Goal: Task Accomplishment & Management: Manage account settings

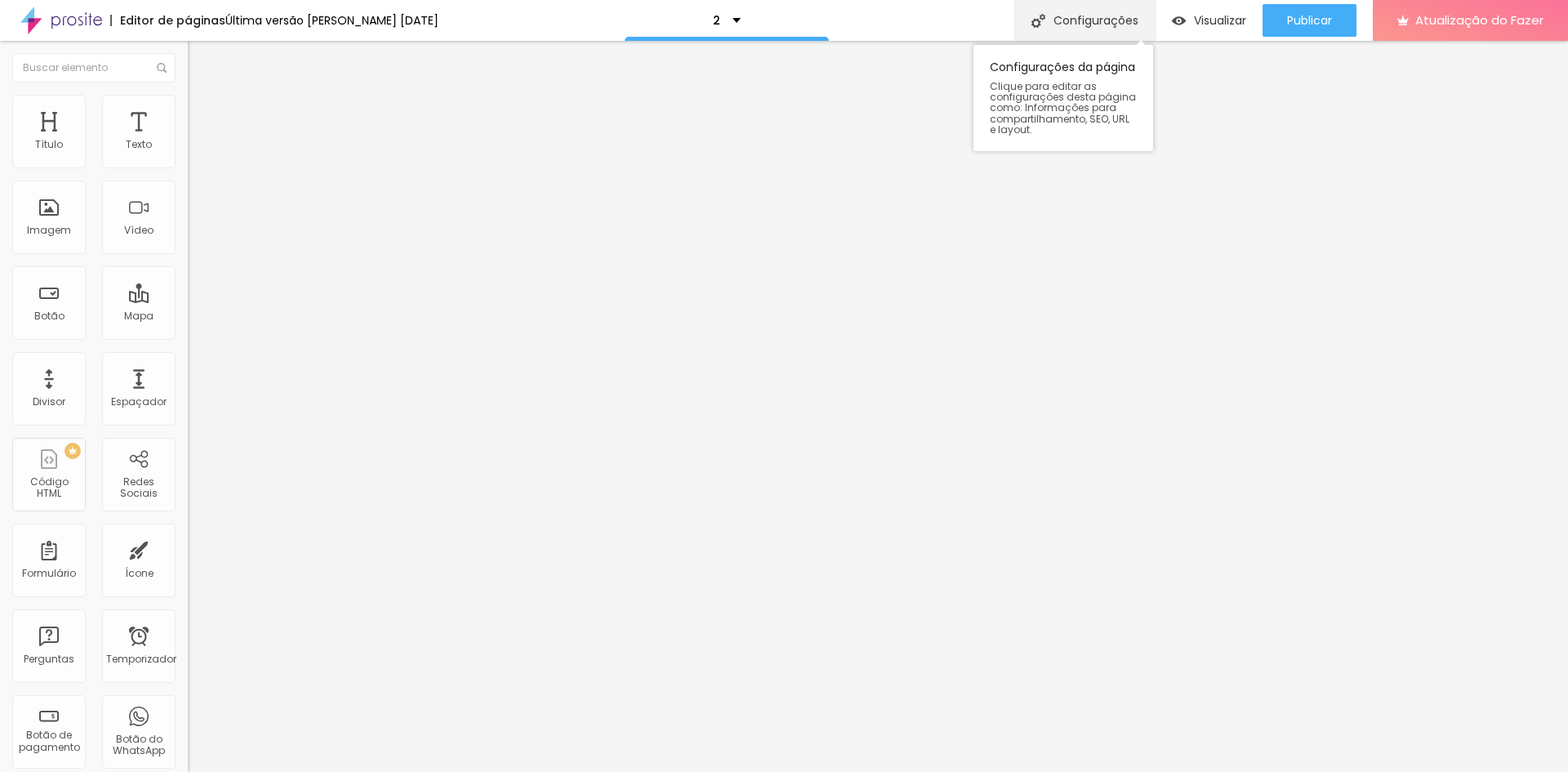
click at [1111, 30] on div "Configurações" at bounding box center [1085, 20] width 141 height 41
drag, startPoint x: 667, startPoint y: 203, endPoint x: 610, endPoint y: 208, distance: 57.2
paste input "Pacote Estrela Guia.1"
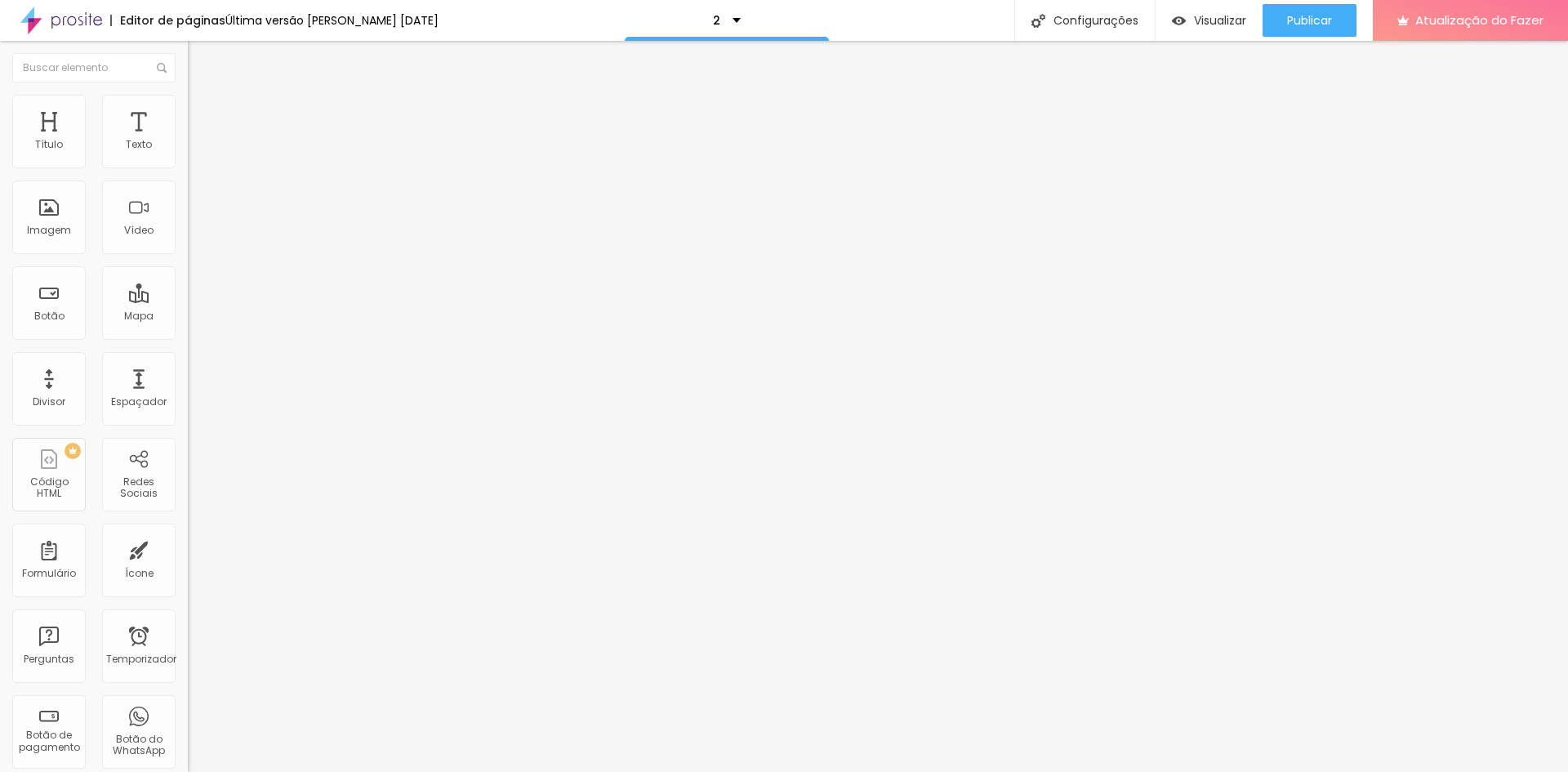
type input "Pacote Estrela Guia.1"
drag, startPoint x: 637, startPoint y: 280, endPoint x: 657, endPoint y: 283, distance: 20.2
paste input "Pacote Estrela Guia.1"
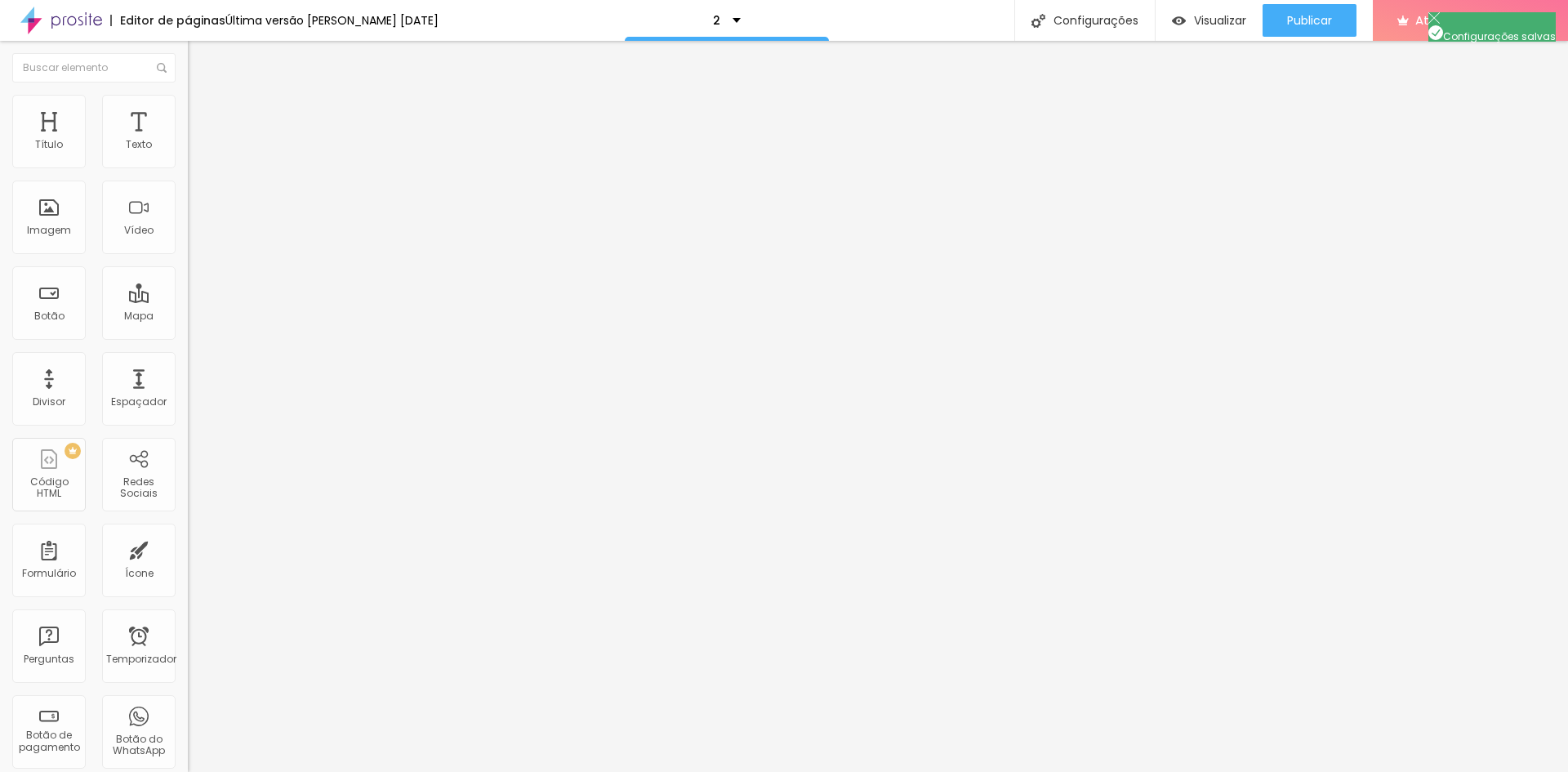
type input "/Pacote Estrela Guia.1"
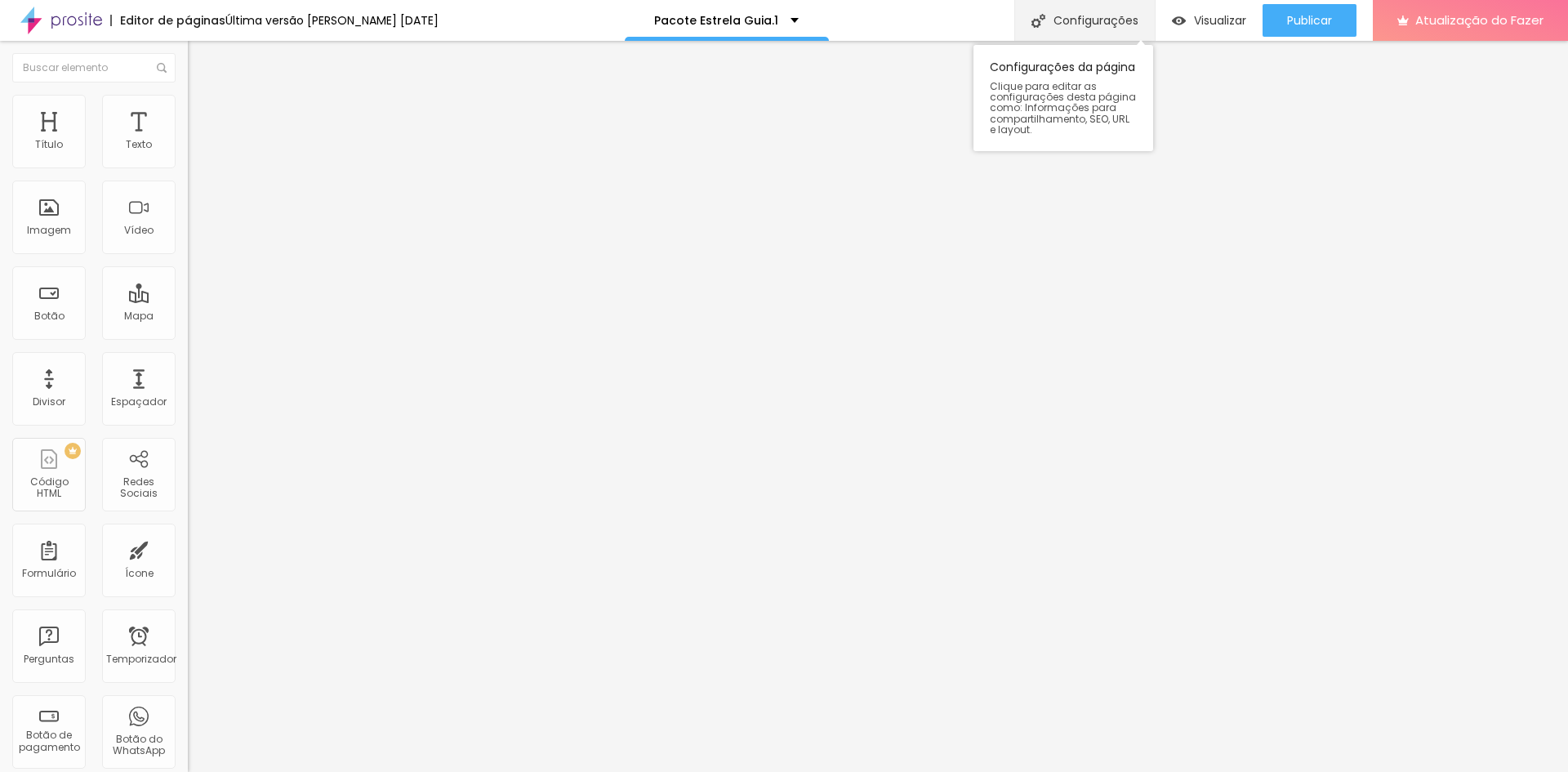
click at [1079, 17] on font "Configurações" at bounding box center [1096, 20] width 85 height 17
type input "Pacote Estrela Guia"
type input "/pacote-estrela-guia"
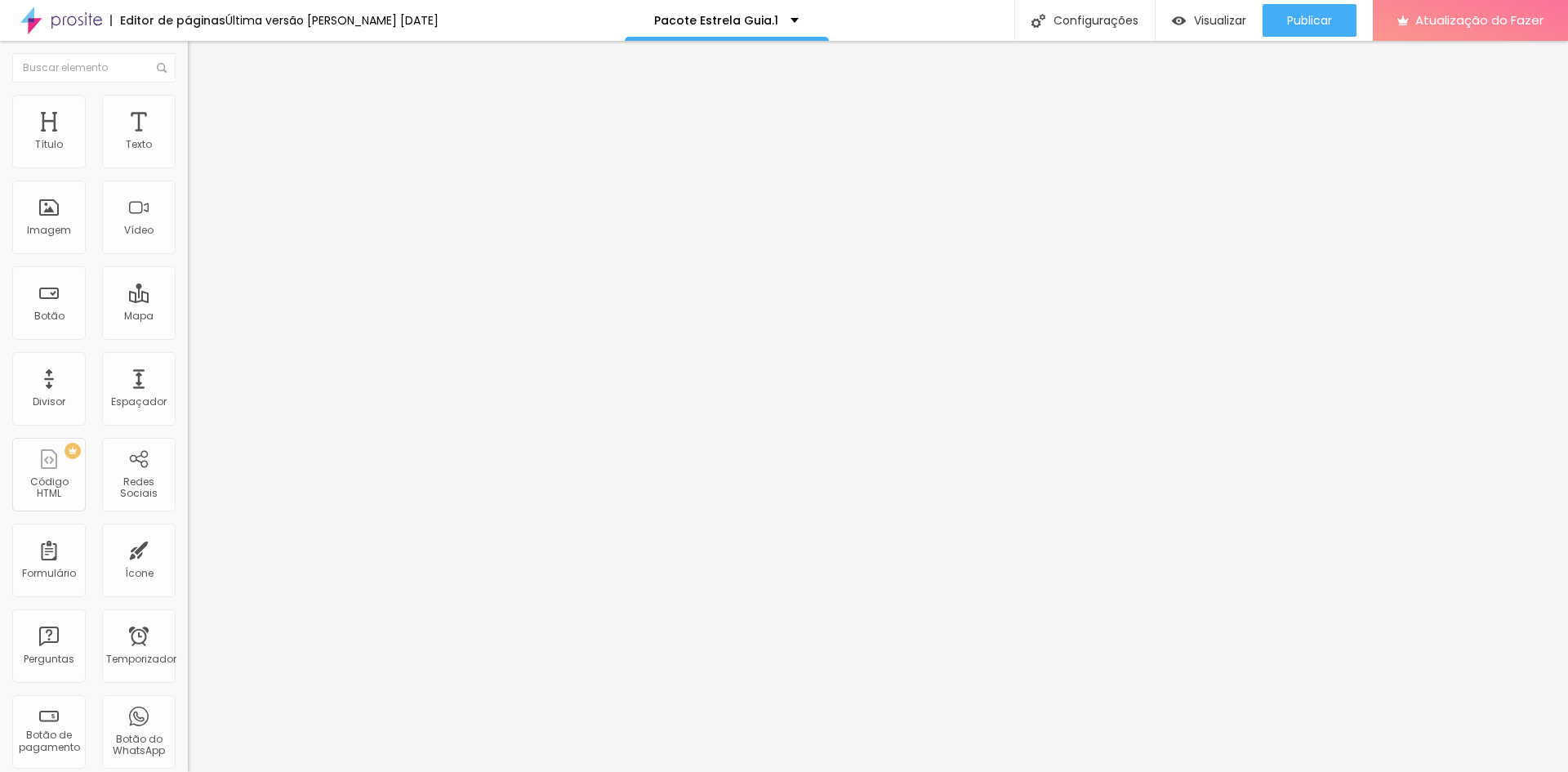
click at [188, 148] on div "Pacote Estrela Guia.1" at bounding box center [282, 135] width 188 height 28
click at [188, 148] on div "Pacote Brilho de Natal.2" at bounding box center [282, 135] width 188 height 28
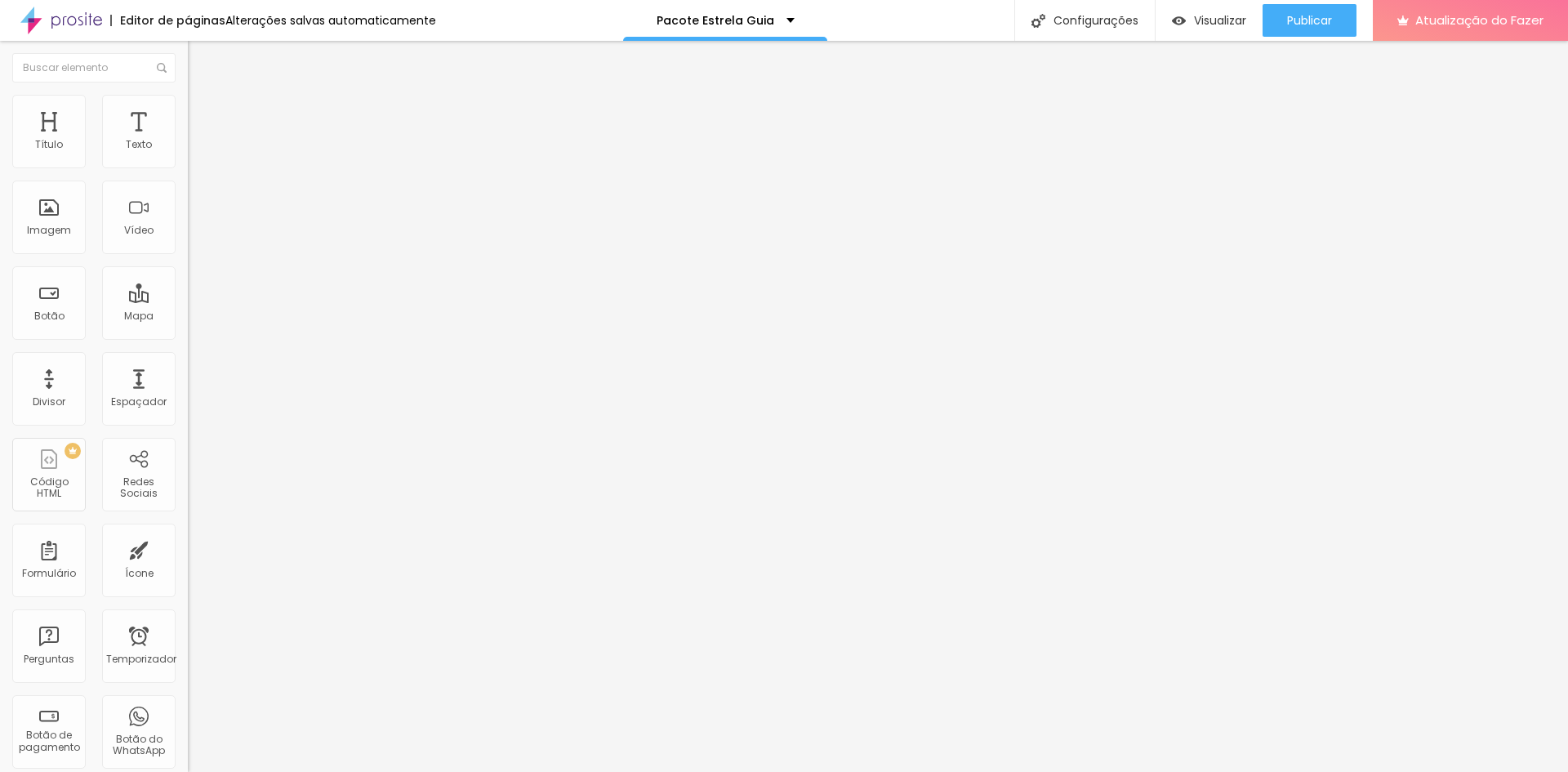
click at [198, 143] on div "Pacote Estrela Guia.1" at bounding box center [281, 136] width 166 height 15
click at [142, 771] on font "Pacote Natal em Família.3" at bounding box center [72, 783] width 138 height 14
click at [1298, 20] on font "Publicar" at bounding box center [1309, 20] width 45 height 17
click at [1216, 22] on font "Visualizar" at bounding box center [1220, 20] width 52 height 17
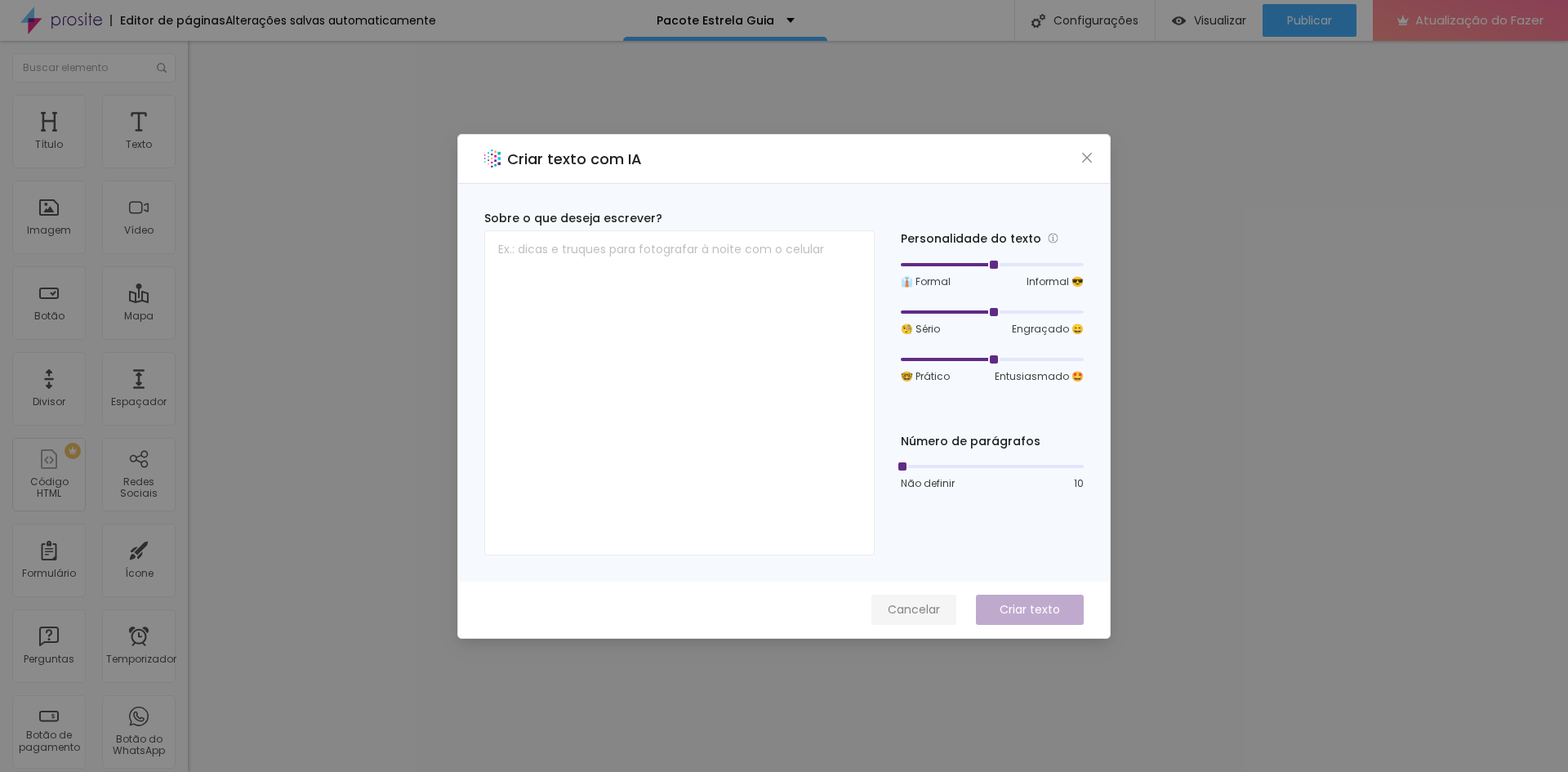
click at [923, 602] on font "Cancelar" at bounding box center [914, 609] width 52 height 17
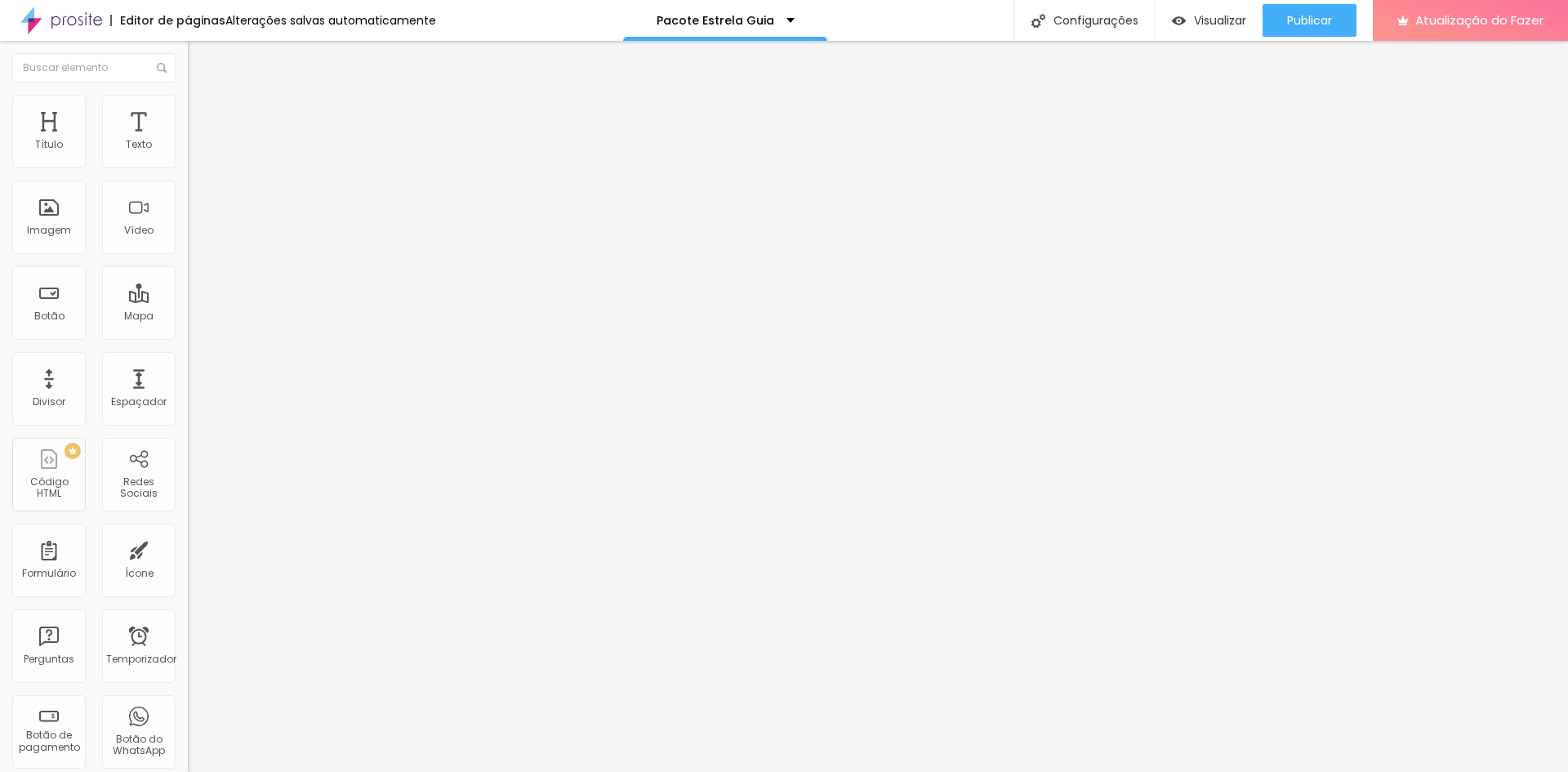
click at [203, 113] on font "Avançado" at bounding box center [230, 106] width 53 height 14
type input "11"
type input "25"
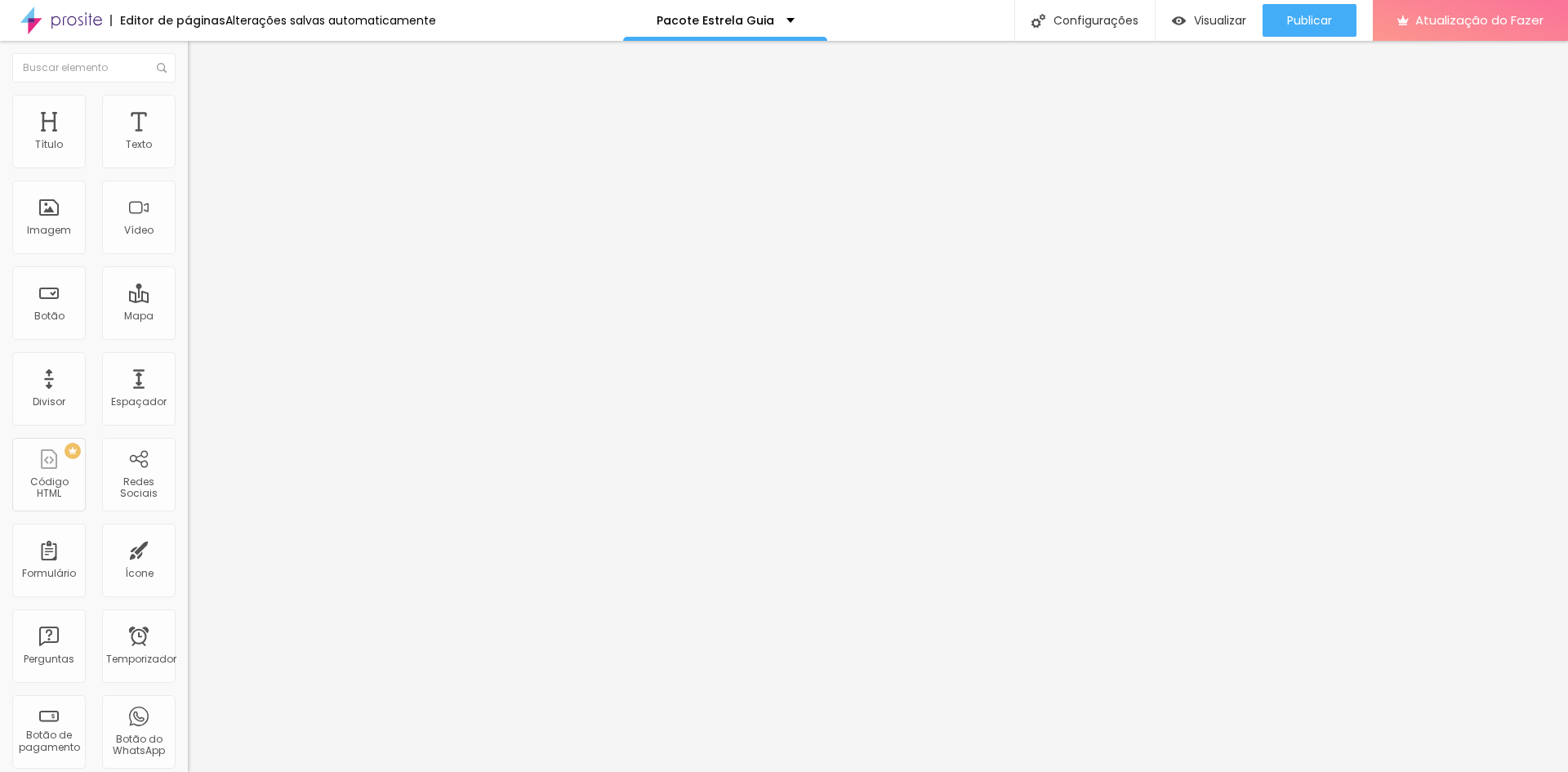
type input "29"
type input "30"
type input "31"
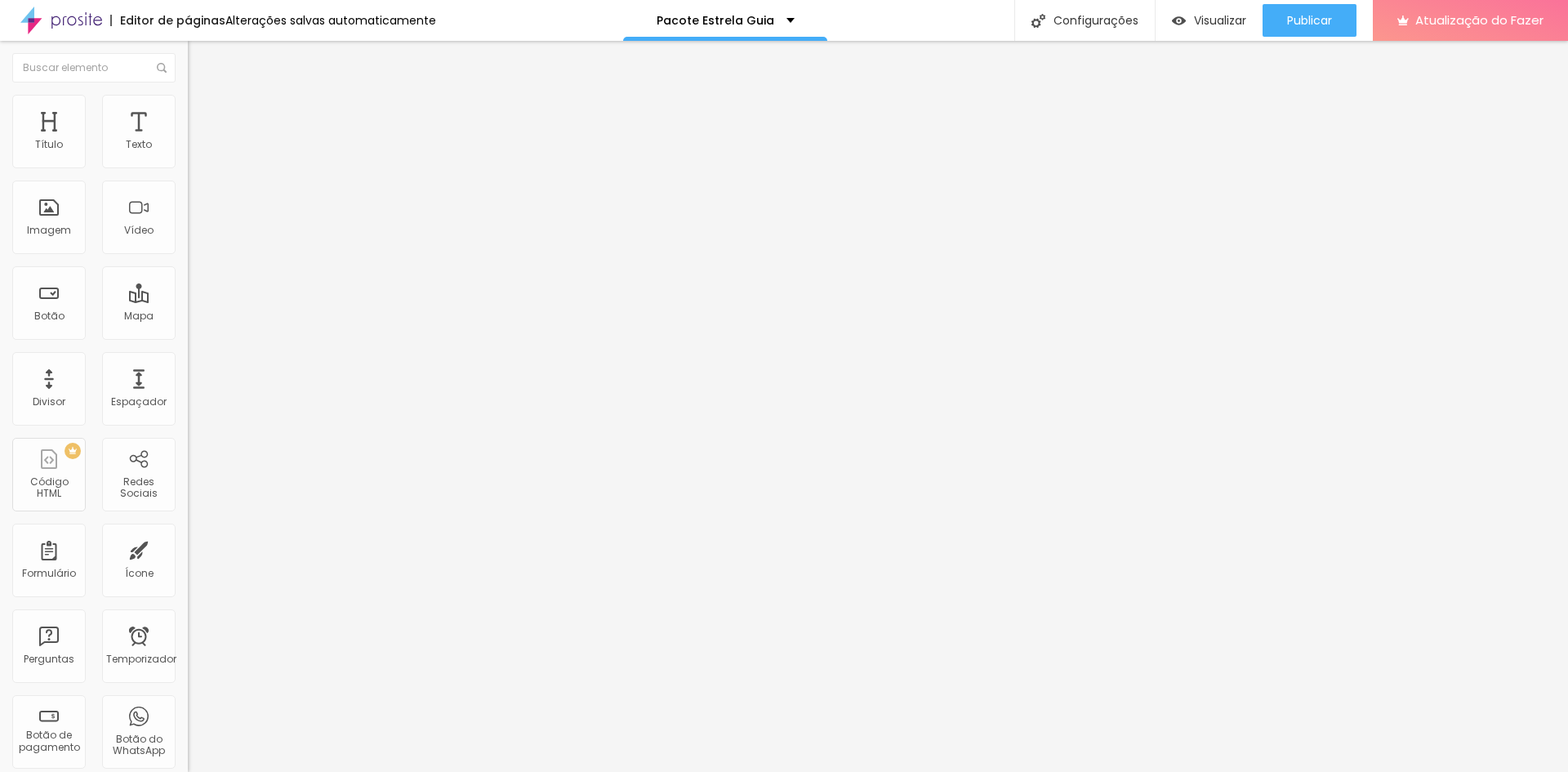
type input "31"
type input "2"
type input "0"
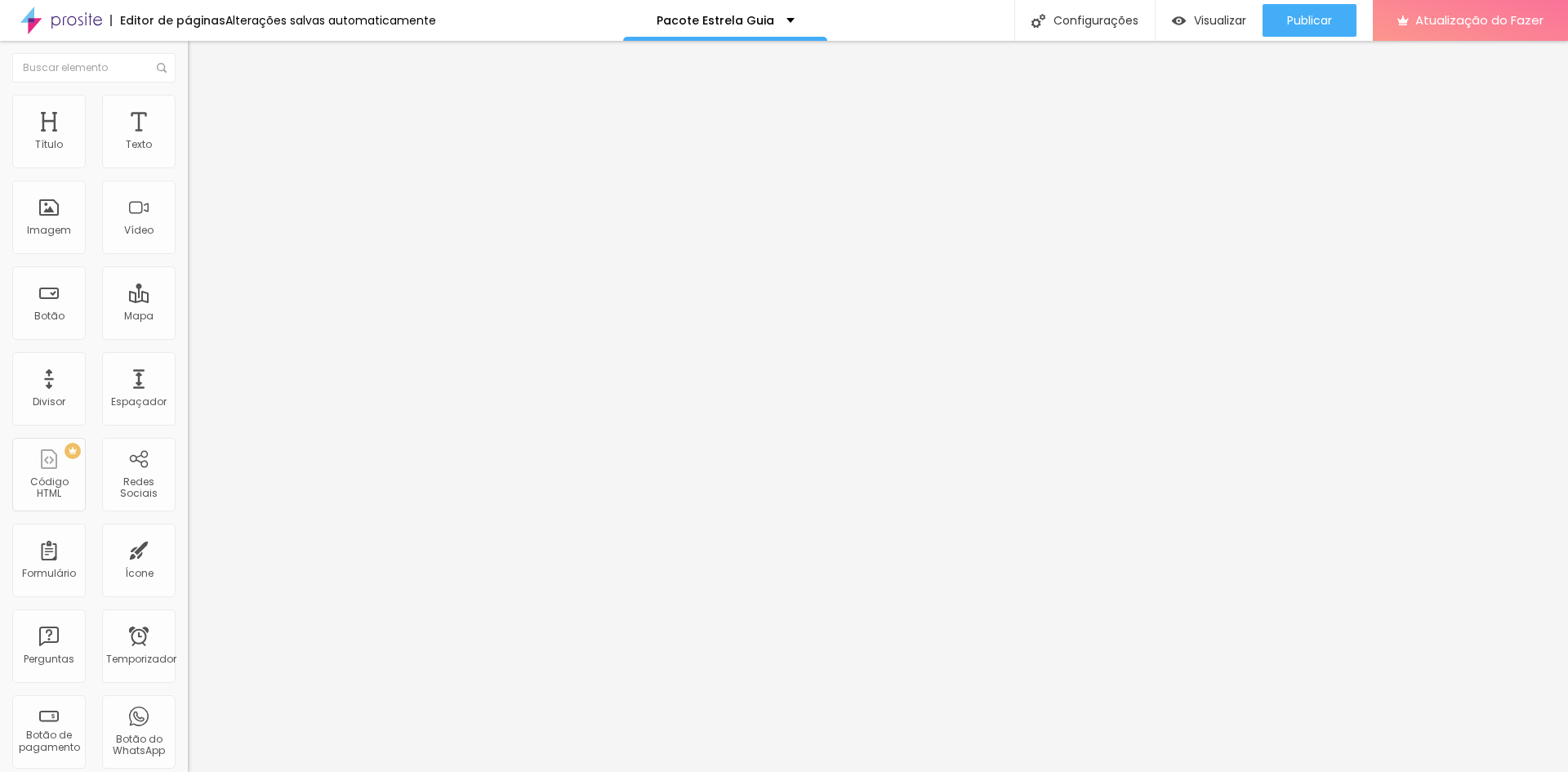
drag, startPoint x: 45, startPoint y: 165, endPoint x: 25, endPoint y: 166, distance: 20.0
type input "0"
click at [188, 301] on input "range" at bounding box center [241, 307] width 105 height 13
click at [203, 96] on font "Estilo" at bounding box center [216, 89] width 26 height 14
click at [196, 203] on icon "button" at bounding box center [199, 201] width 7 height 7
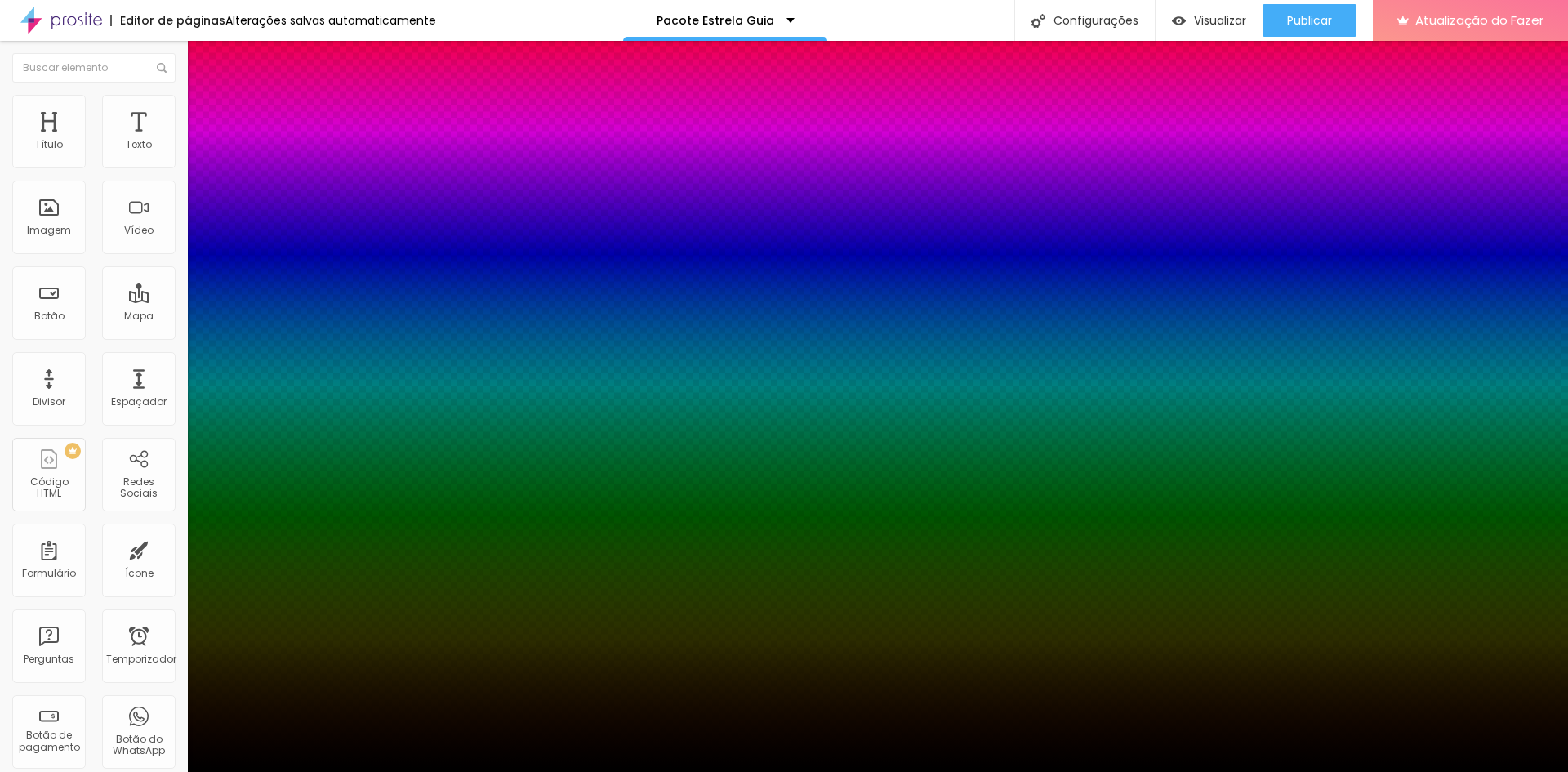
click at [282, 771] on div at bounding box center [784, 782] width 1568 height 0
type input "74"
type input "77"
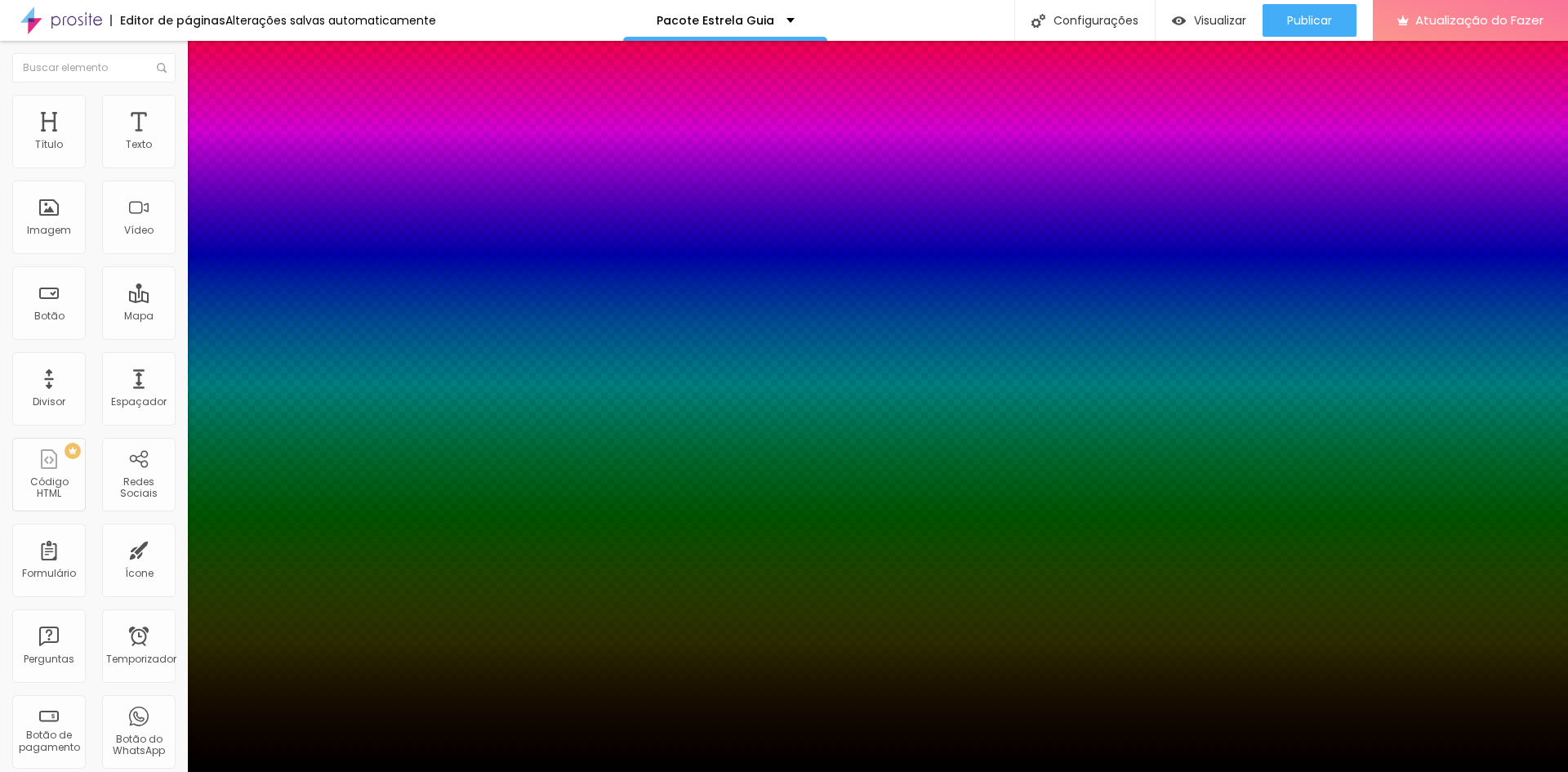
type input "79"
type input "81"
type input "63"
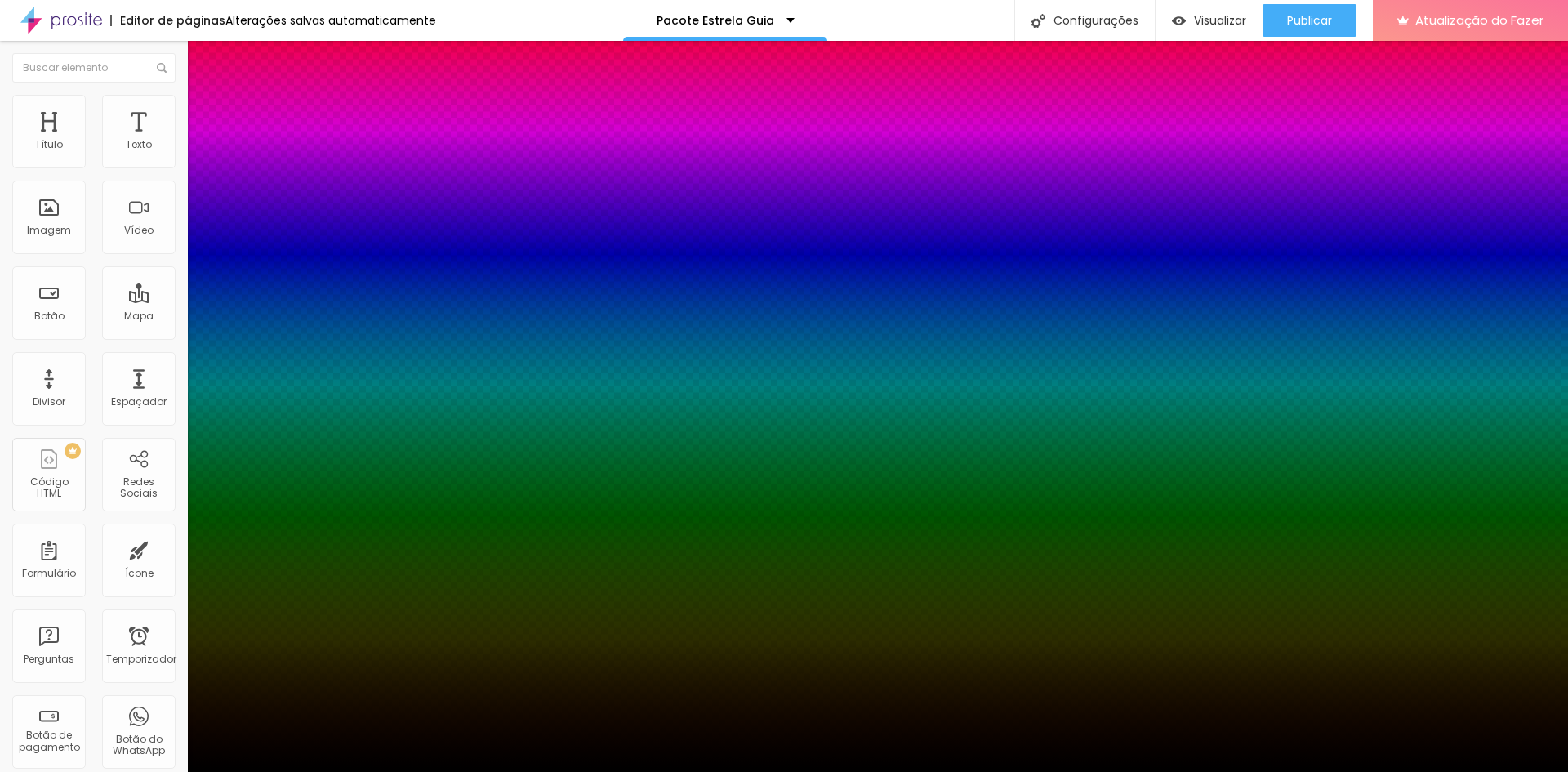
type input "63"
type input "54"
type input "52"
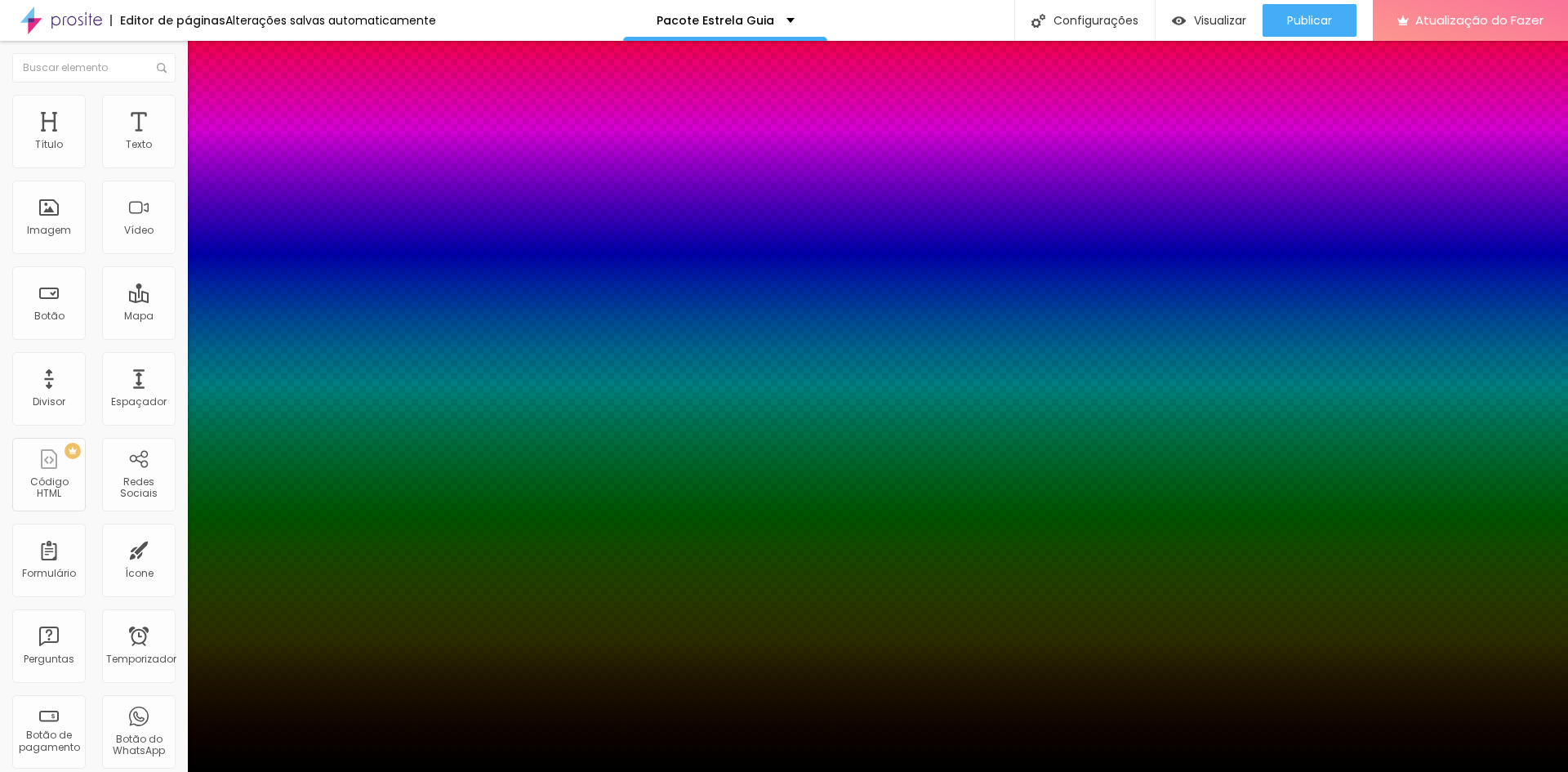
type input "32"
type input "30"
type input "26"
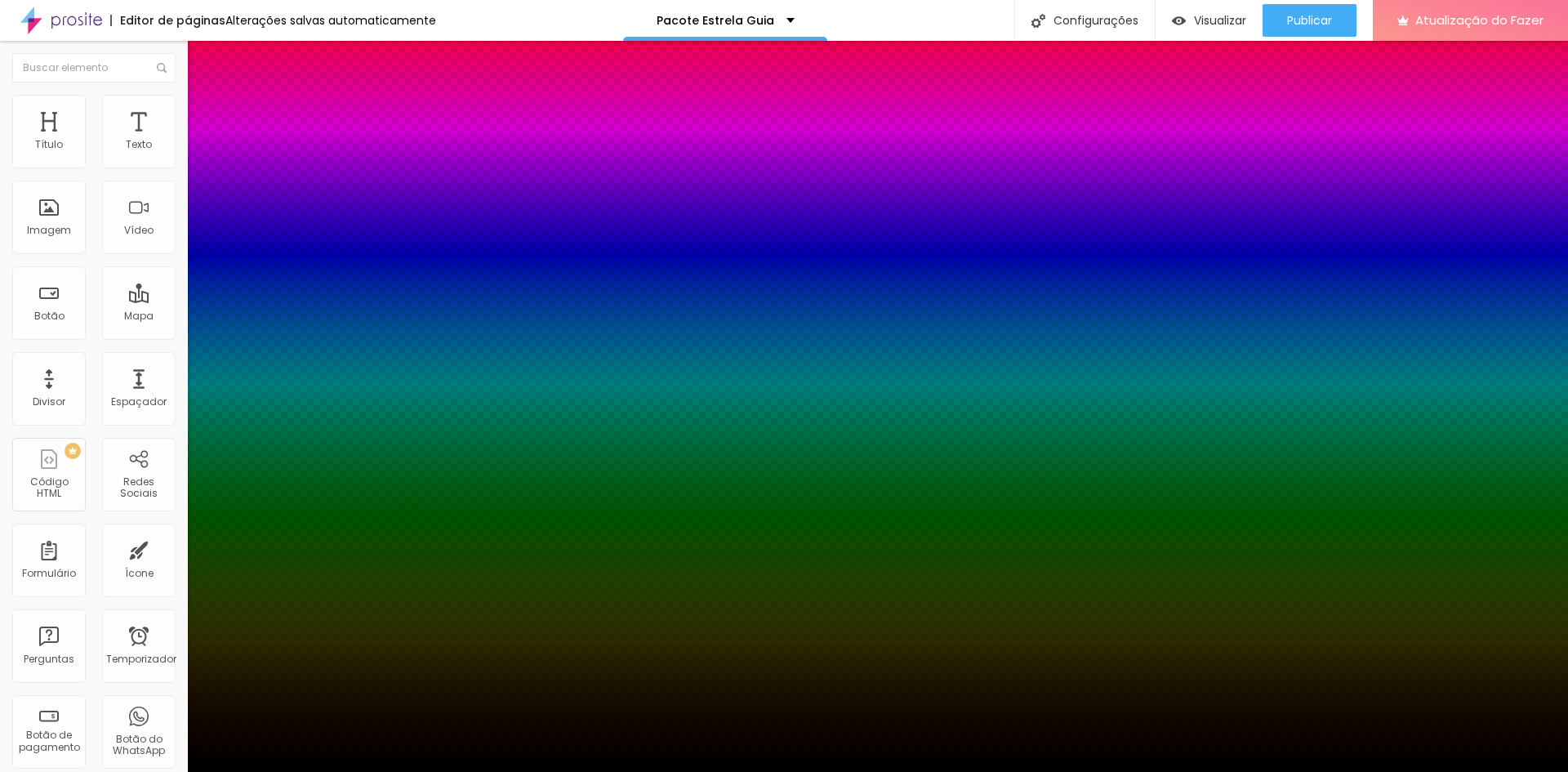
type input "26"
type input "23"
drag, startPoint x: 269, startPoint y: 409, endPoint x: 278, endPoint y: 409, distance: 9.0
type input "23"
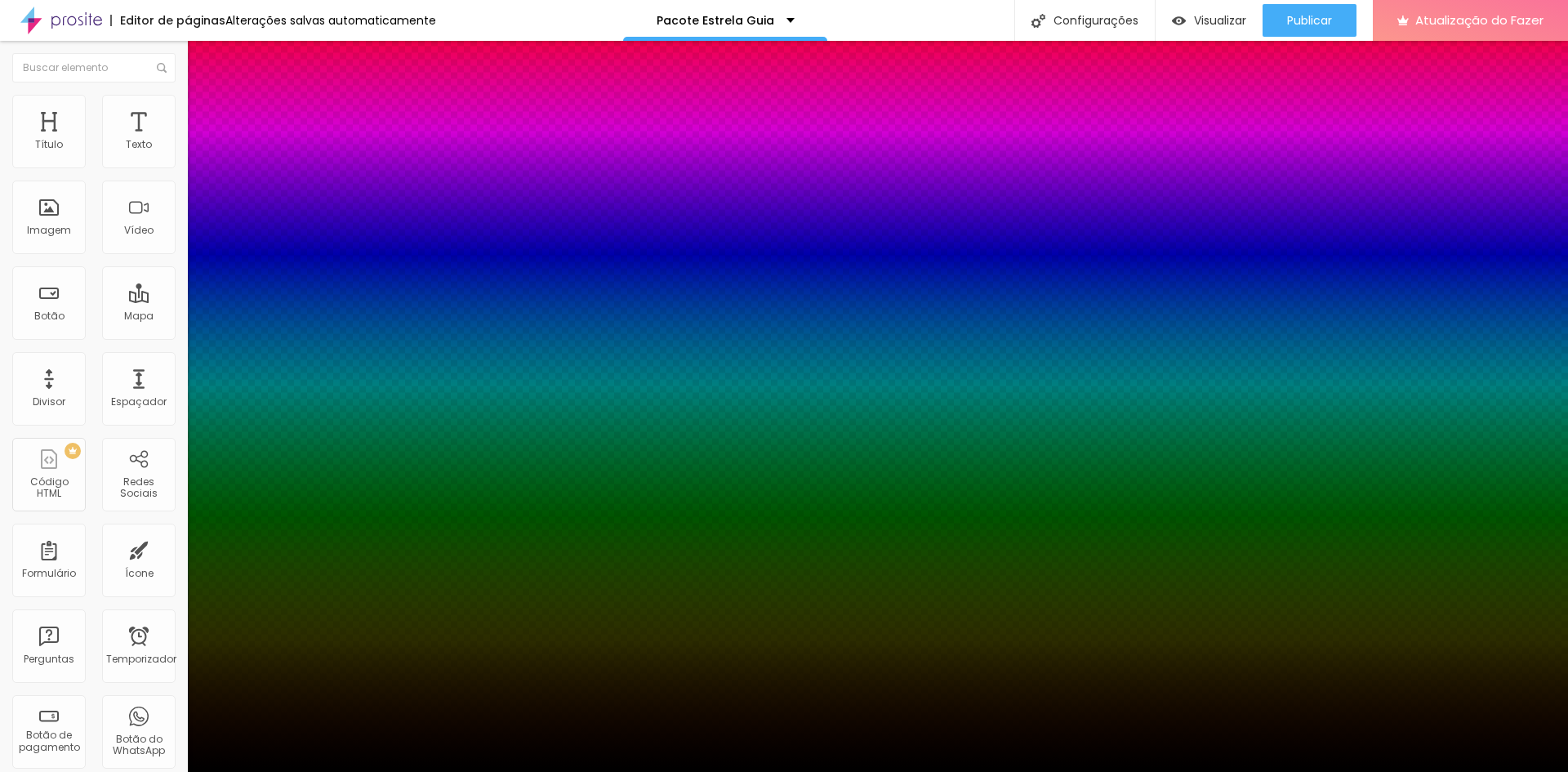
click at [282, 436] on div at bounding box center [784, 386] width 1568 height 772
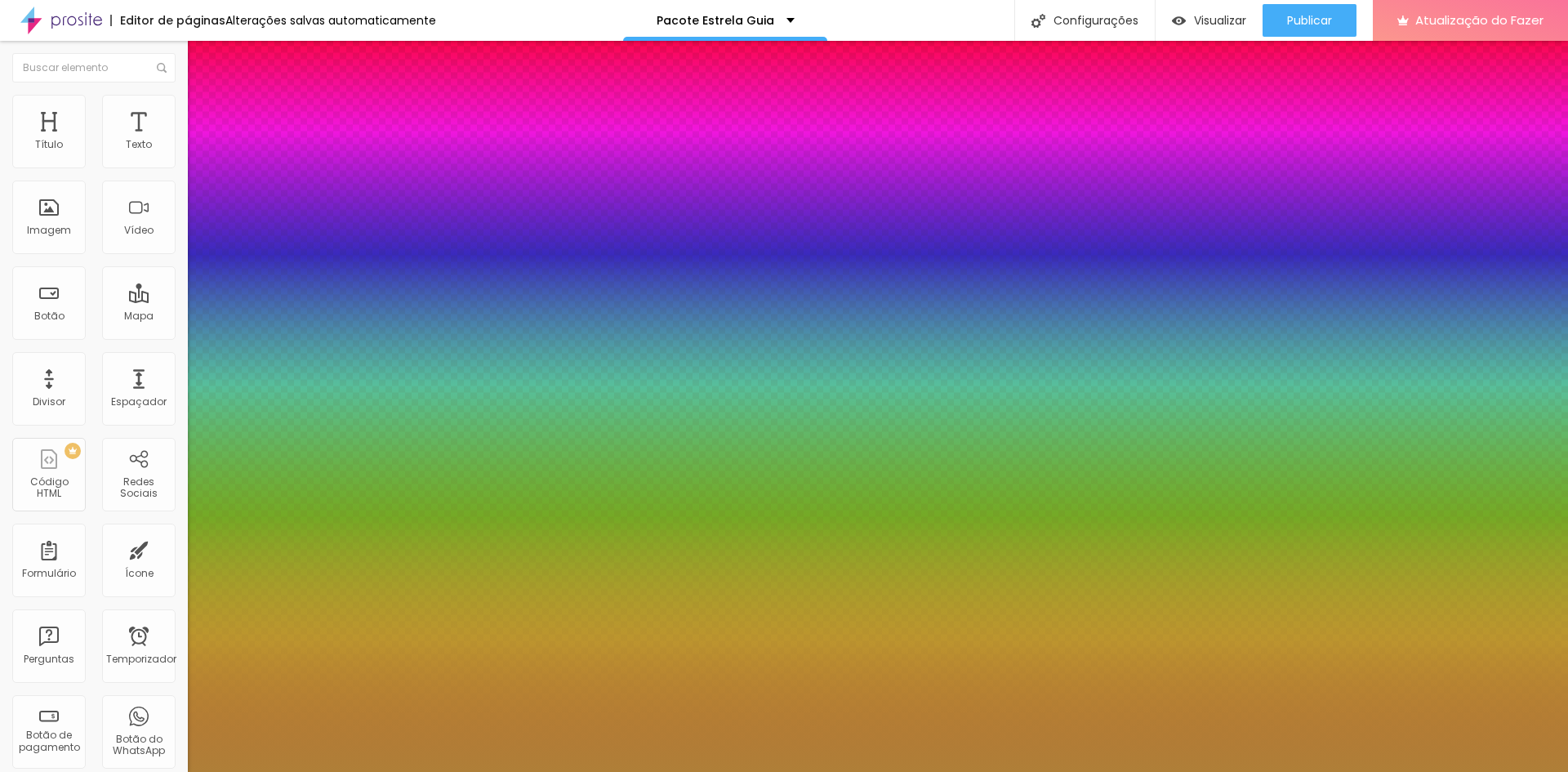
type input "#BB873C"
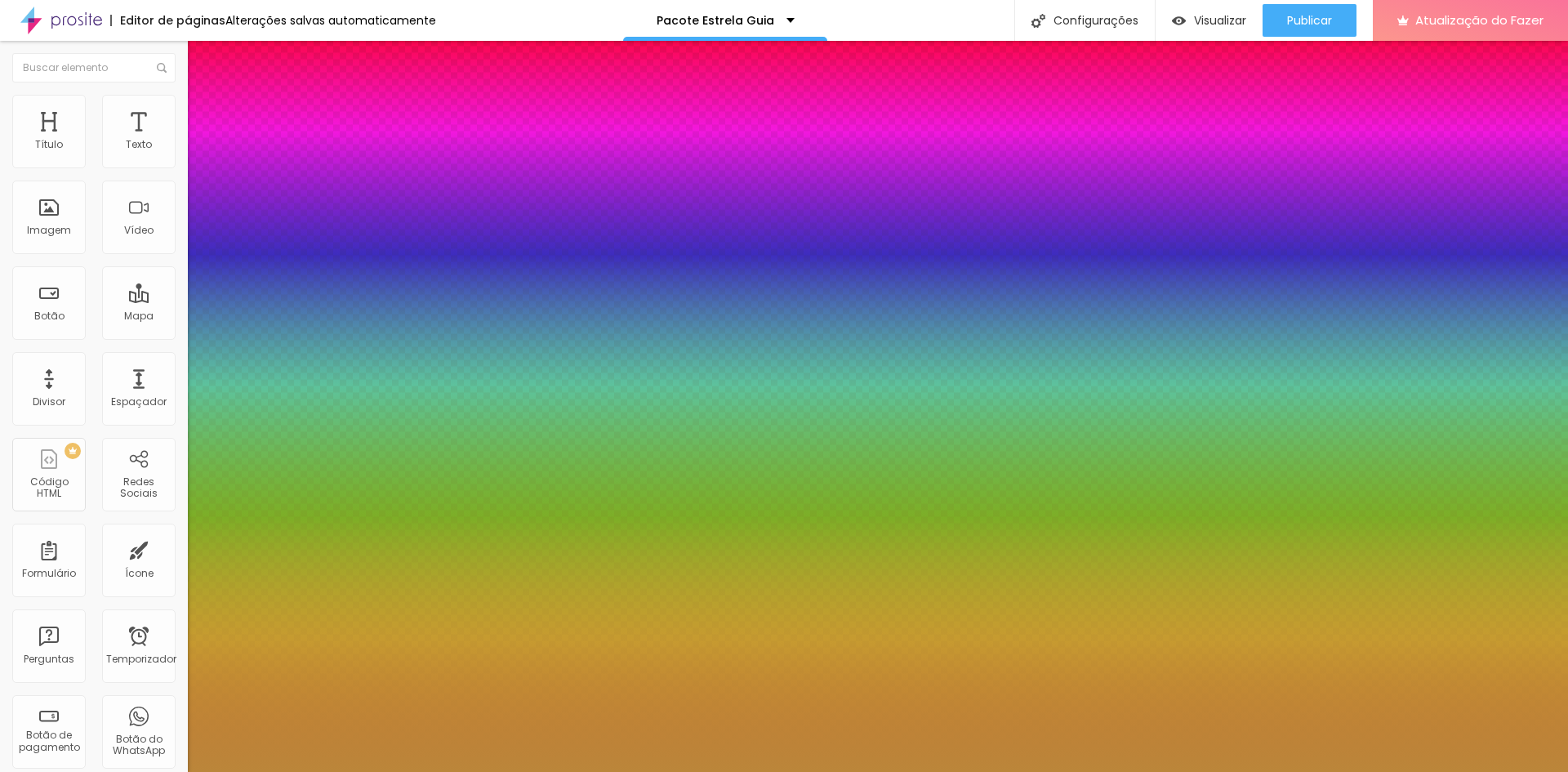
drag, startPoint x: 232, startPoint y: 380, endPoint x: 236, endPoint y: 359, distance: 21.4
click at [236, 359] on div at bounding box center [784, 386] width 1568 height 772
click at [428, 771] on div at bounding box center [784, 772] width 1568 height 0
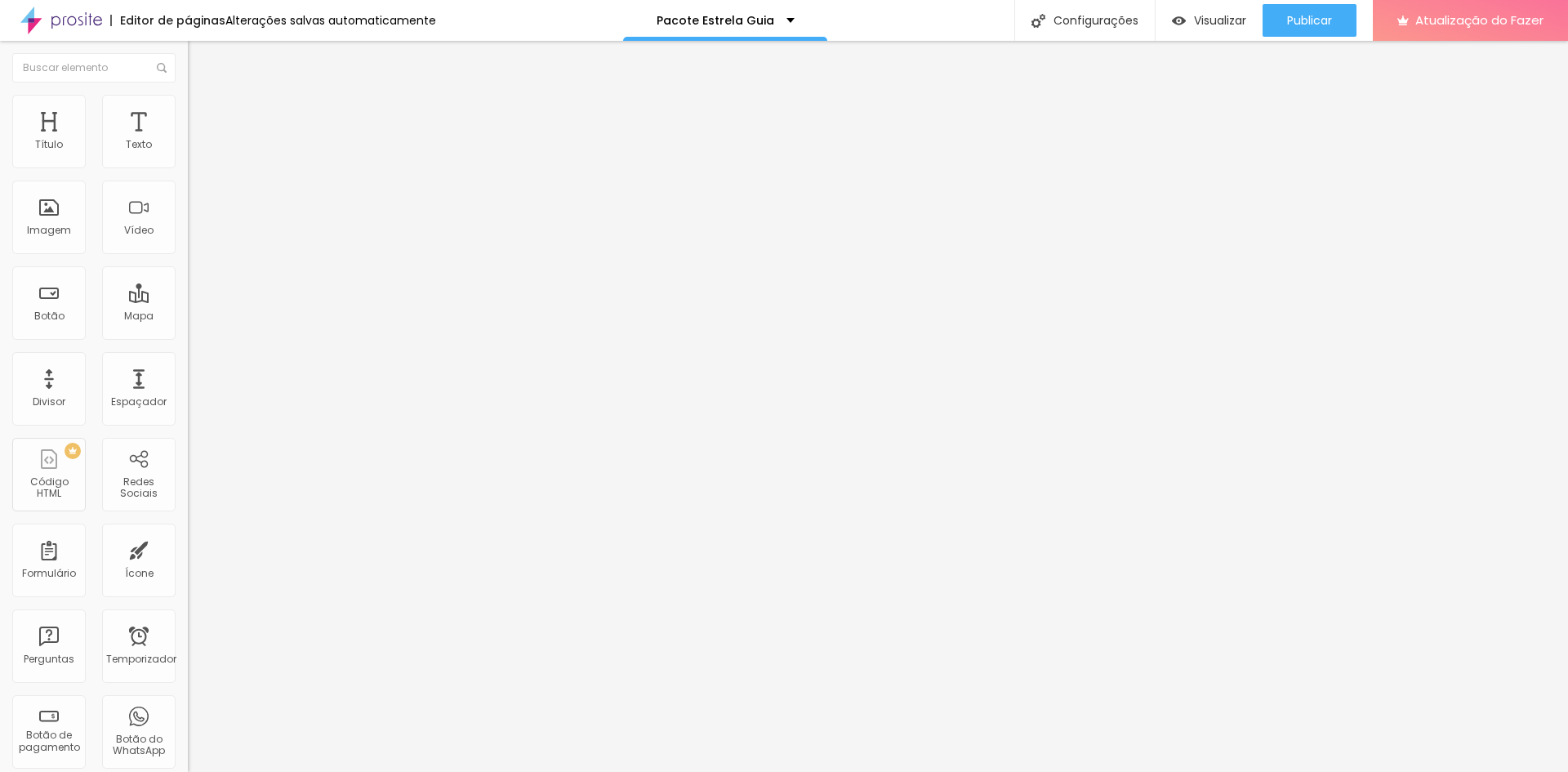
click at [194, 151] on icon "button" at bounding box center [199, 147] width 10 height 10
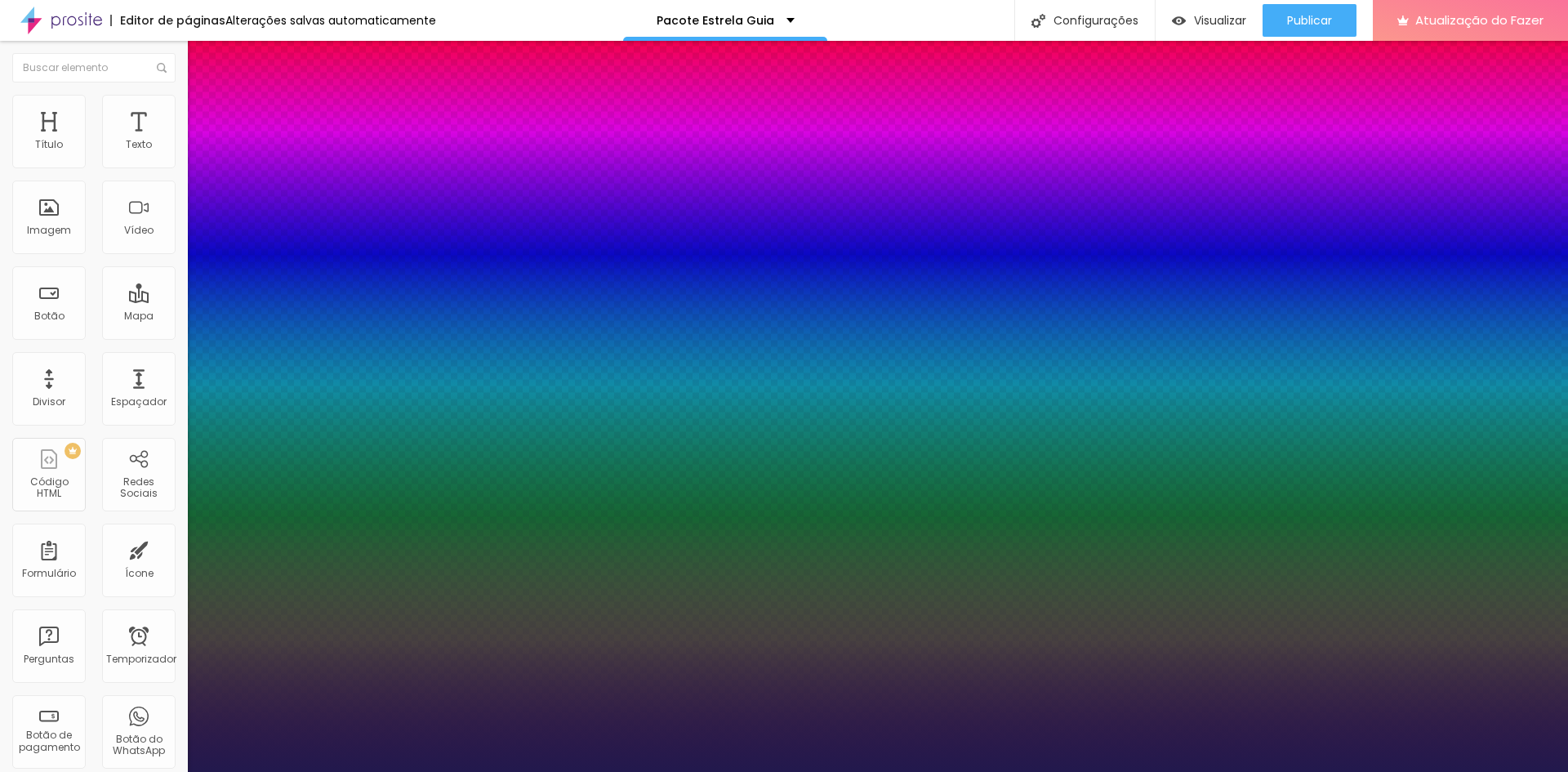
type input "1"
type input "24"
type input "1"
type input "50"
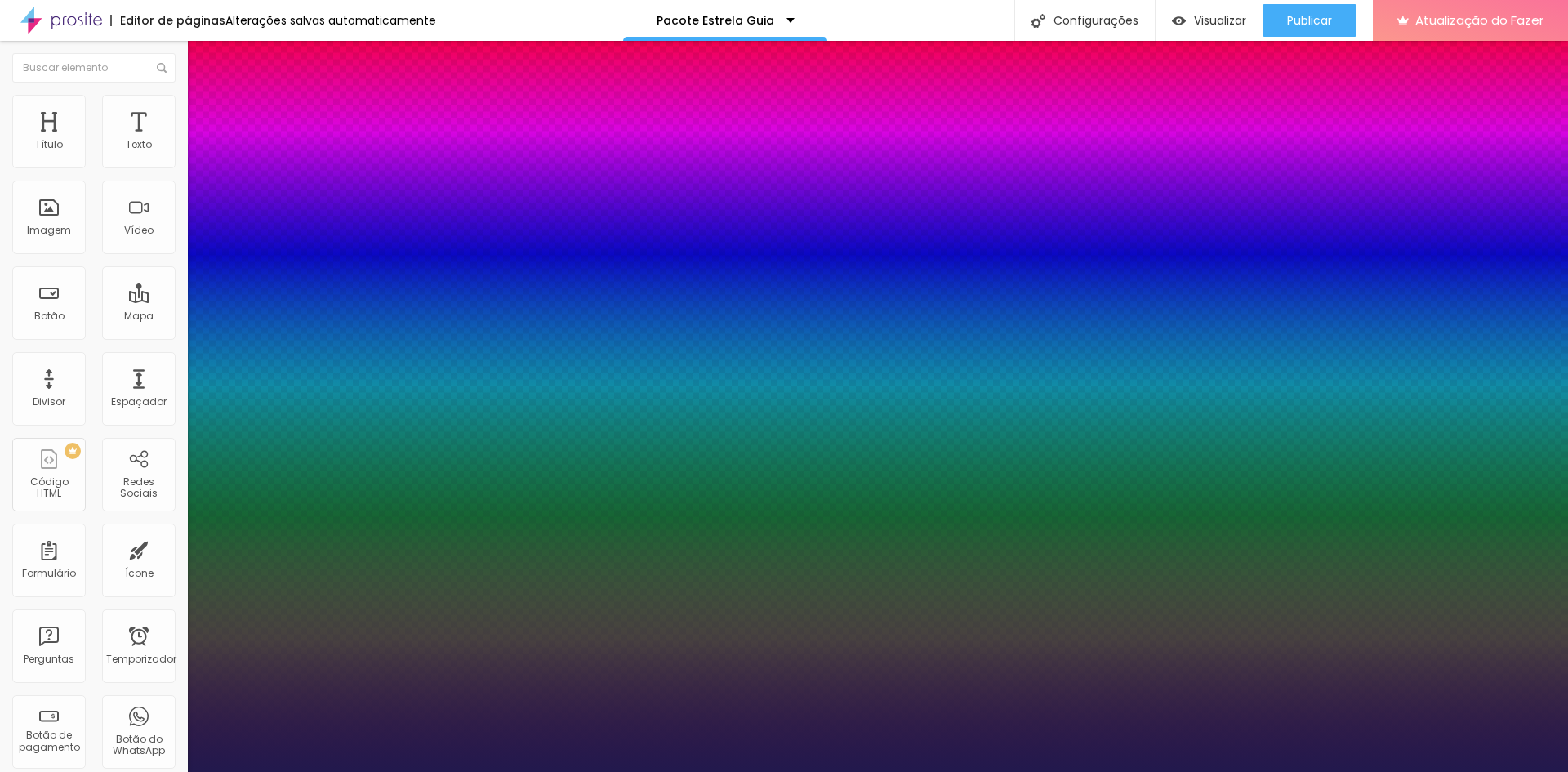
type input "50"
type input "1"
type input "33"
type input "1"
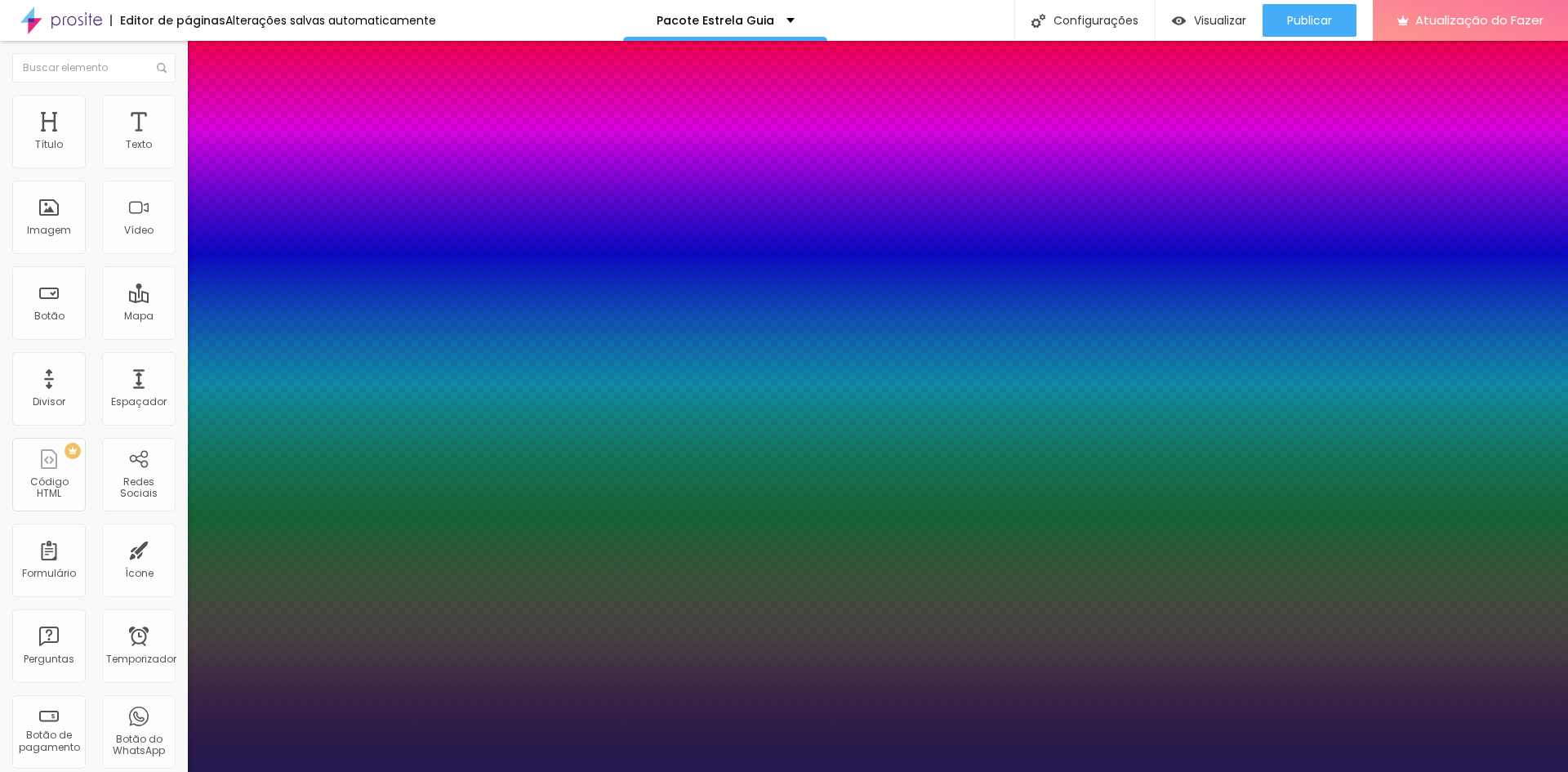
type input "31"
type input "1"
type input "29"
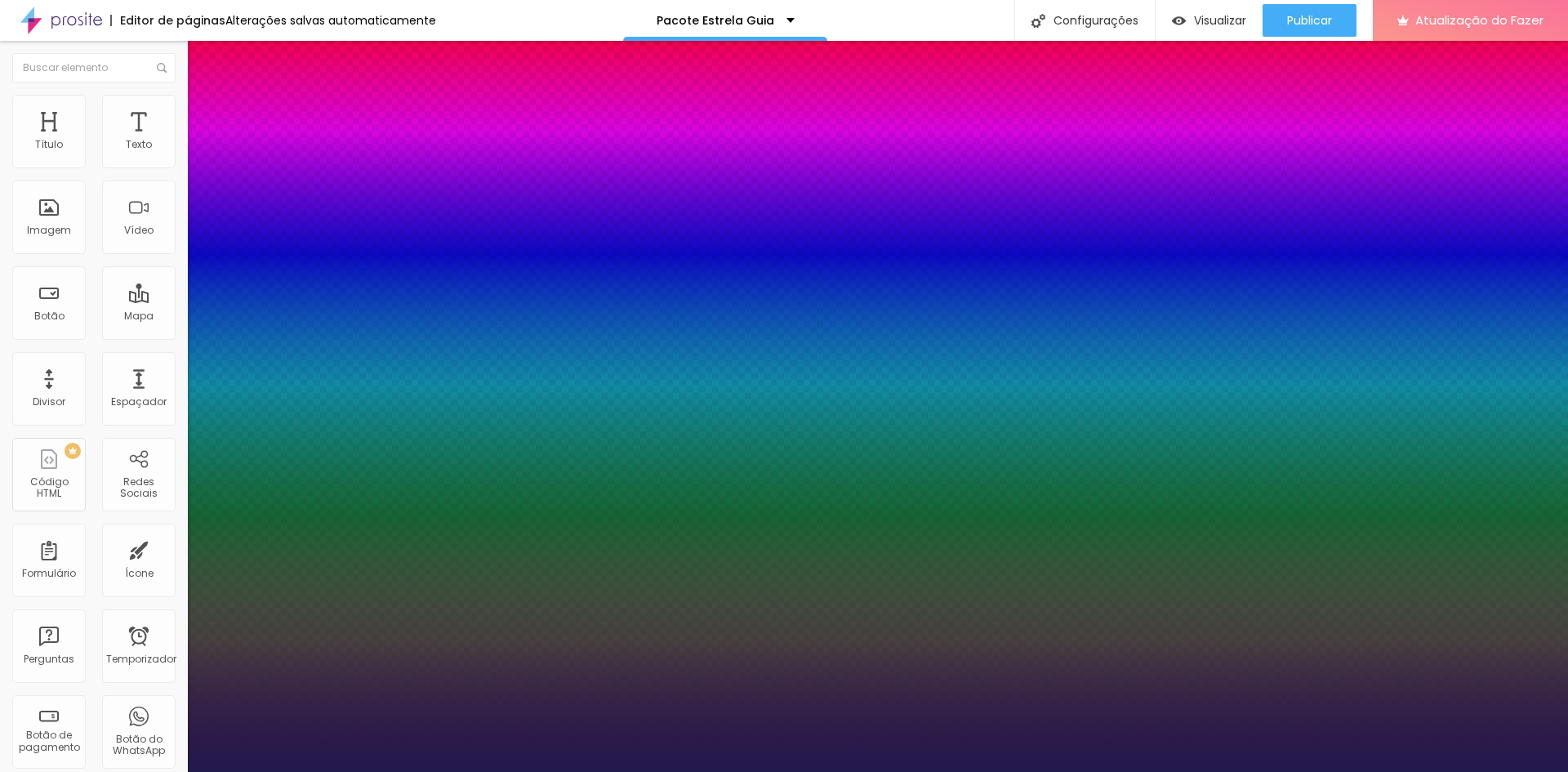
type input "1"
type input "27"
type input "1"
type input "26"
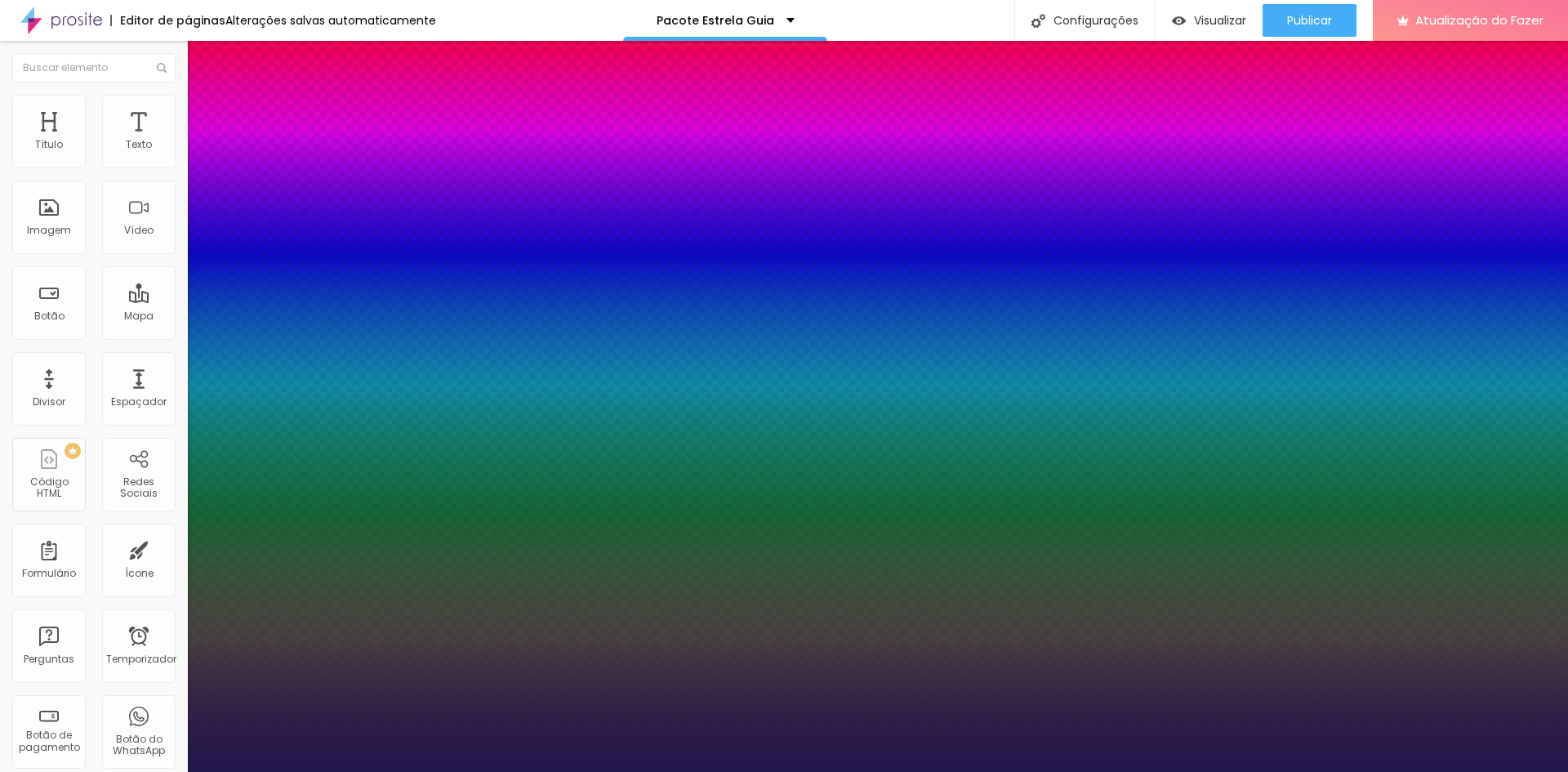
type input "26"
type input "1"
type input "24"
type input "1"
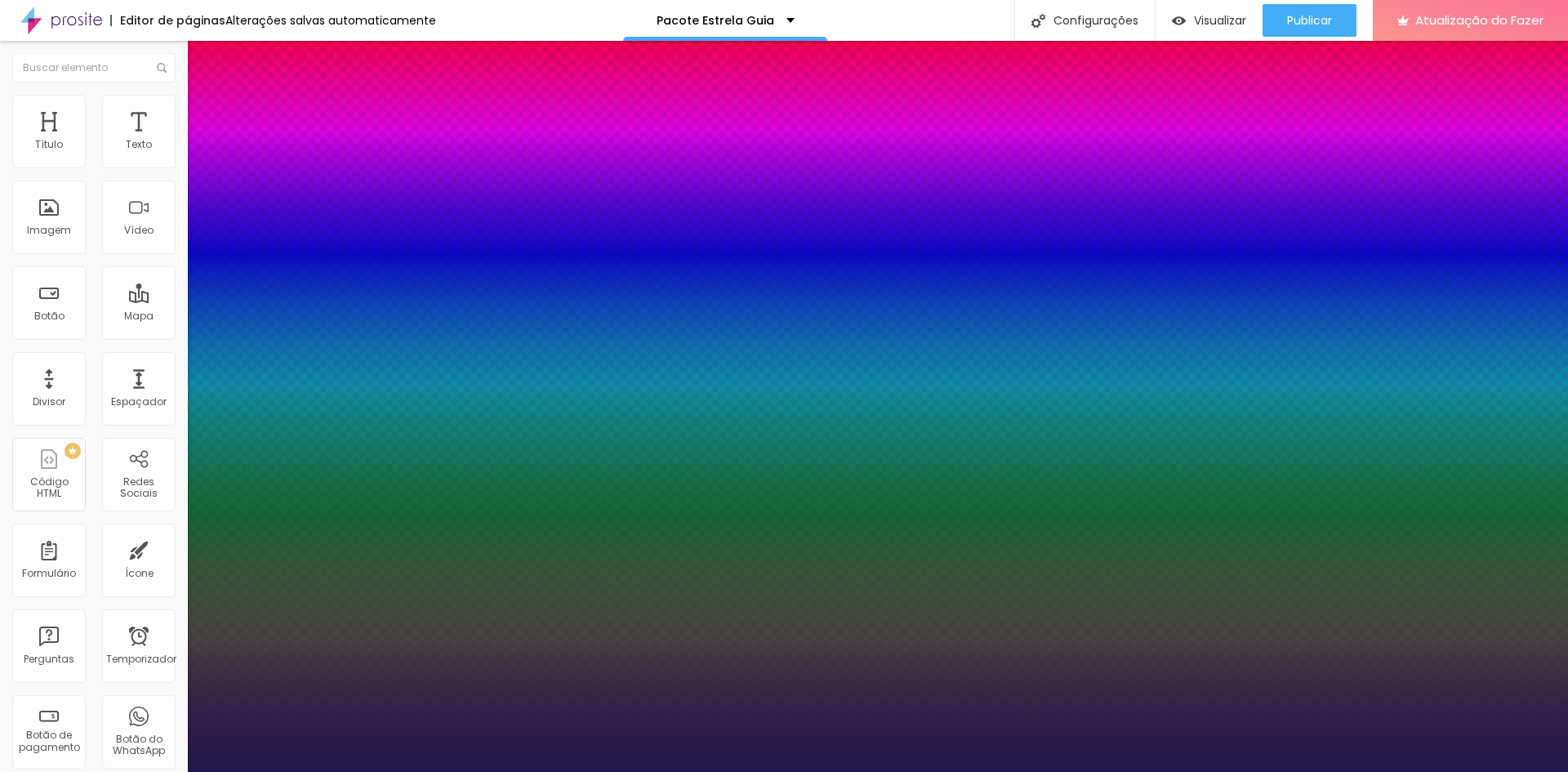
type input "20"
type input "1"
type input "19"
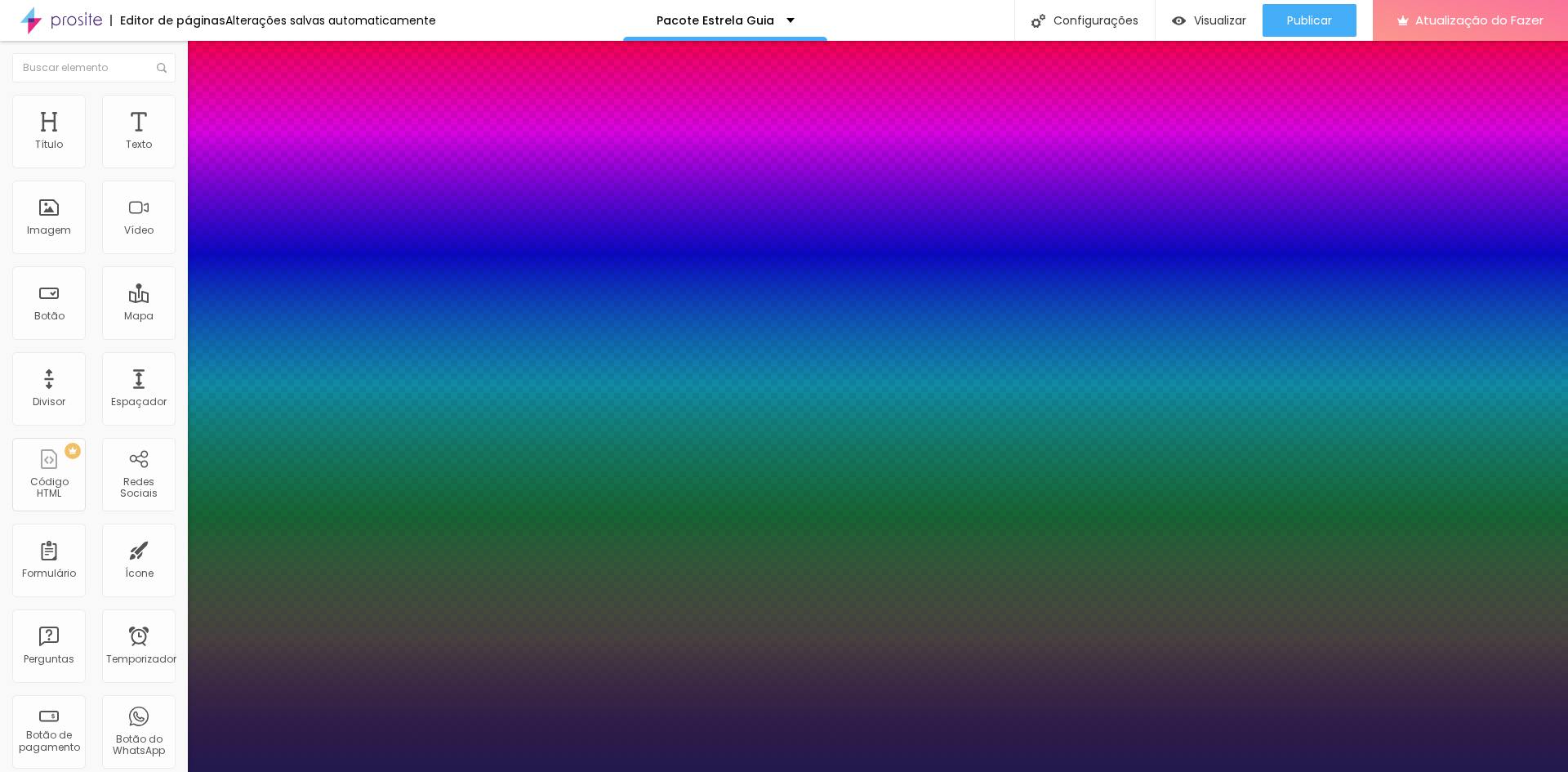
type input "1"
type input "19"
type input "1"
type input "17"
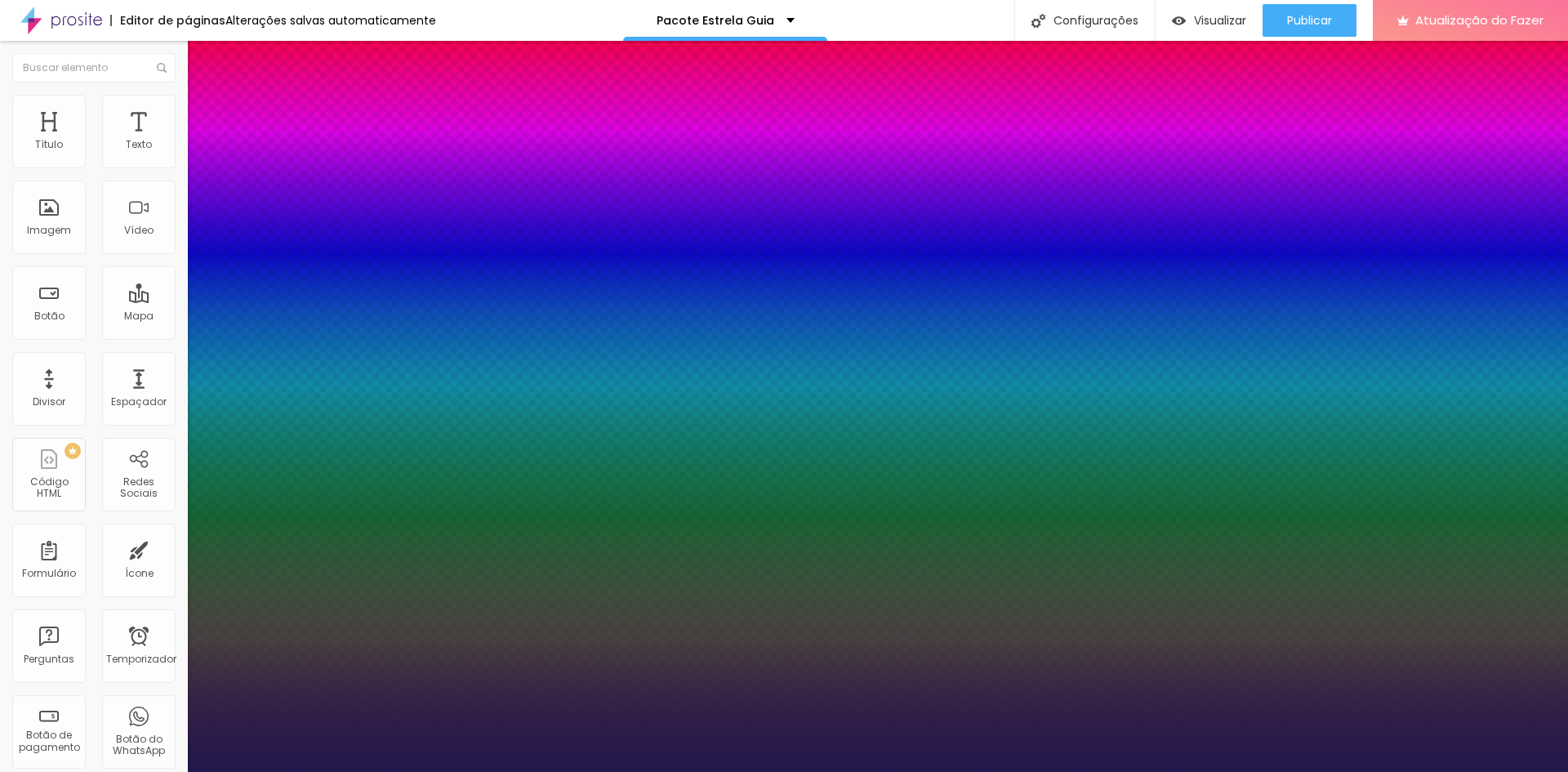
type input "17"
type input "1"
type input "16"
type input "1"
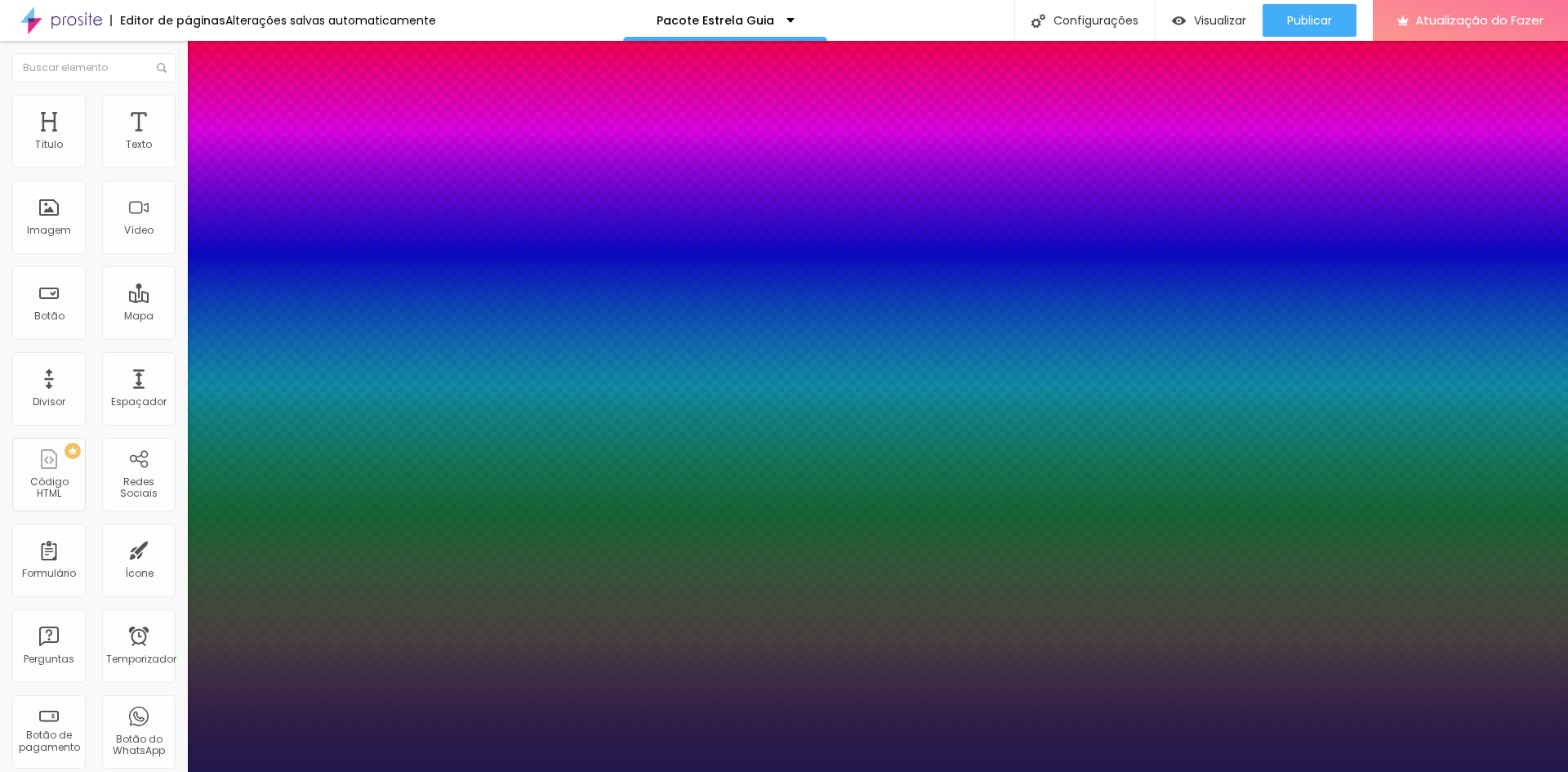
type input "16"
type input "1.1"
type input "1"
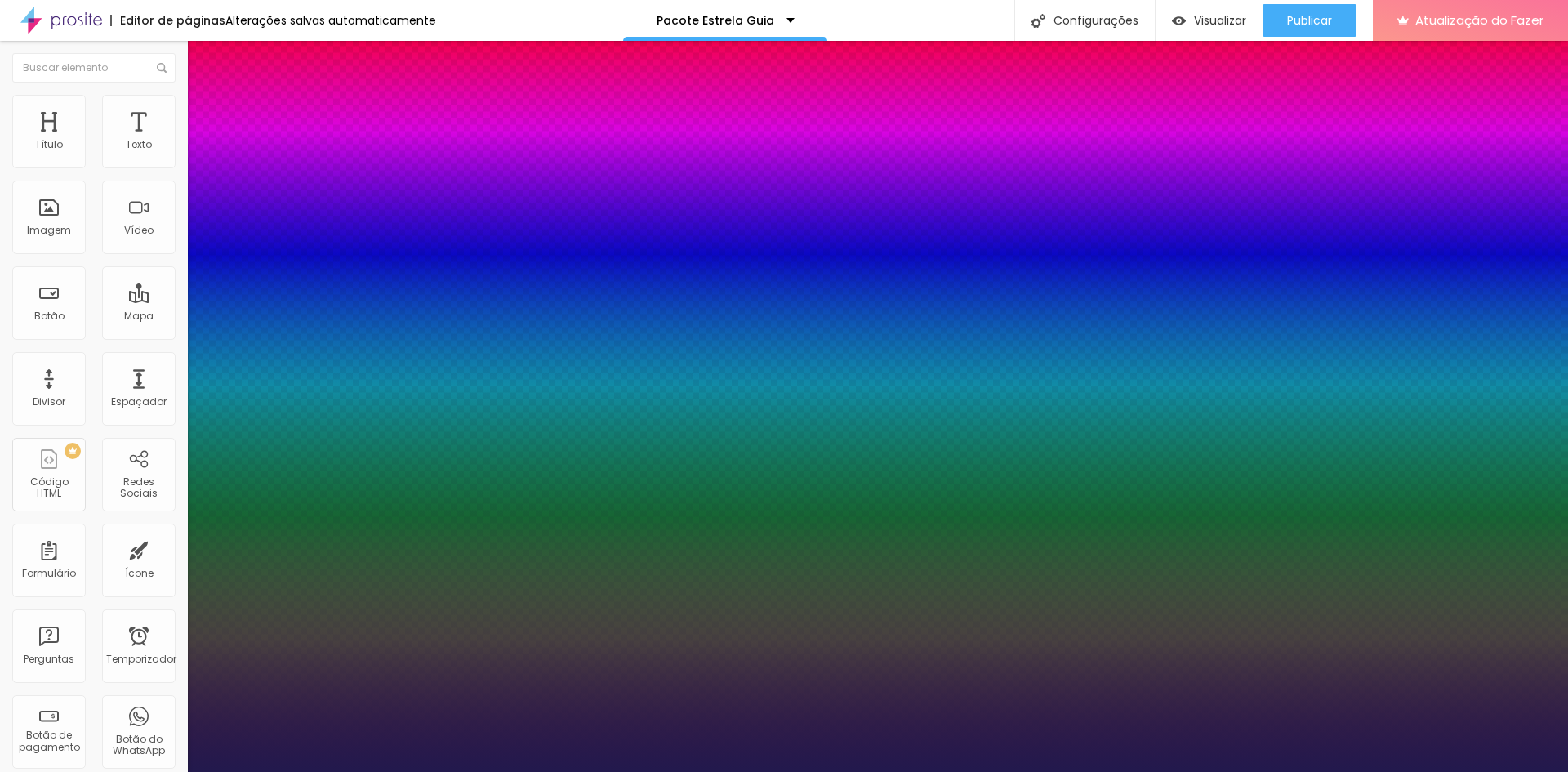
type input "1.4"
type input "1"
type input "1.5"
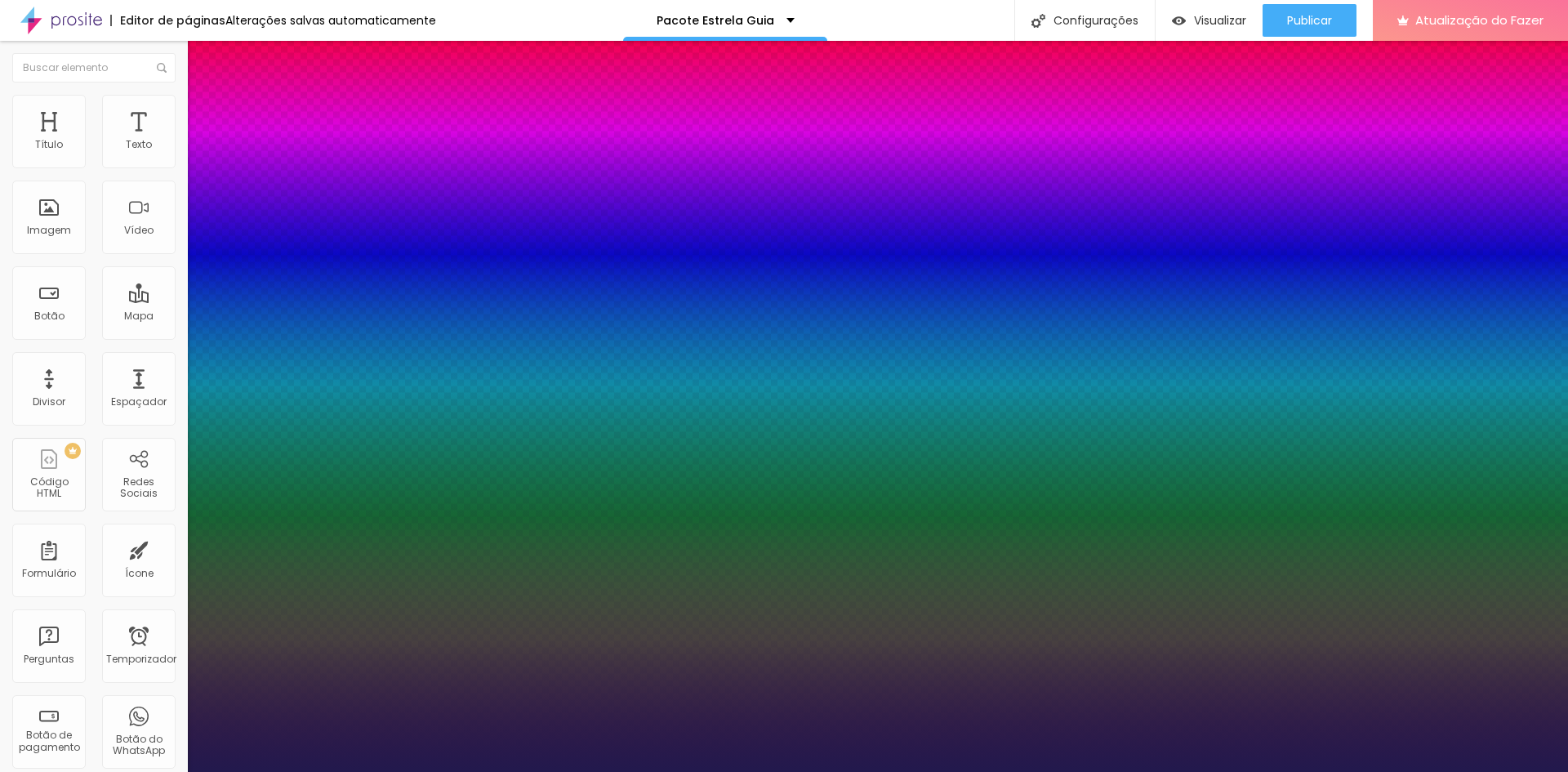
type input "1"
type input "1.3"
type input "1"
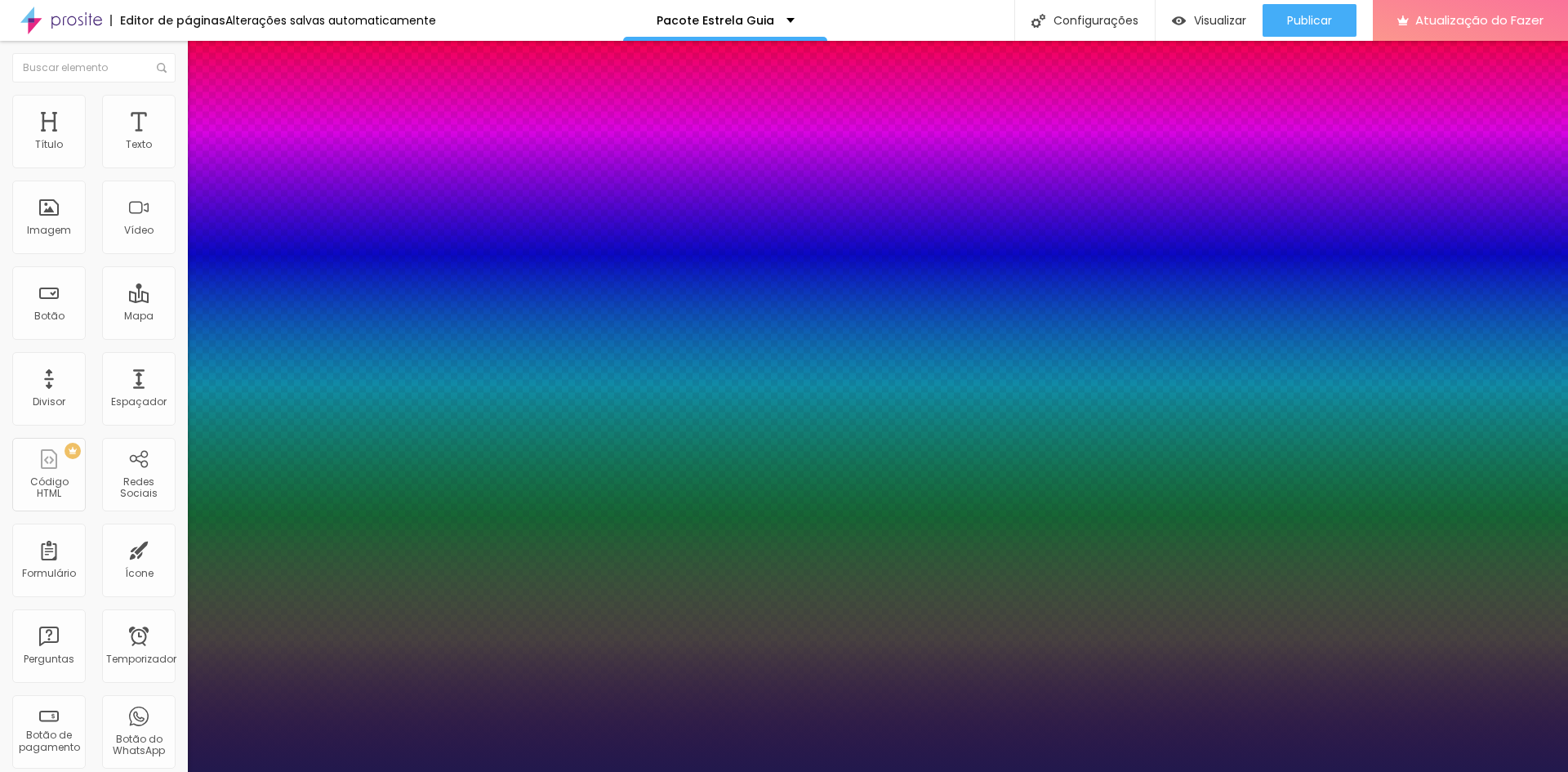
type input "1"
type input "0.9"
type input "1"
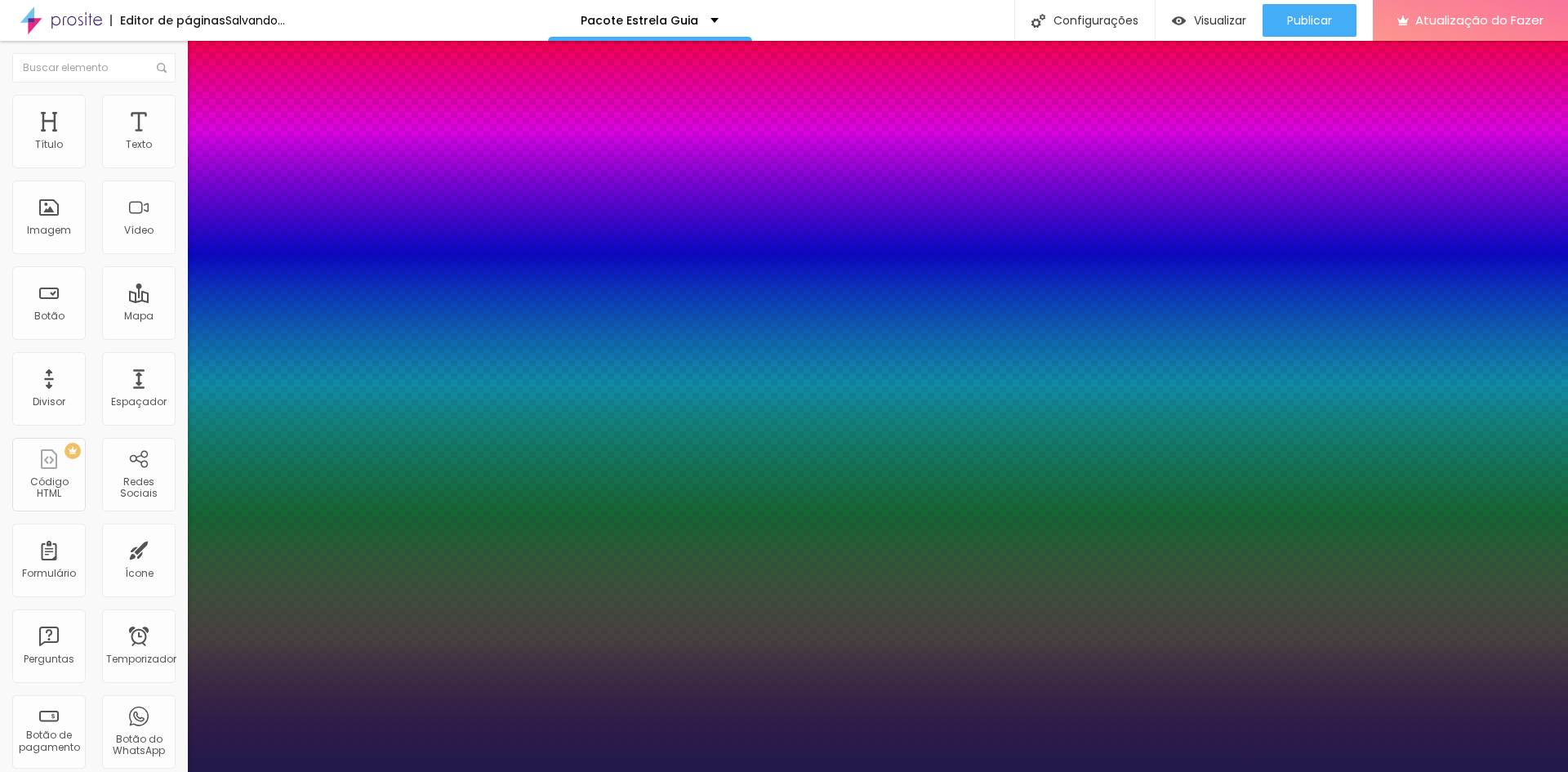
type input "0.8"
type input "1"
type input "0.7"
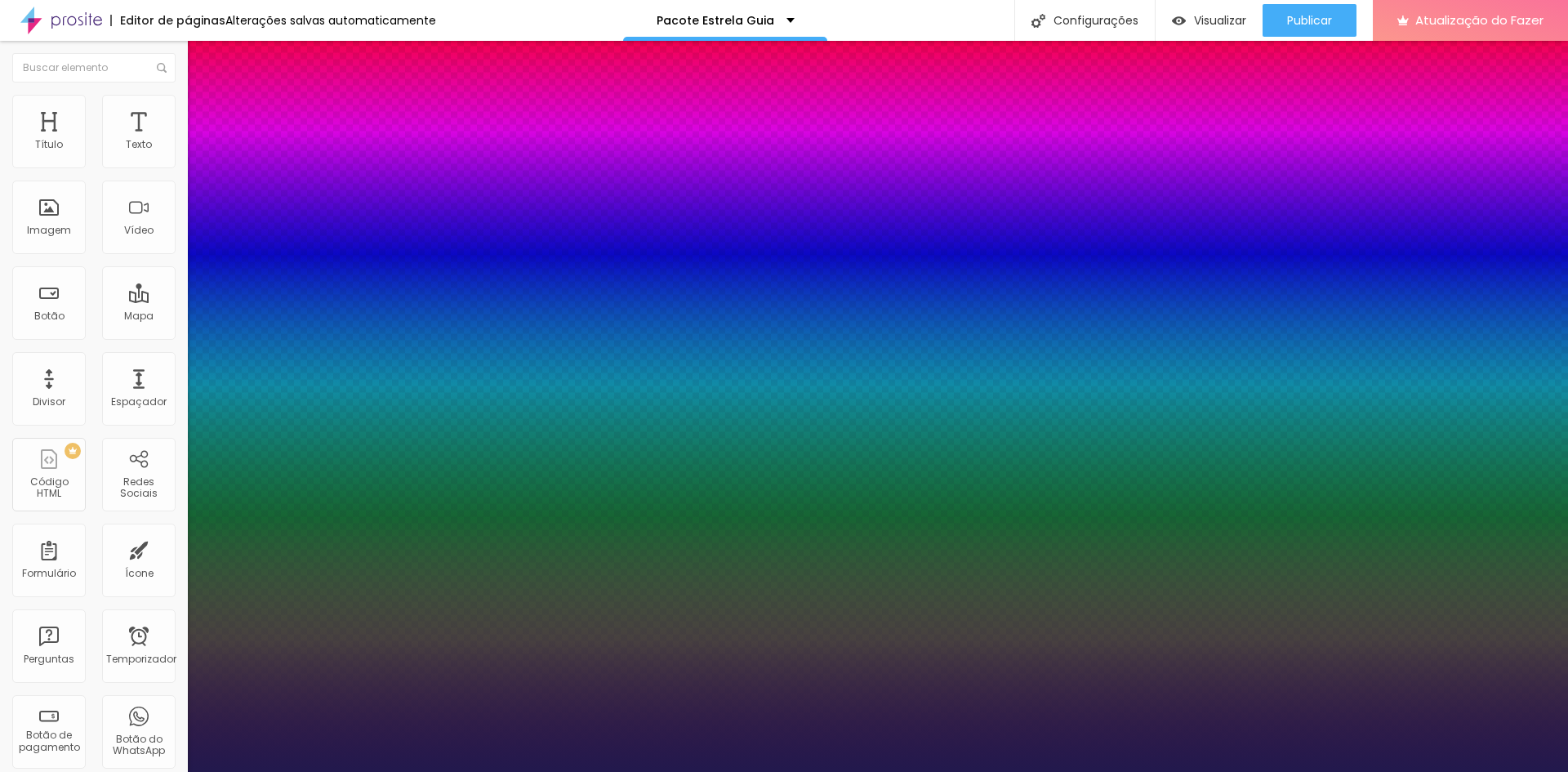
type input "1"
type input "0.6"
type input "1"
type input "0.5"
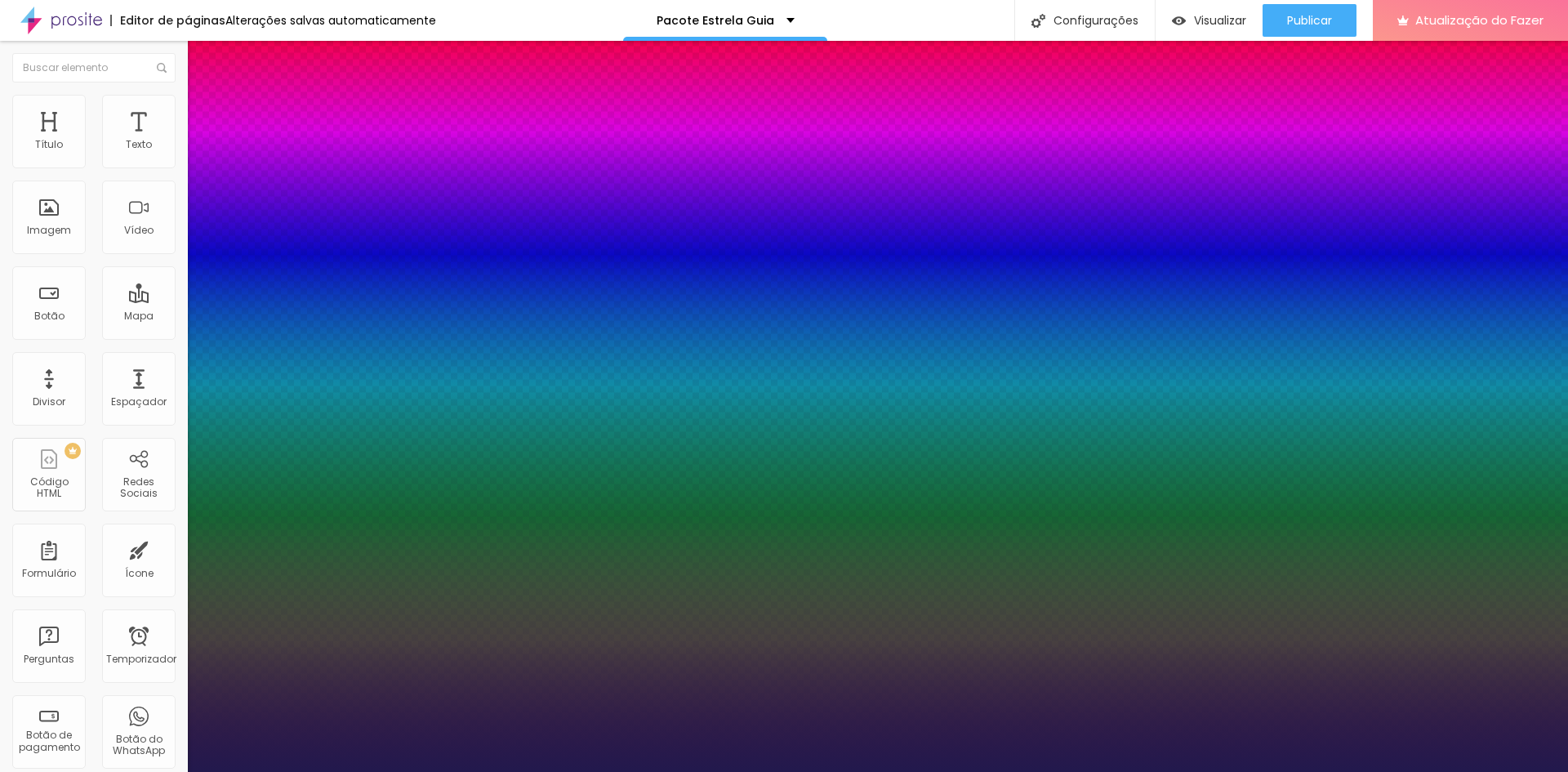
type input "0.5"
type input "1"
type input "0.4"
type input "1"
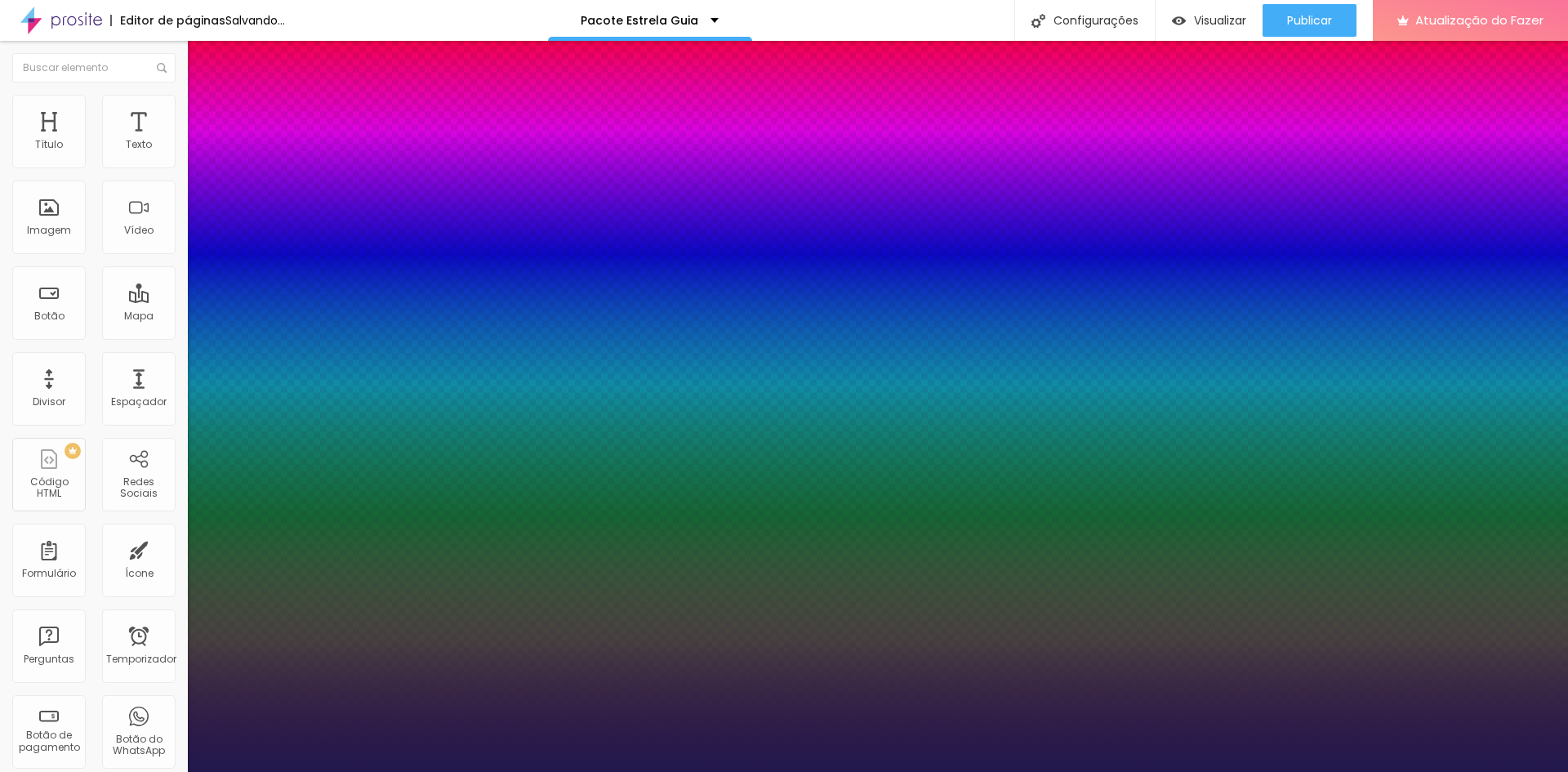
type input "0.4"
type input "8"
type input "6"
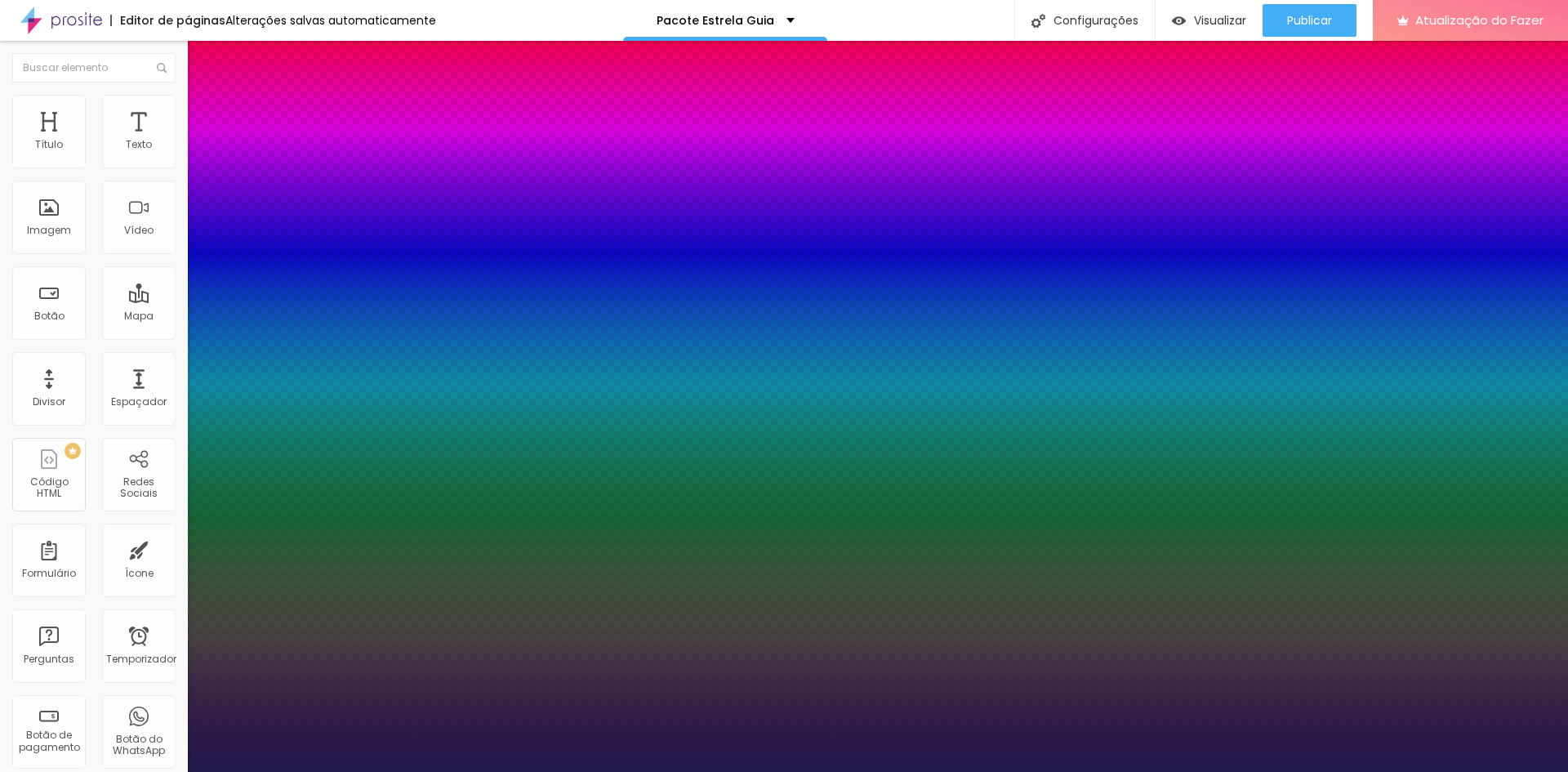
type input "6"
type input "1"
type input "1.2"
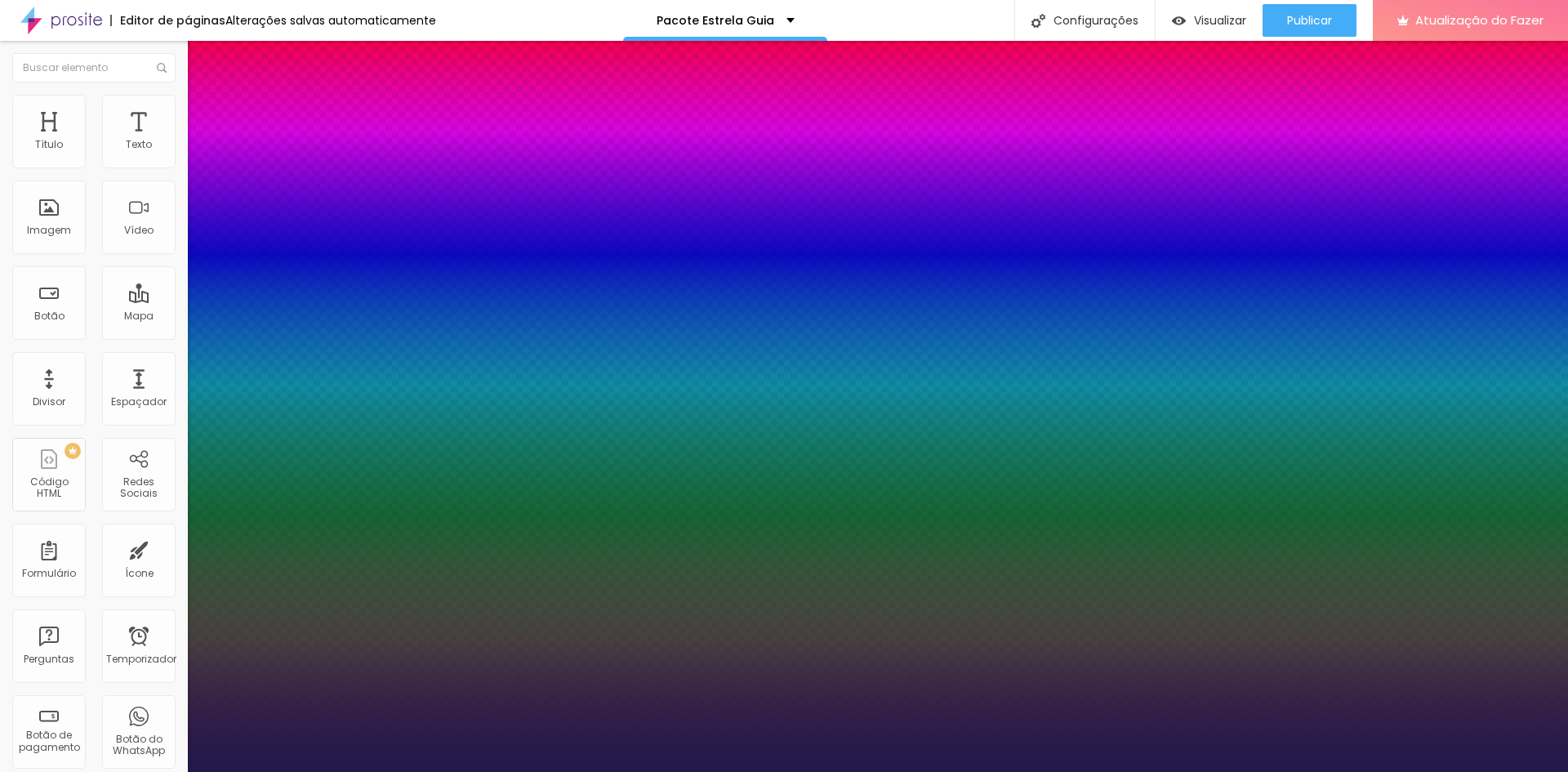
type input "1.2"
type input "1.1"
type input "1.3"
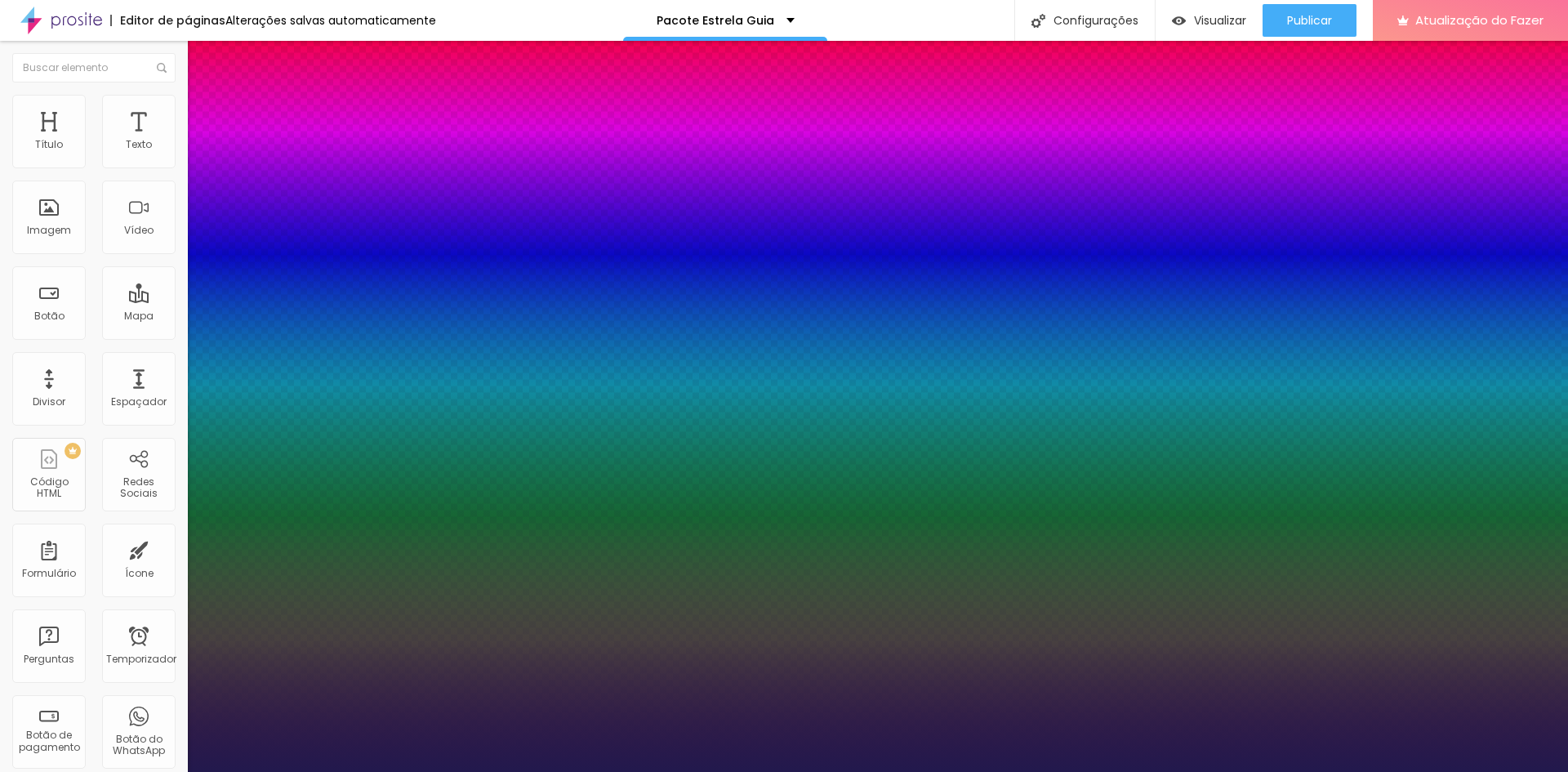
type input "1.4"
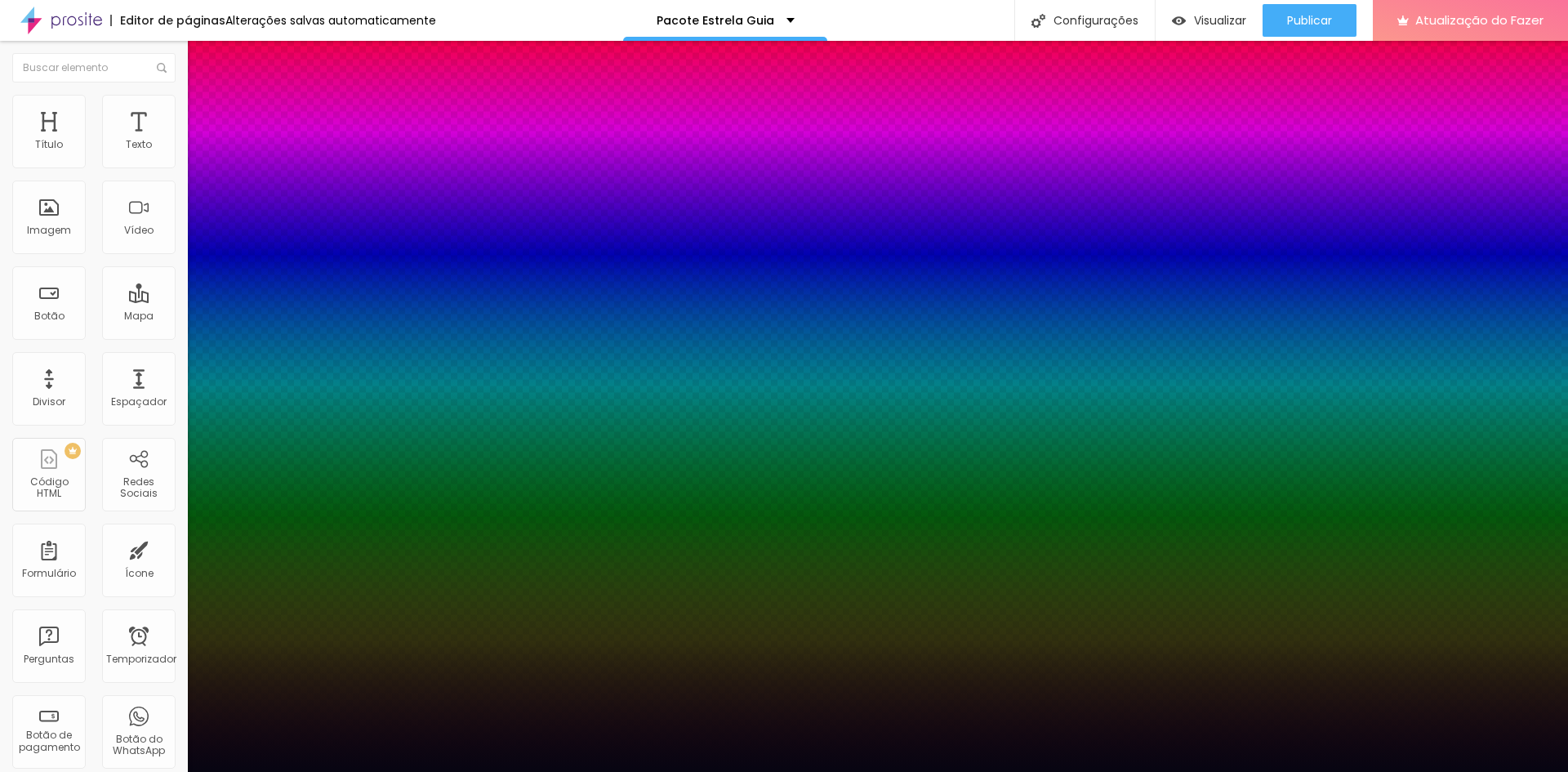
type input "#12121C"
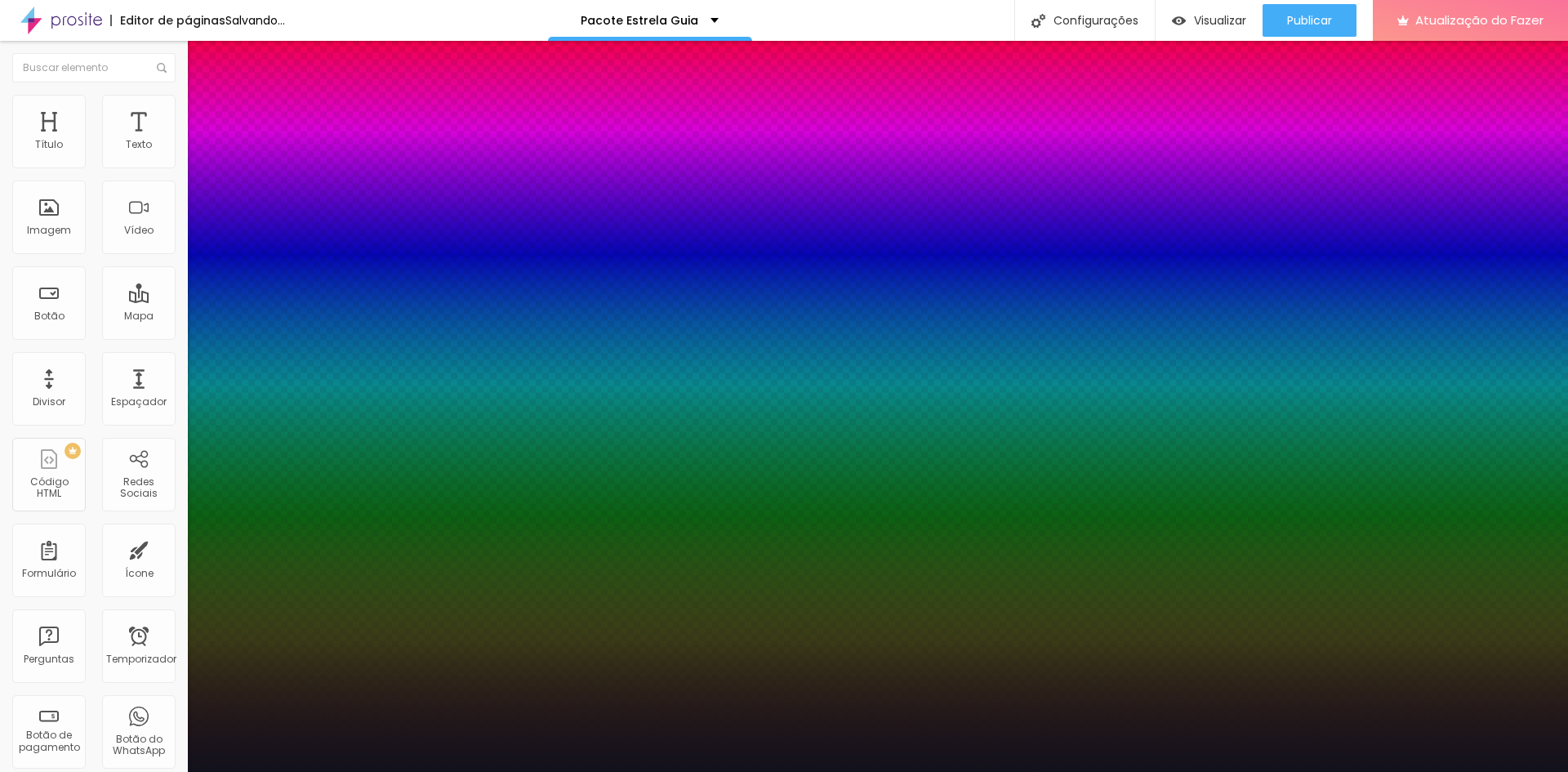
drag, startPoint x: 304, startPoint y: 548, endPoint x: 265, endPoint y: 553, distance: 39.3
click at [265, 553] on div at bounding box center [784, 386] width 1568 height 772
click at [386, 771] on div at bounding box center [784, 772] width 1568 height 0
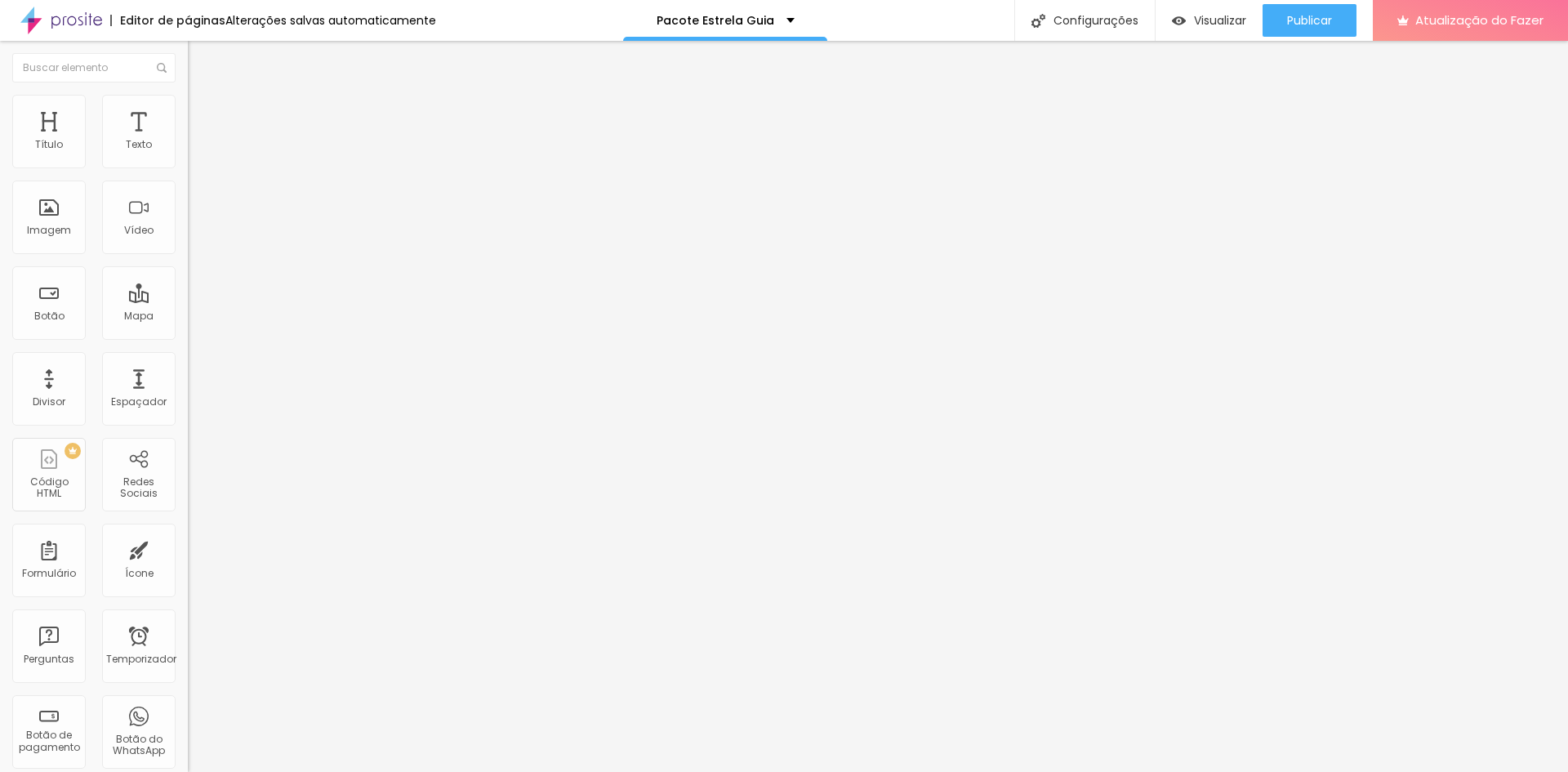
click at [194, 190] on icon "button" at bounding box center [200, 185] width 12 height 12
click at [194, 207] on icon "button" at bounding box center [199, 202] width 10 height 10
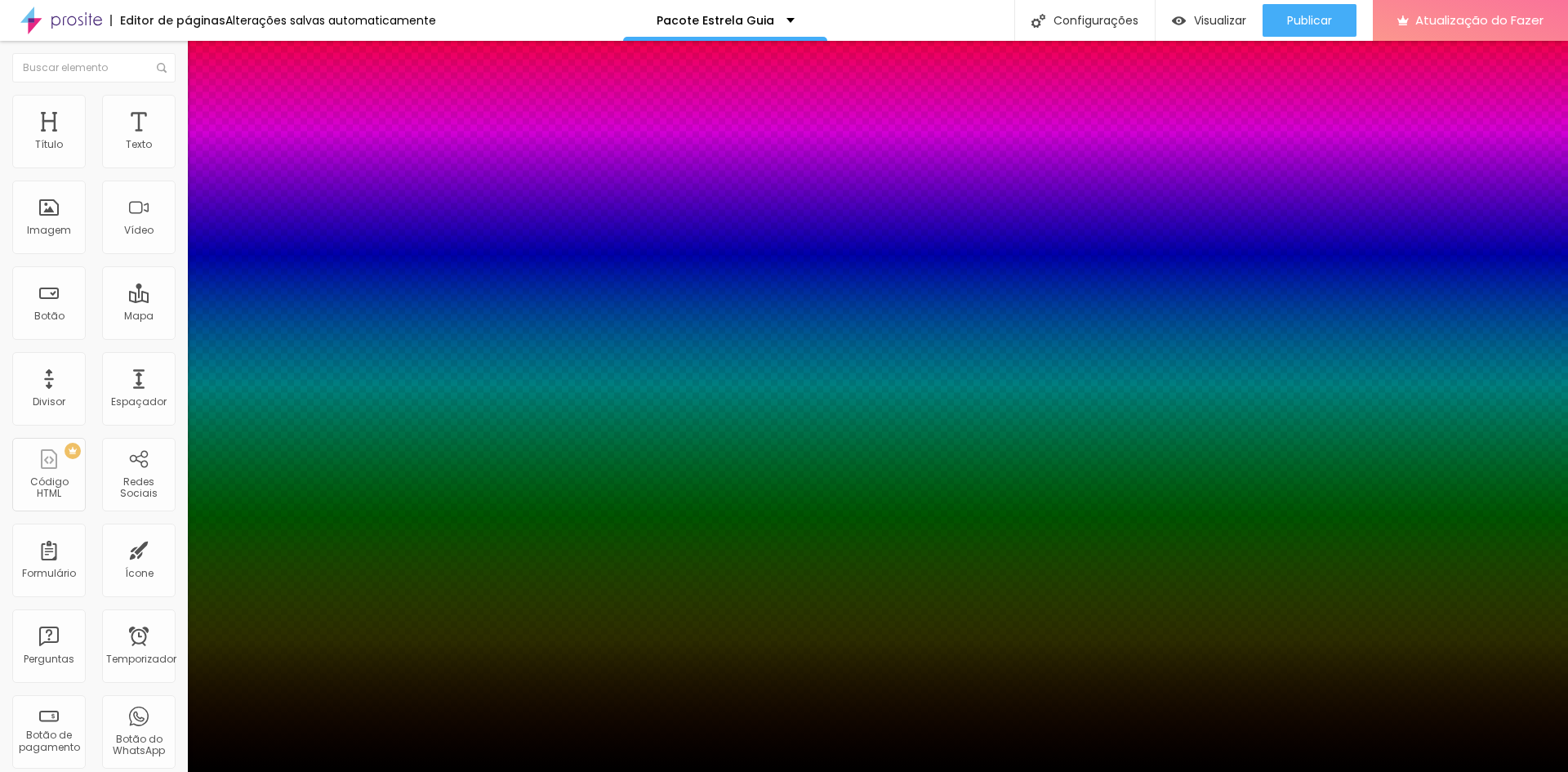
click at [287, 771] on div at bounding box center [784, 782] width 1568 height 0
drag, startPoint x: 244, startPoint y: 406, endPoint x: 261, endPoint y: 441, distance: 38.9
click at [249, 444] on div at bounding box center [784, 386] width 1568 height 772
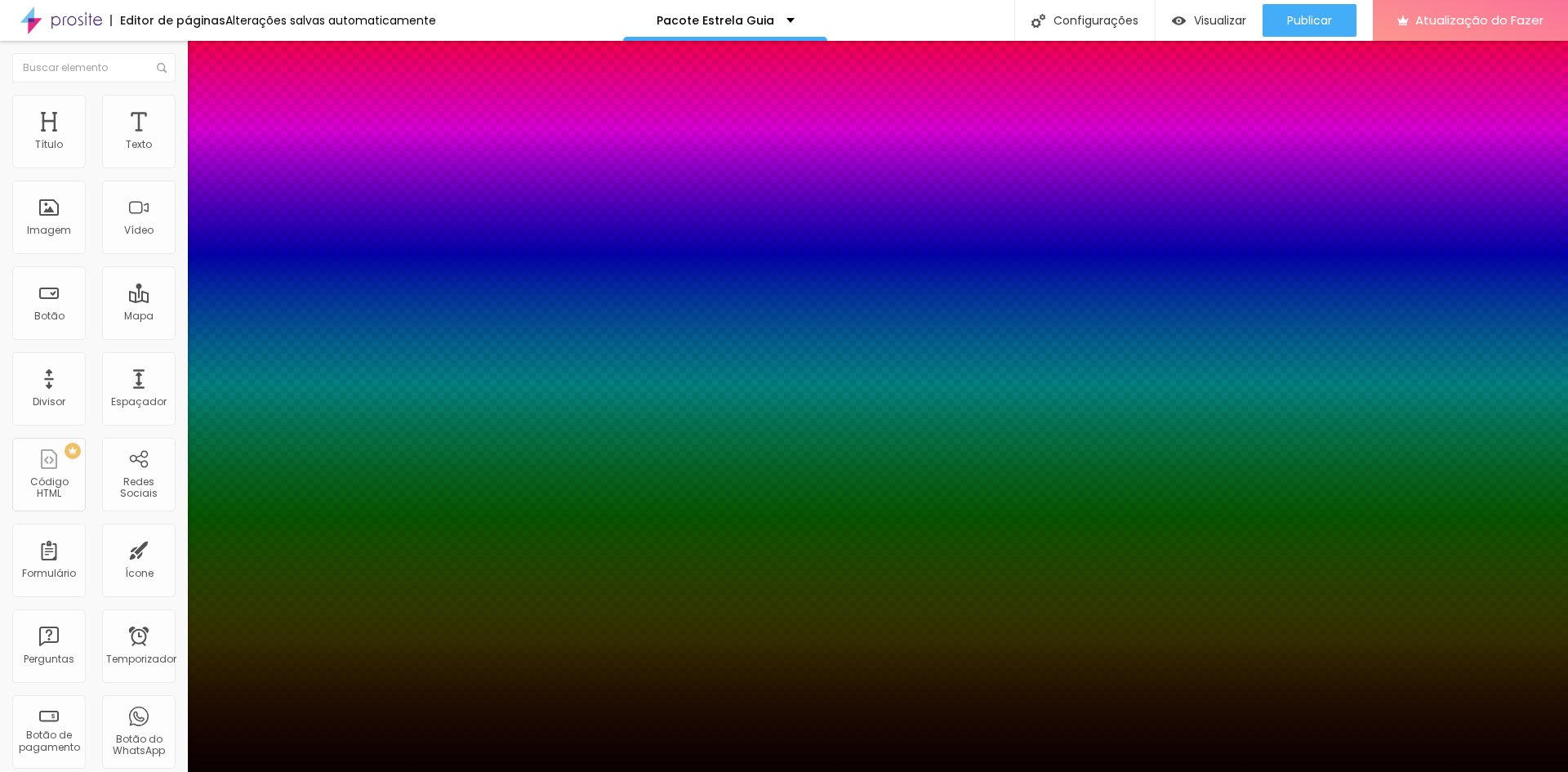
click at [284, 436] on div at bounding box center [784, 386] width 1568 height 772
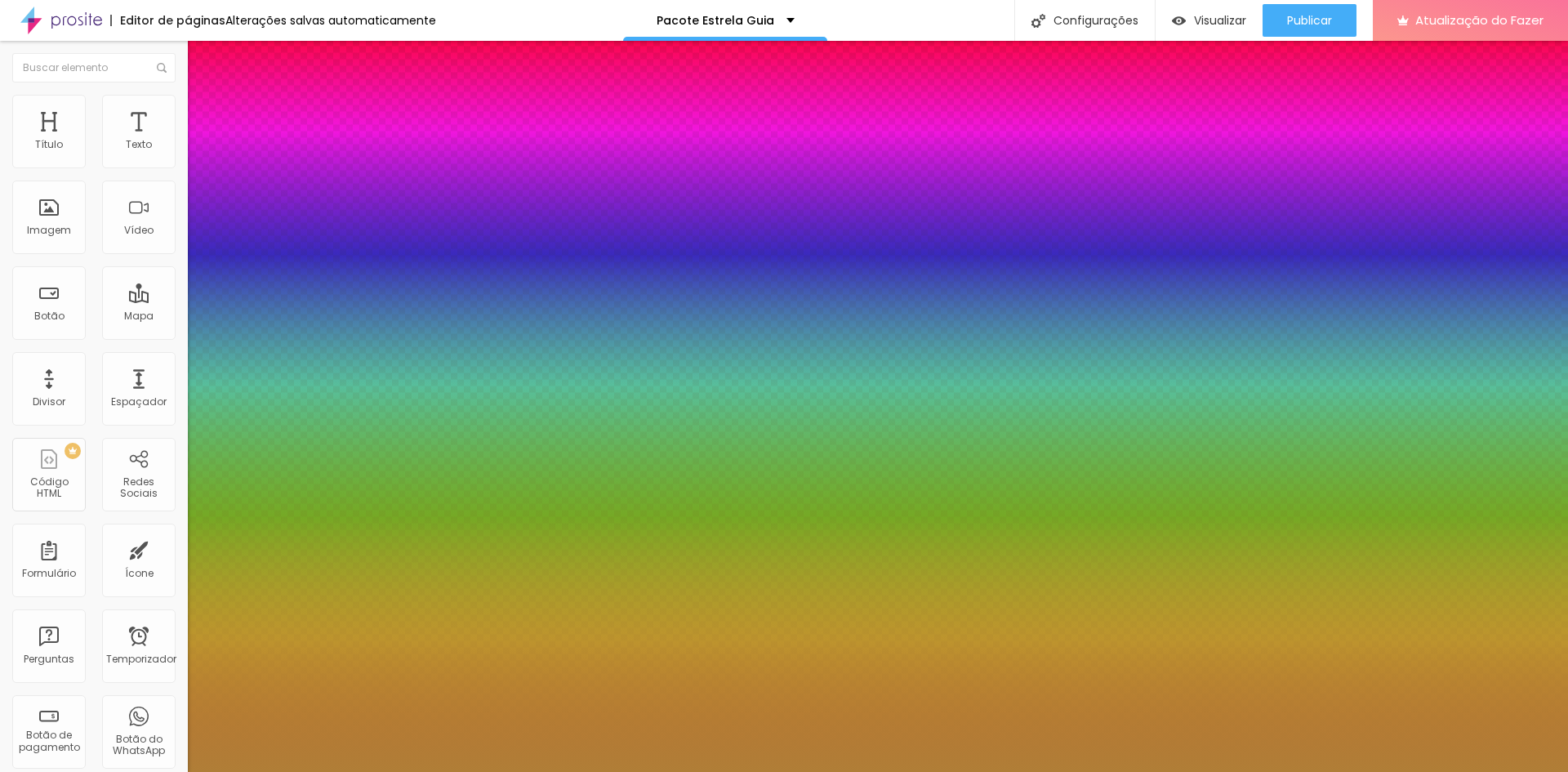
type input "#B4823B"
drag, startPoint x: 249, startPoint y: 414, endPoint x: 234, endPoint y: 362, distance: 54.1
click at [234, 362] on div at bounding box center [784, 386] width 1568 height 772
click at [553, 771] on div at bounding box center [784, 772] width 1568 height 0
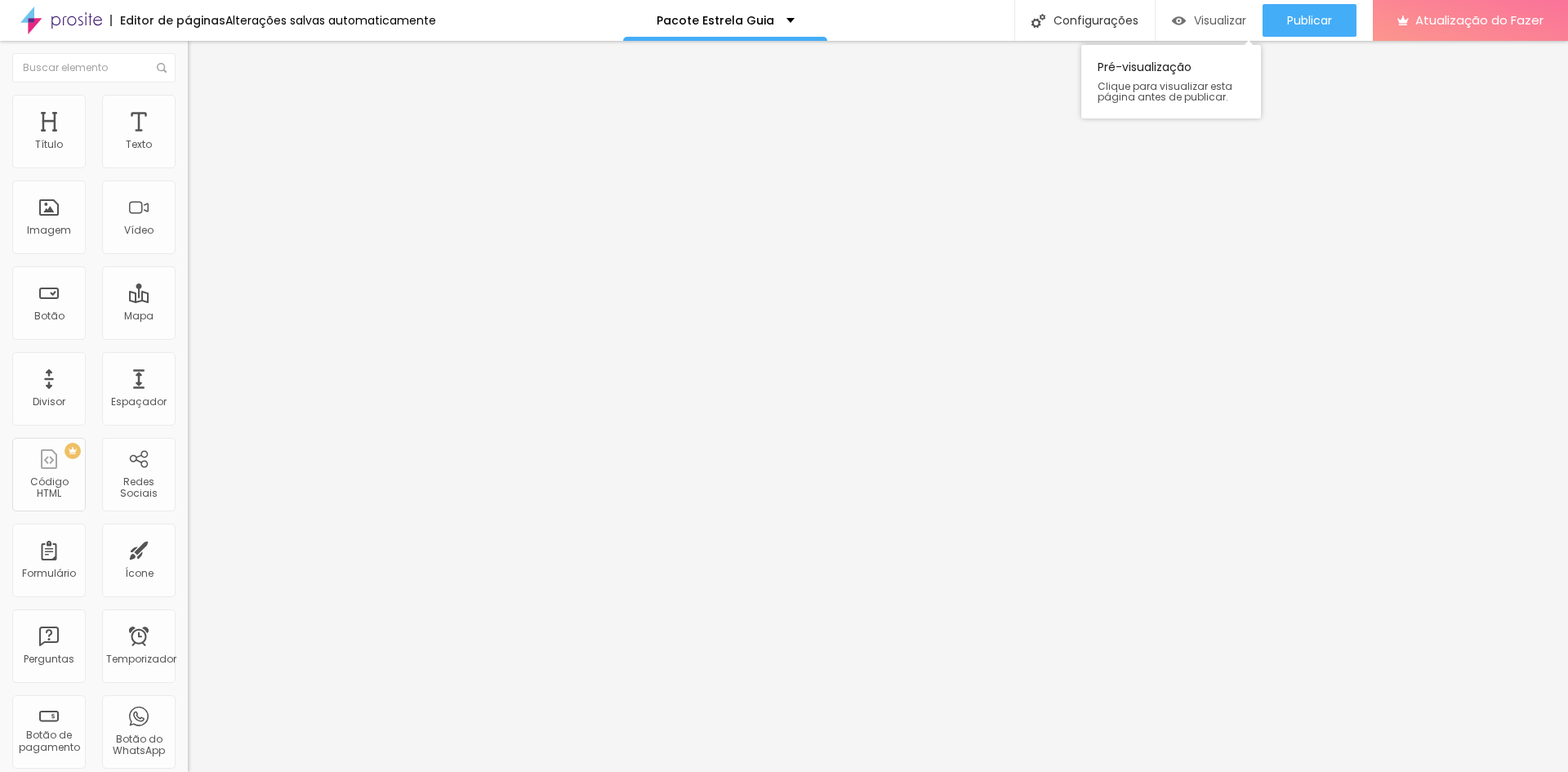
click at [1236, 23] on font "Visualizar" at bounding box center [1220, 20] width 52 height 17
click at [1078, 18] on font "Configurações" at bounding box center [1096, 20] width 85 height 17
drag, startPoint x: 756, startPoint y: 198, endPoint x: 540, endPoint y: 211, distance: 216.4
type input "2"
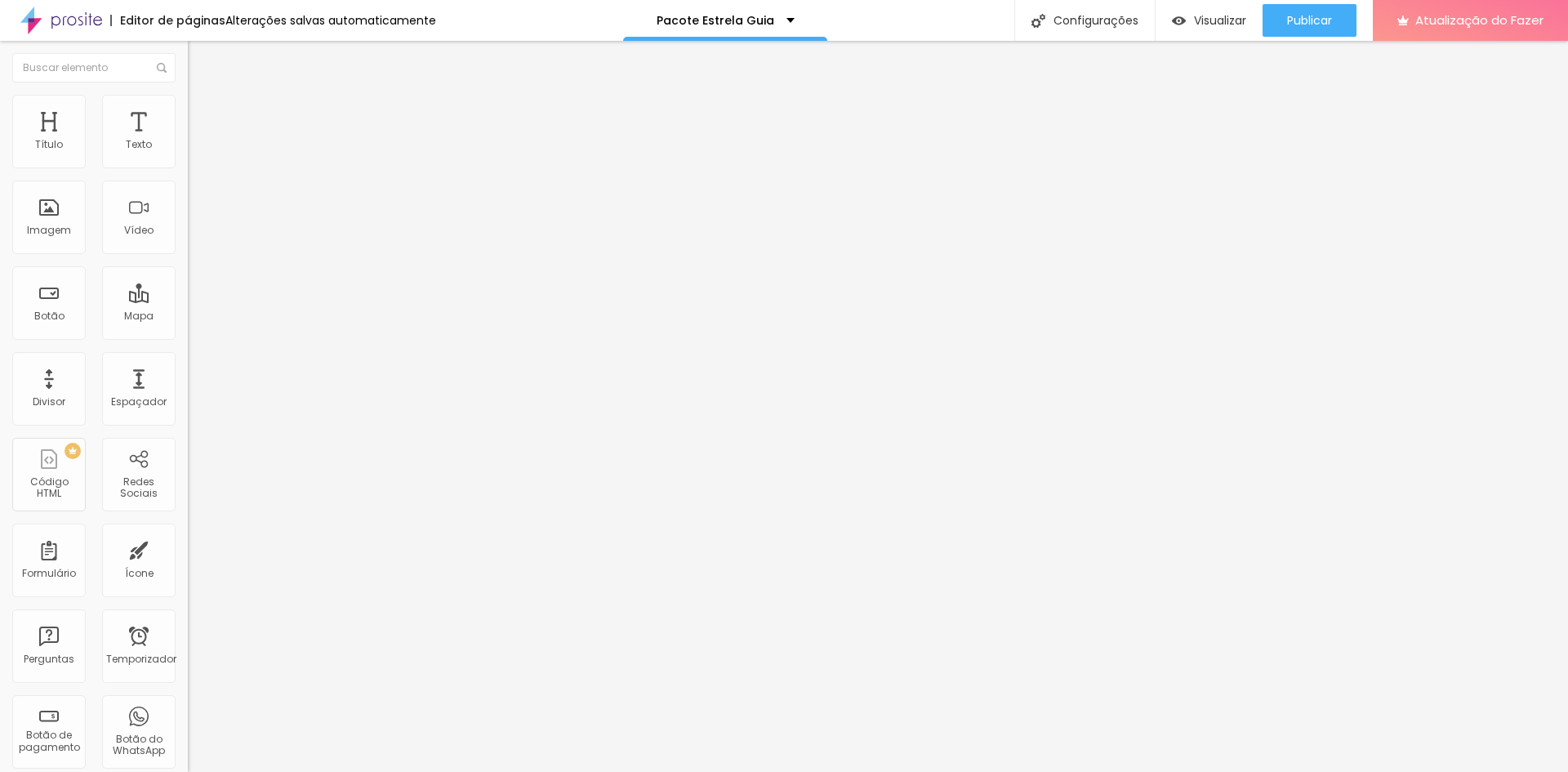
drag, startPoint x: 748, startPoint y: 279, endPoint x: 640, endPoint y: 279, distance: 108.0
type input "/2"
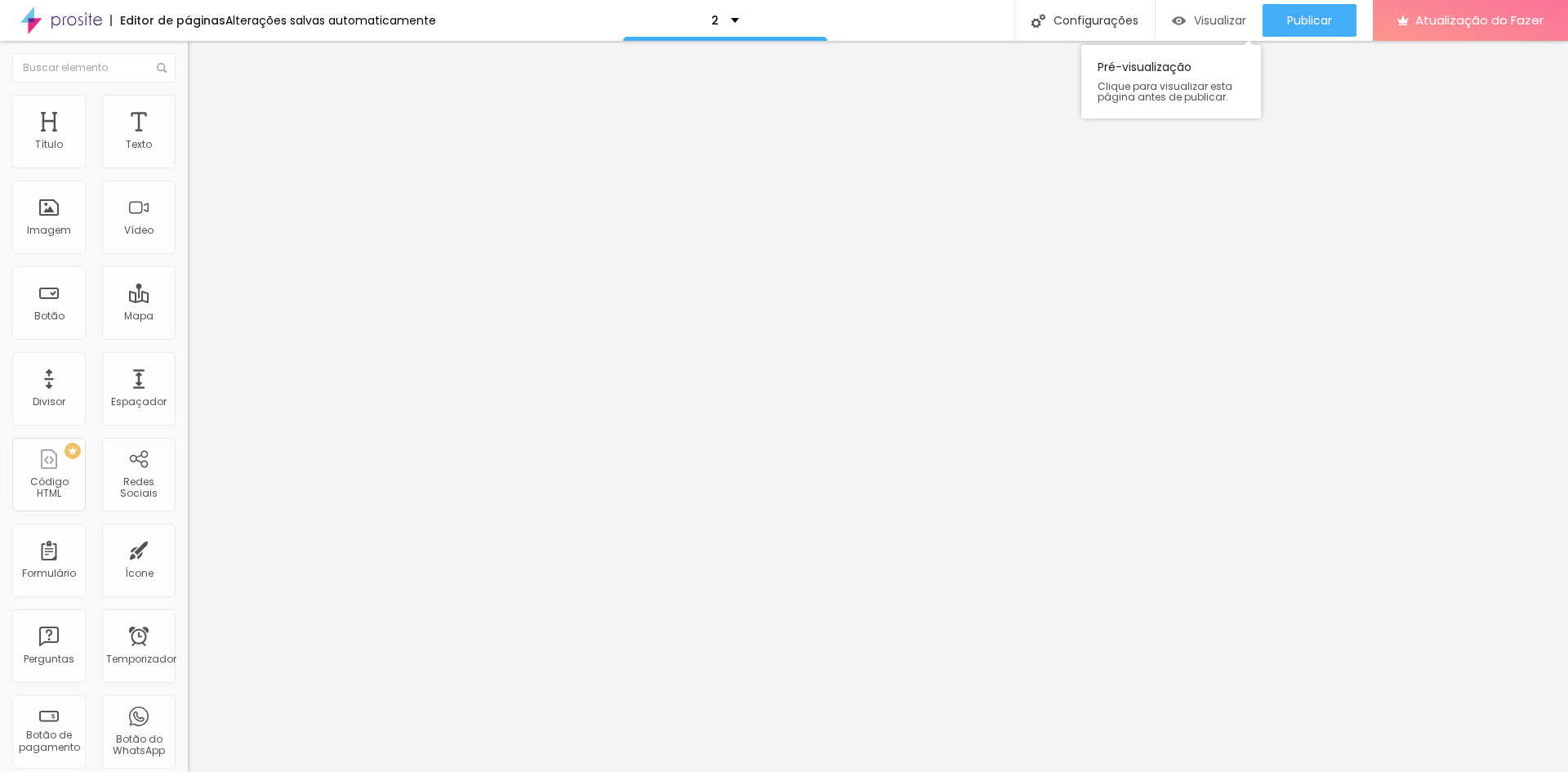
click at [1233, 19] on font "Visualizar" at bounding box center [1220, 20] width 52 height 17
click at [1301, 20] on font "Publicar" at bounding box center [1309, 20] width 45 height 17
click at [1105, 25] on font "Configurações" at bounding box center [1096, 20] width 85 height 17
click at [45, 144] on font "Título" at bounding box center [49, 145] width 28 height 14
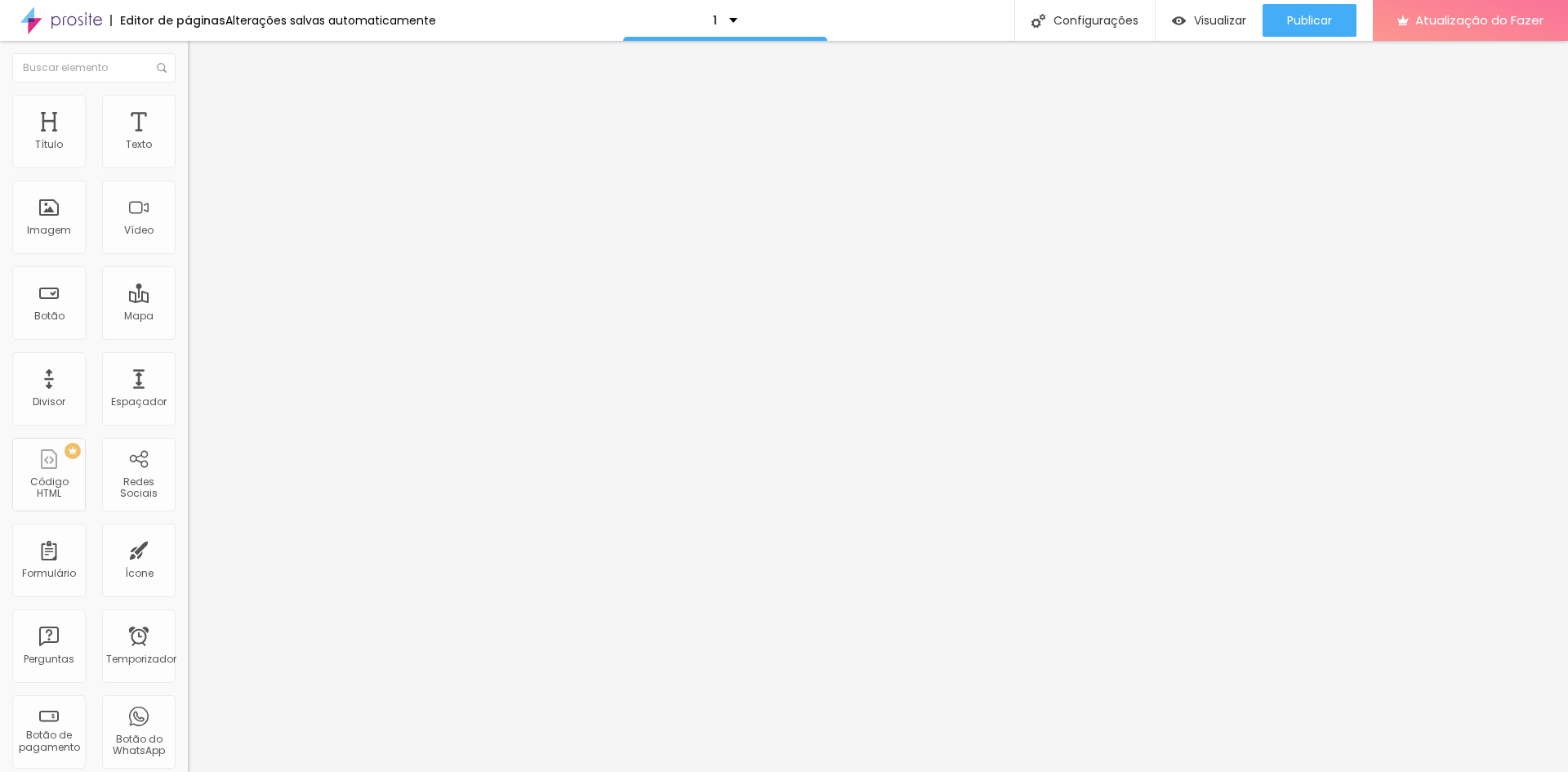
click at [202, 141] on font "Título 1" at bounding box center [229, 129] width 54 height 23
click at [188, 154] on font "Título 2" at bounding box center [215, 144] width 53 height 21
click at [188, 141] on font "Título 1" at bounding box center [215, 129] width 54 height 23
click at [188, 105] on img at bounding box center [195, 102] width 15 height 15
type input "20"
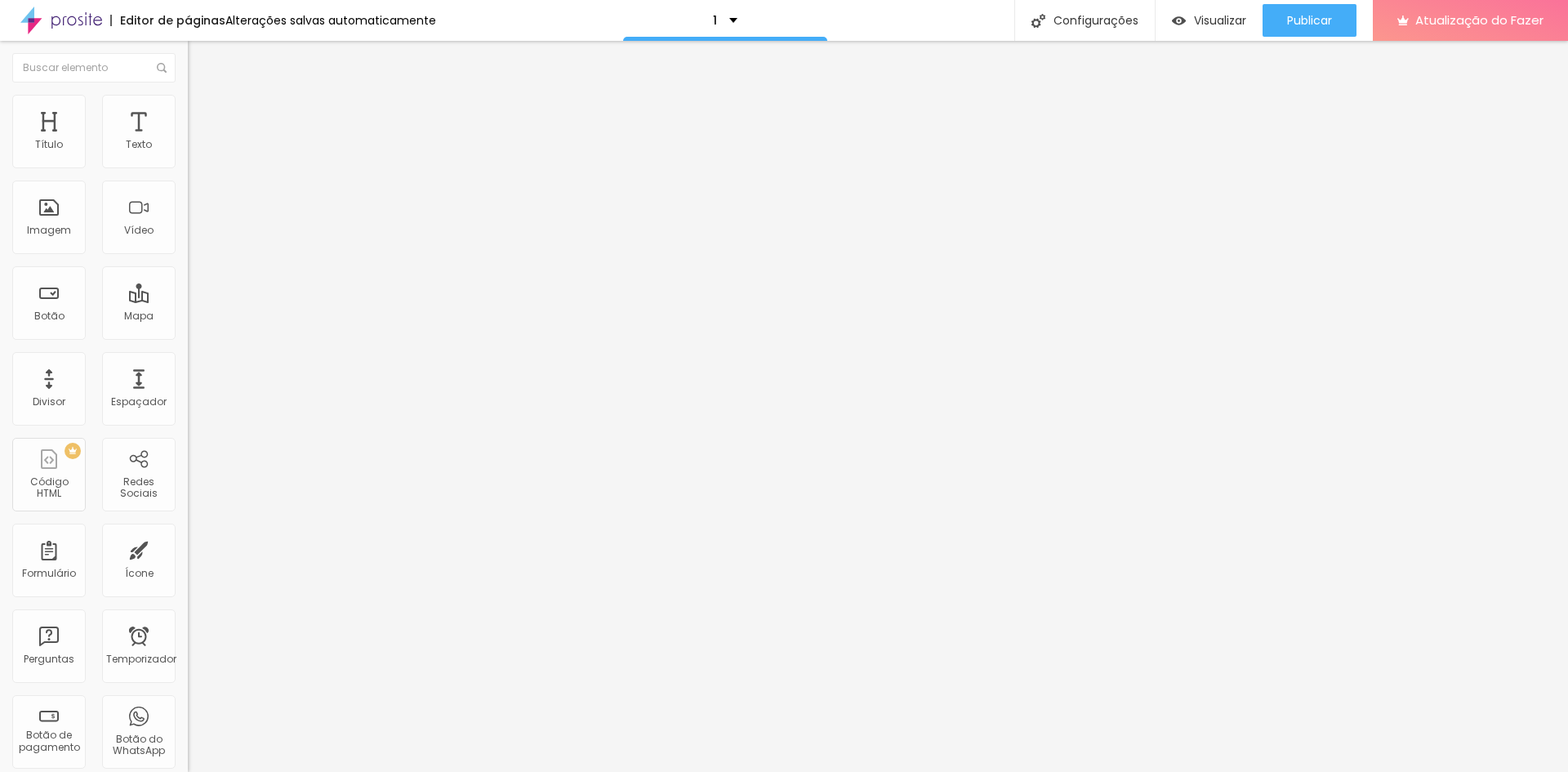
type input "20"
type input "21"
type input "22"
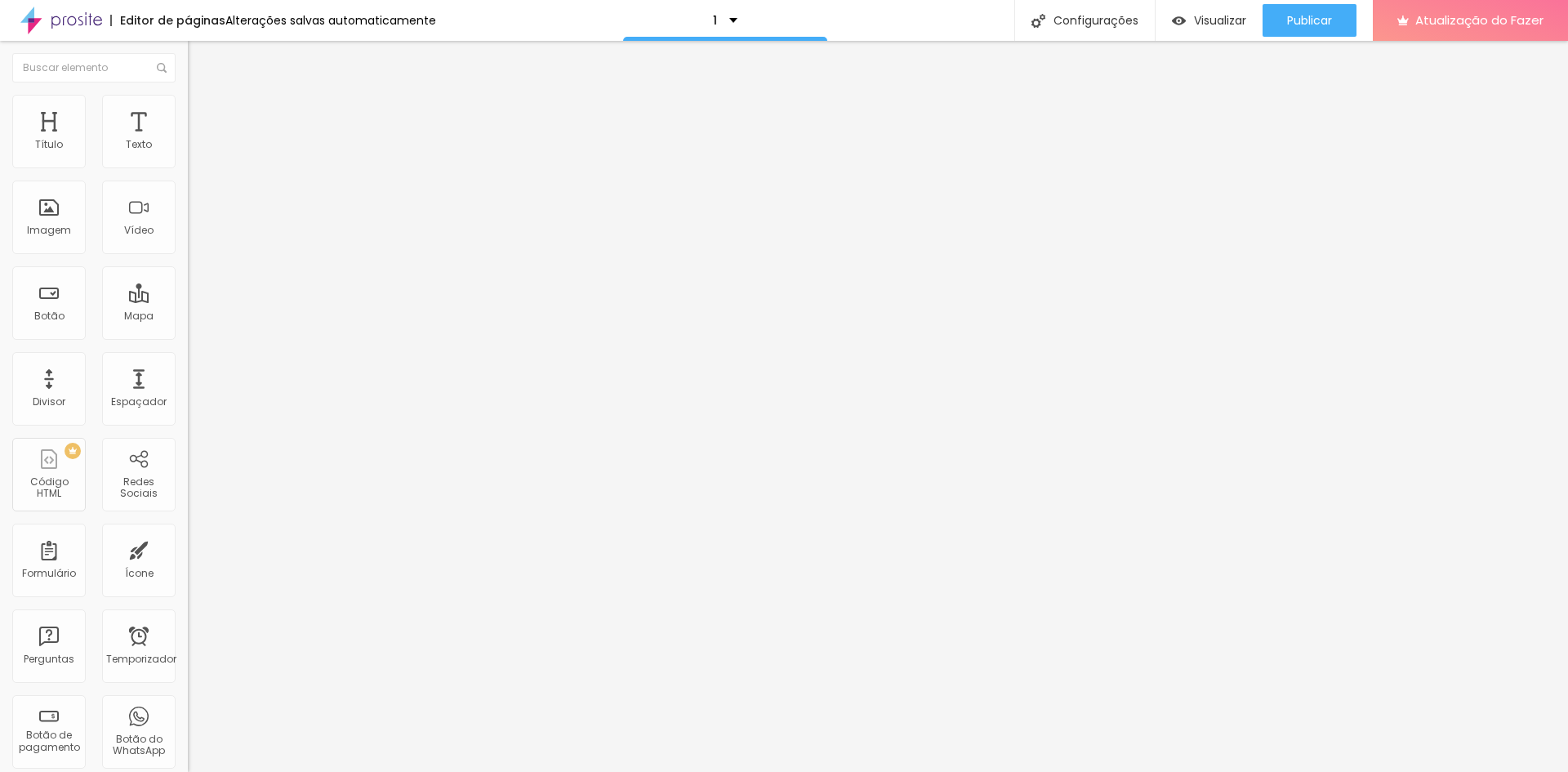
type input "23"
type input "21"
type input "18"
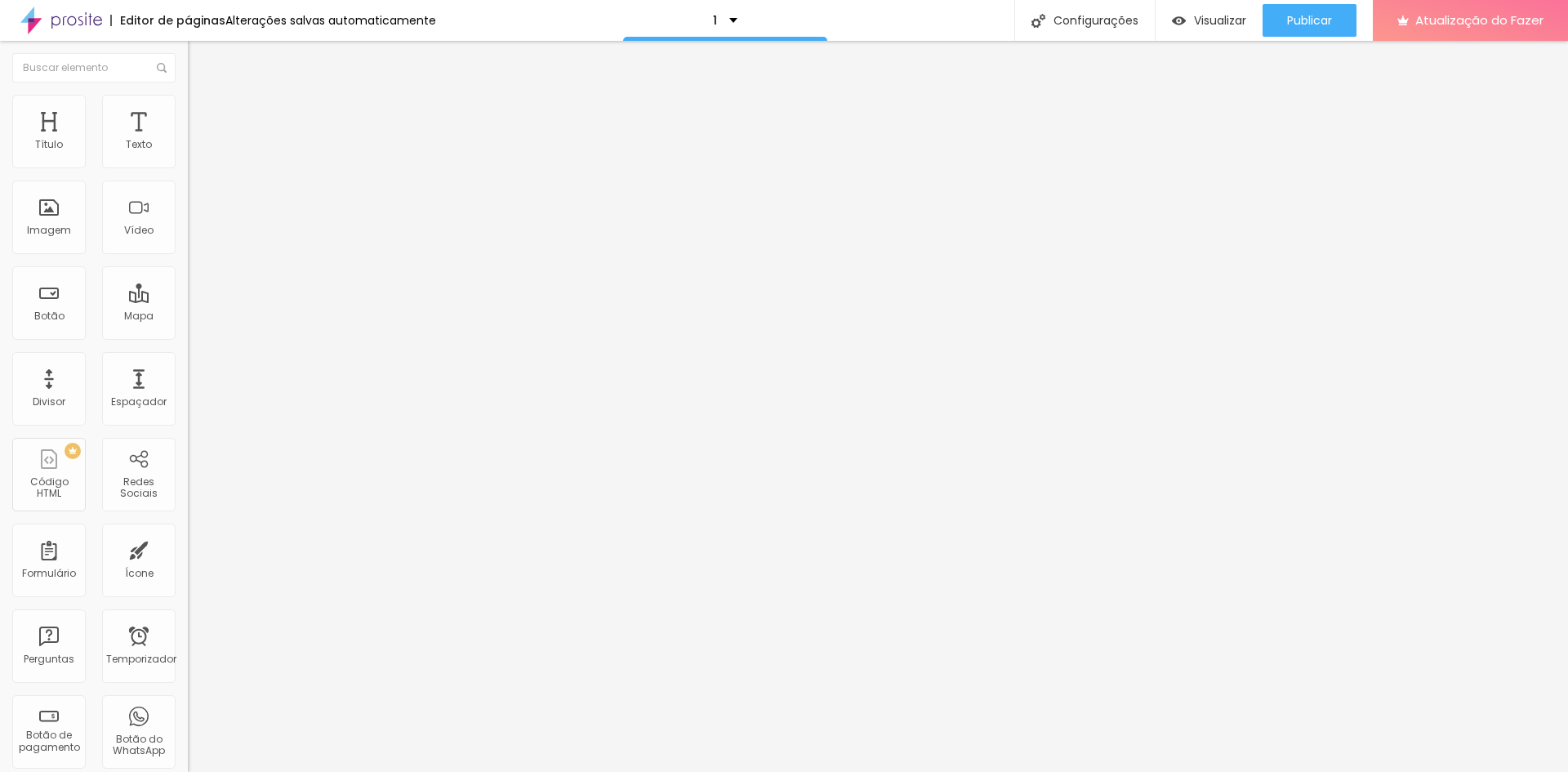
type input "18"
type input "2"
type input "7"
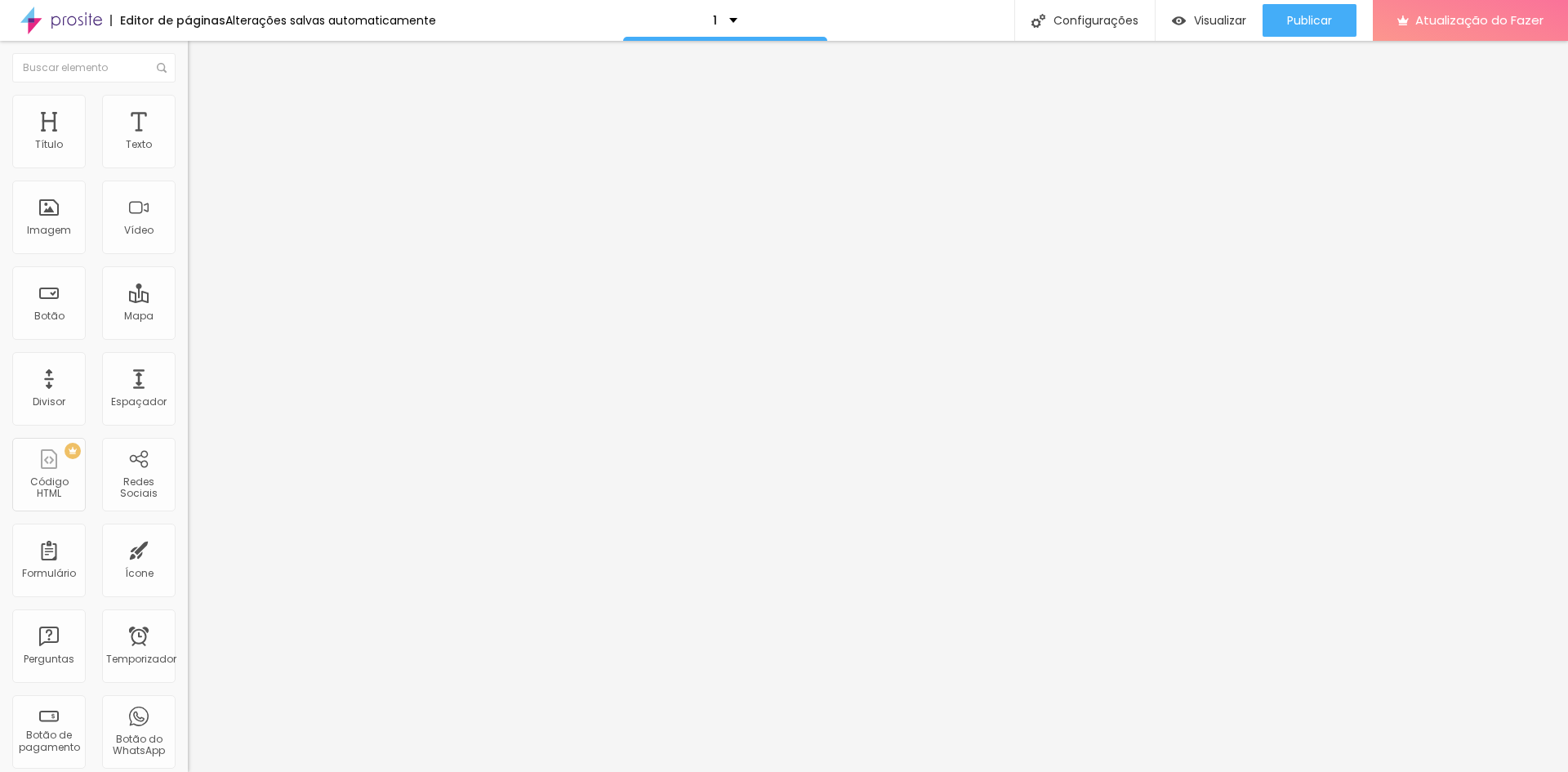
type input "11"
type input "15"
type input "16"
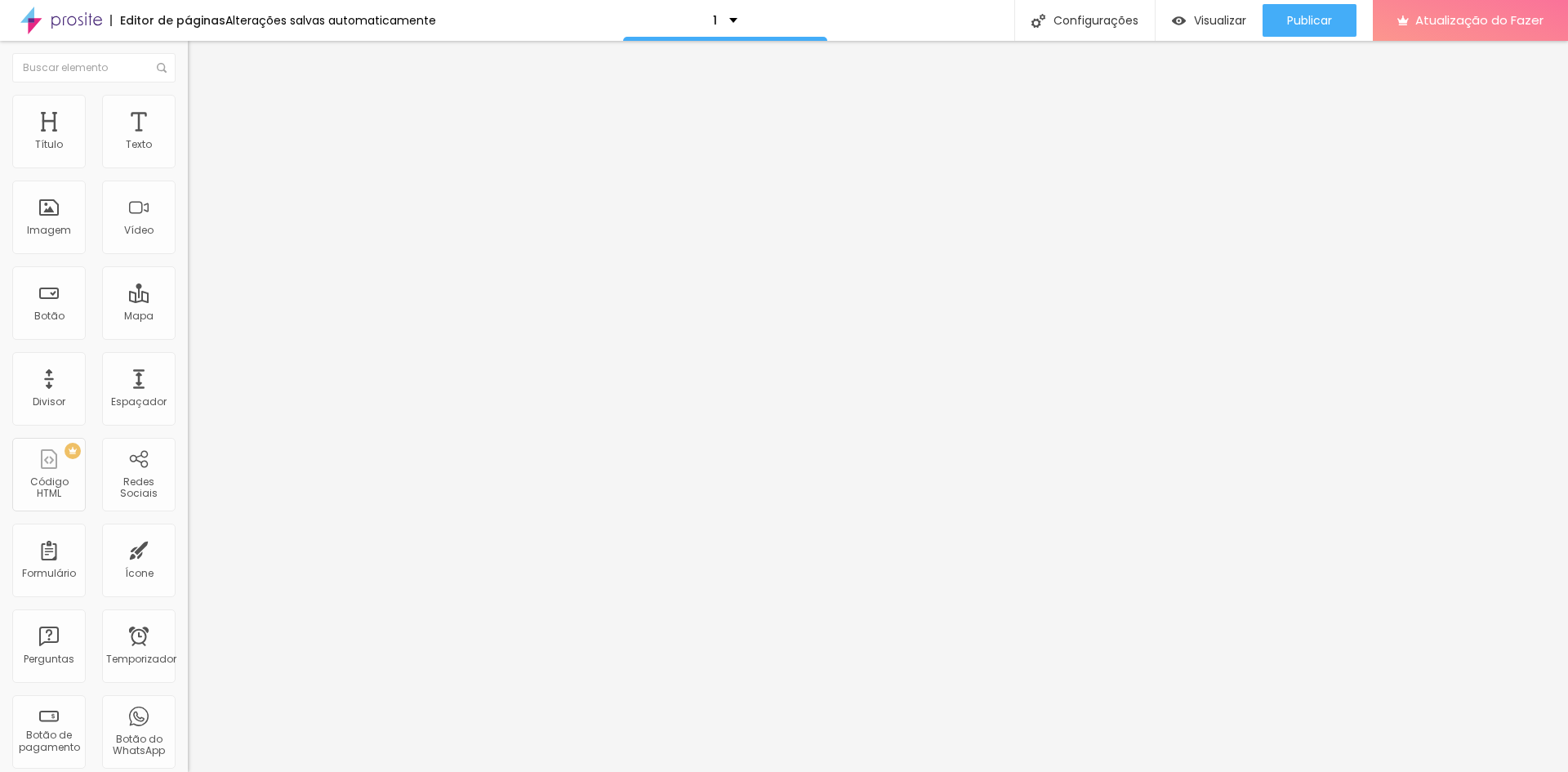
type input "16"
click at [188, 301] on input "range" at bounding box center [241, 307] width 105 height 13
type input "16"
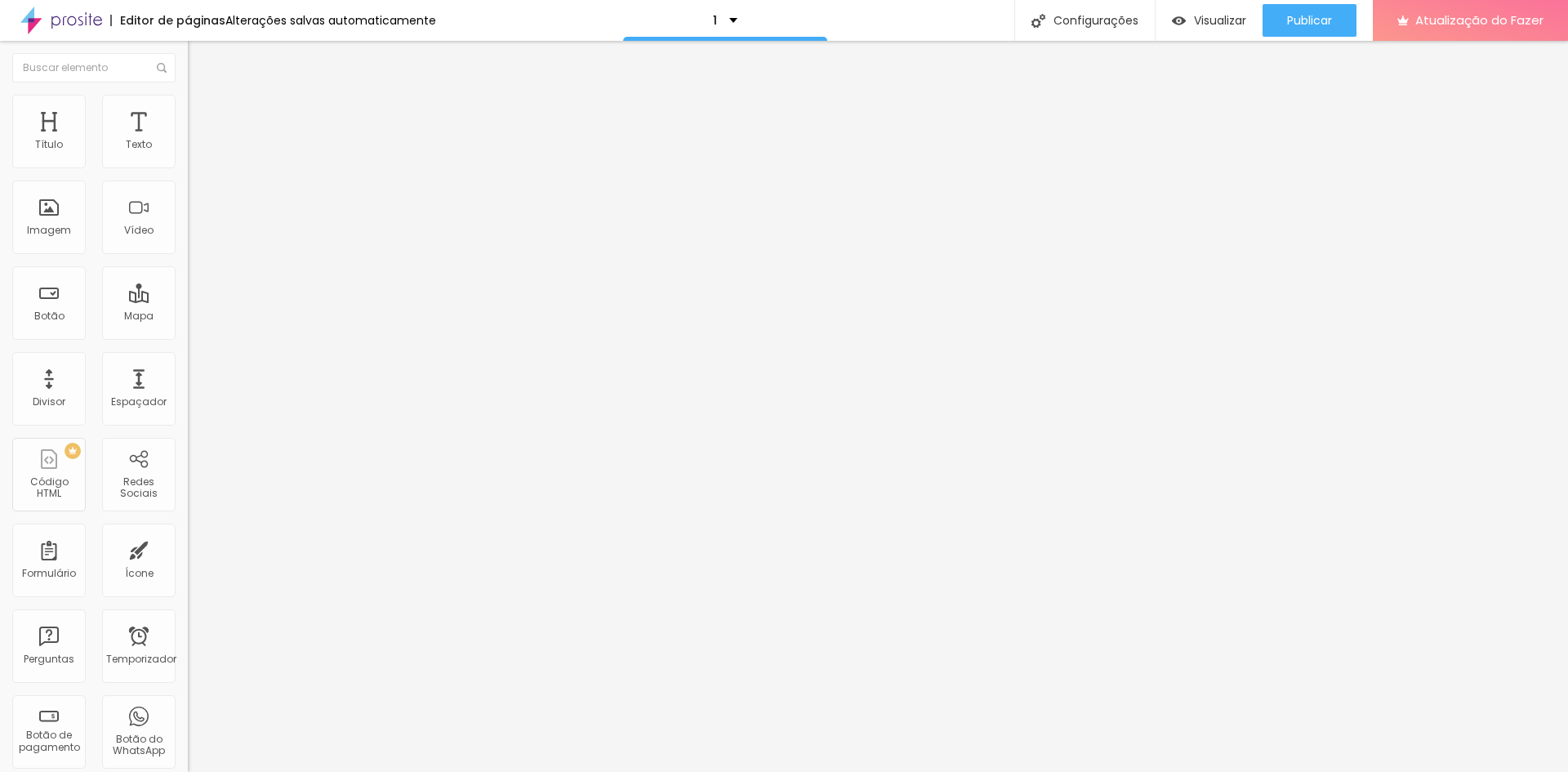
type input "18"
type input "22"
type input "3"
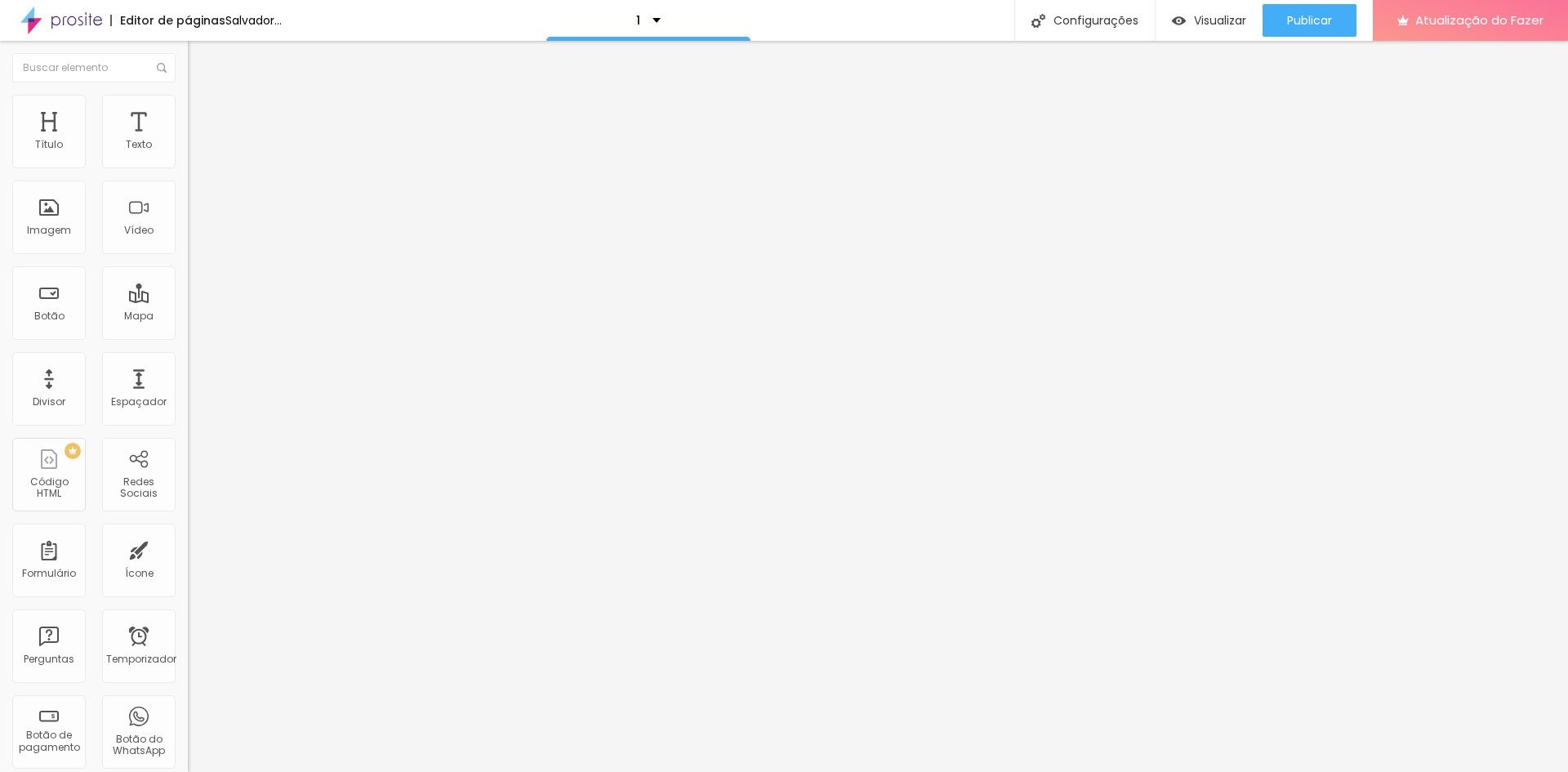
type input "3"
type input "2"
type input "1"
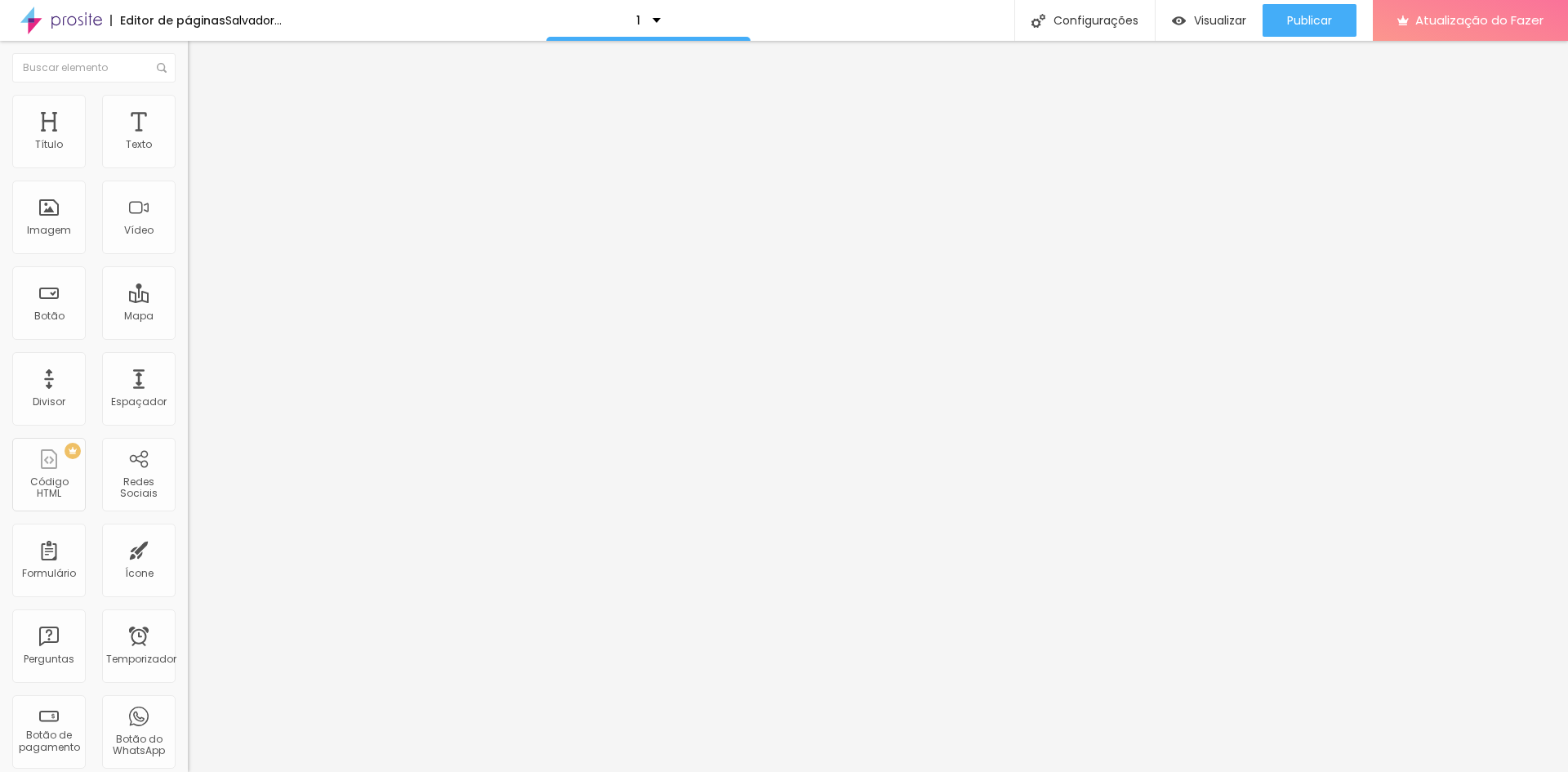
type input "0"
drag, startPoint x: 54, startPoint y: 191, endPoint x: 39, endPoint y: 191, distance: 15.0
type input "0"
click at [188, 531] on input "range" at bounding box center [241, 537] width 105 height 13
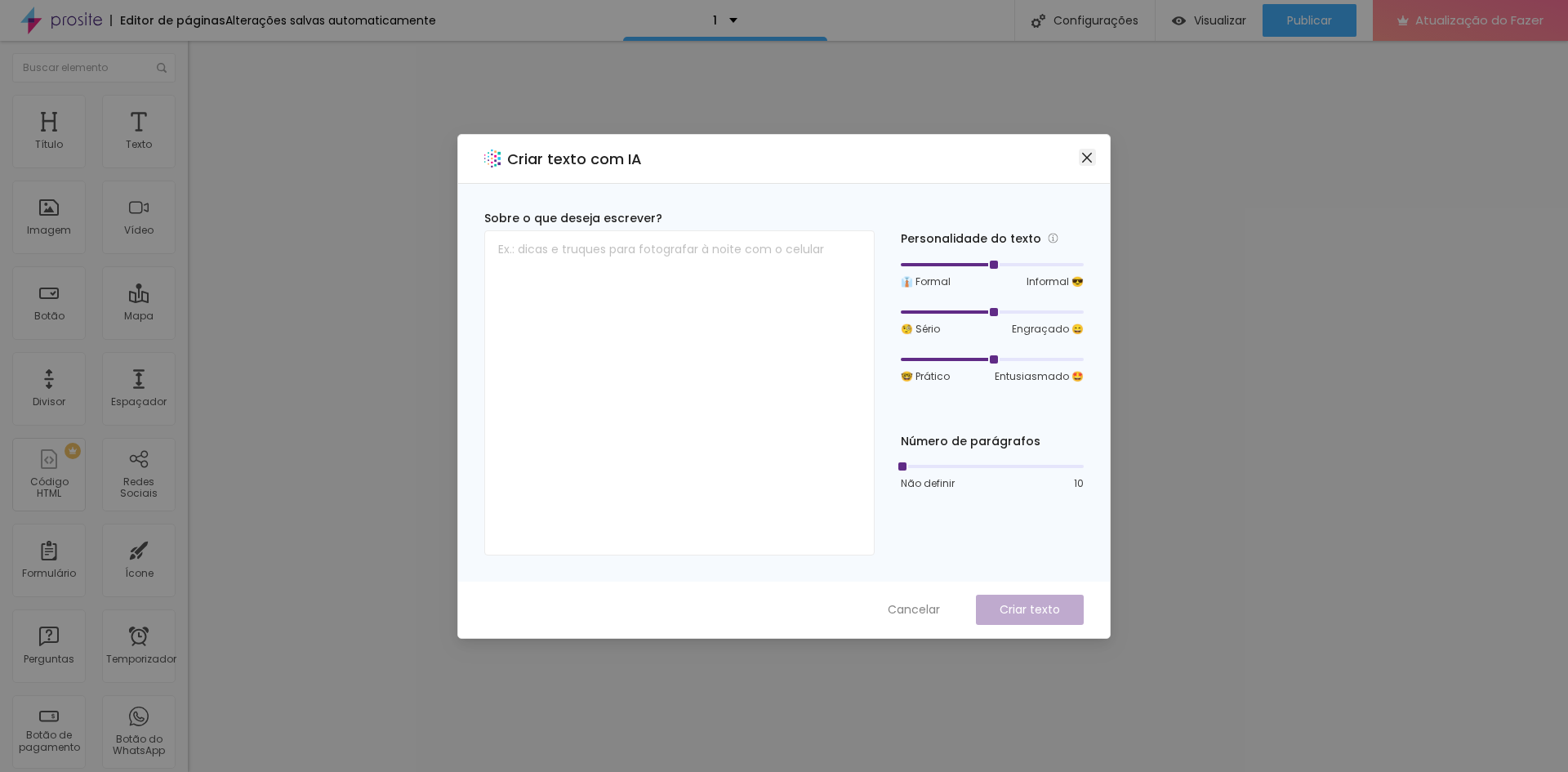
click at [1088, 157] on icon "fechar" at bounding box center [1087, 156] width 10 height 10
drag, startPoint x: 993, startPoint y: 264, endPoint x: 985, endPoint y: 270, distance: 10.0
click at [988, 268] on div at bounding box center [992, 264] width 8 height 8
click at [910, 609] on font "Cancelar" at bounding box center [914, 609] width 52 height 17
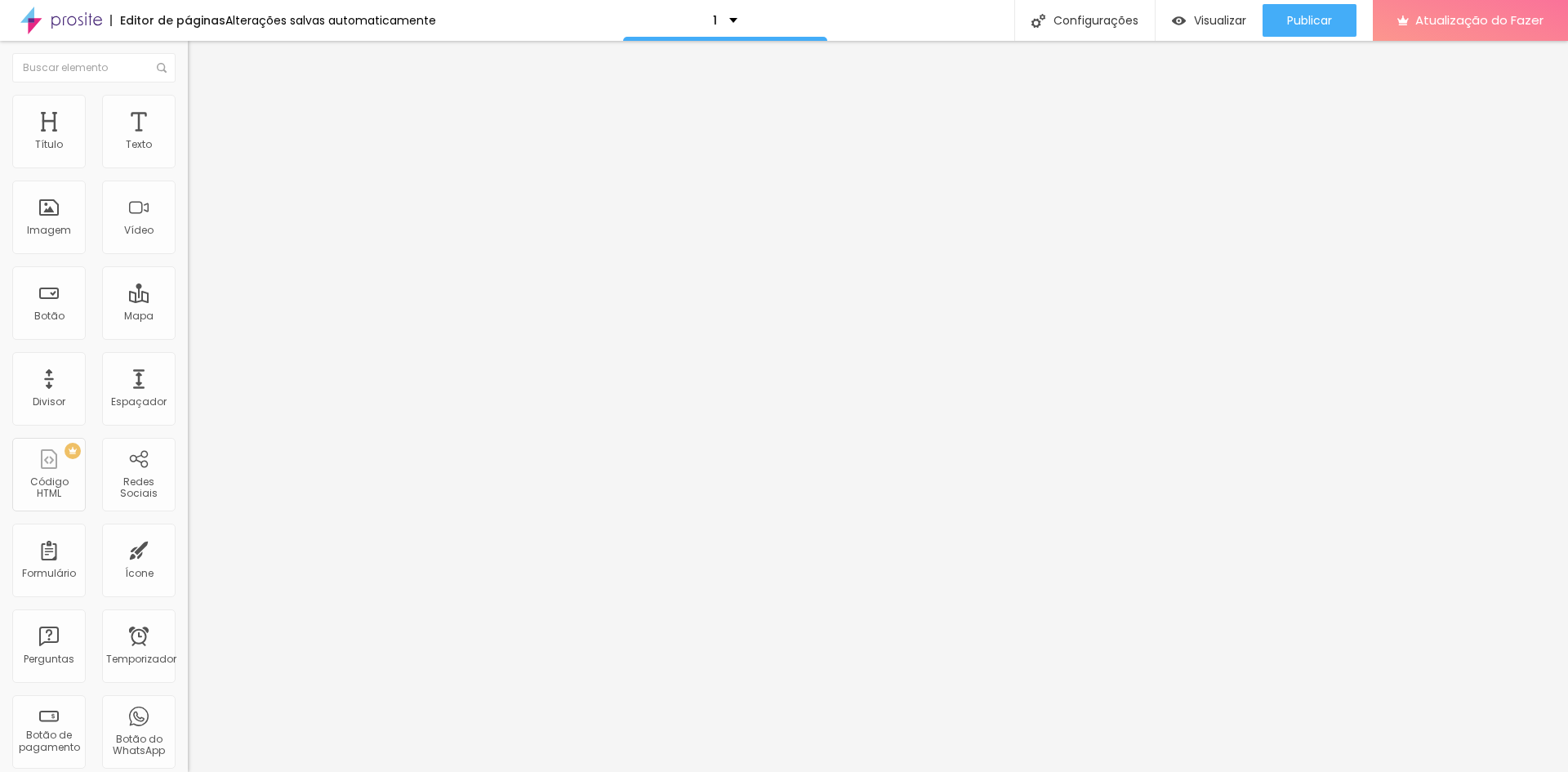
click at [188, 167] on font "Título 3" at bounding box center [212, 157] width 48 height 19
click at [188, 154] on font "Título 2" at bounding box center [215, 144] width 53 height 21
click at [188, 298] on button "button" at bounding box center [199, 289] width 23 height 17
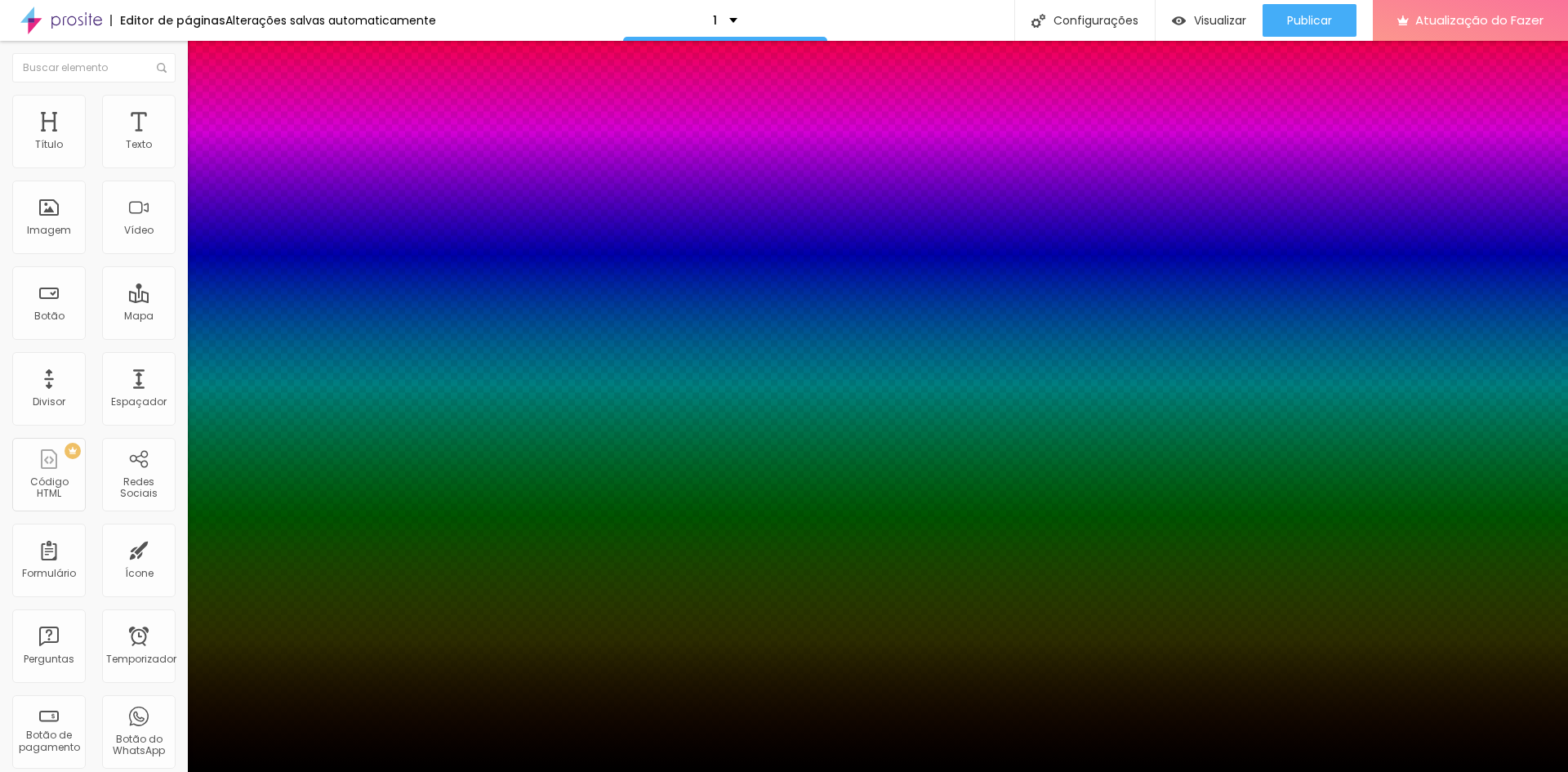
type input "43"
type input "50"
type input "54"
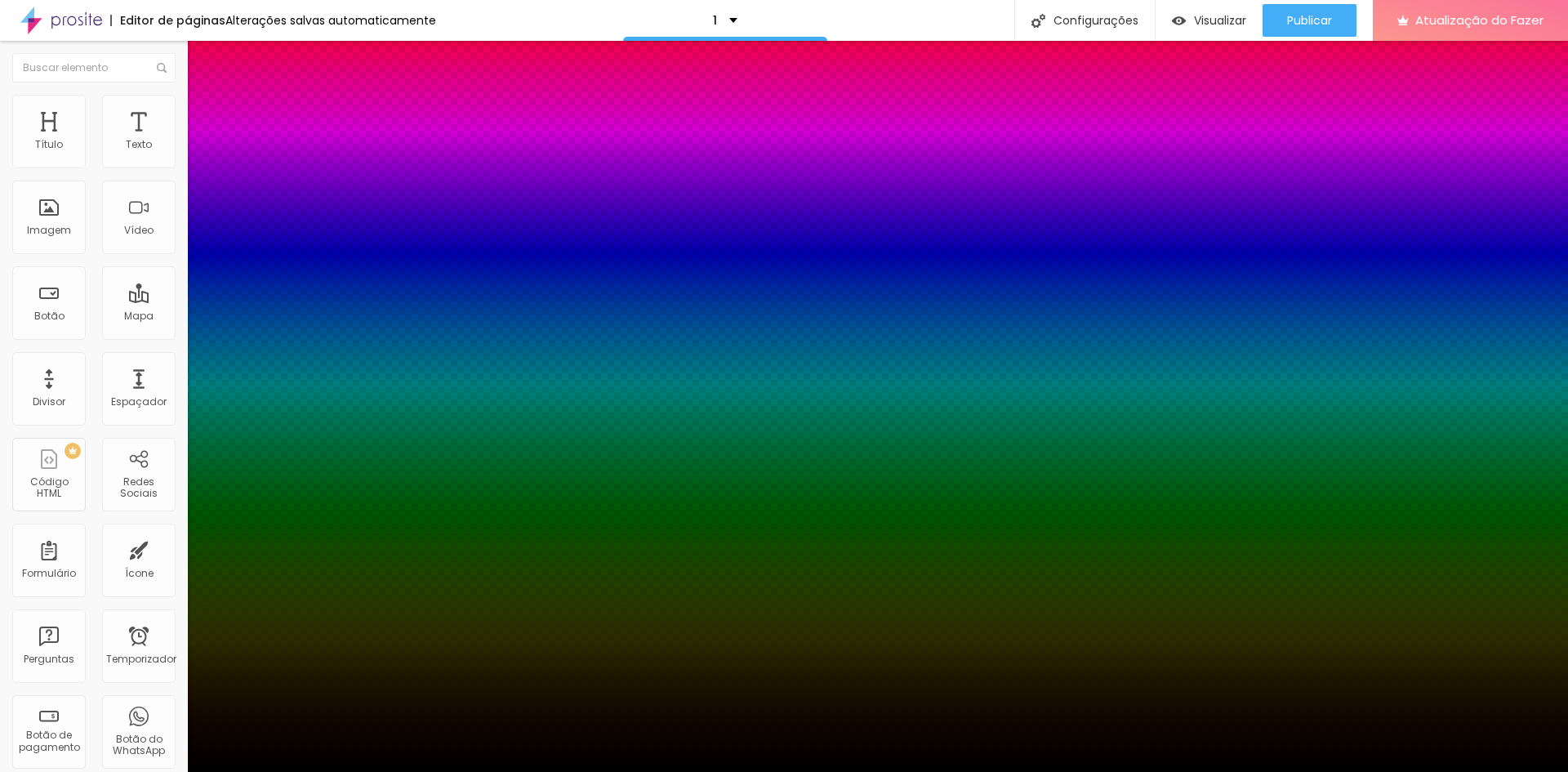
type input "54"
type input "46"
type input "43"
drag, startPoint x: 273, startPoint y: 562, endPoint x: 286, endPoint y: 562, distance: 13.0
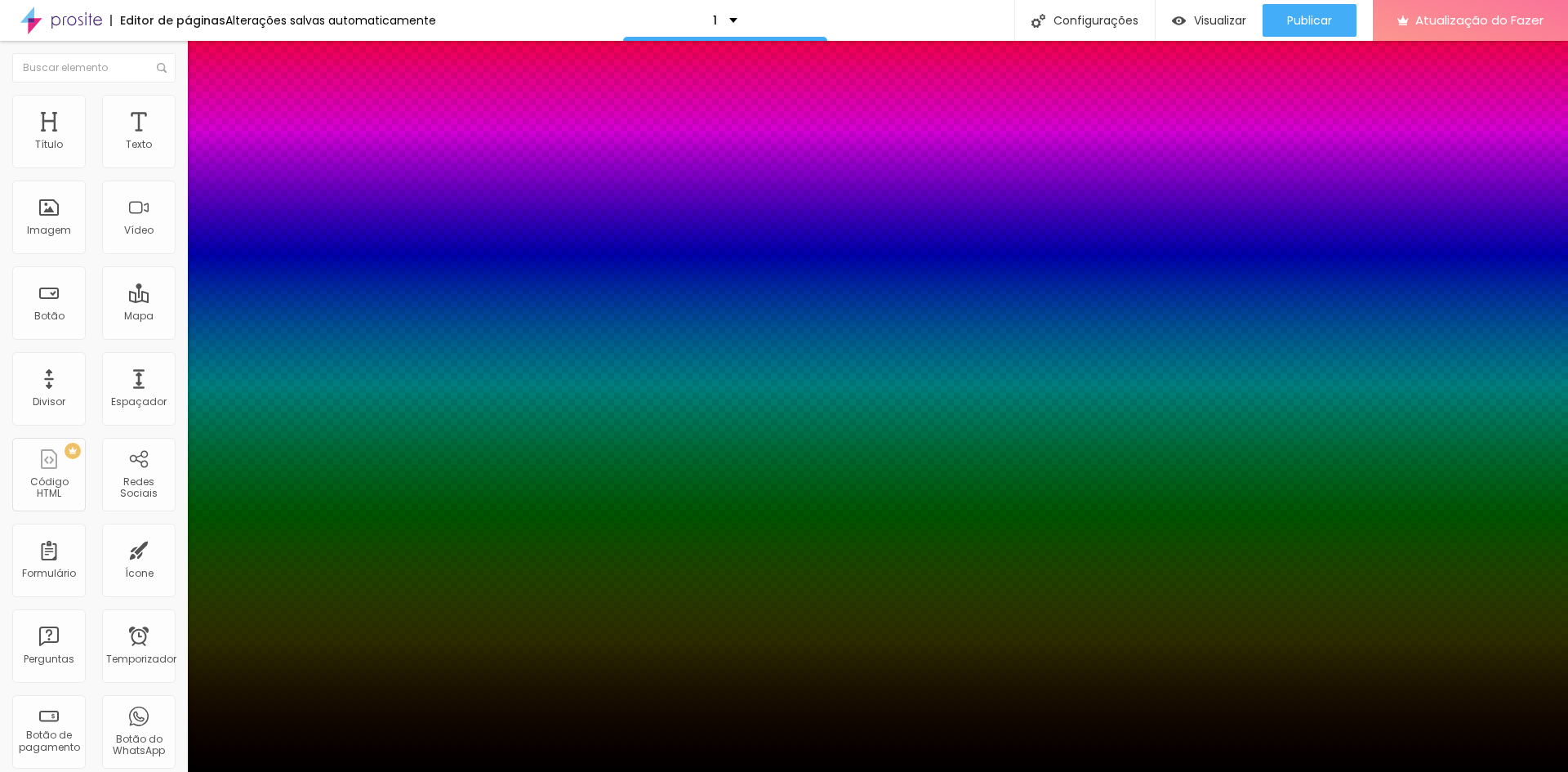
type input "43"
click at [288, 771] on div at bounding box center [784, 782] width 1568 height 0
drag, startPoint x: 286, startPoint y: 586, endPoint x: 281, endPoint y: 604, distance: 18.7
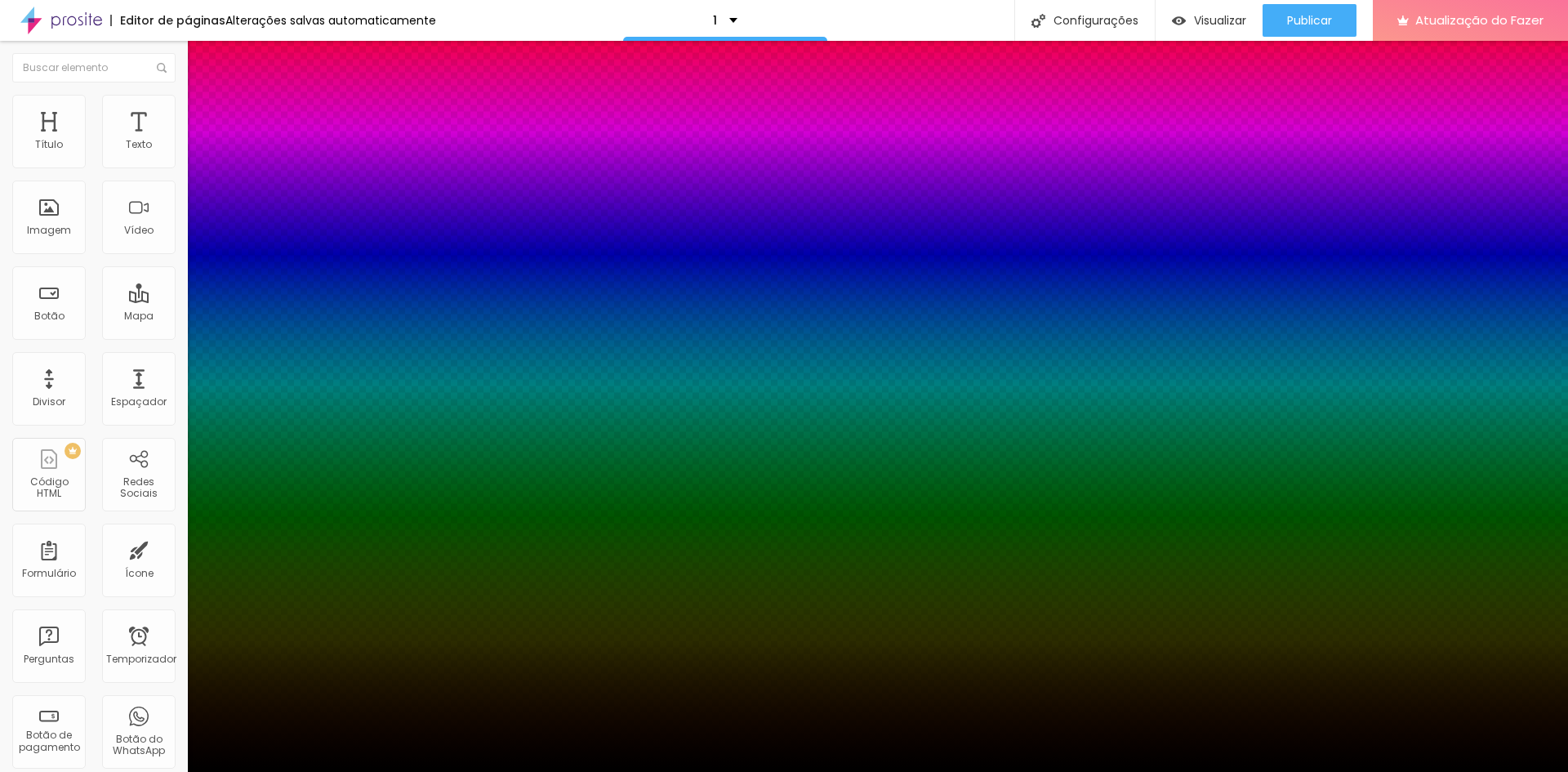
click at [281, 604] on div at bounding box center [784, 386] width 1568 height 772
click at [246, 510] on div at bounding box center [784, 386] width 1568 height 772
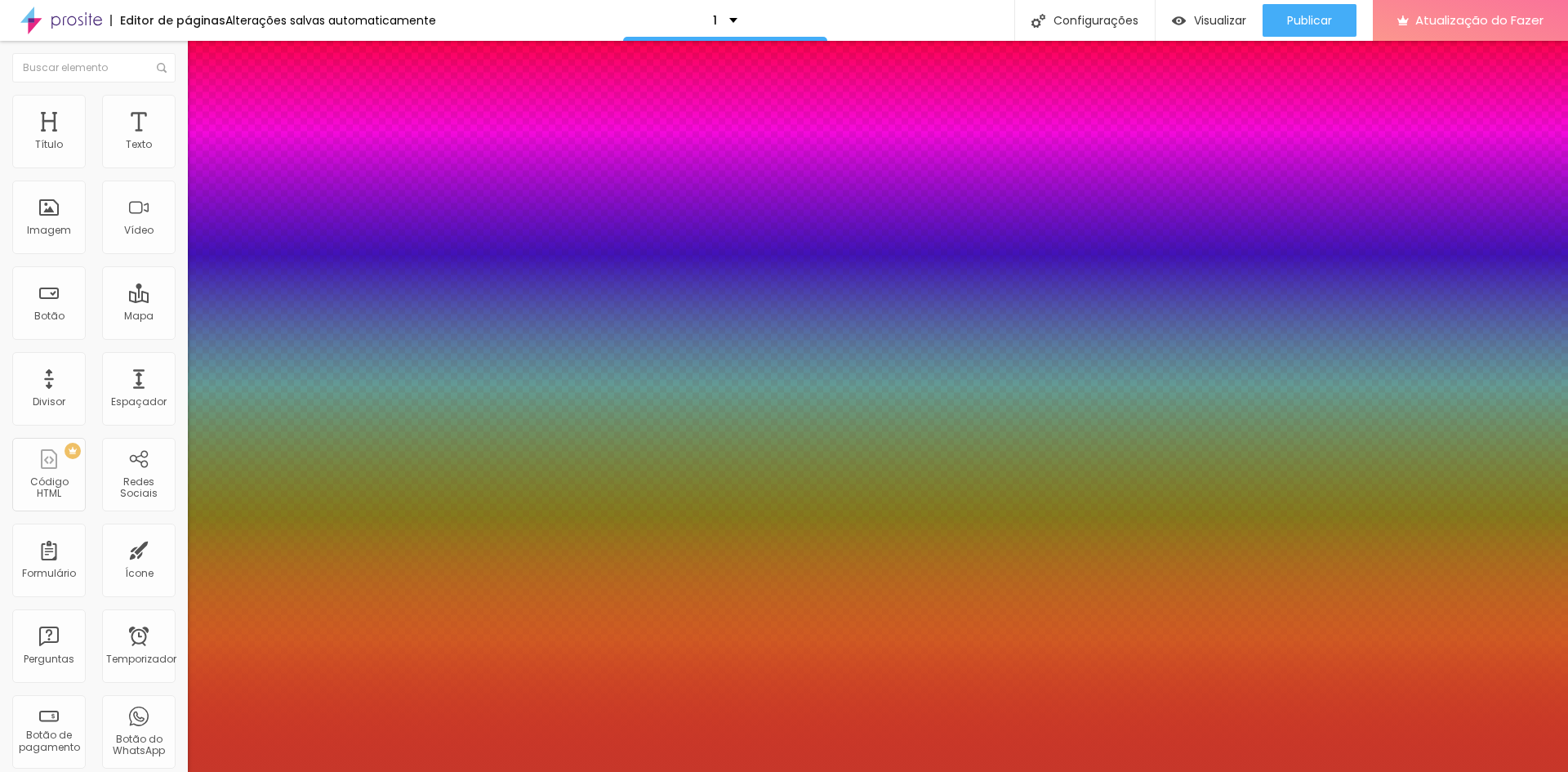
type input "#A0271C"
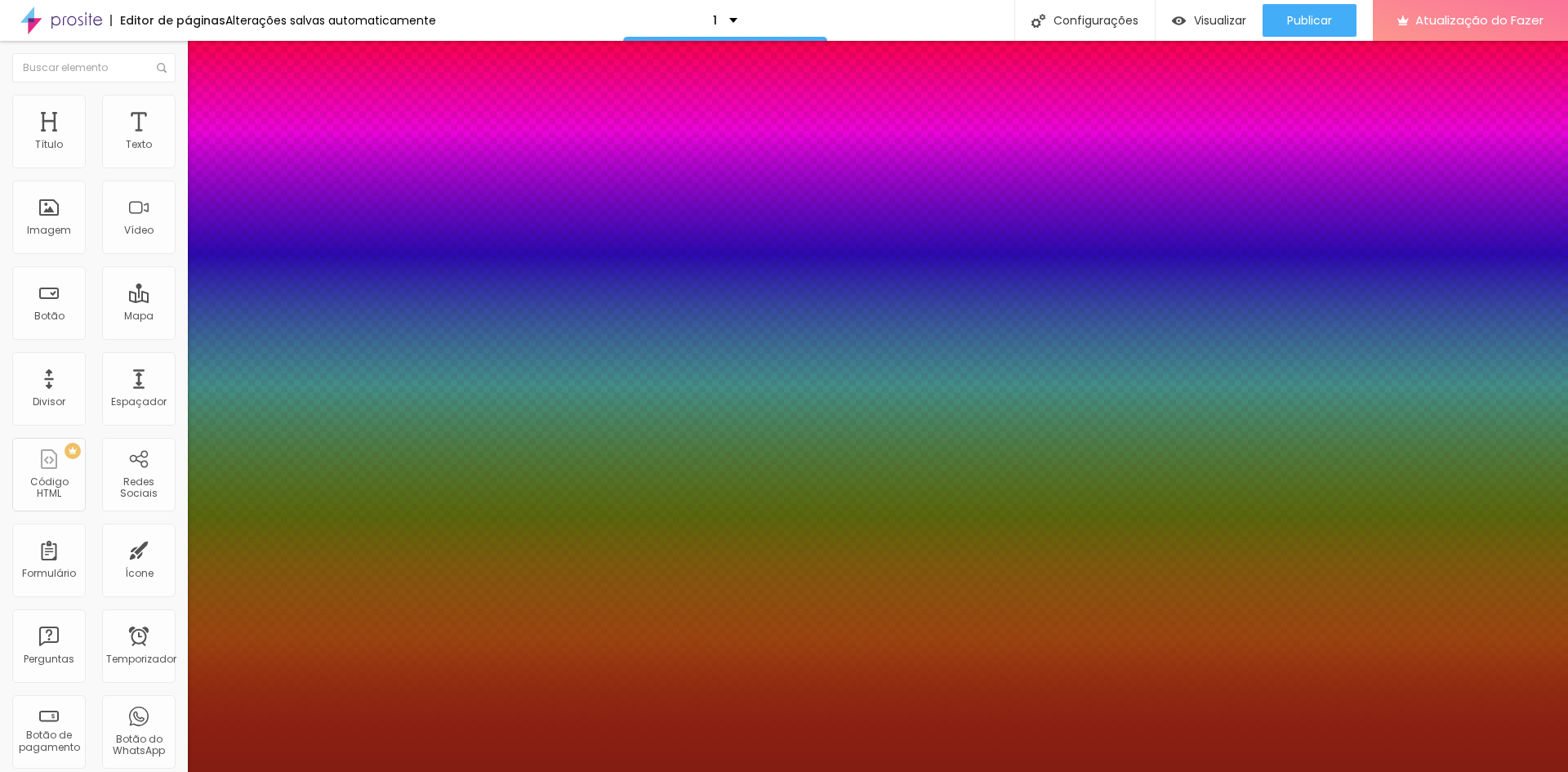
click at [1342, 371] on div at bounding box center [1343, 368] width 3 height 3
click at [163, 771] on div at bounding box center [784, 772] width 1568 height 0
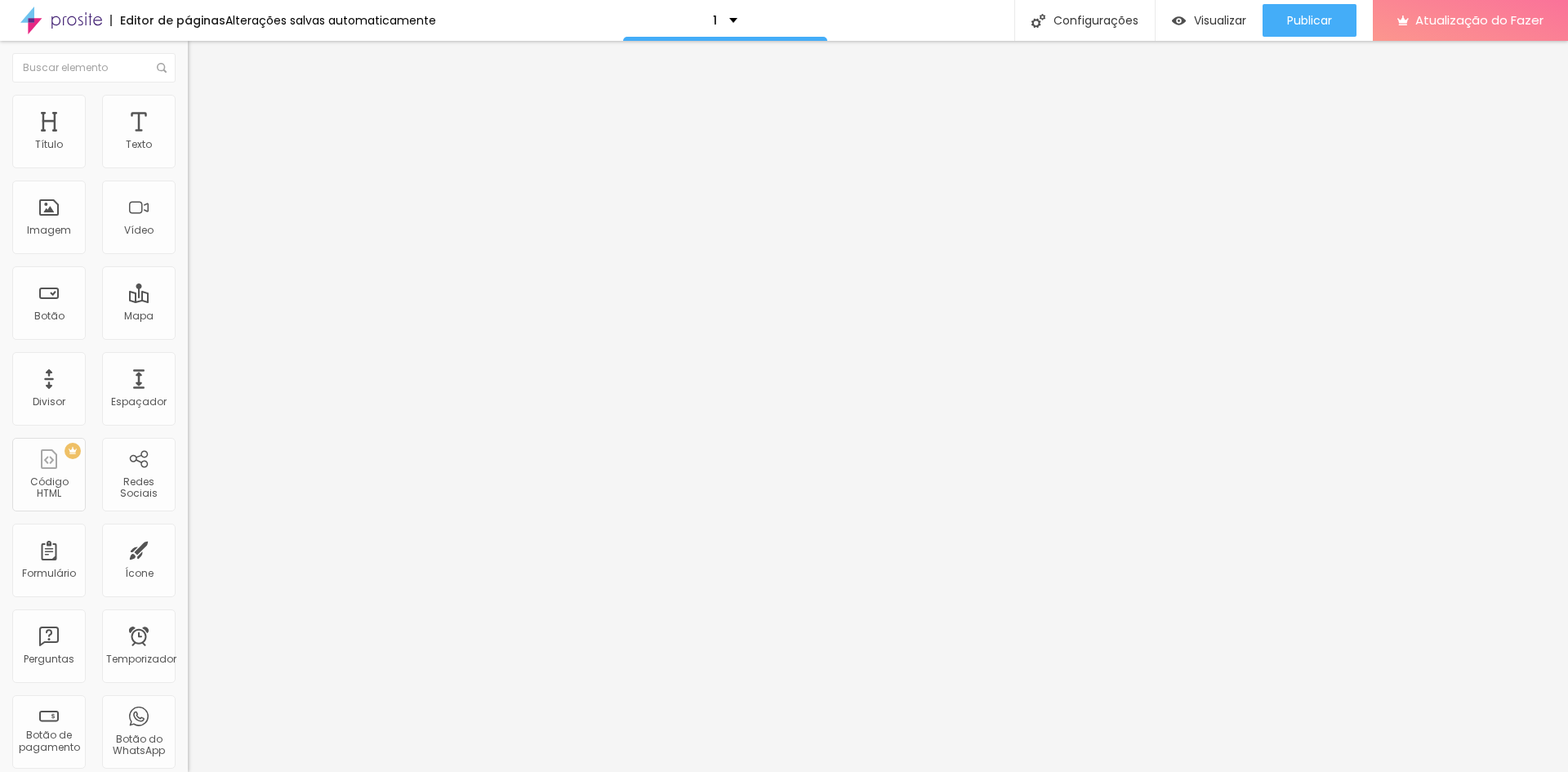
click at [194, 239] on icon "button" at bounding box center [199, 234] width 10 height 10
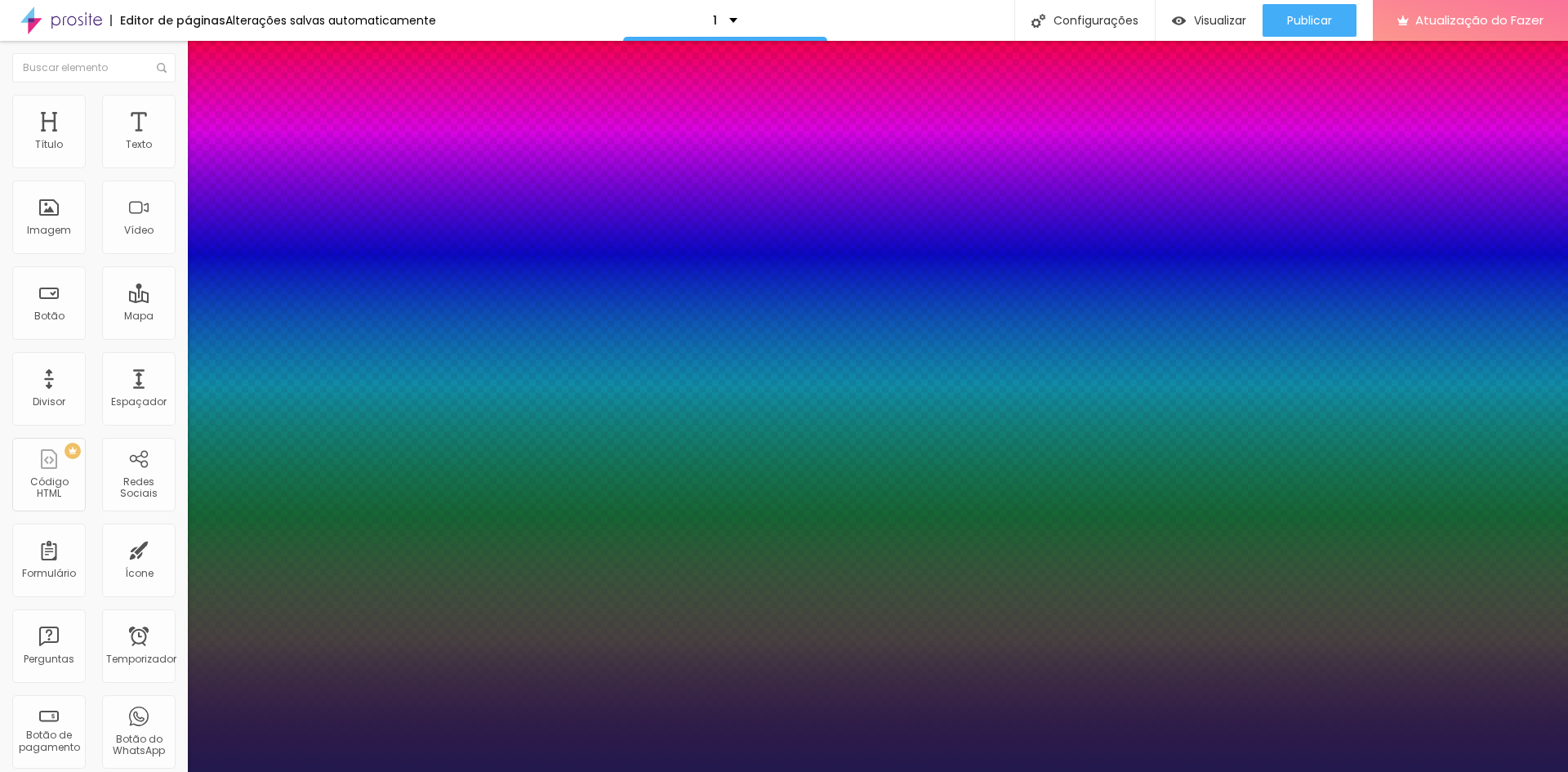
type input "1"
type input "33"
type input "1"
type input "36"
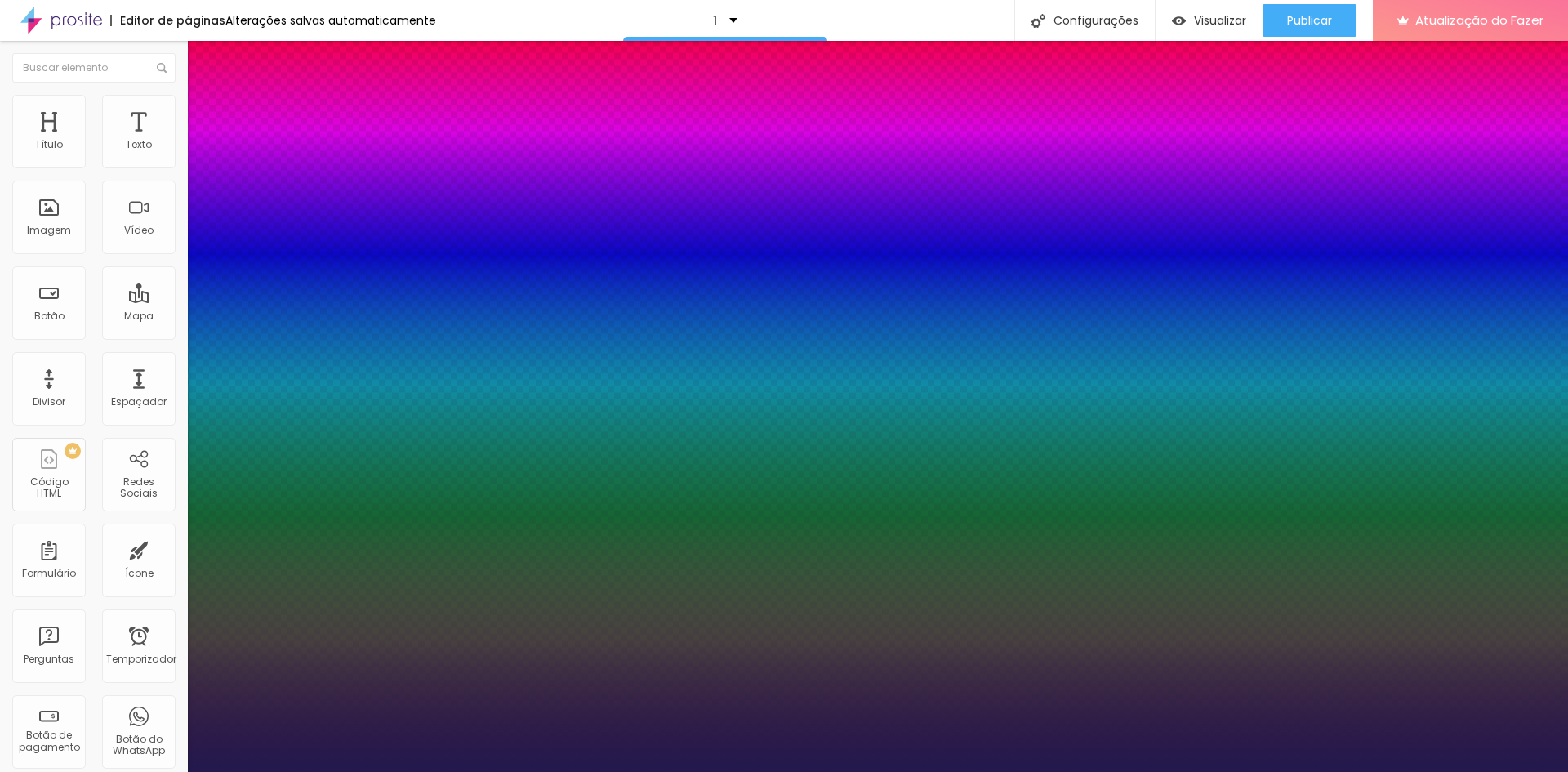
type input "36"
type input "1"
drag, startPoint x: 245, startPoint y: 464, endPoint x: 240, endPoint y: 479, distance: 15.8
type input "35"
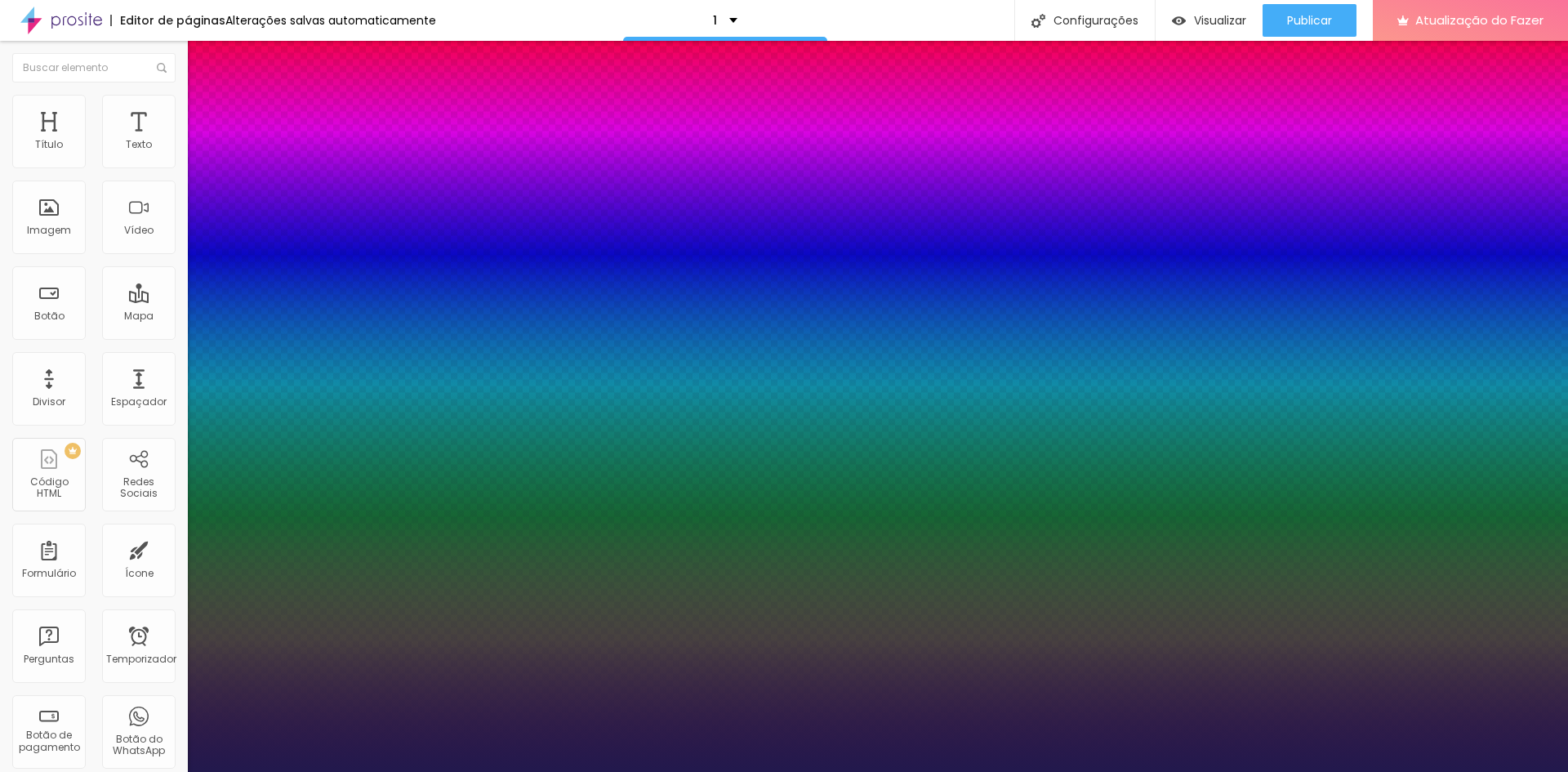
type input "35"
type input "1"
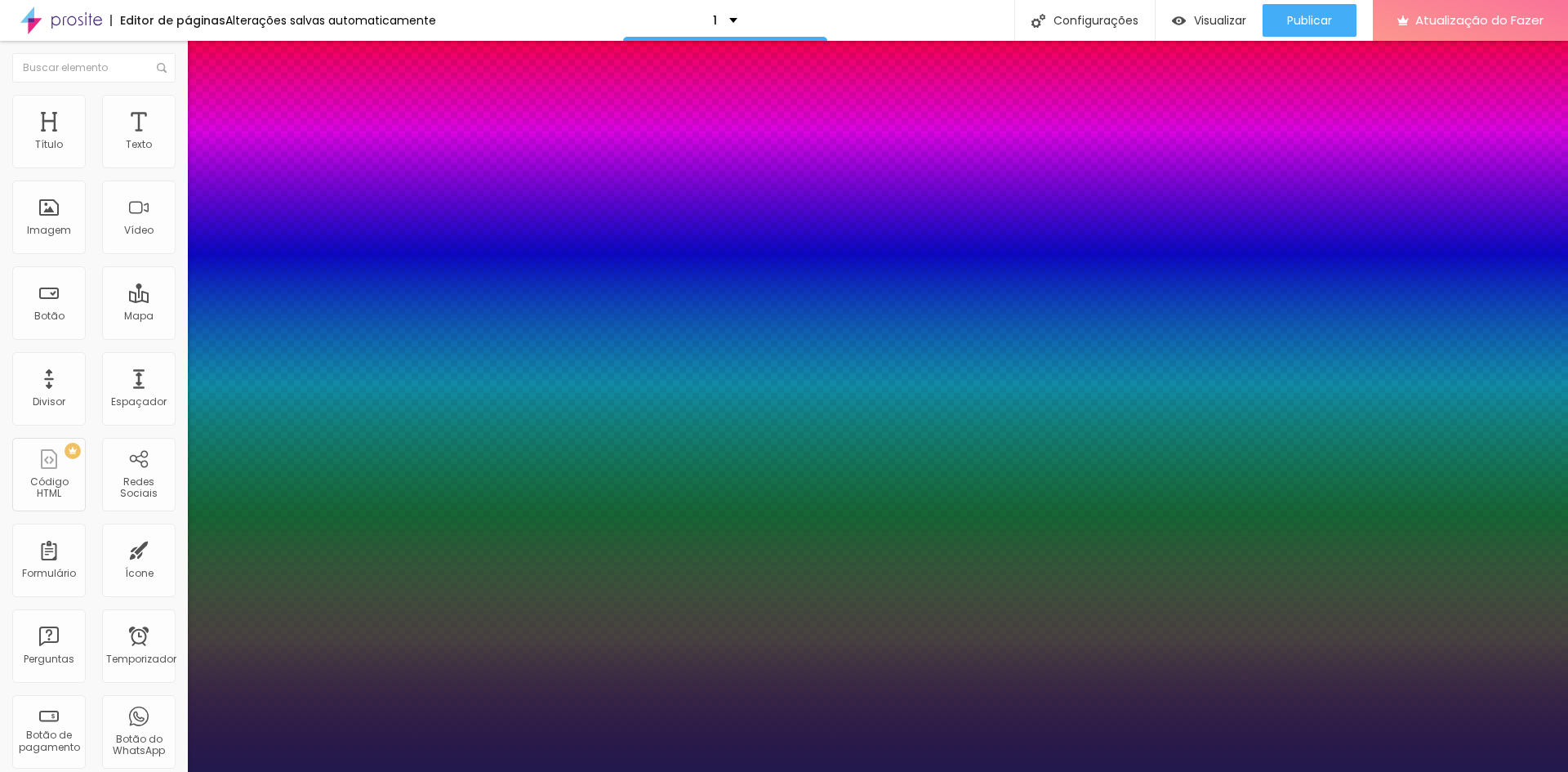
type input "0.9"
type input "1"
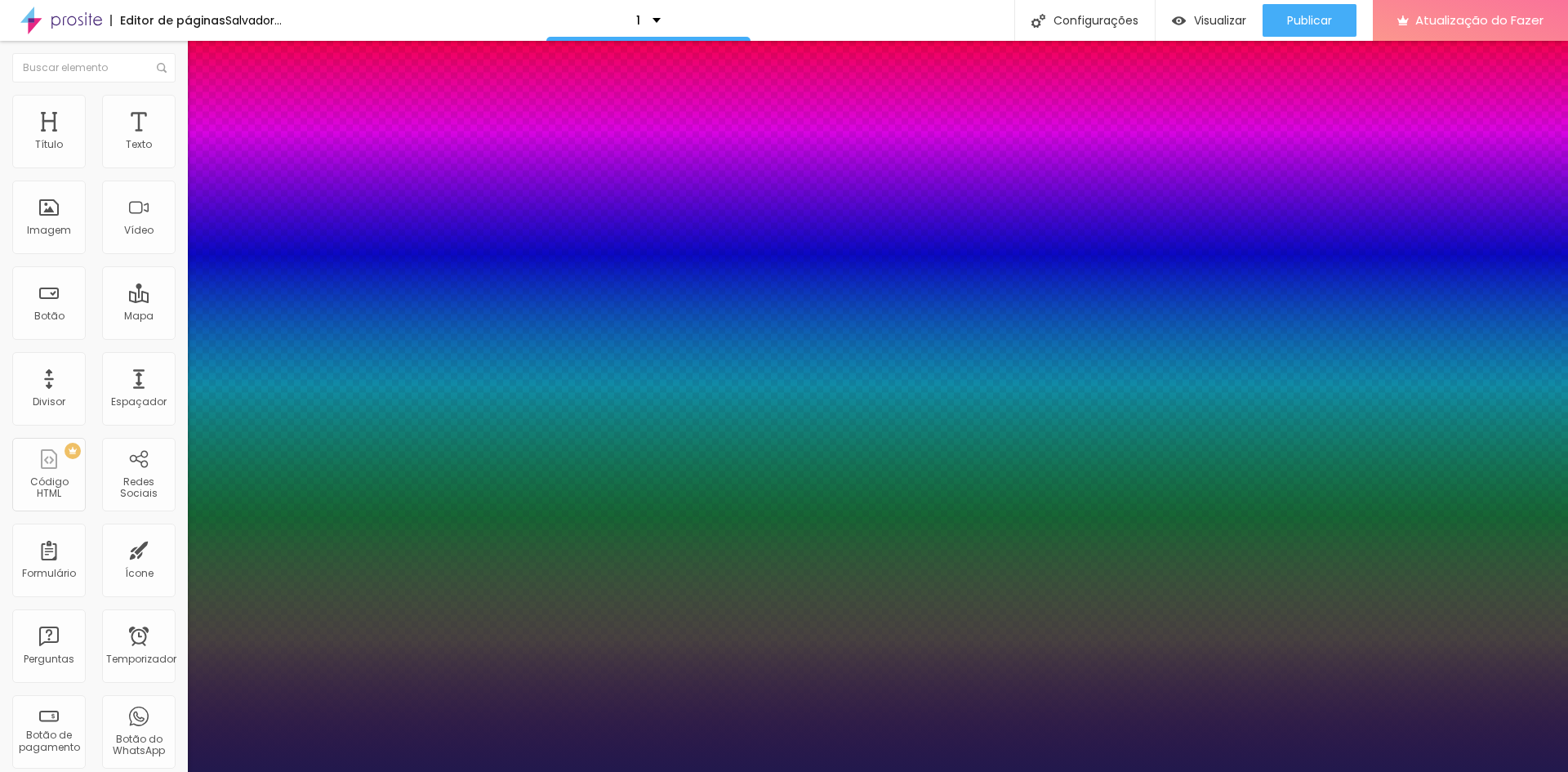
type input "1"
type input "1.1"
type input "1"
drag, startPoint x: 271, startPoint y: 577, endPoint x: 259, endPoint y: 577, distance: 12.0
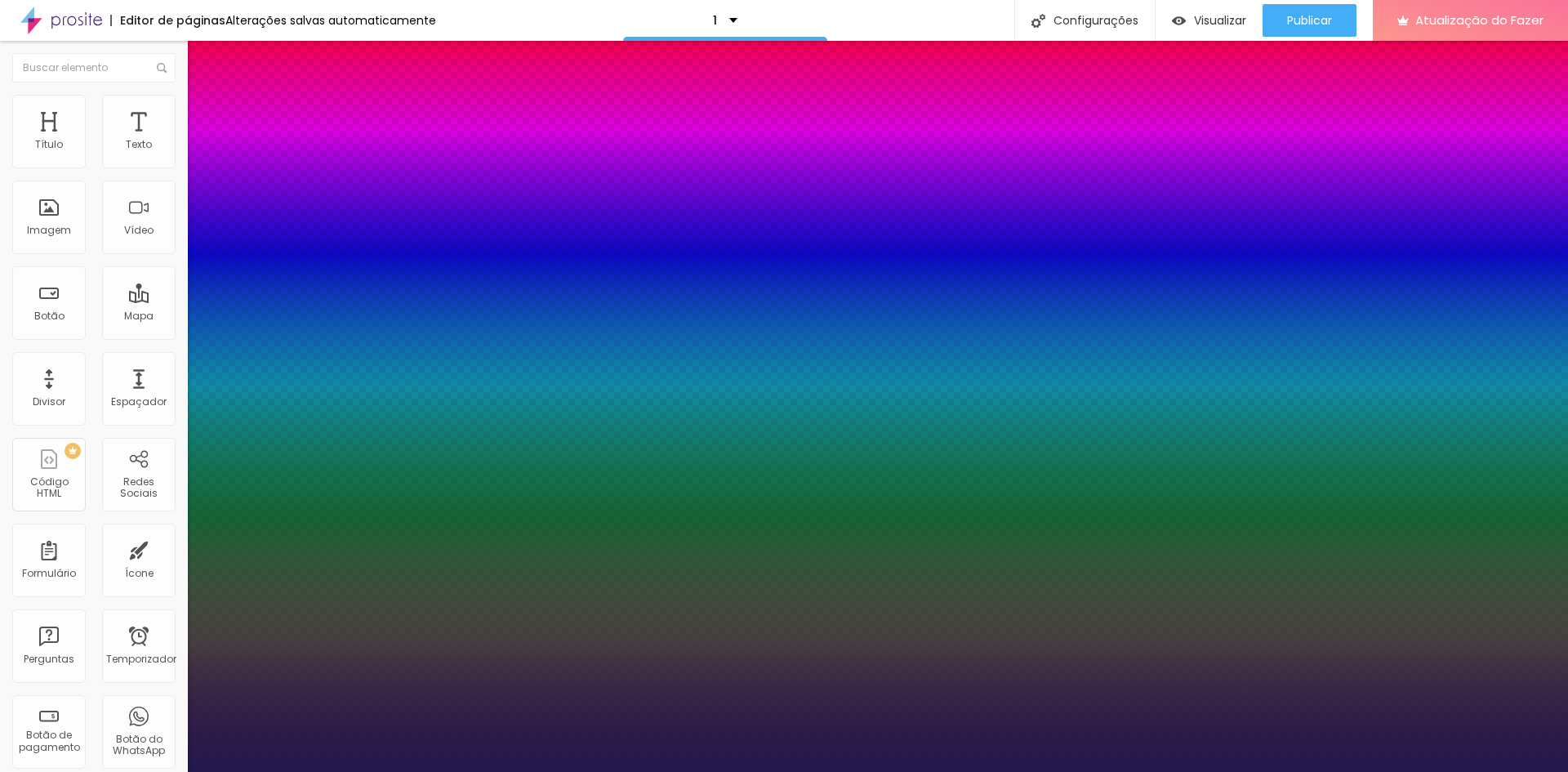
type input "1.1"
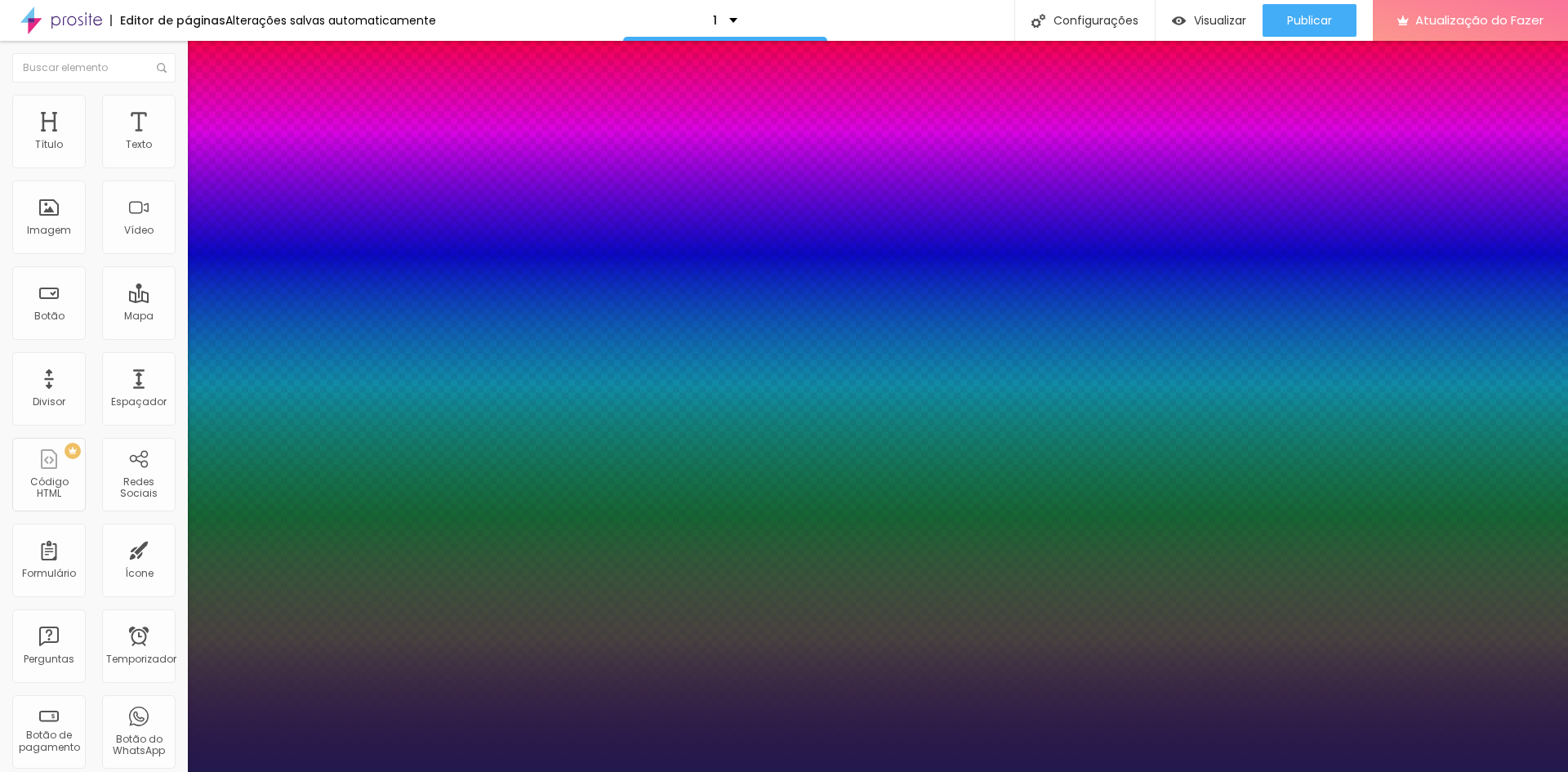
type input "1"
type input "42"
type input "1"
type input "43"
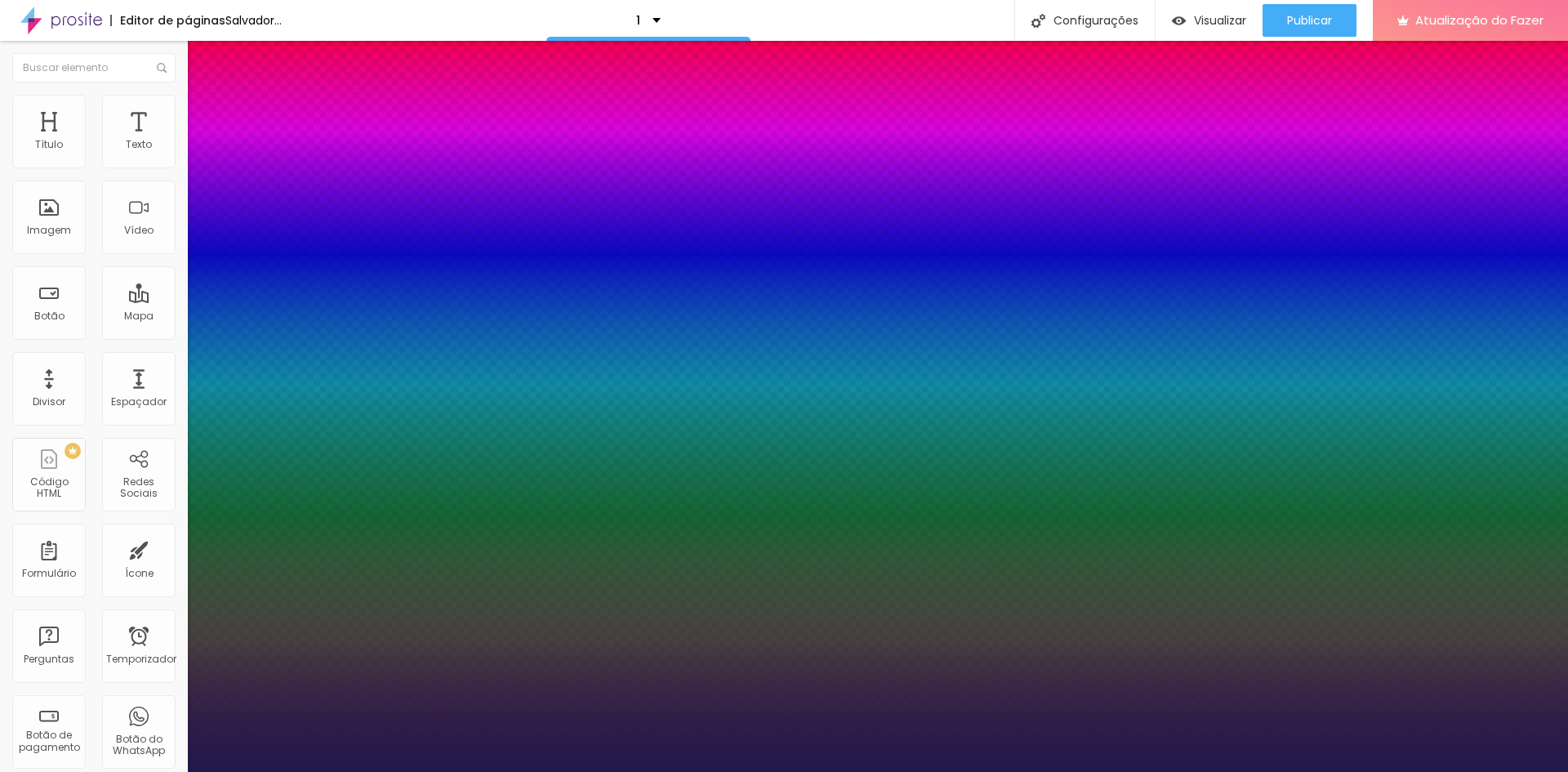
type input "43"
type input "1"
type input "40"
type input "1"
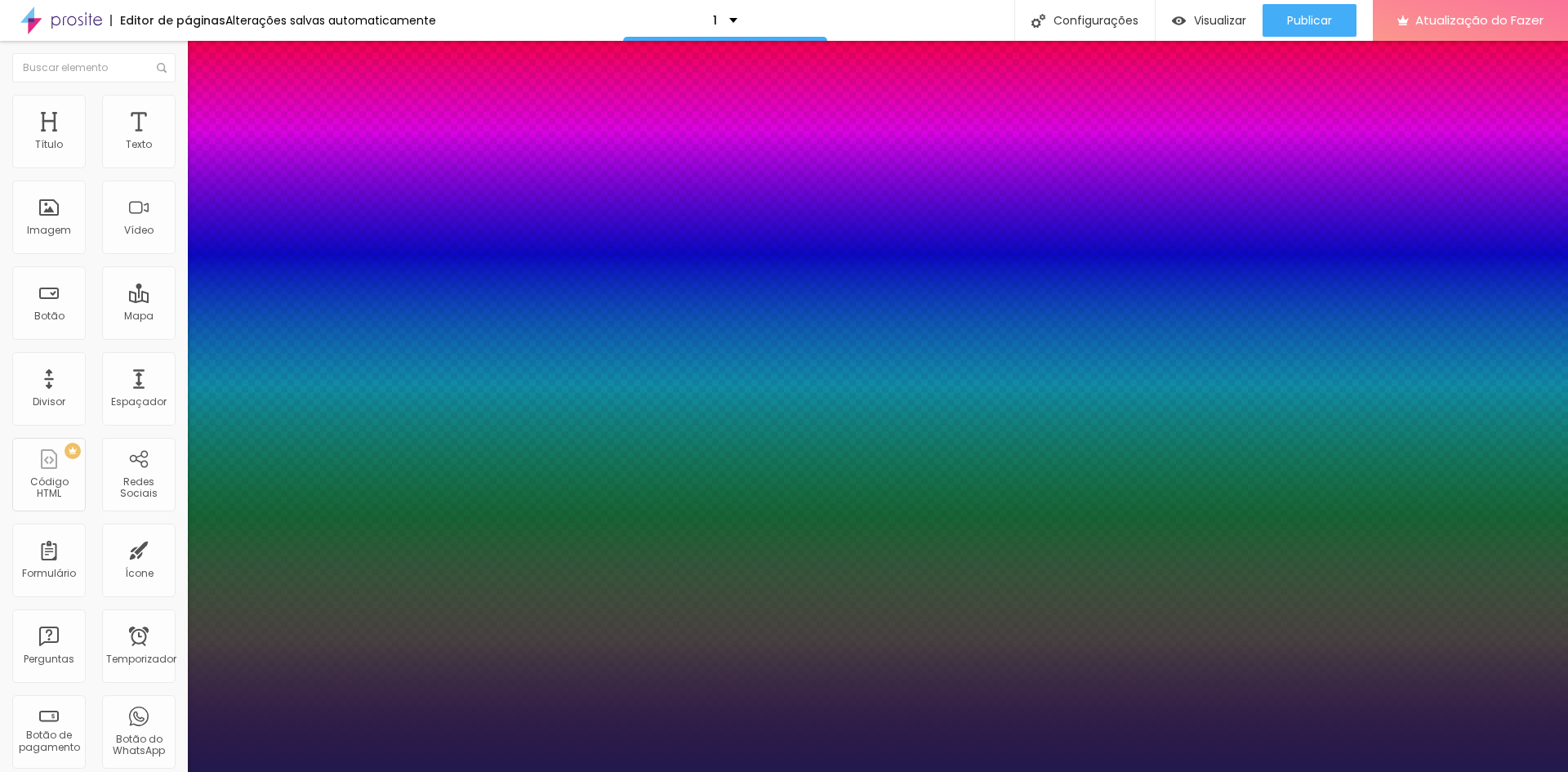
type input "39"
type input "1"
type input "38"
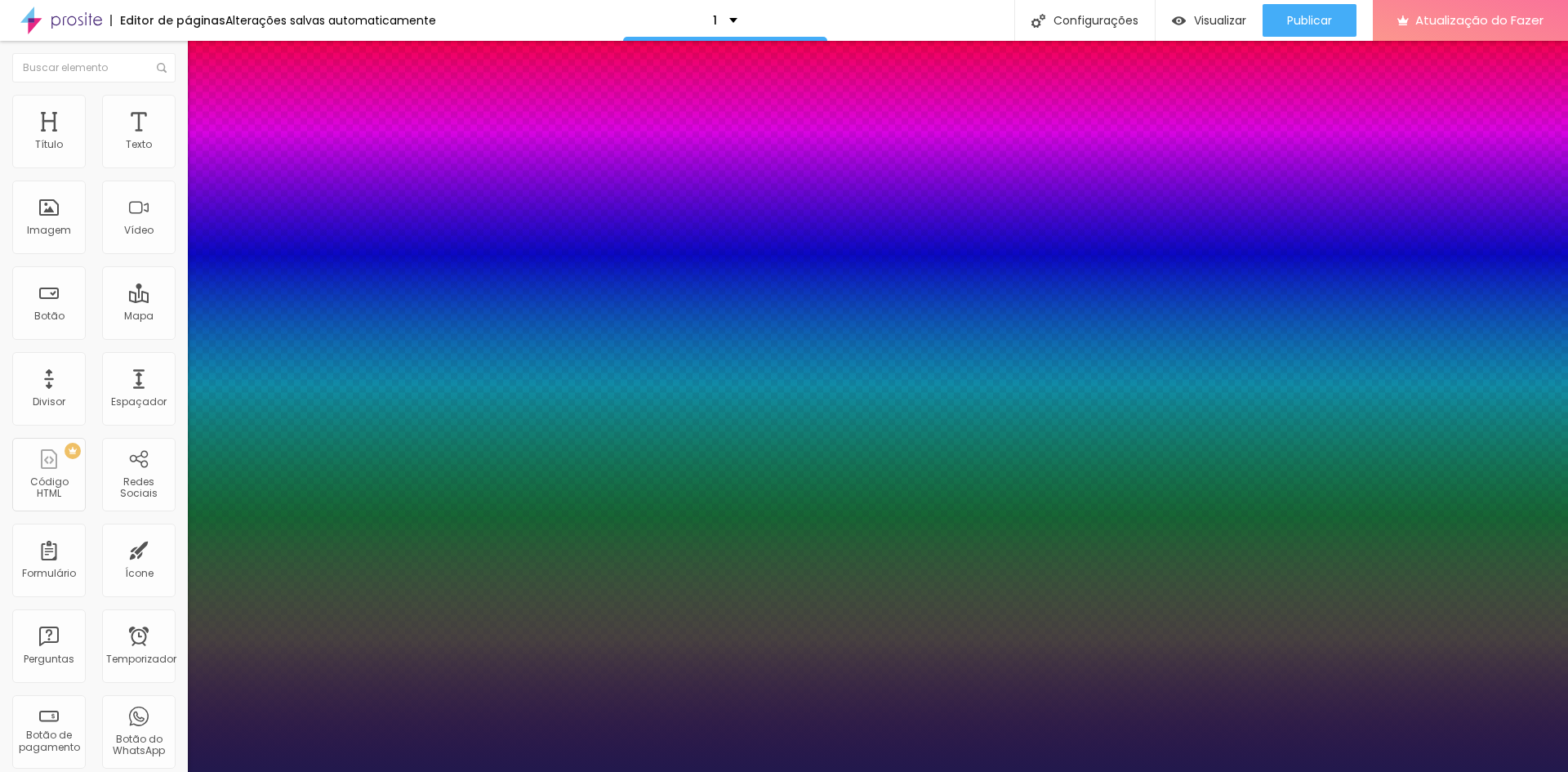
type input "1"
type input "37"
type input "1"
type input "36"
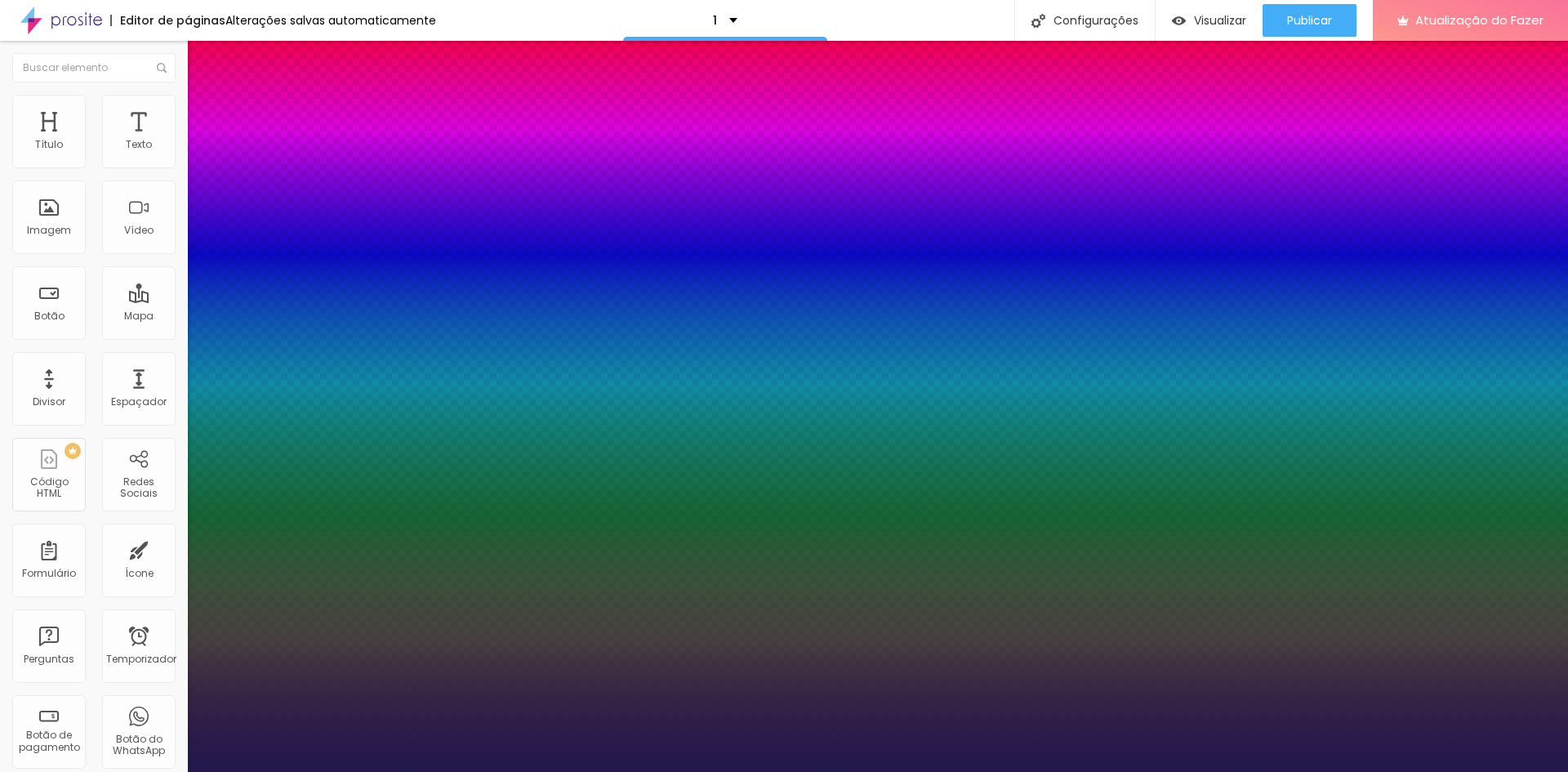
type input "36"
type input "1"
type input "35"
type input "1"
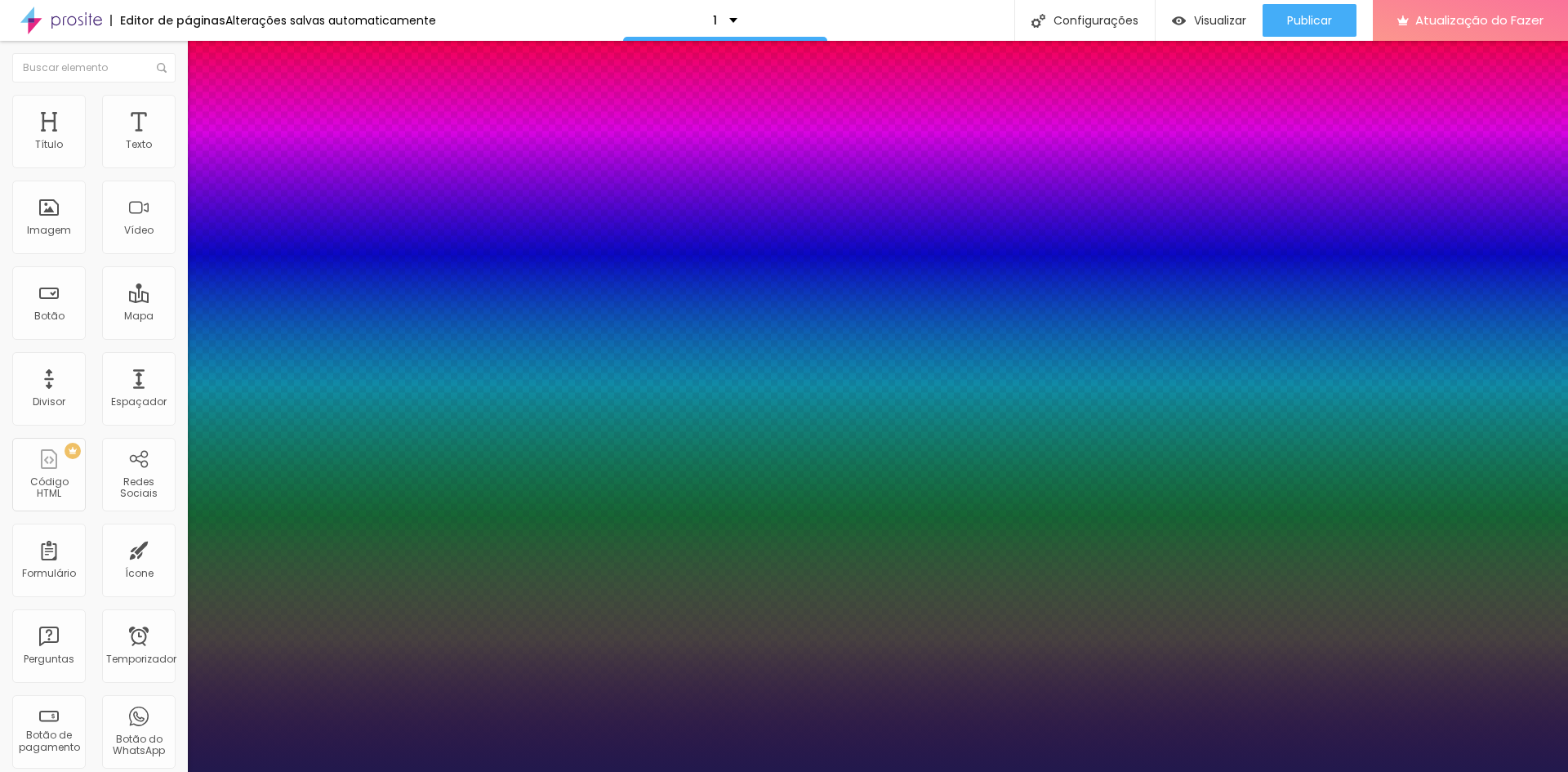
type input "33"
type input "1"
type input "33"
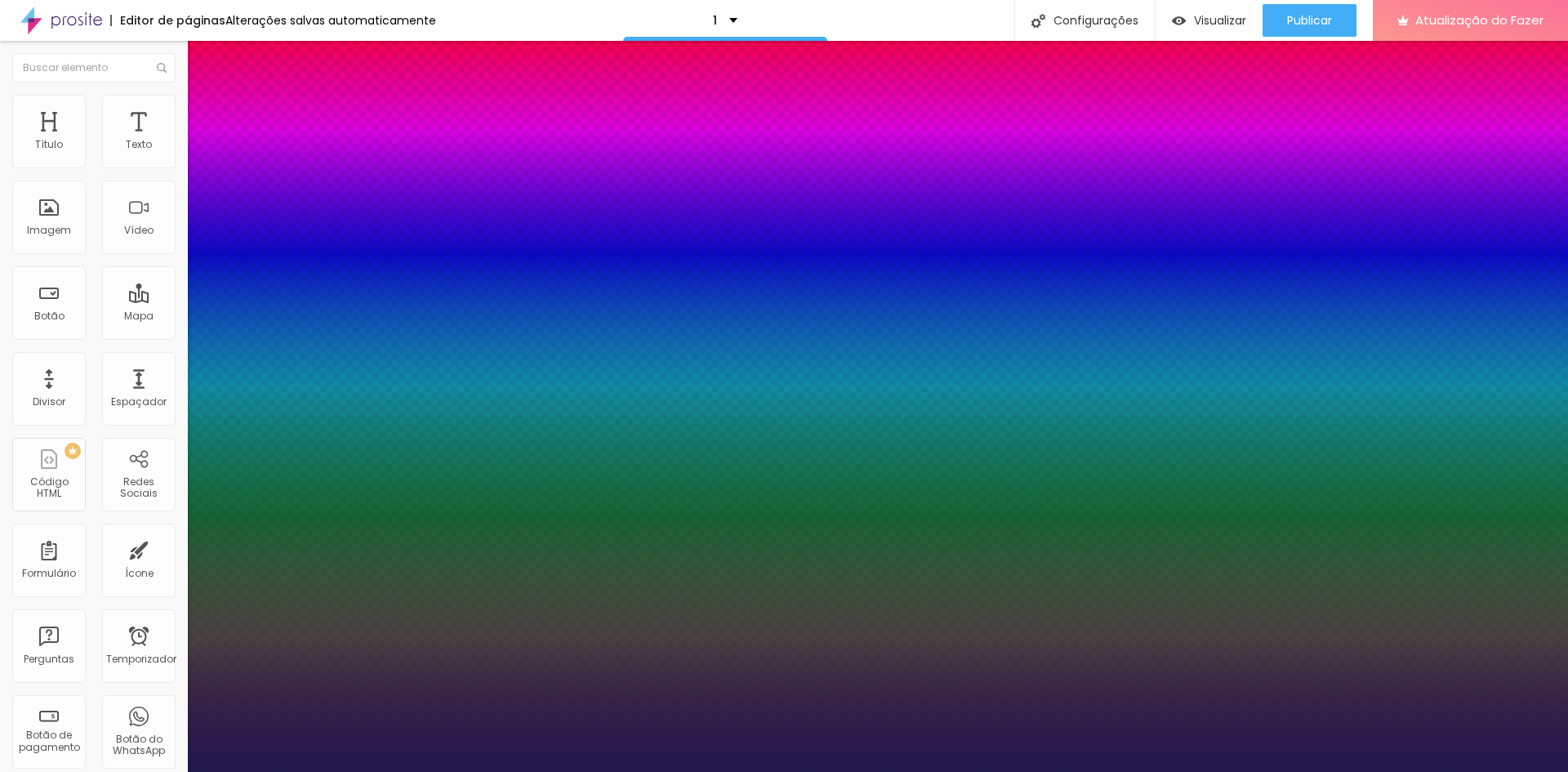
type input "1.4"
type input "1"
type input "1.9"
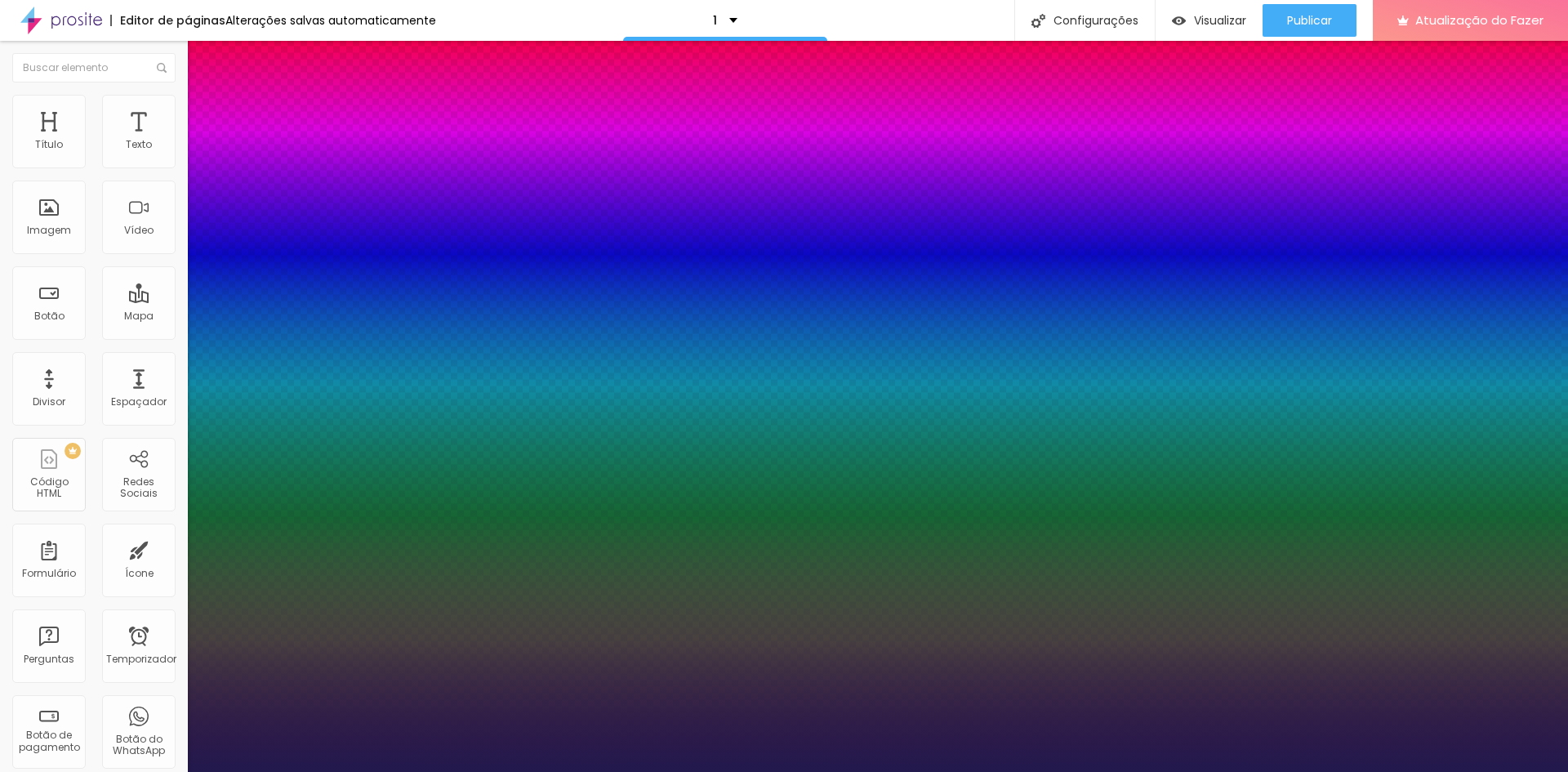
type input "1"
type input "2"
type input "1"
type input "2.1"
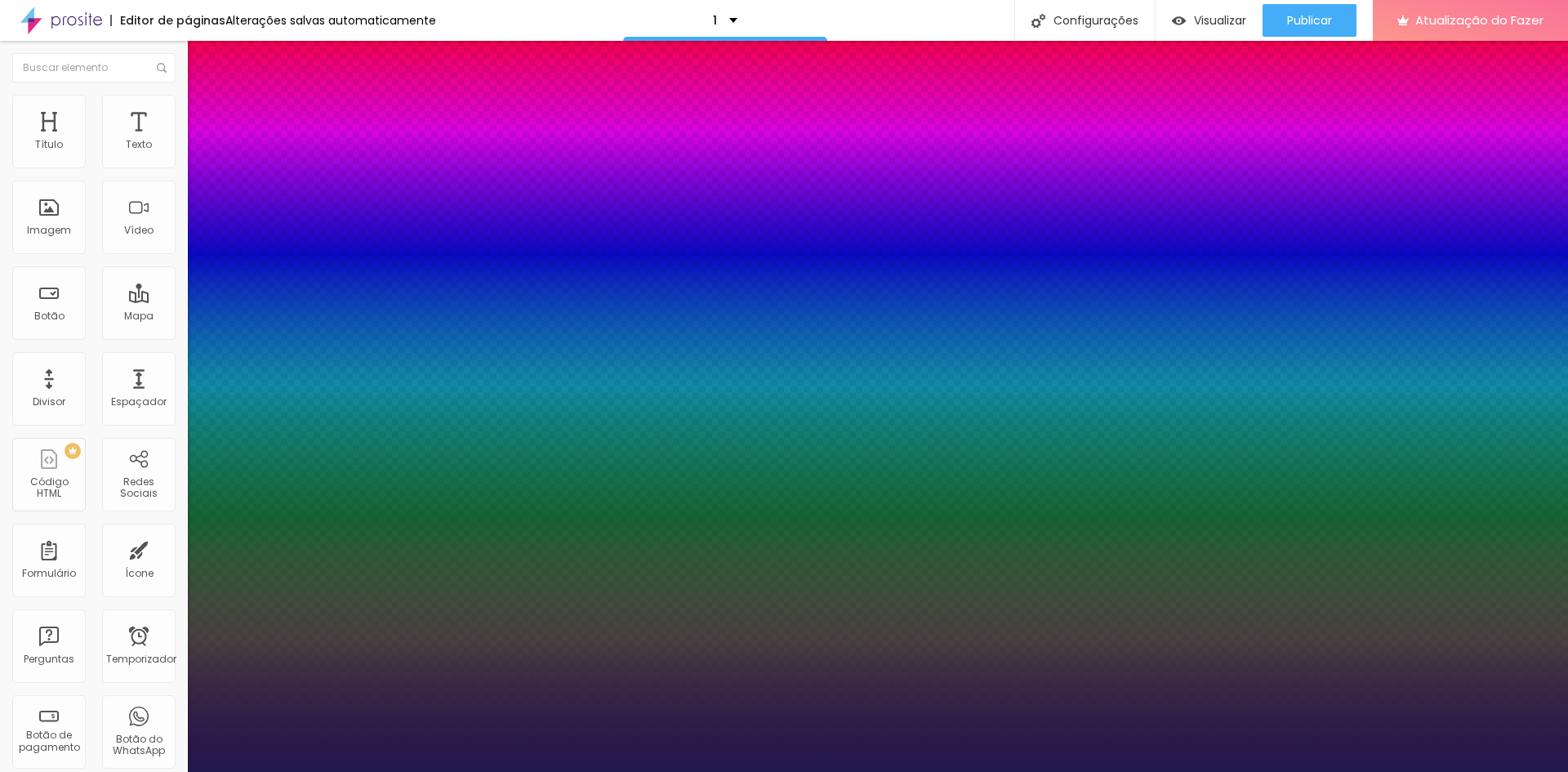
type input "2.1"
type input "1"
type input "2.3"
type input "1"
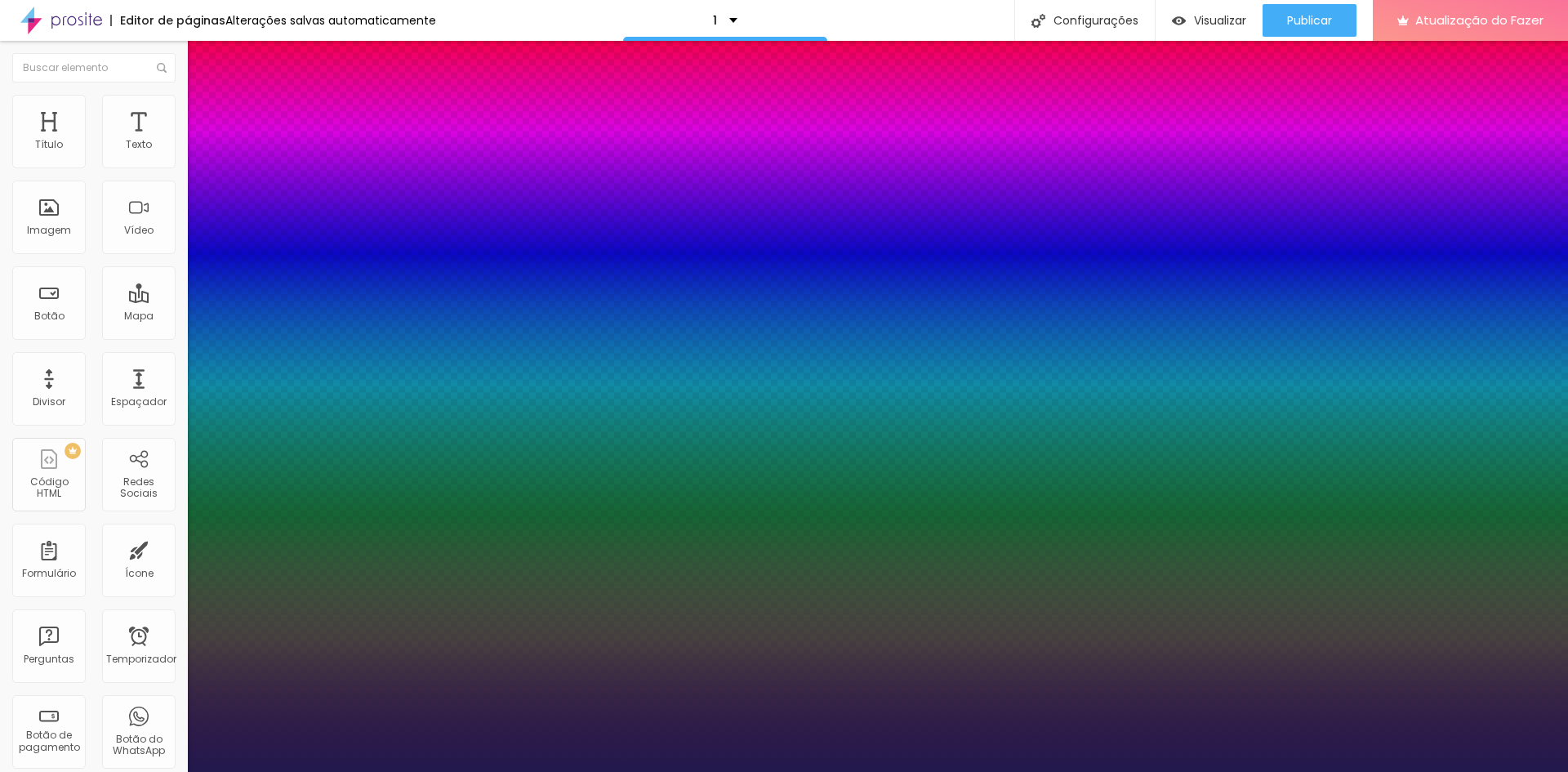
type input "3.3"
type input "1"
type input "3.7"
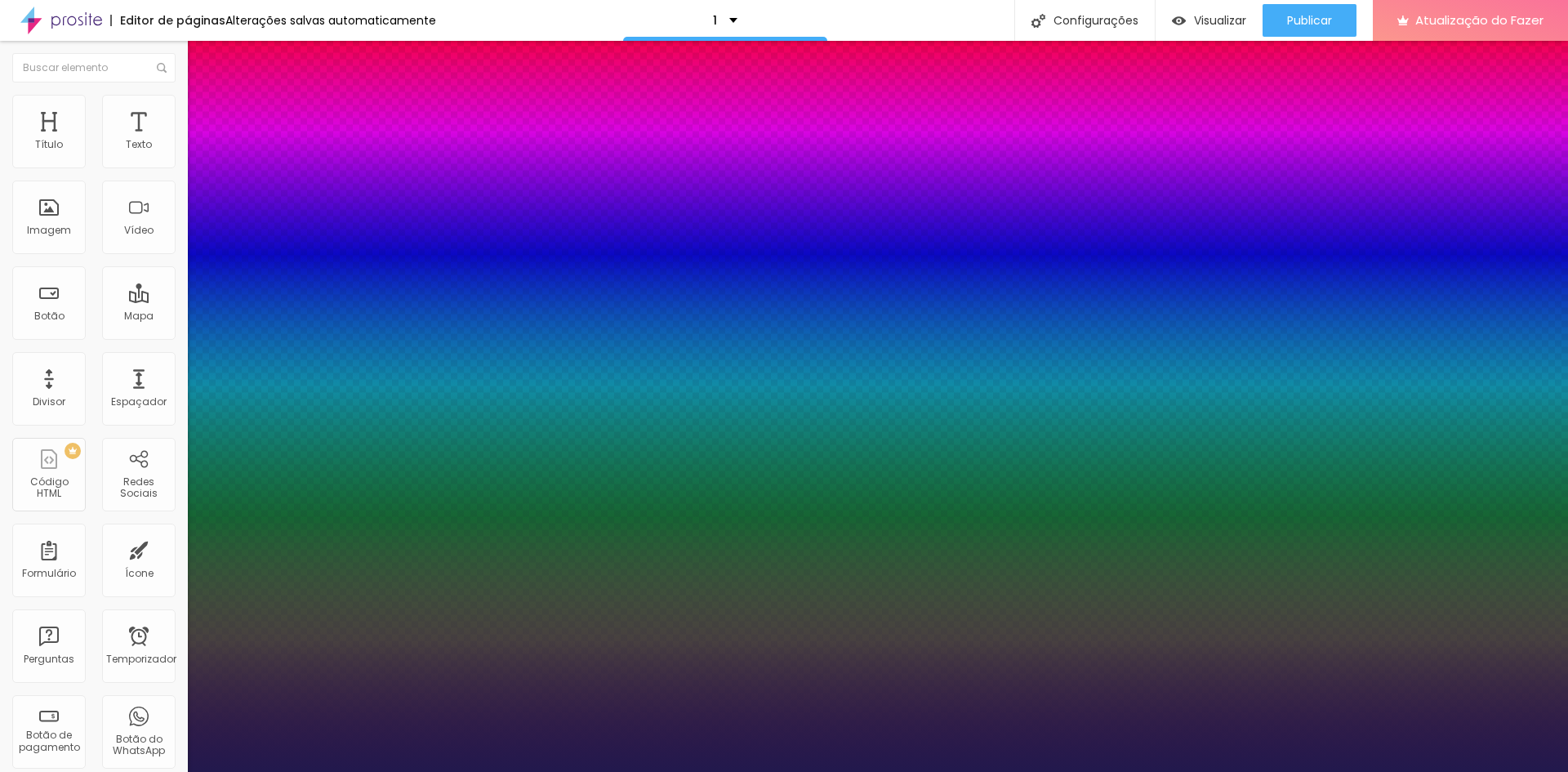
type input "1"
type input "3.5"
type input "1"
type input "2.4"
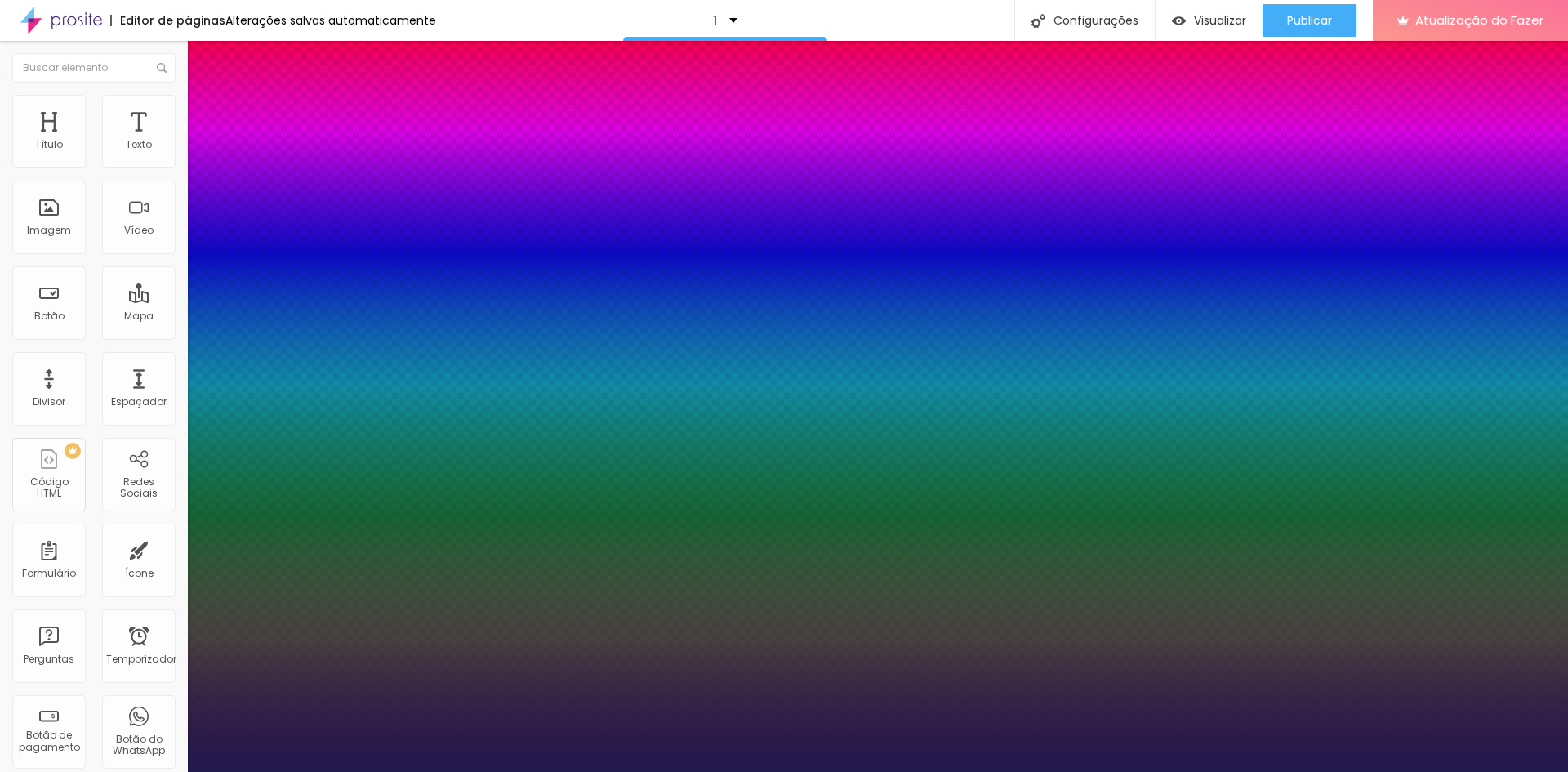
type input "2.4"
type input "1"
type input "2.2"
type input "1"
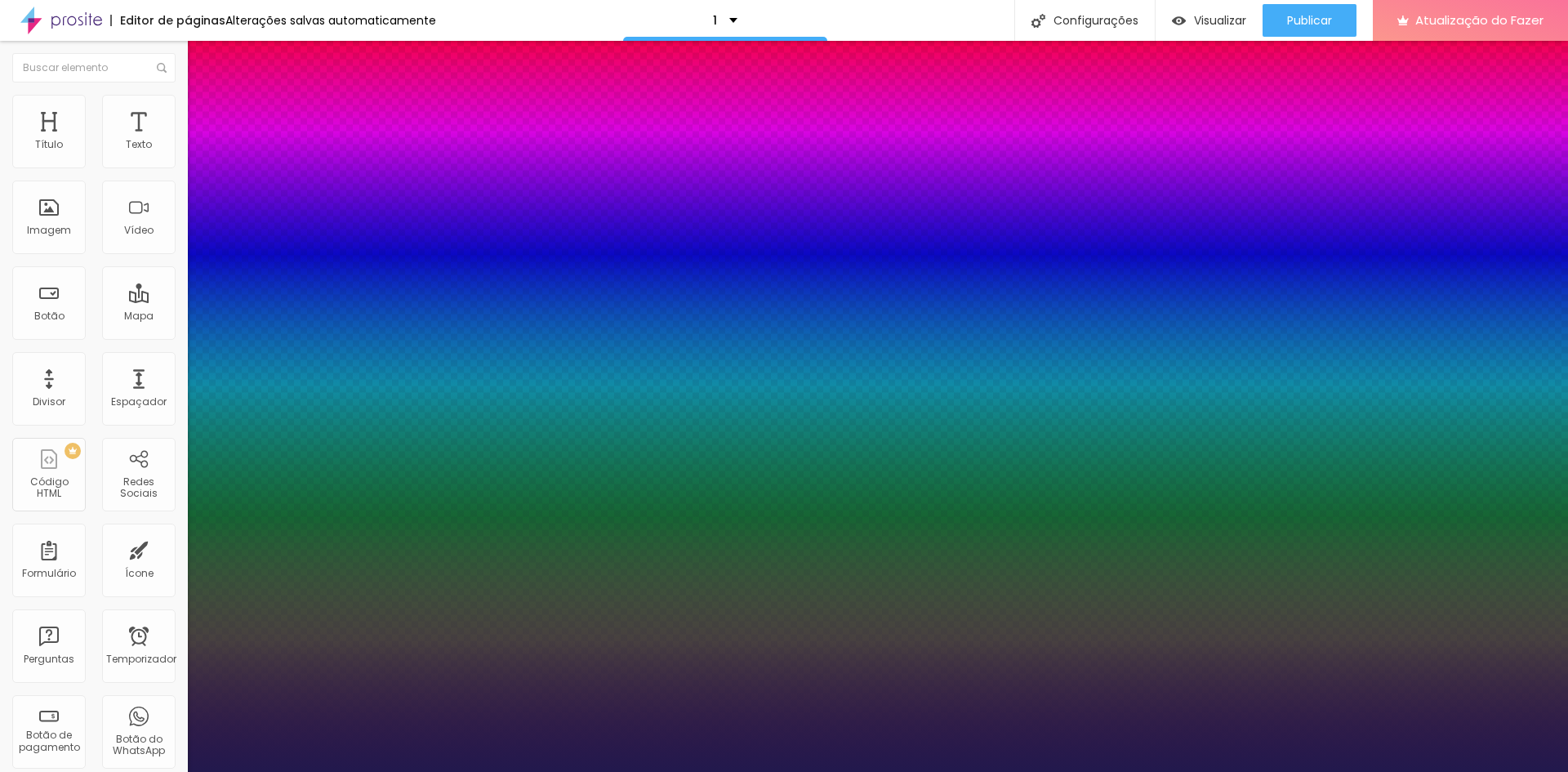
type input "2.1"
type input "1"
type input "2"
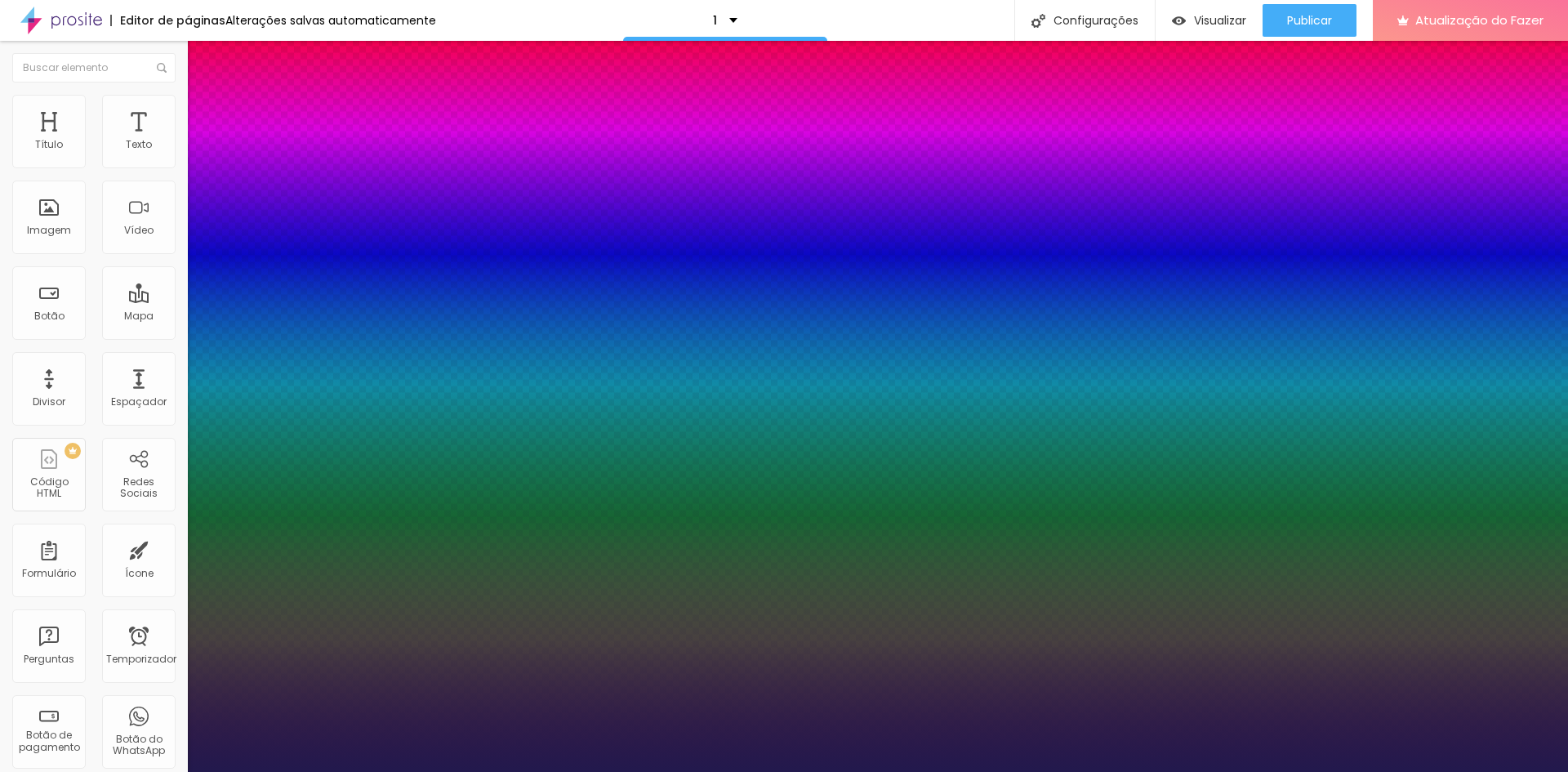
type input "1"
type input "2.3"
type input "1"
type input "2.9"
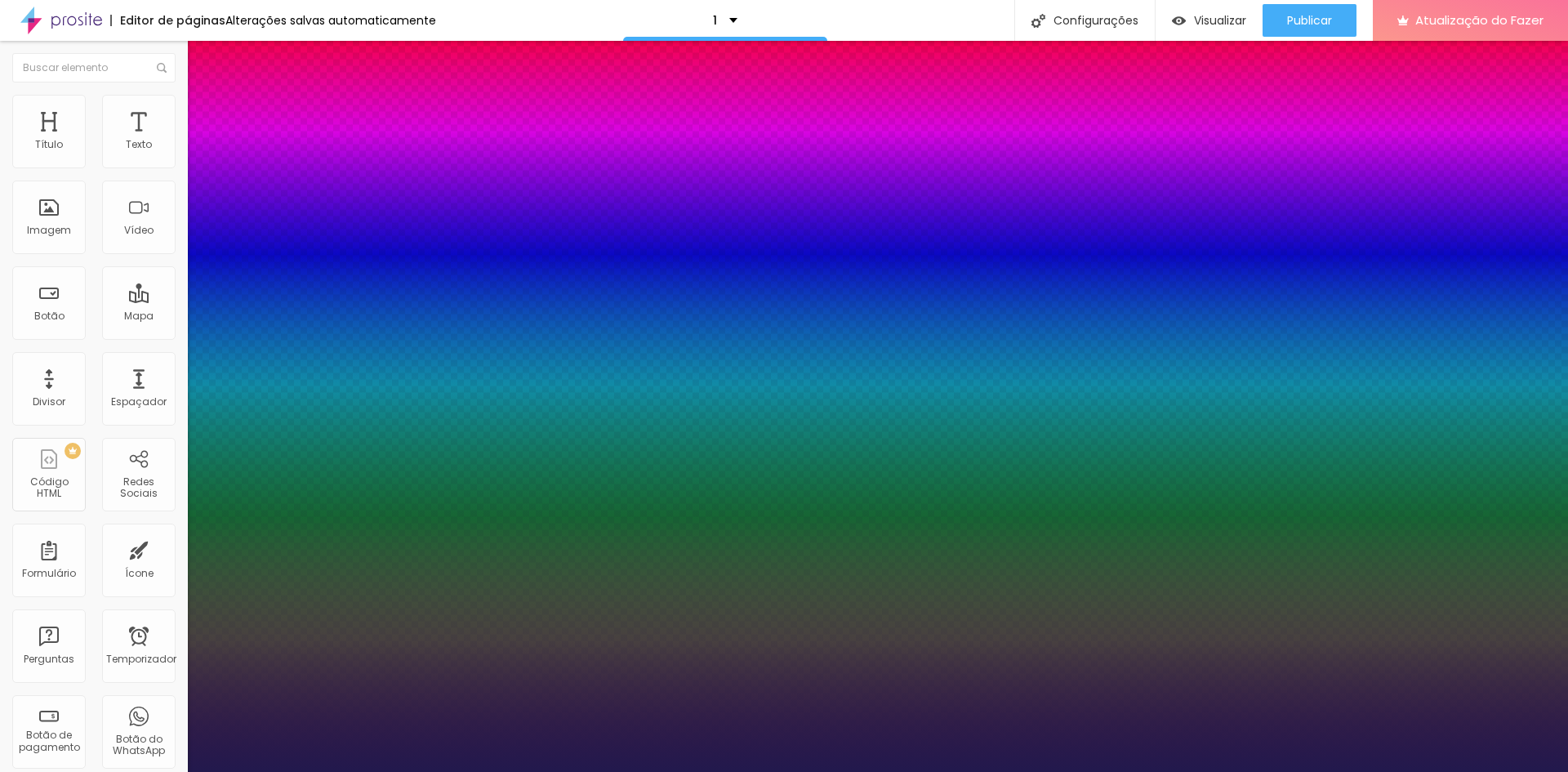
type input "2.9"
type input "1"
type input "3.4"
type input "1"
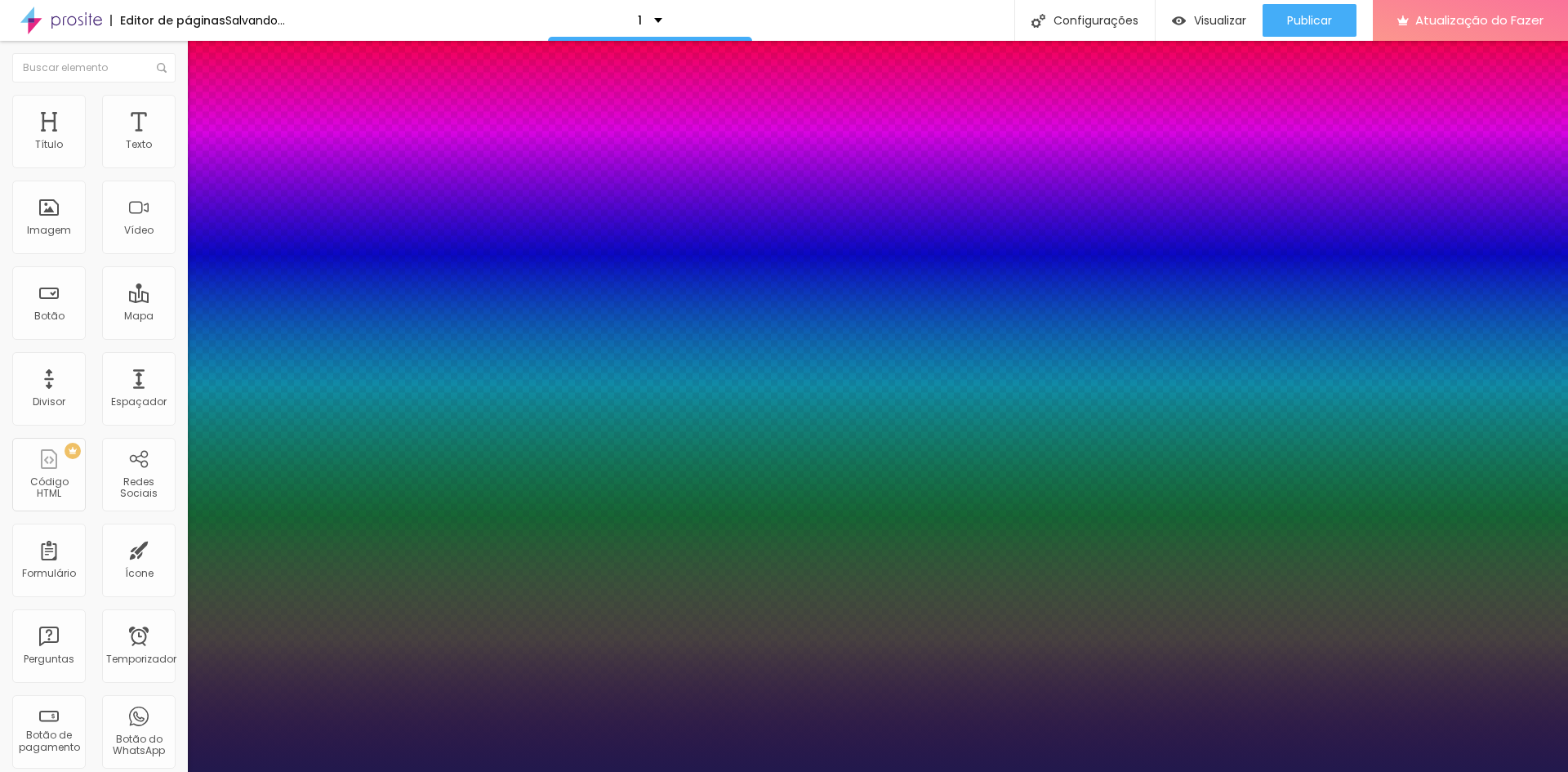
type input "3.5"
type input "1"
type input "3.8"
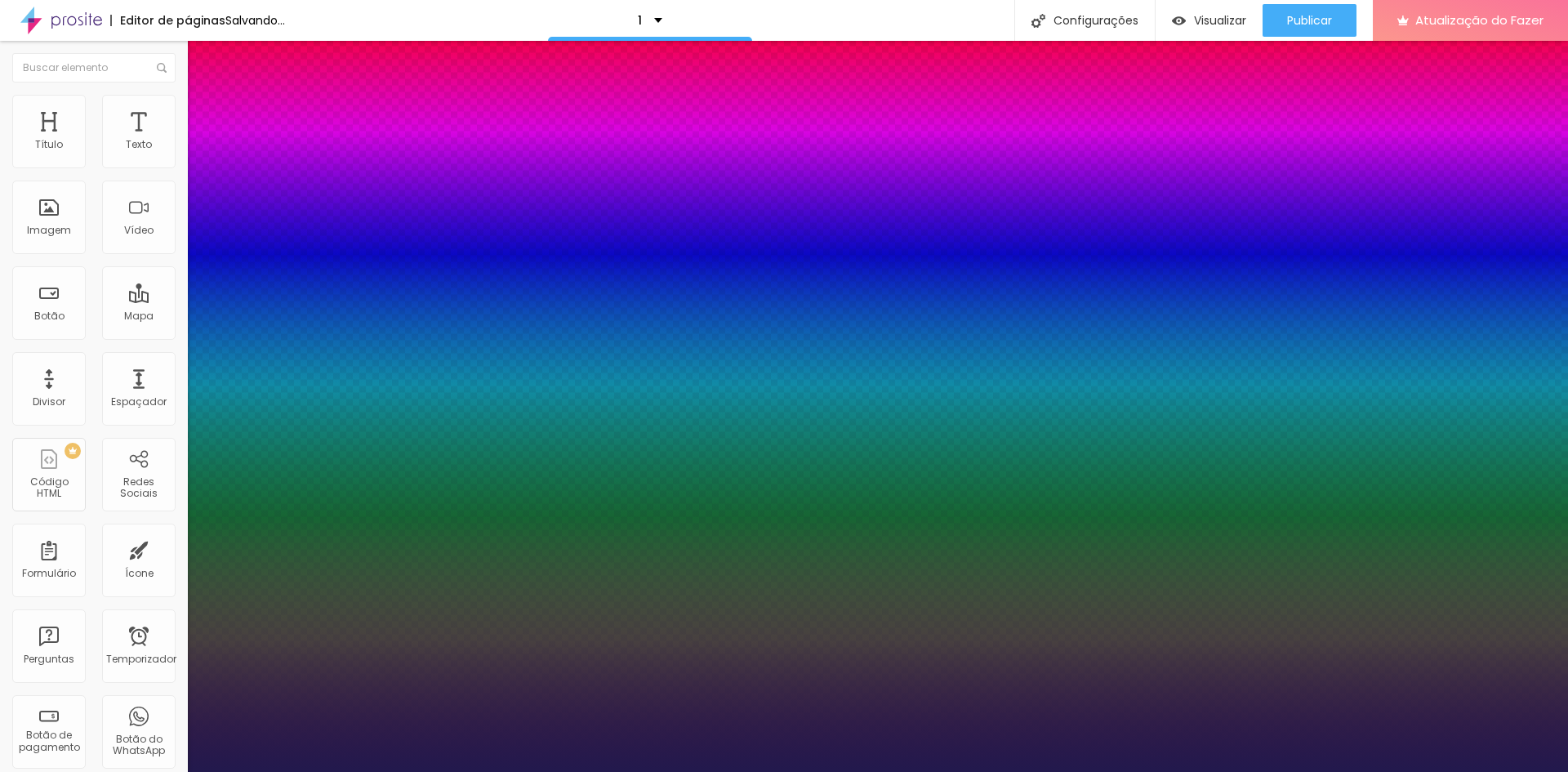
type input "1"
drag, startPoint x: 213, startPoint y: 502, endPoint x: 254, endPoint y: 507, distance: 41.3
type input "3.8"
type input "13"
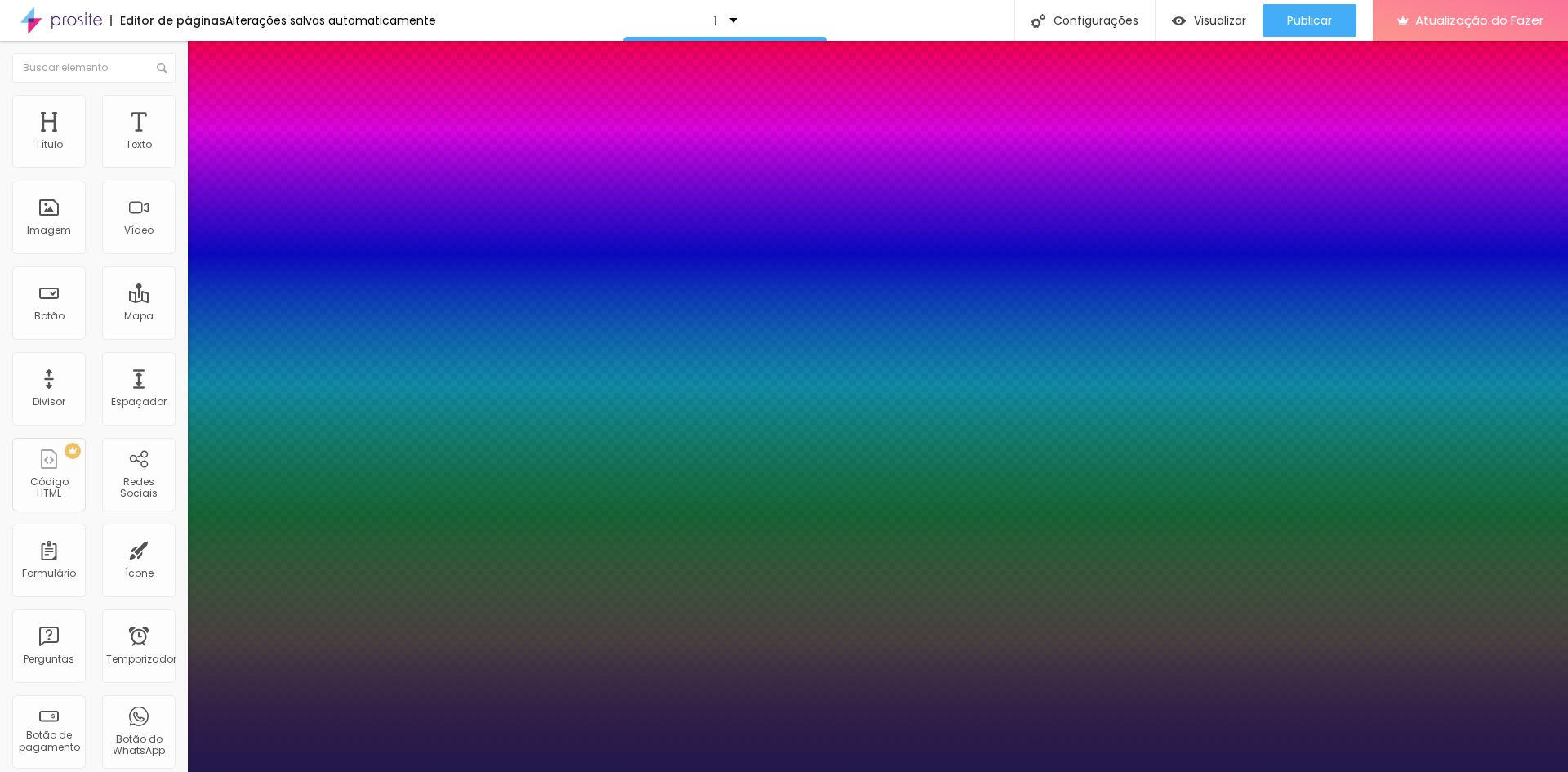
type input "13"
type input "19"
type input "20"
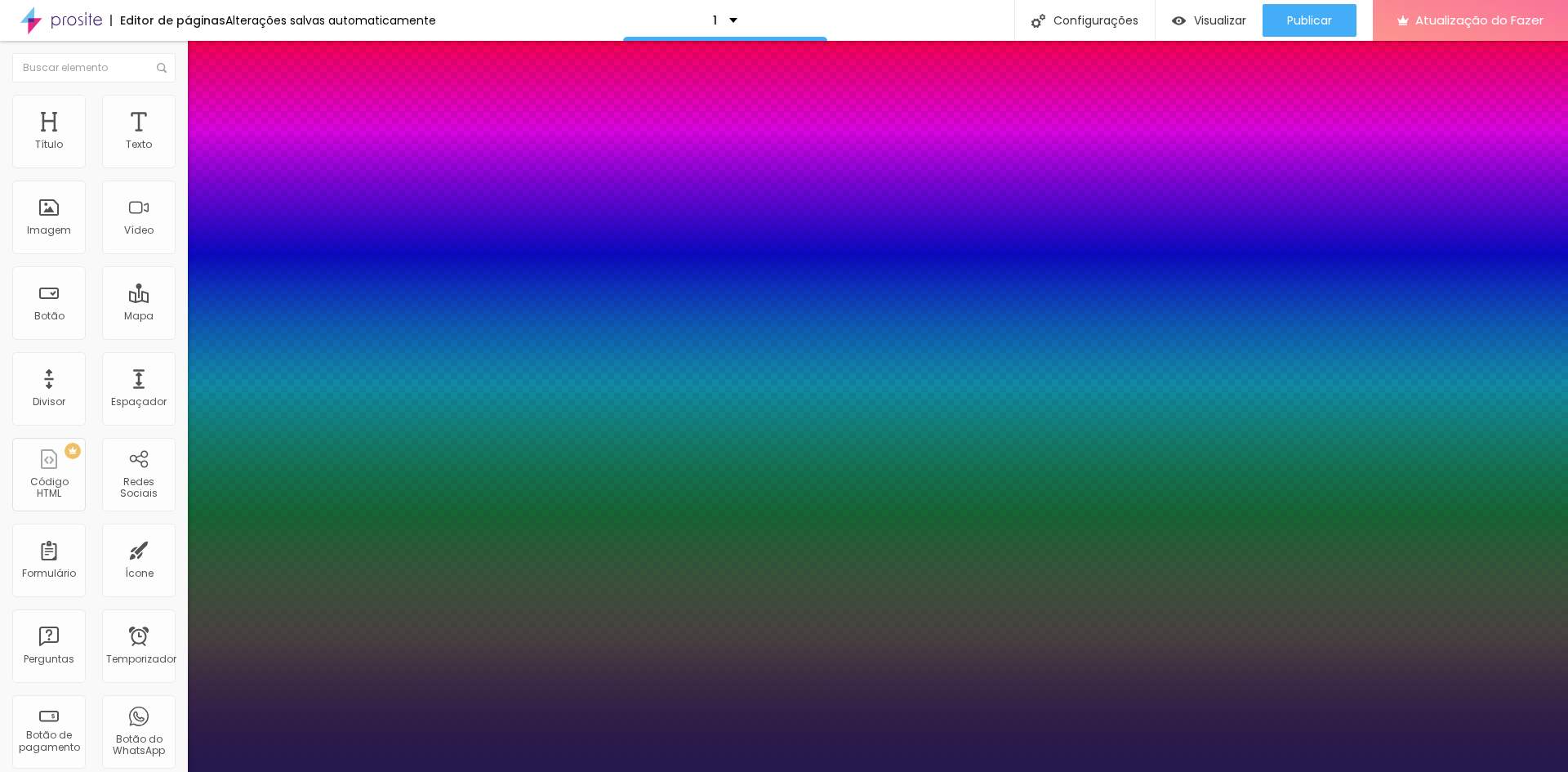
type input "21"
type input "20"
type input "14"
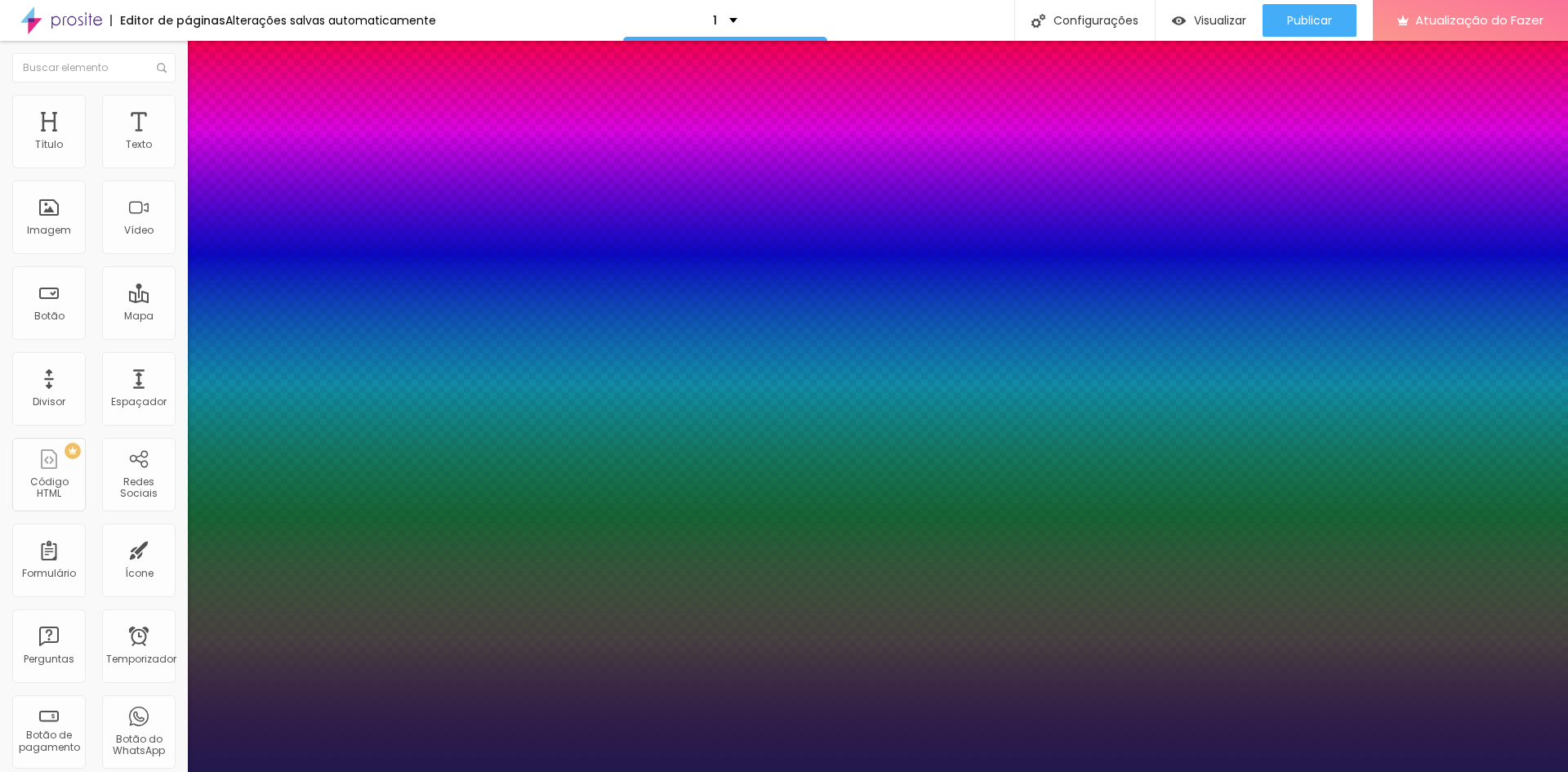
type input "14"
type input "13"
drag, startPoint x: 216, startPoint y: 539, endPoint x: 227, endPoint y: 538, distance: 11.0
type input "13"
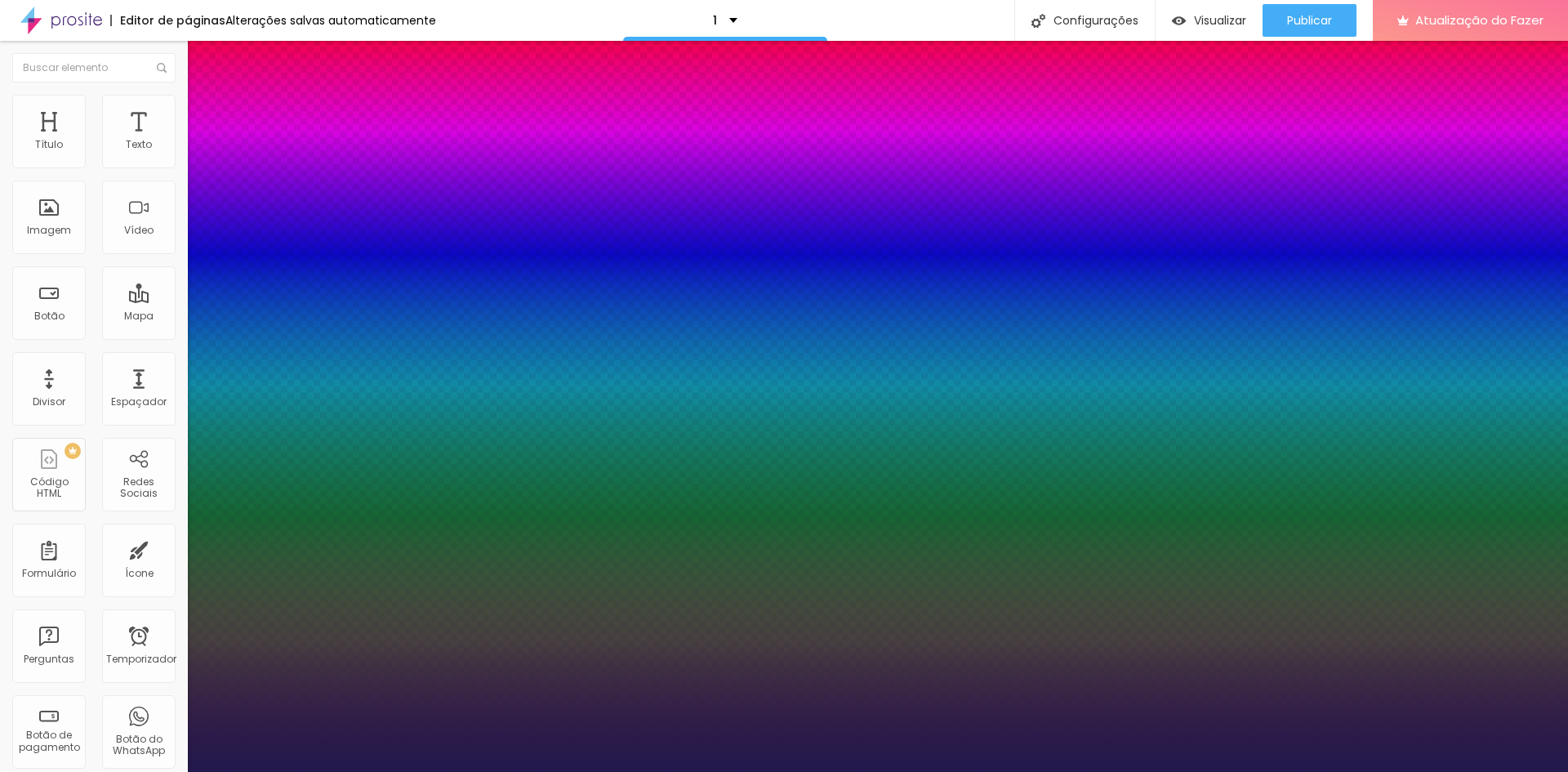
click at [1440, 771] on div at bounding box center [784, 772] width 1568 height 0
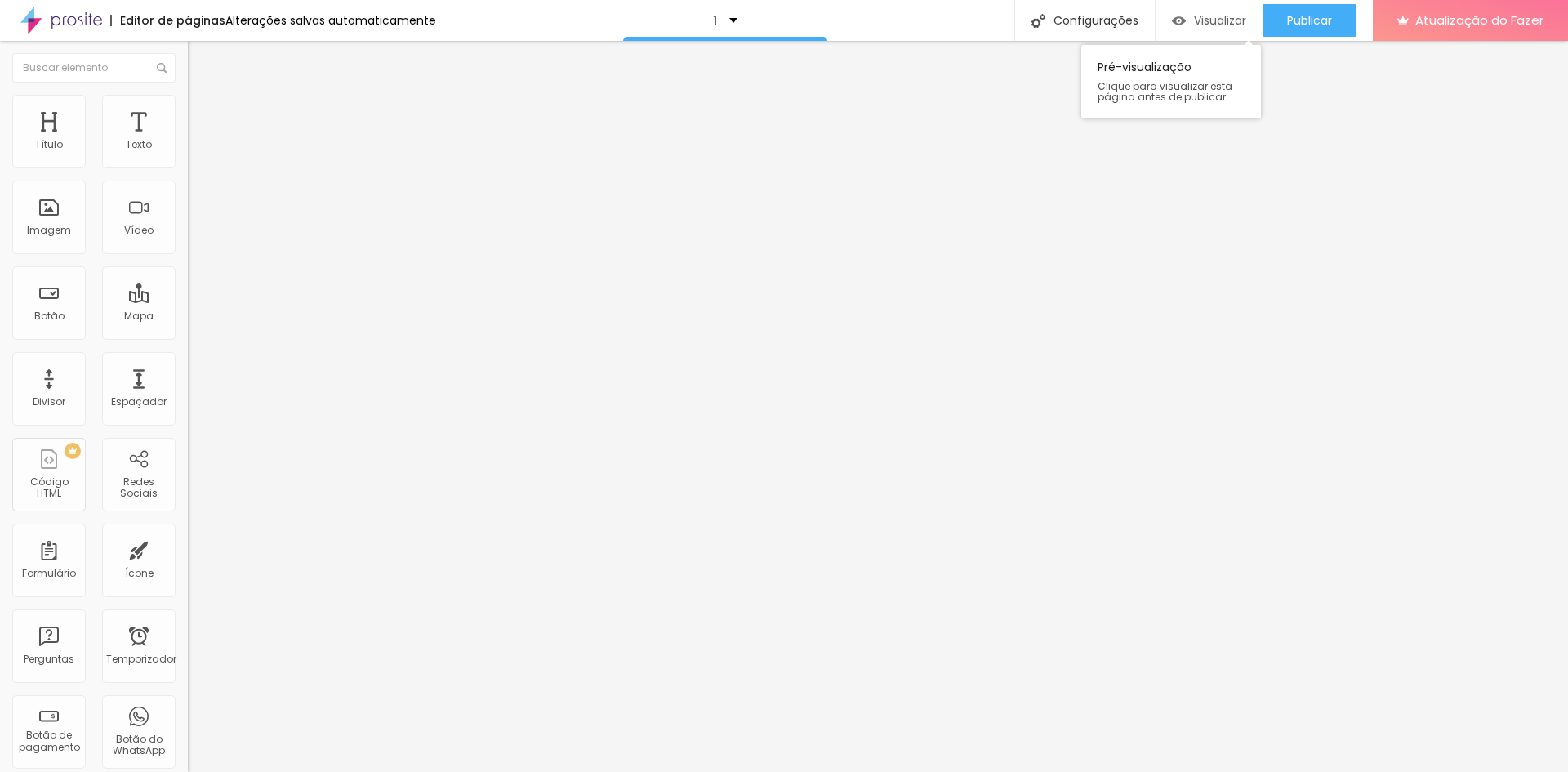
click at [1222, 12] on font "Visualizar" at bounding box center [1220, 20] width 52 height 17
click at [198, 141] on font "Trocar imagem" at bounding box center [238, 134] width 79 height 14
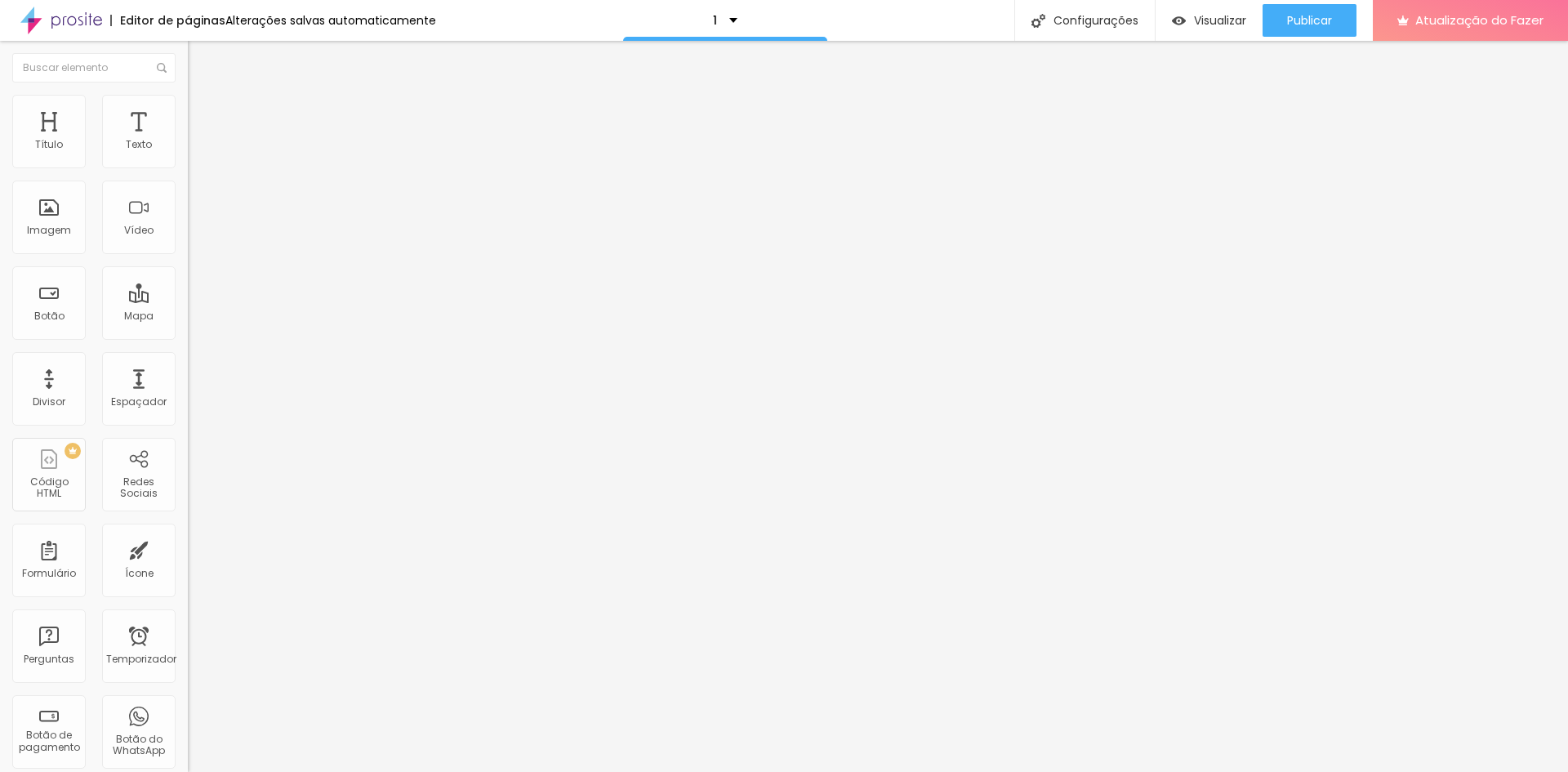
click at [188, 139] on div "Trocar imagem" at bounding box center [282, 134] width 188 height 12
click at [188, 111] on li "Avançado" at bounding box center [282, 119] width 188 height 17
click at [188, 104] on img at bounding box center [195, 102] width 15 height 15
click at [188, 93] on img at bounding box center [195, 85] width 15 height 15
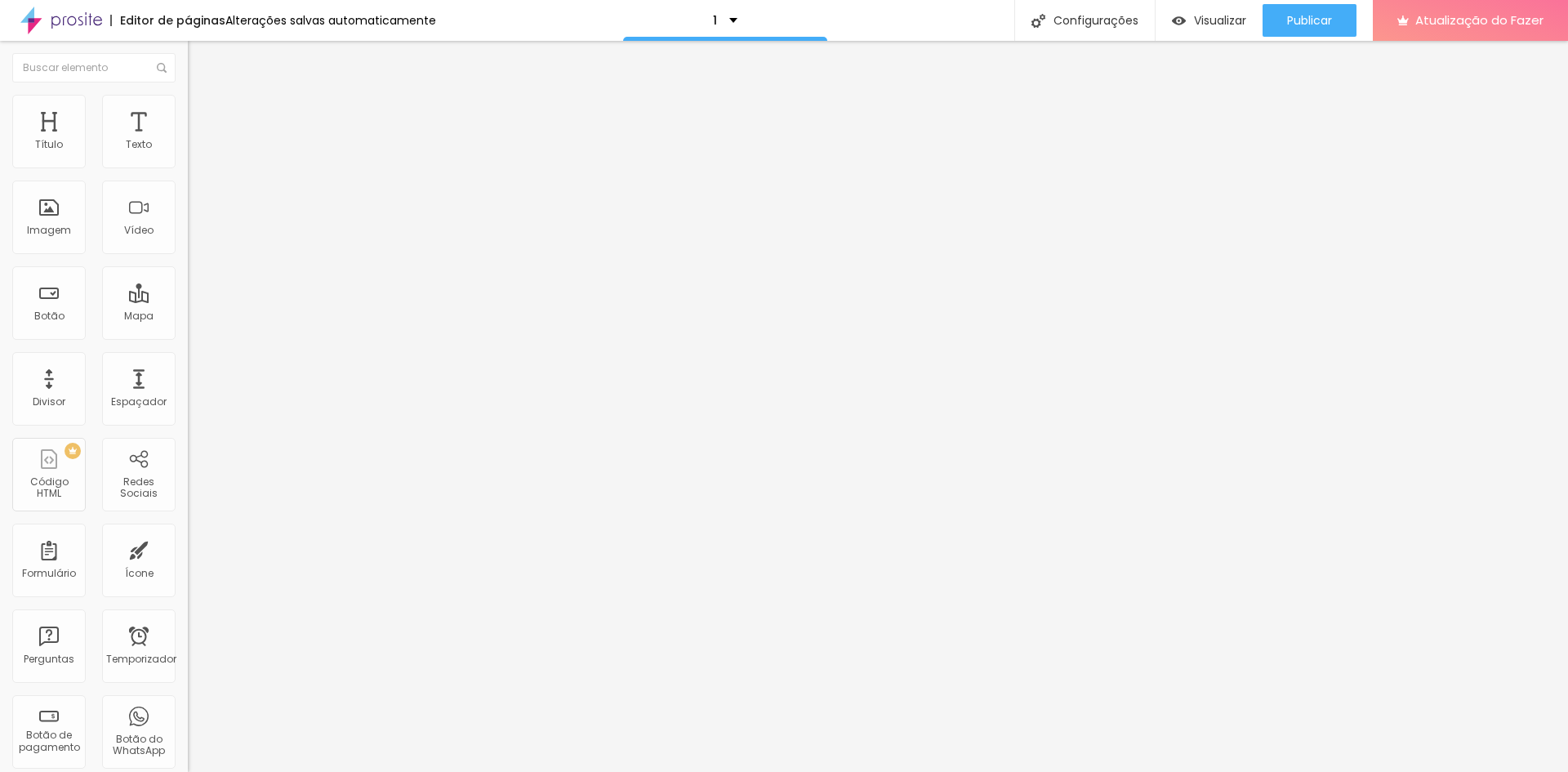
click at [203, 115] on font "Avançado" at bounding box center [230, 122] width 53 height 14
type input "44"
type input "49"
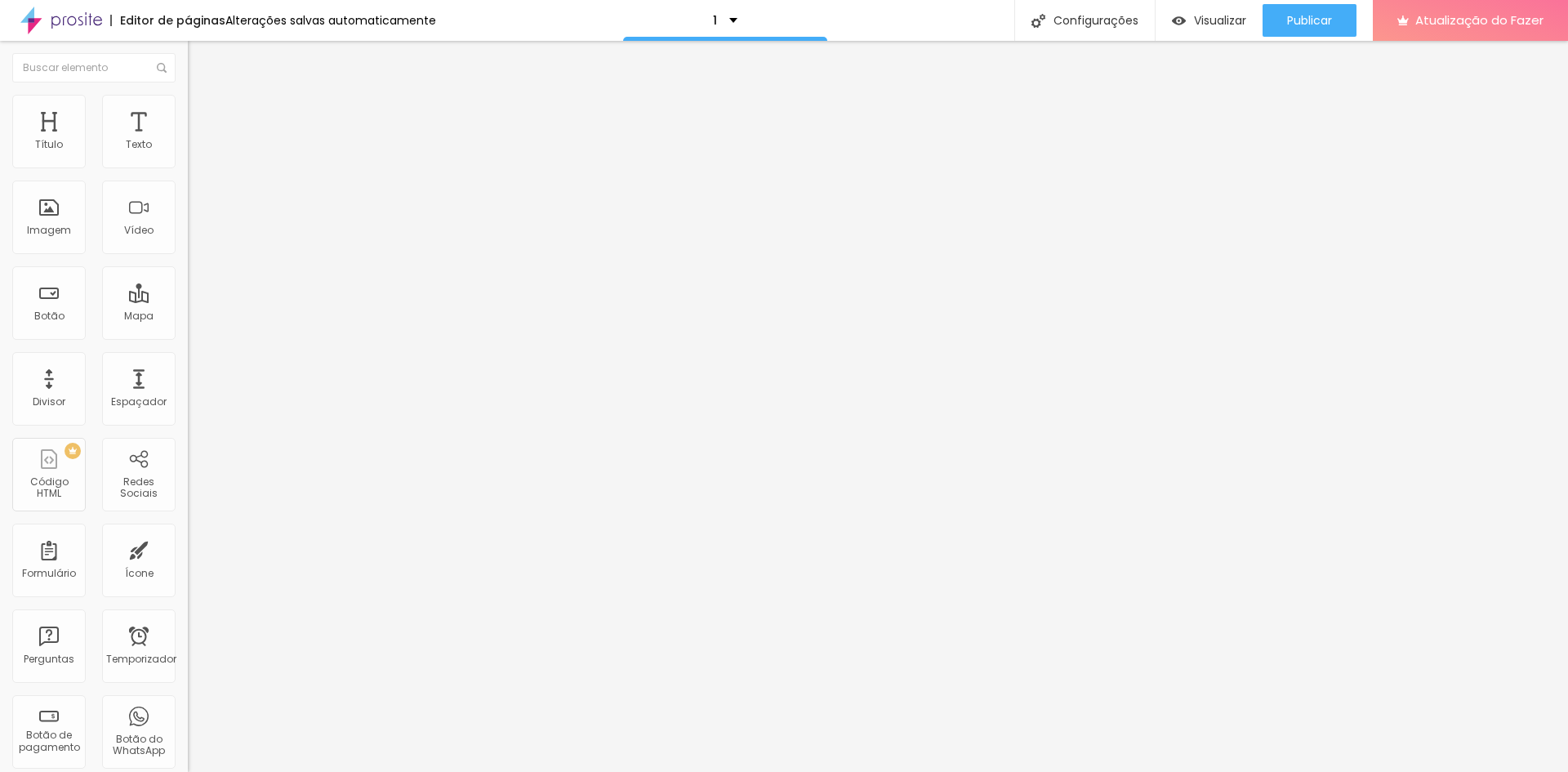
type input "47"
type input "44"
type input "43"
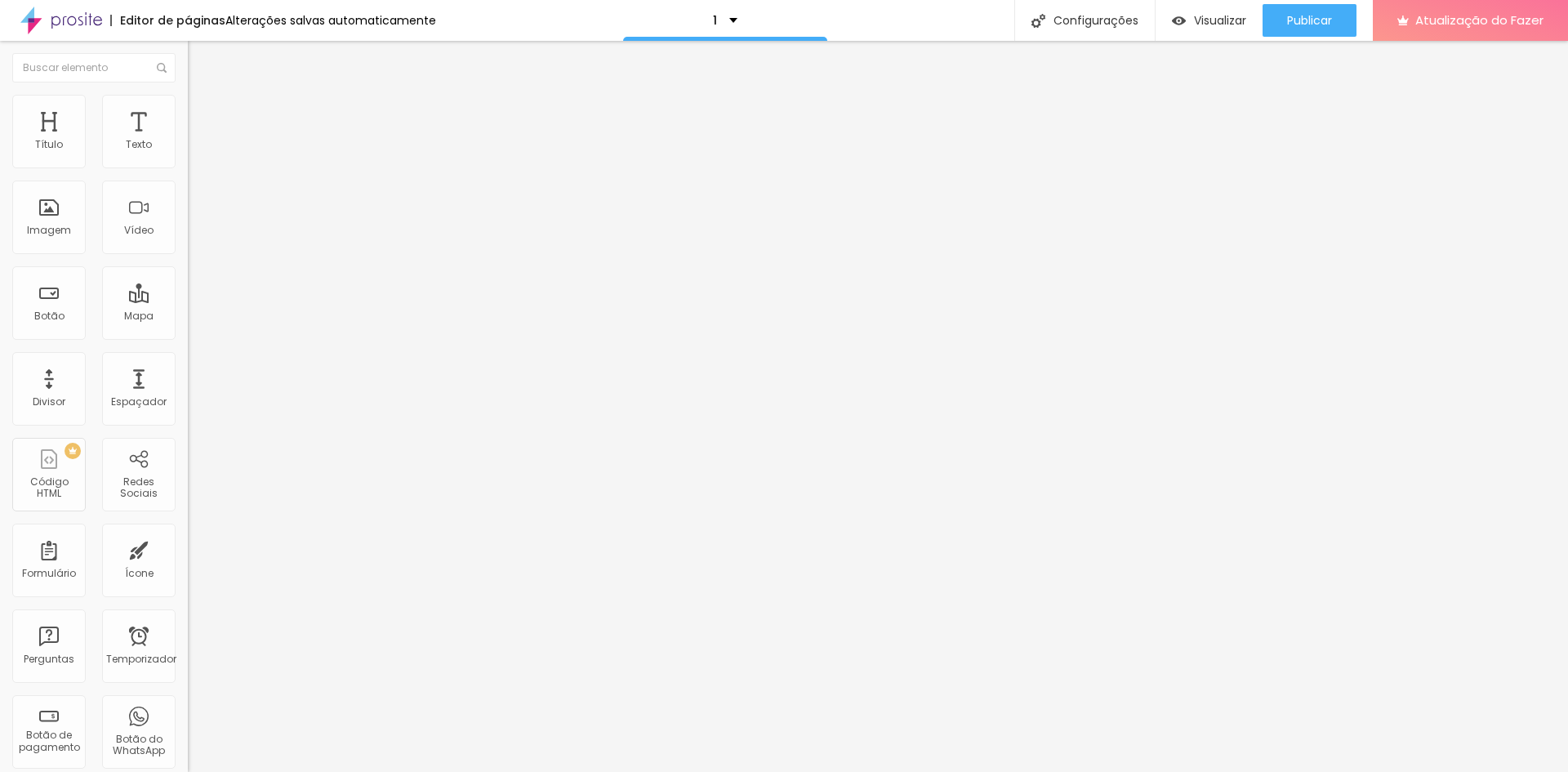
type input "43"
type input "41"
type input "39"
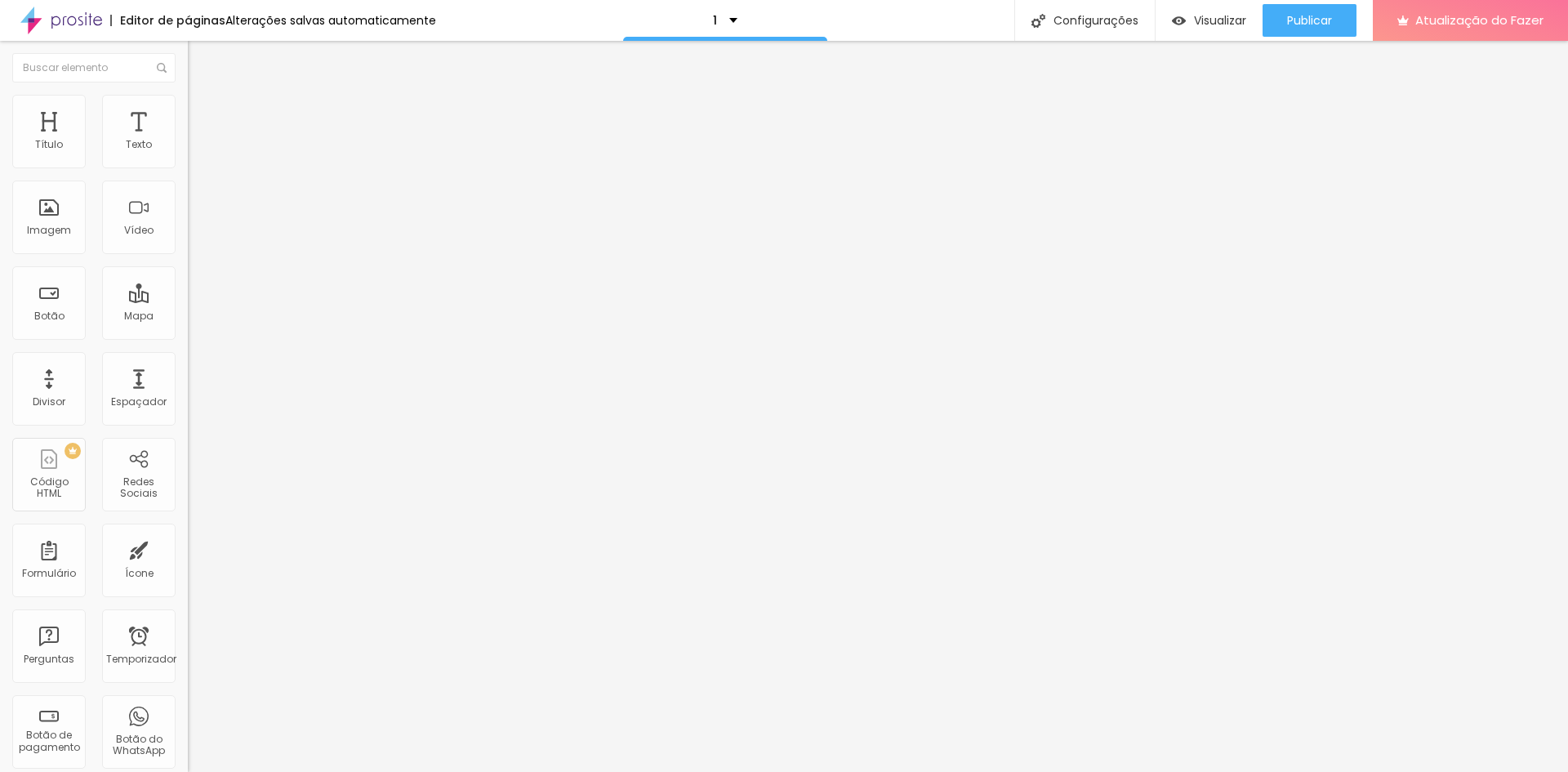
type input "32"
type input "26"
type input "25"
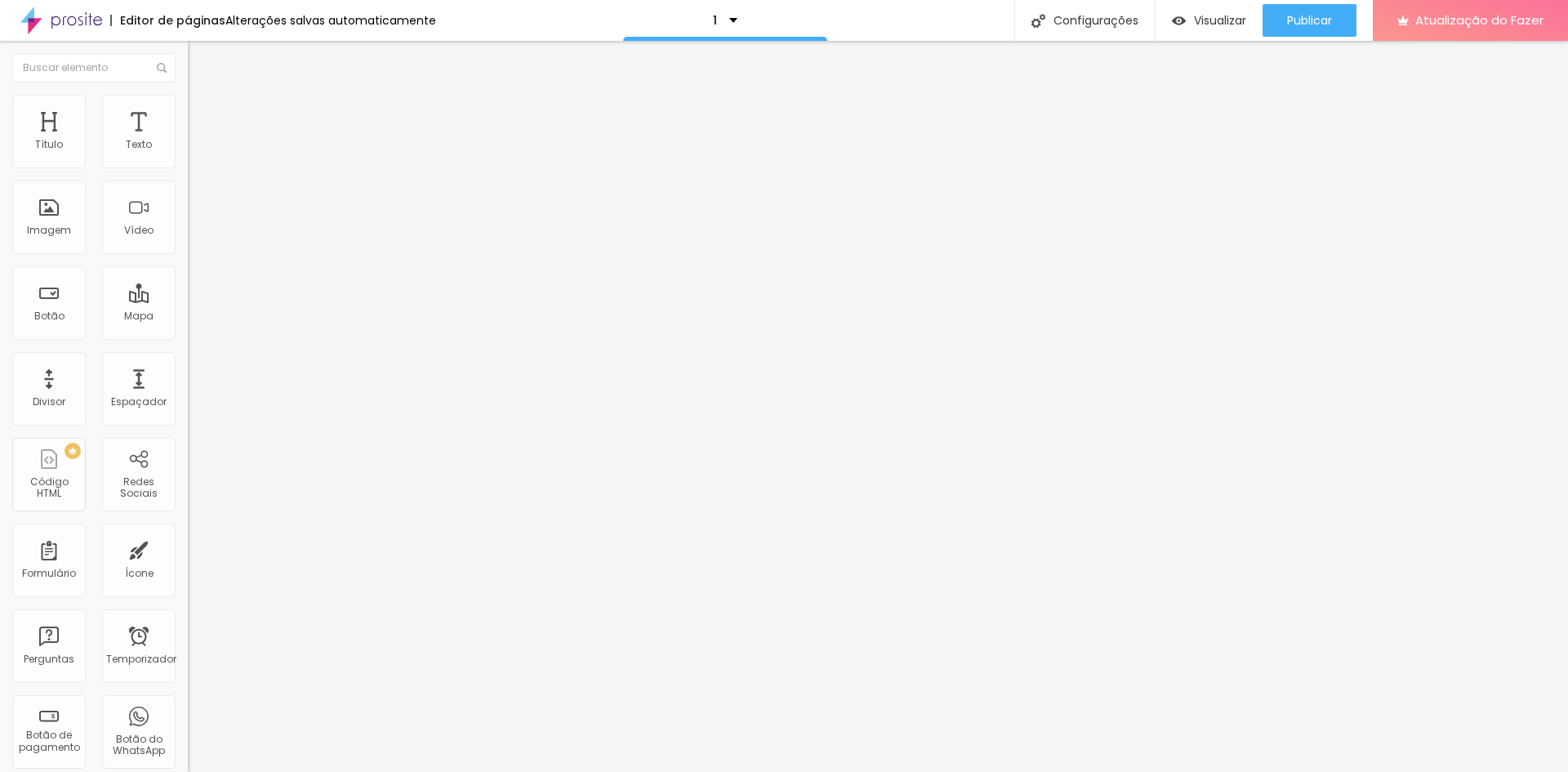
type input "25"
type input "23"
type input "21"
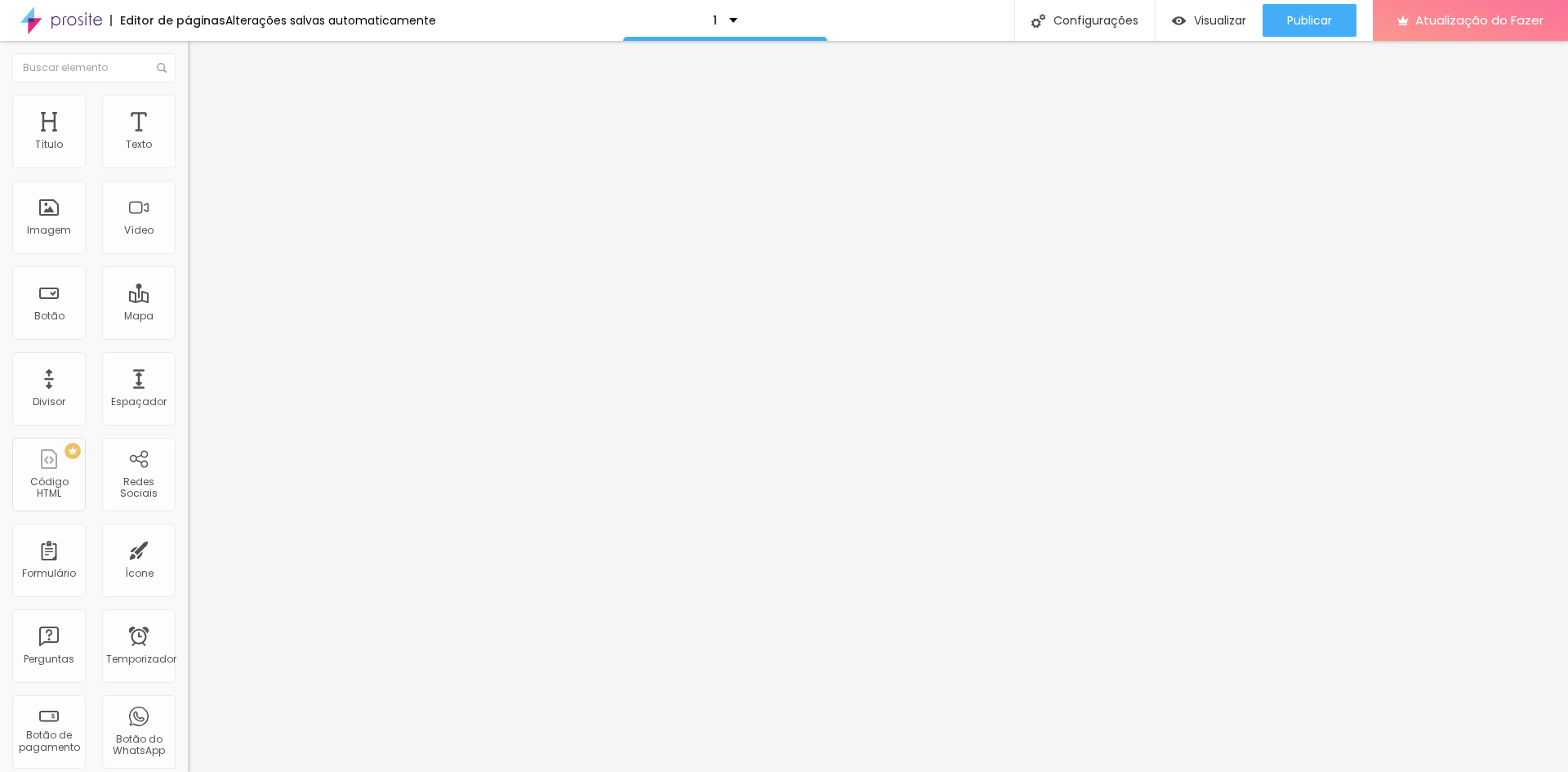
type input "18"
type input "14"
type input "10"
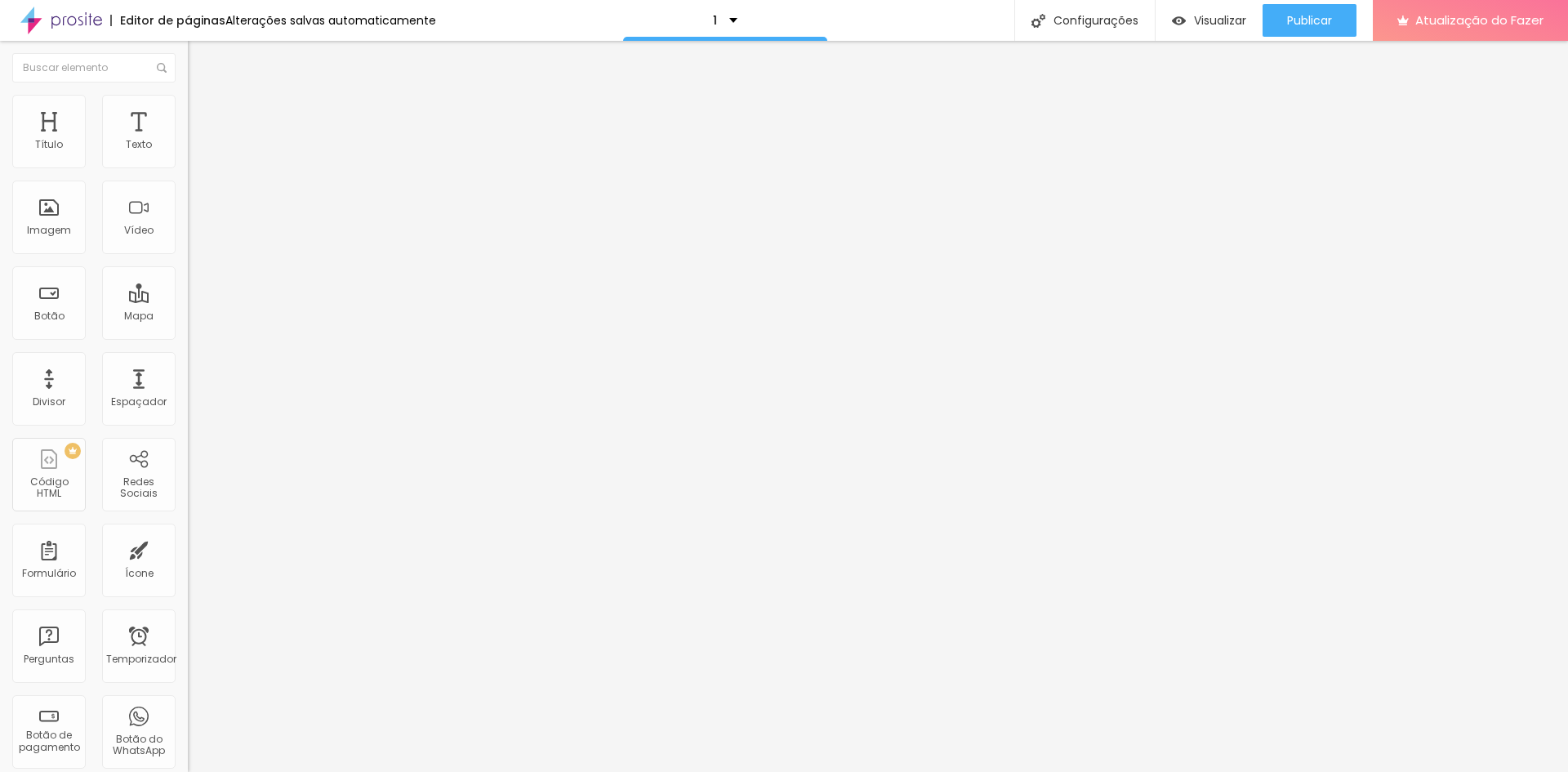
type input "10"
type input "8"
type input "7"
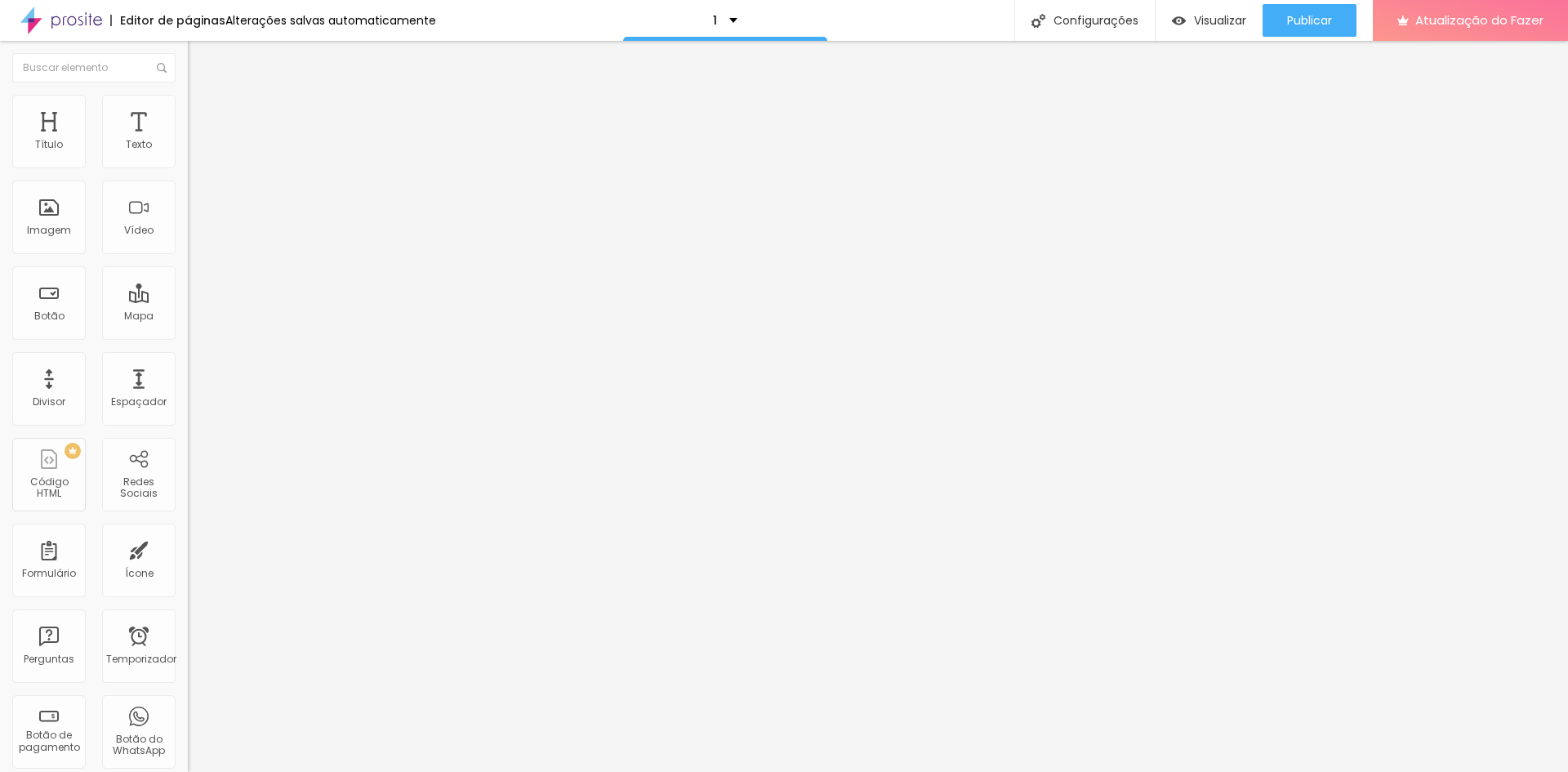
type input "6"
click at [188, 317] on input "range" at bounding box center [241, 323] width 105 height 13
type input "6"
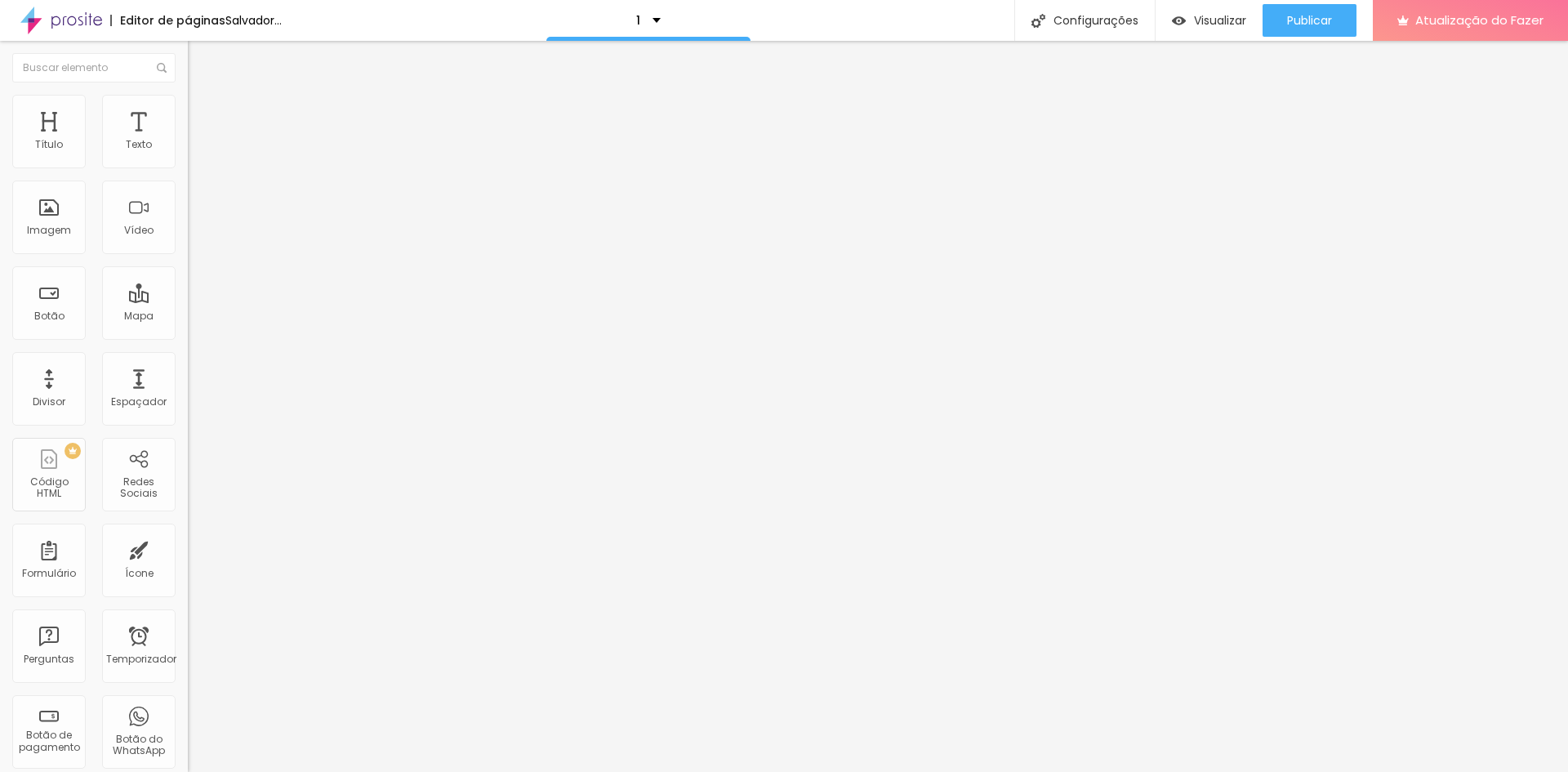
type input "6"
type input "42"
type input "44"
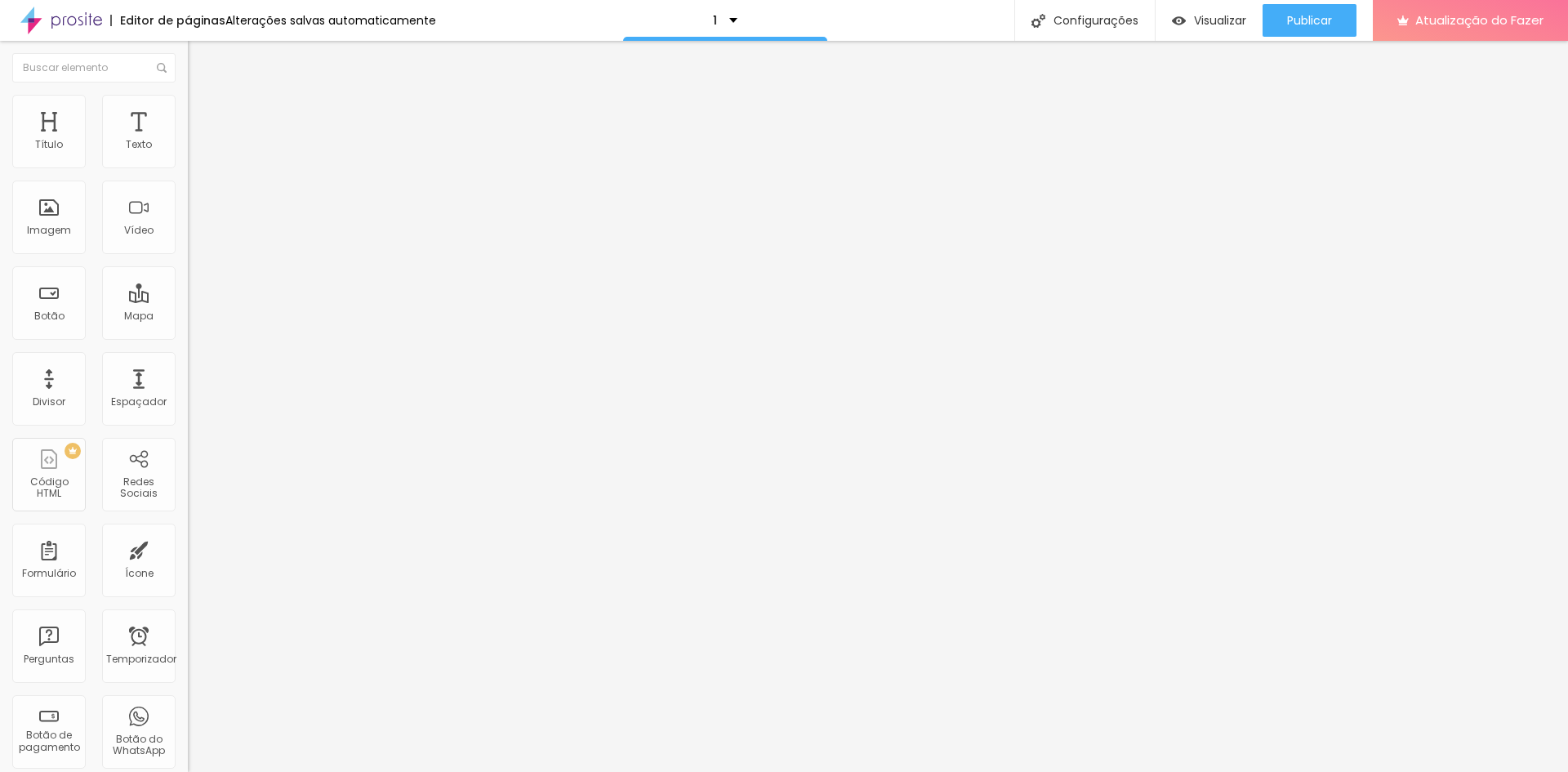
type input "45"
type input "48"
type input "49"
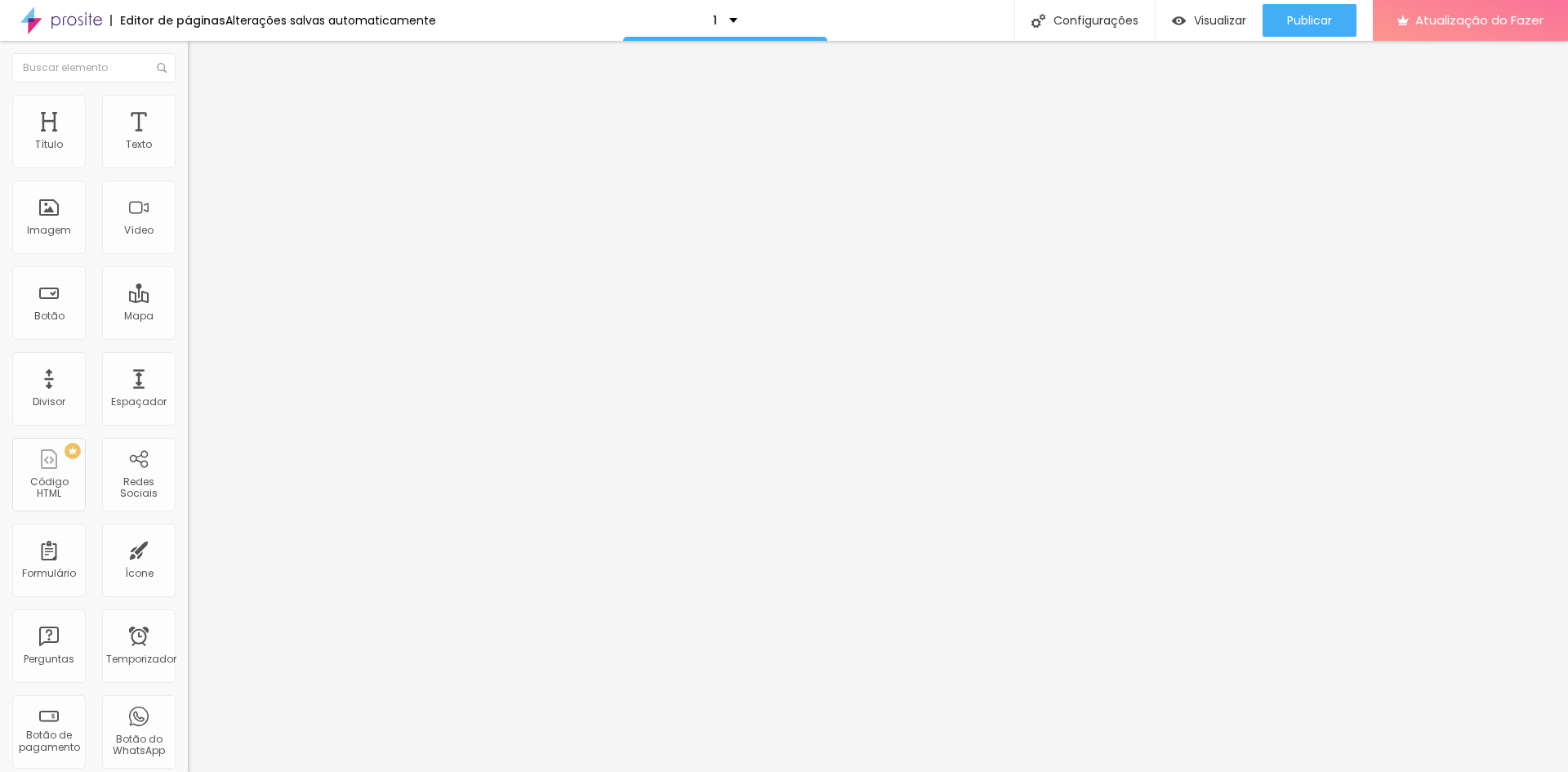
type input "49"
type input "33"
type input "15"
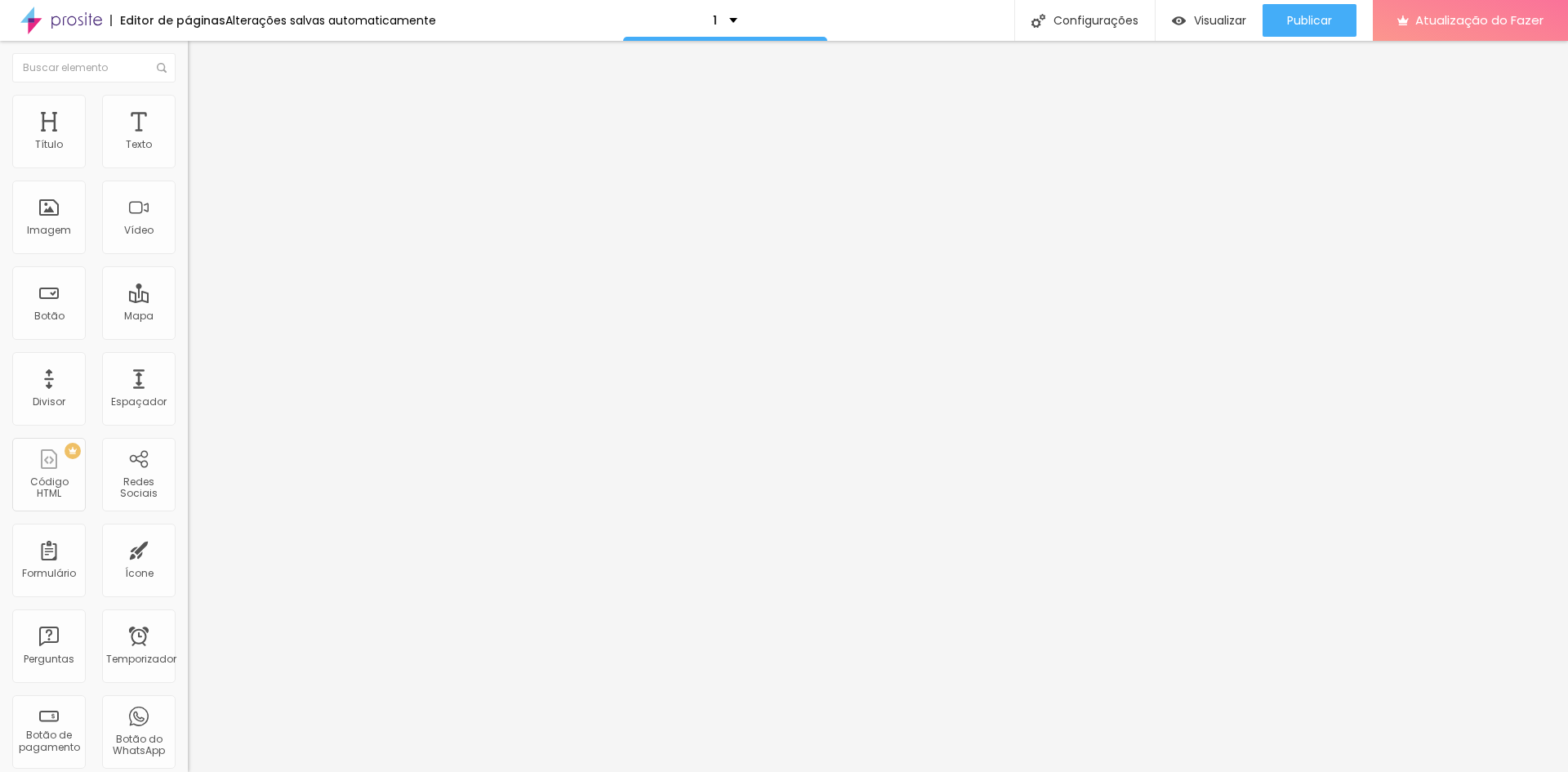
type input "0"
drag, startPoint x: 44, startPoint y: 188, endPoint x: 19, endPoint y: 198, distance: 26.9
type input "0"
click at [188, 548] on input "range" at bounding box center [241, 554] width 105 height 13
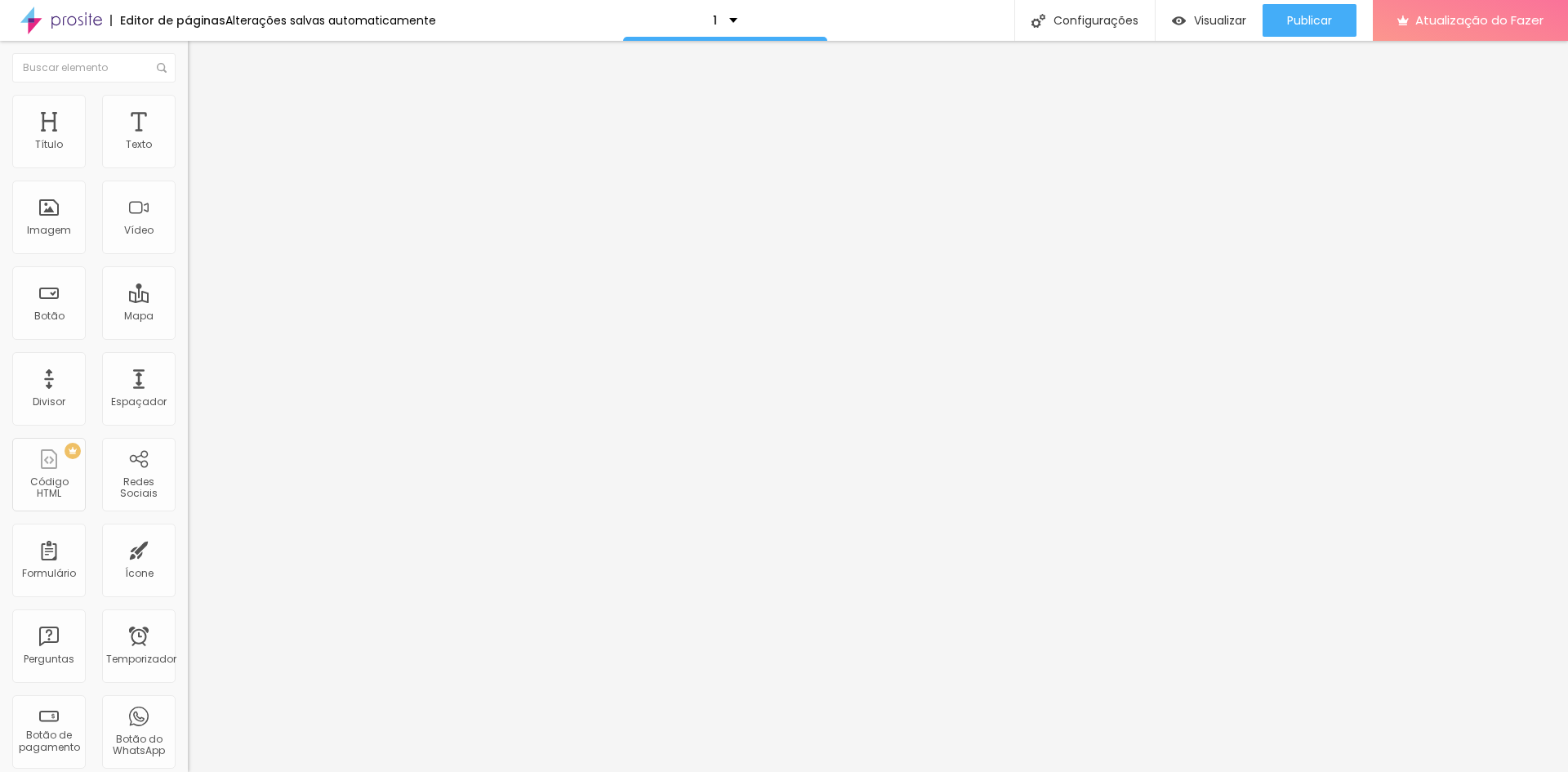
click at [203, 112] on font "Estilo" at bounding box center [216, 106] width 26 height 14
type input "270"
type input "290"
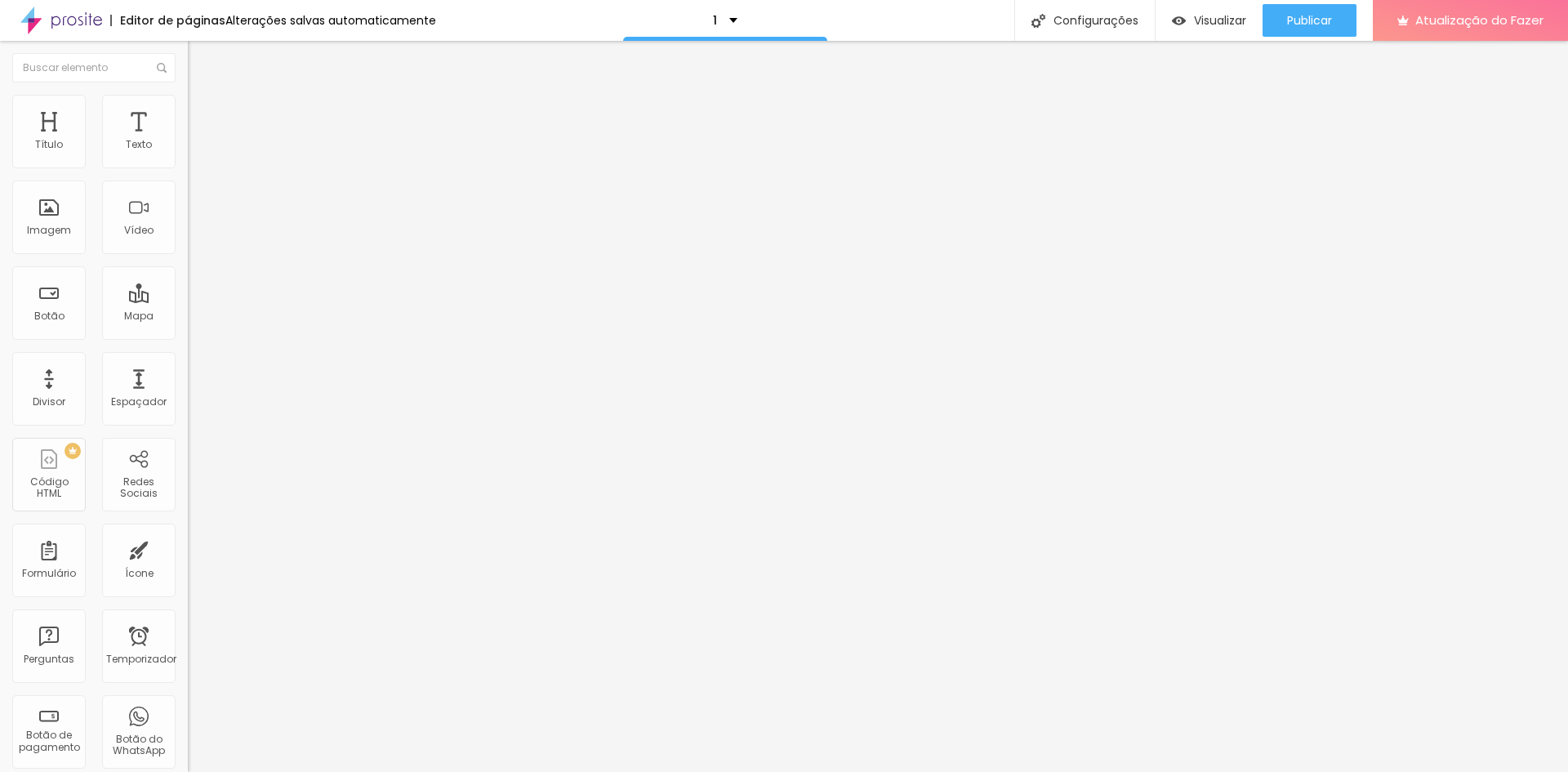
type input "310"
type input "330"
type input "340"
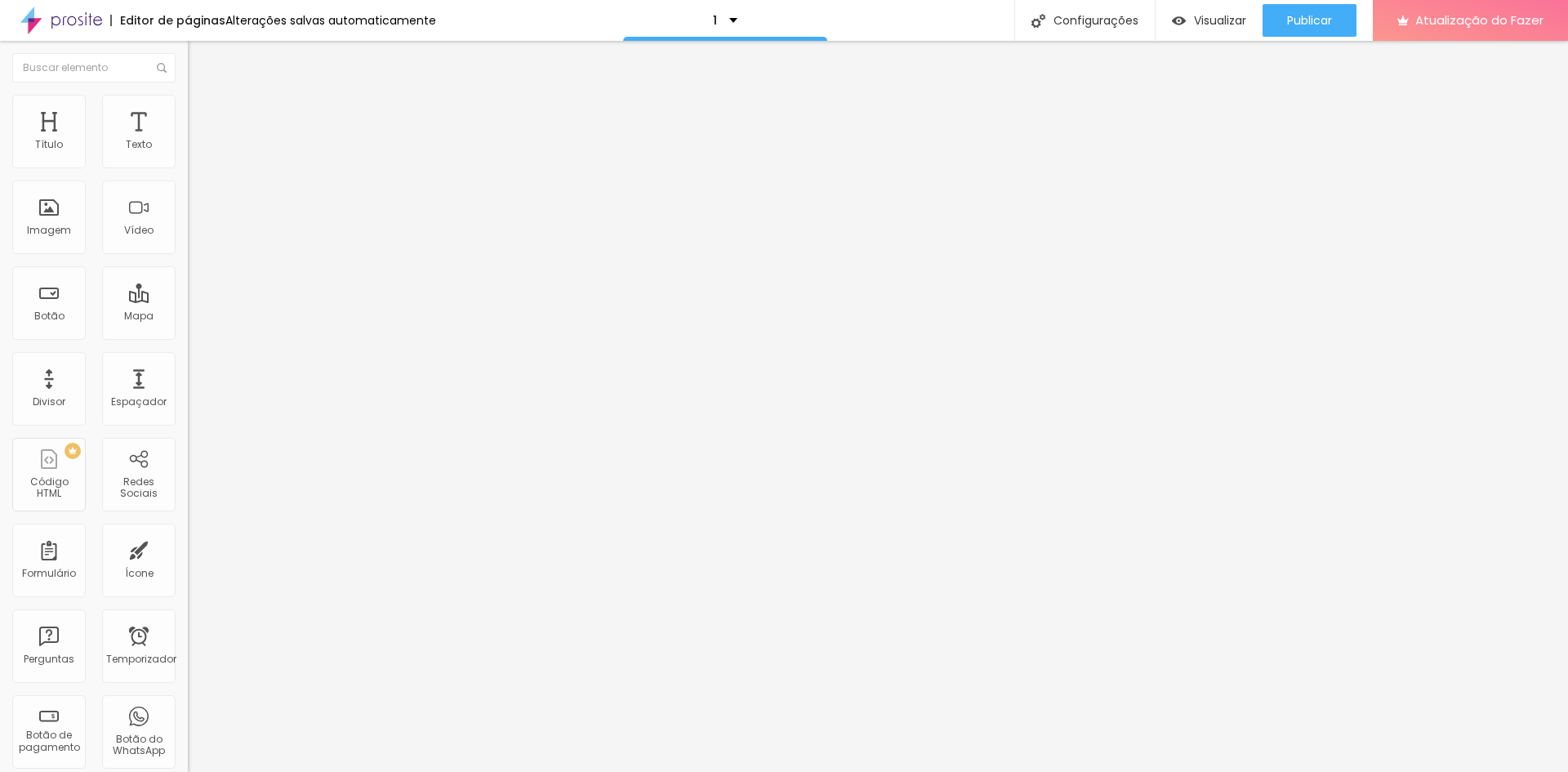
type input "340"
type input "350"
type input "410"
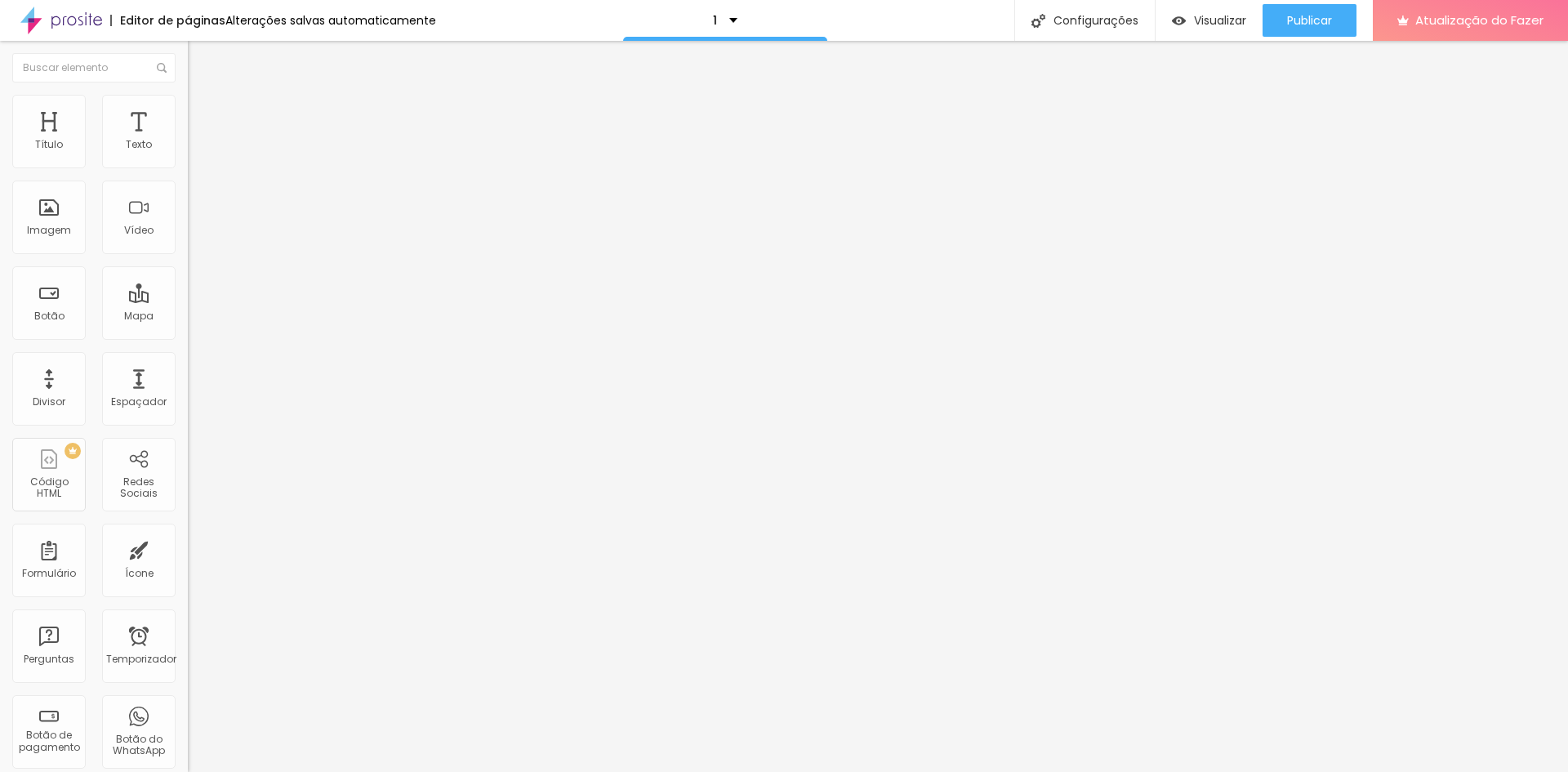
type input "430"
type input "660"
type input "670"
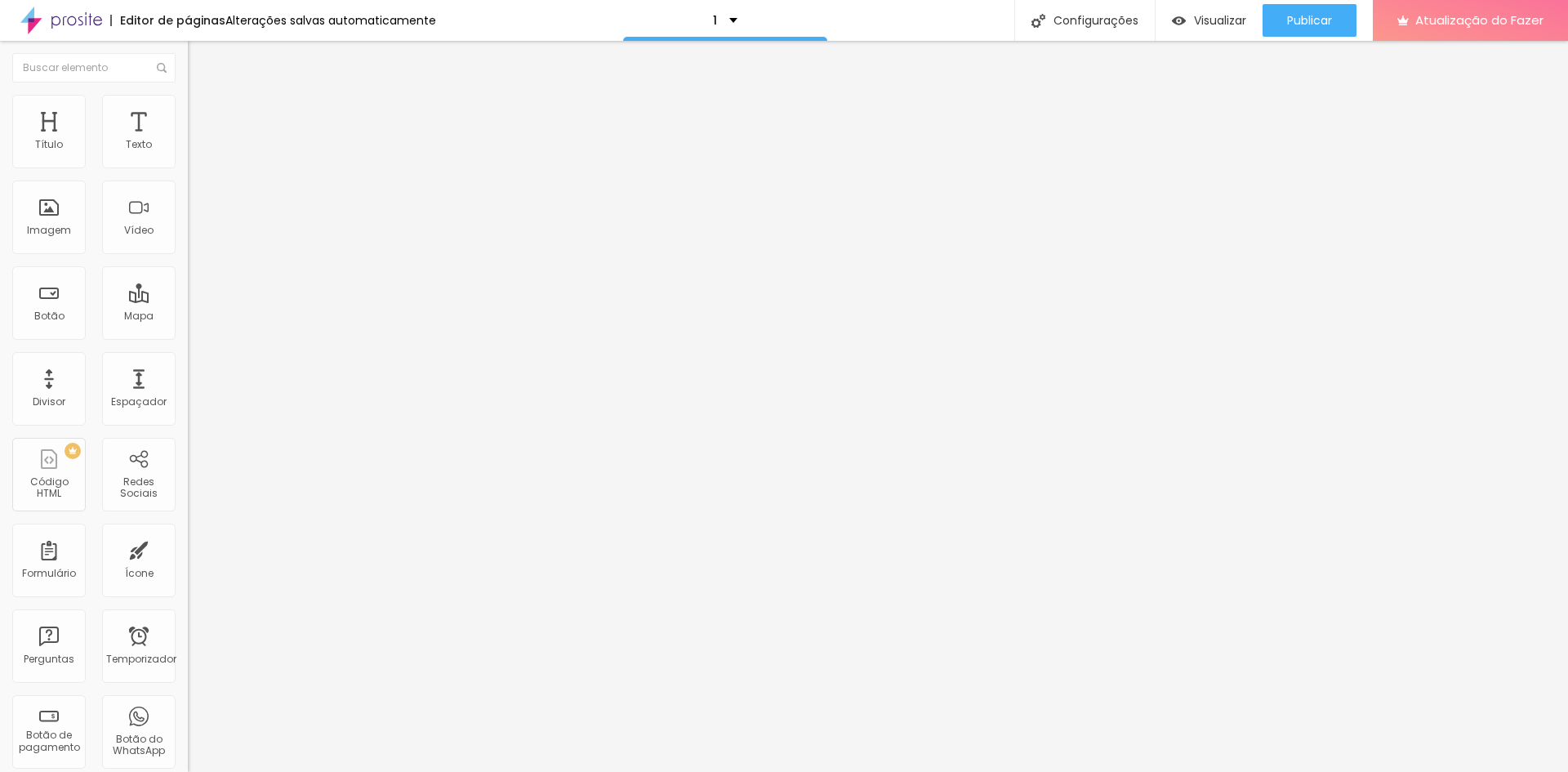
type input "670"
type input "680"
type input "720"
drag, startPoint x: 40, startPoint y: 175, endPoint x: 93, endPoint y: 175, distance: 53.0
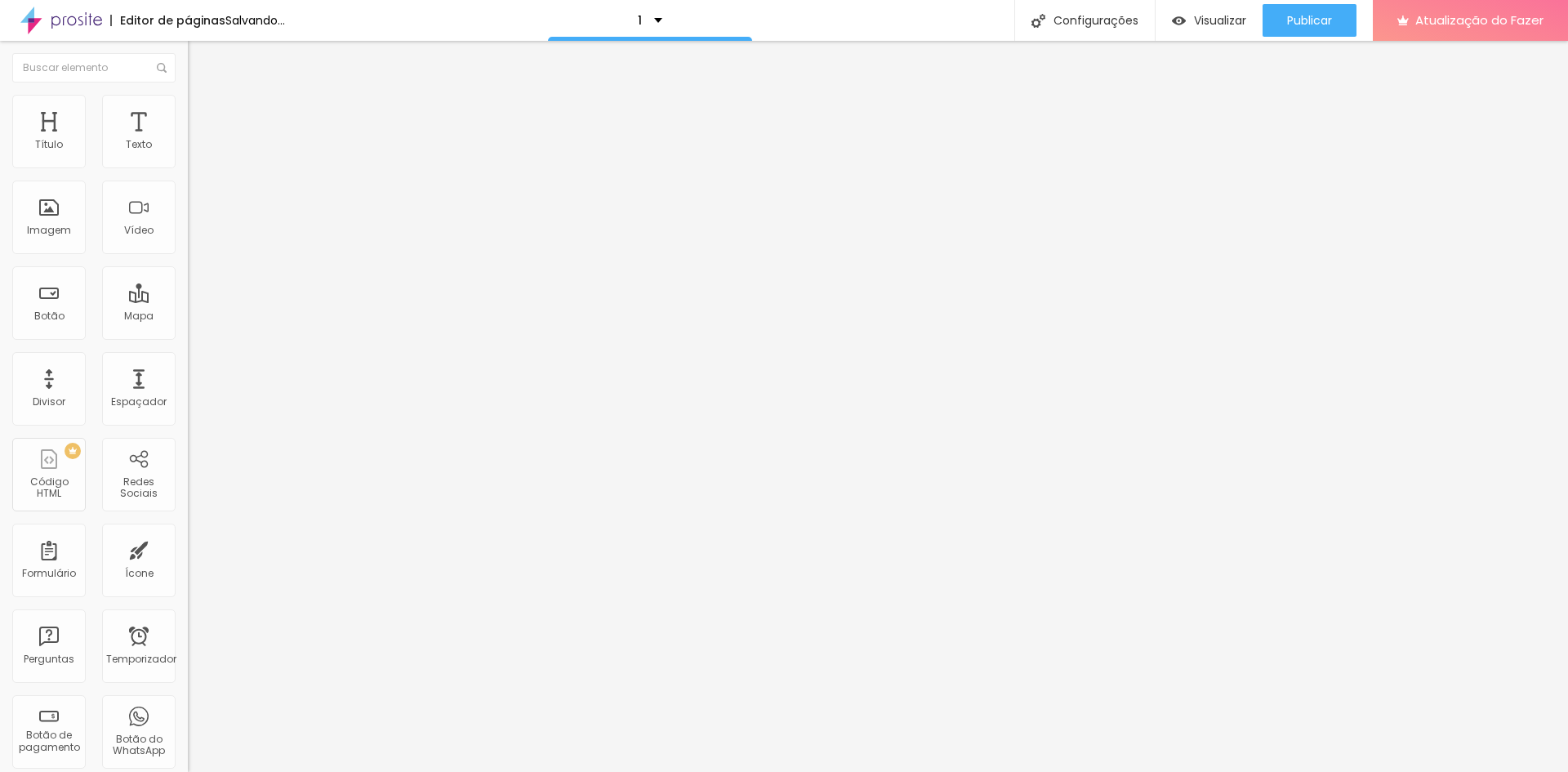
type input "720"
click at [188, 167] on input "range" at bounding box center [241, 160] width 105 height 13
type input "171"
type input "66"
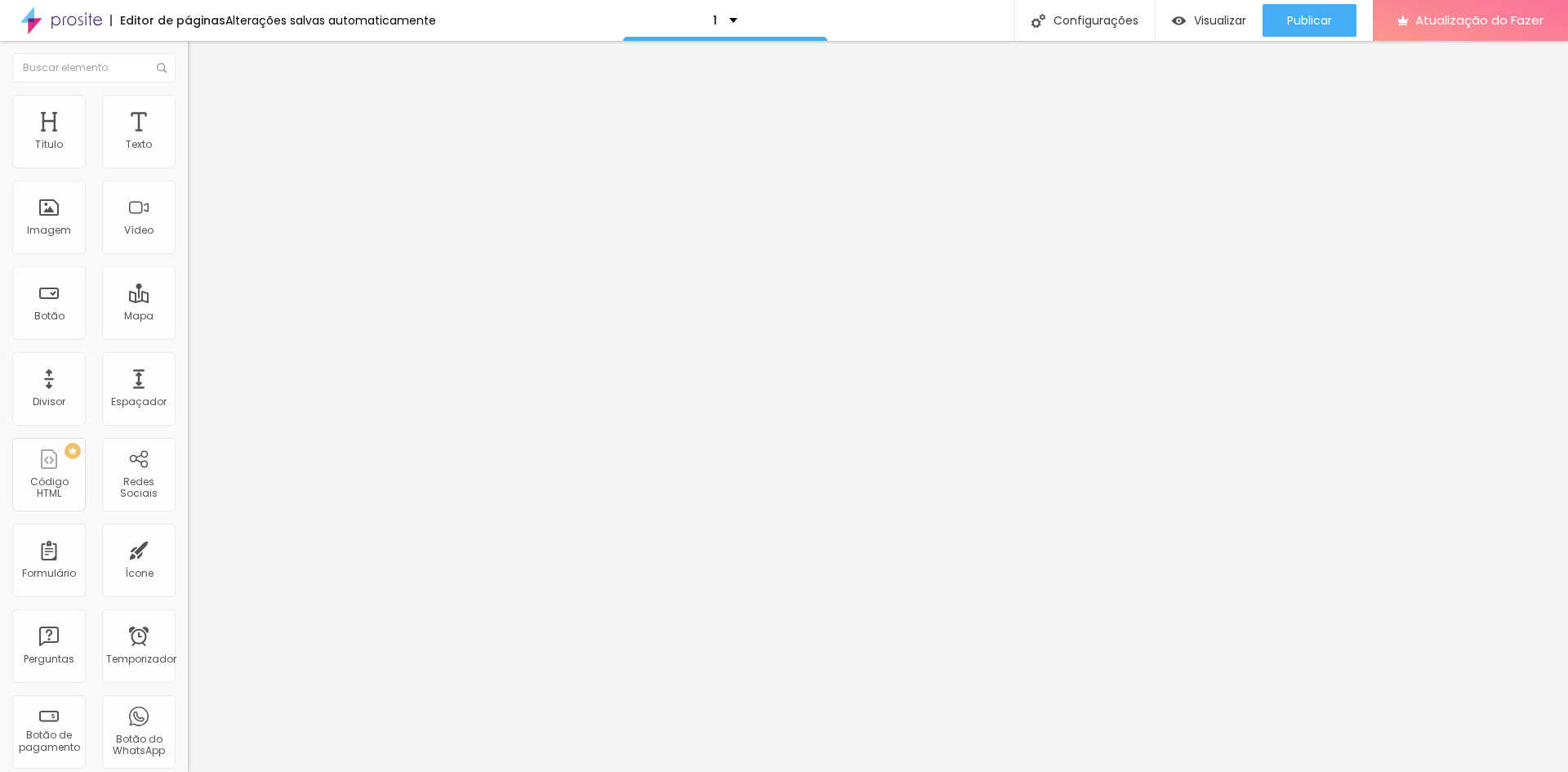
type input "66"
type input "36"
type input "30"
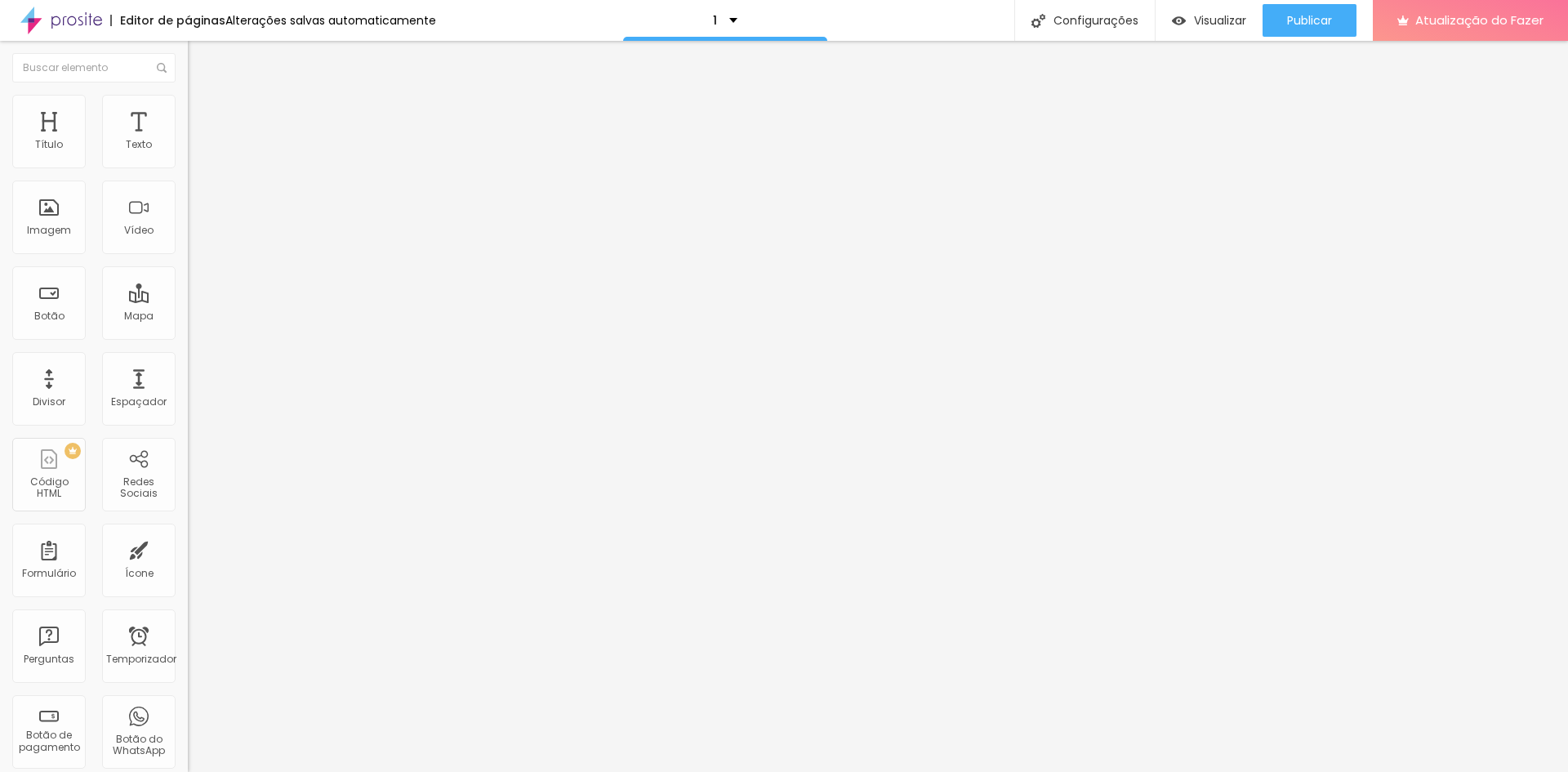
type input "18"
type input "8"
type input "0"
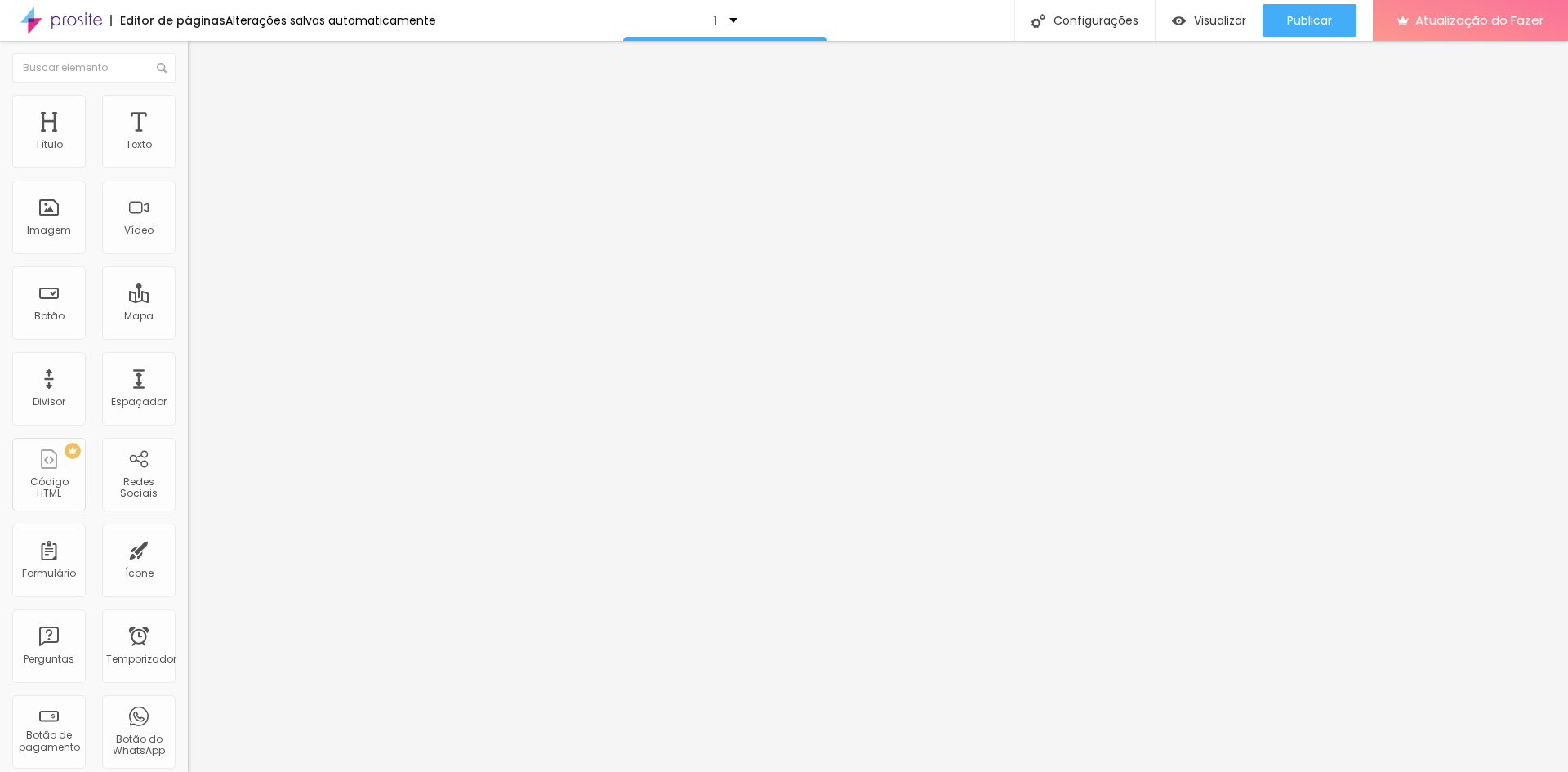
type input "0"
drag, startPoint x: 71, startPoint y: 206, endPoint x: 2, endPoint y: 213, distance: 69.4
type input "0"
click at [188, 358] on input "range" at bounding box center [241, 364] width 105 height 13
click at [1228, 20] on font "Visualizar" at bounding box center [1220, 20] width 52 height 17
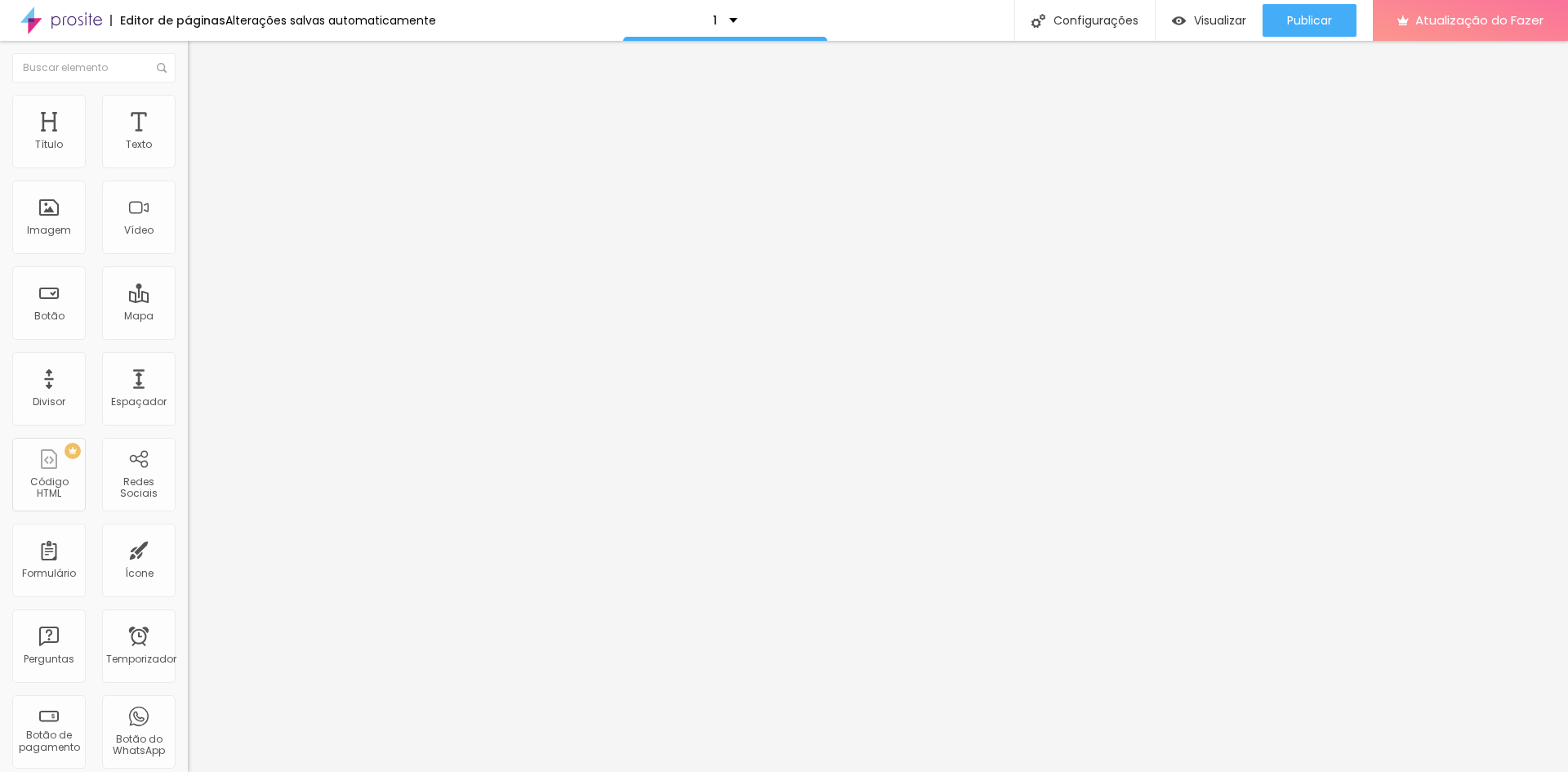
click at [198, 141] on font "Trocar imagem" at bounding box center [238, 134] width 79 height 14
click at [203, 115] on font "Avançado" at bounding box center [230, 122] width 53 height 14
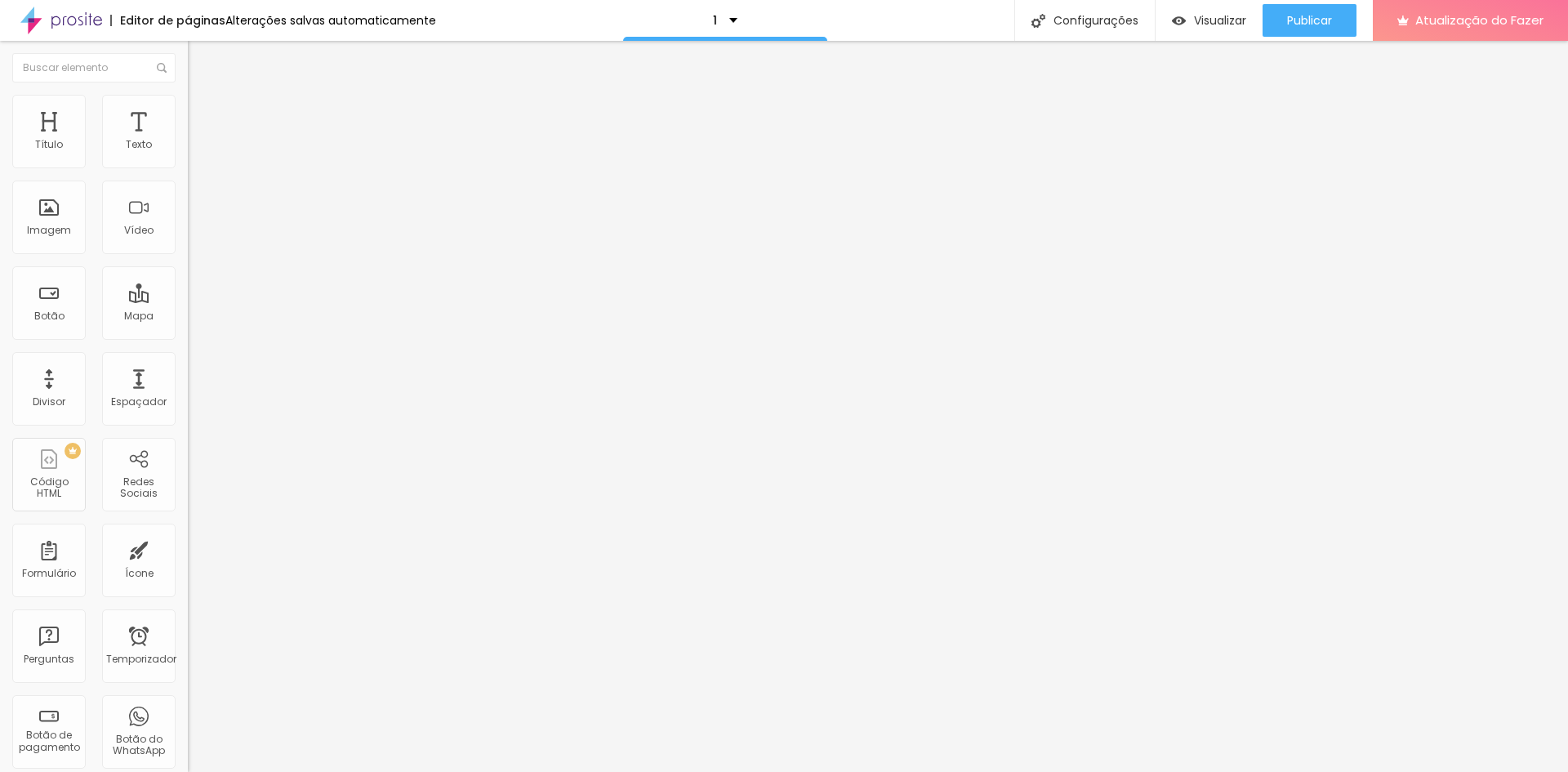
type input "2"
type input "19"
type input "20"
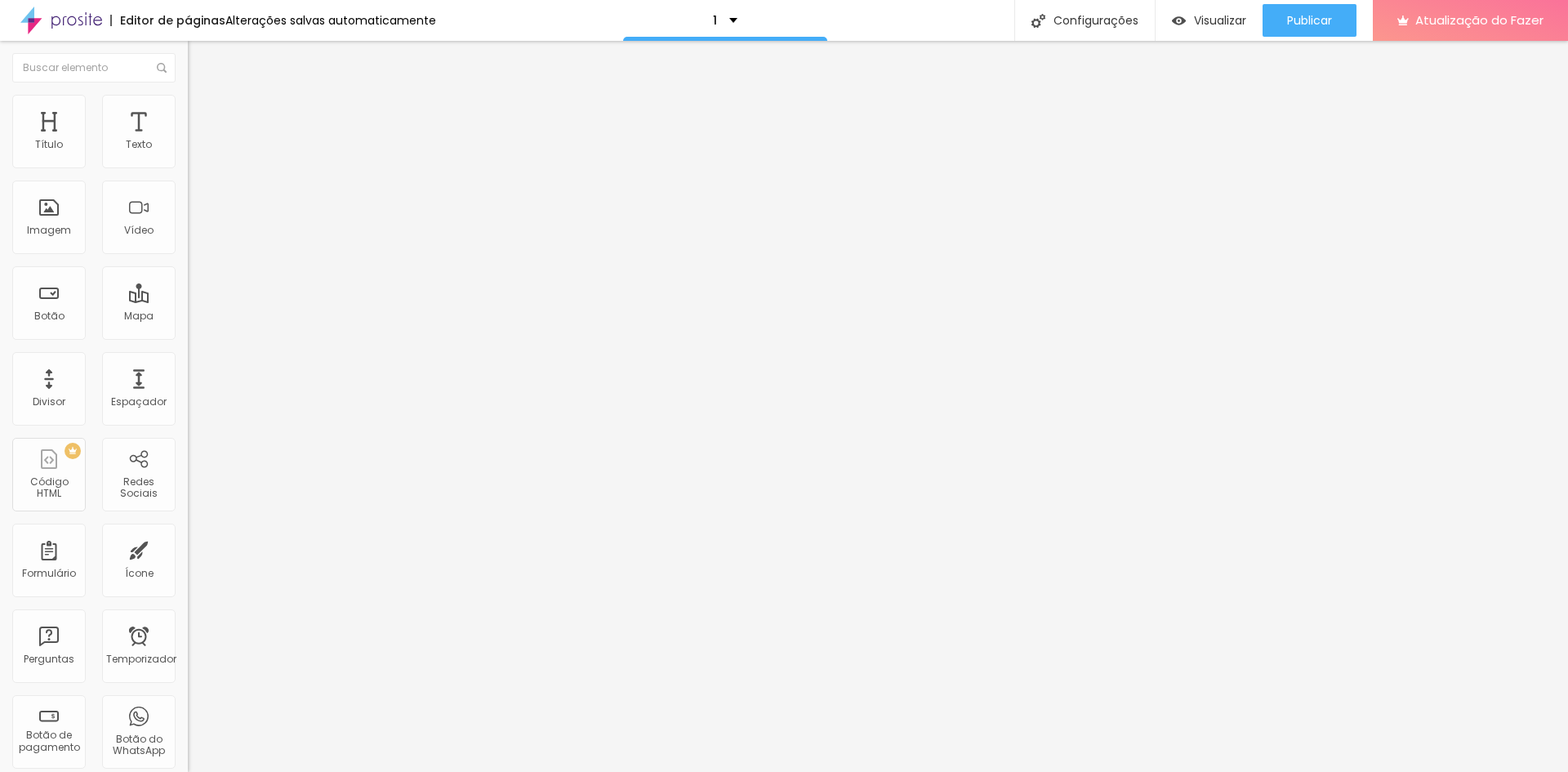
type input "20"
type input "11"
type input "0"
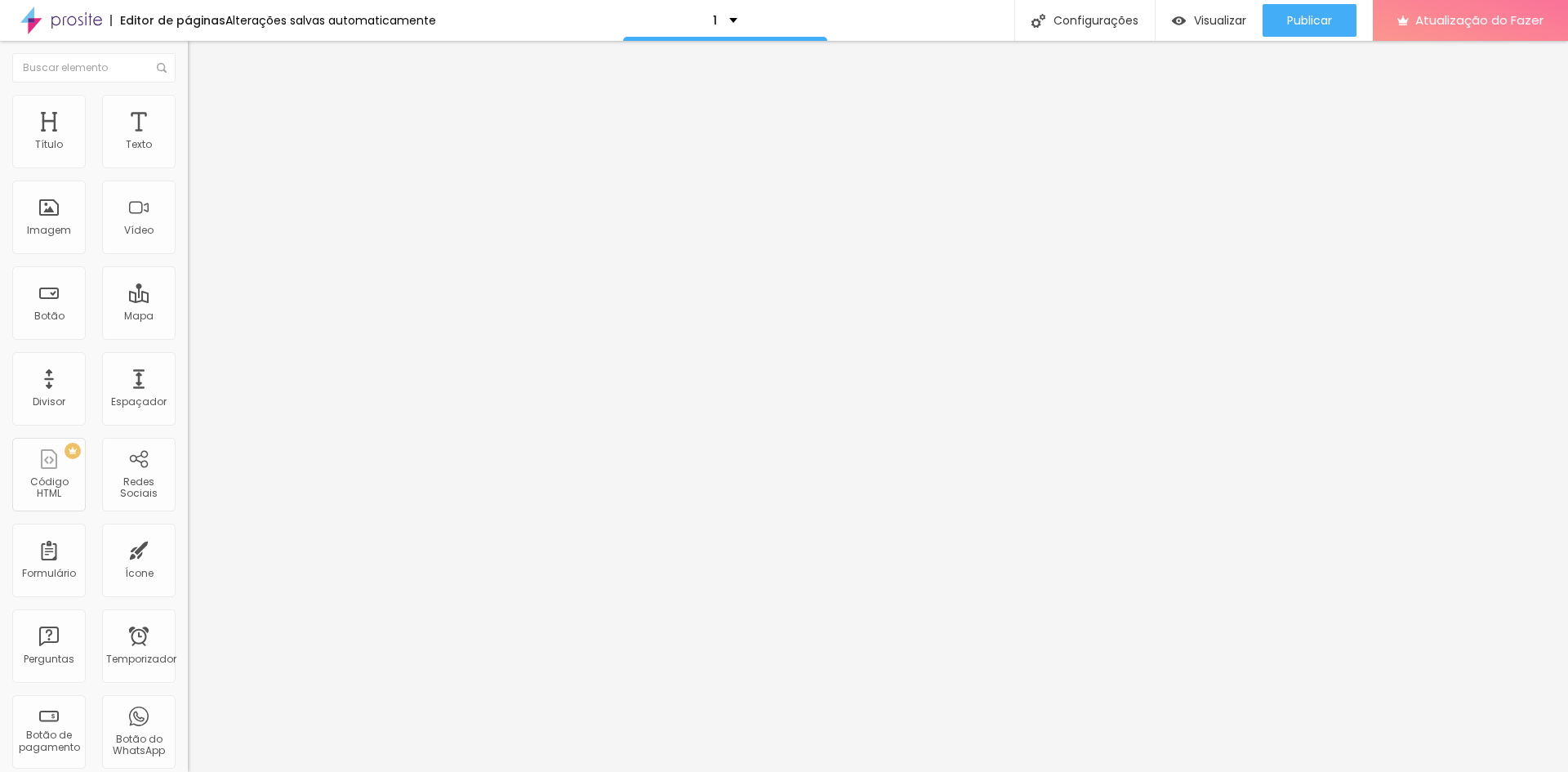
drag, startPoint x: 40, startPoint y: 190, endPoint x: 0, endPoint y: 201, distance: 41.5
click at [188, 548] on input "range" at bounding box center [241, 554] width 105 height 13
type input "15"
type input "16"
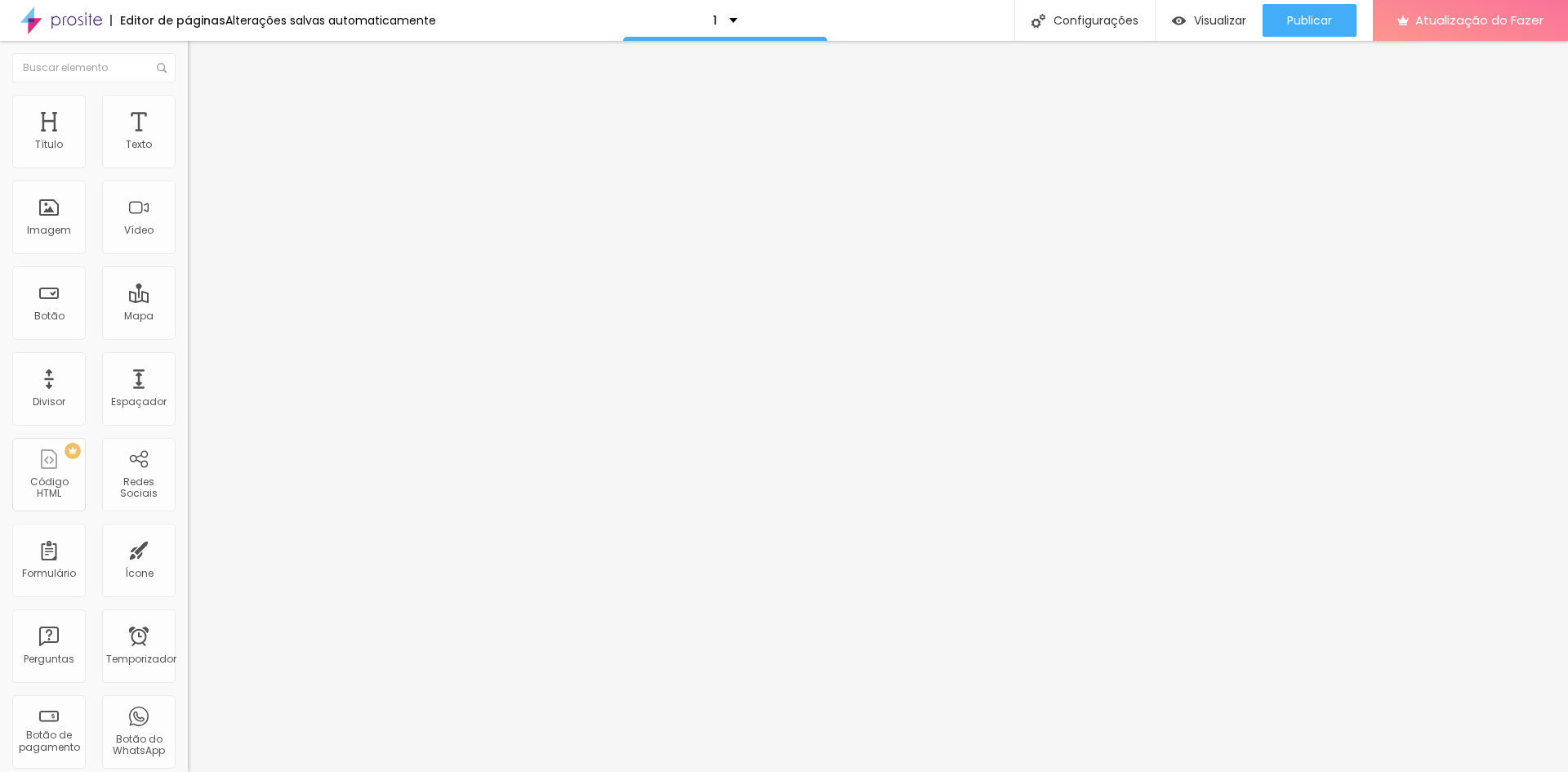
type input "16"
type input "17"
type input "18"
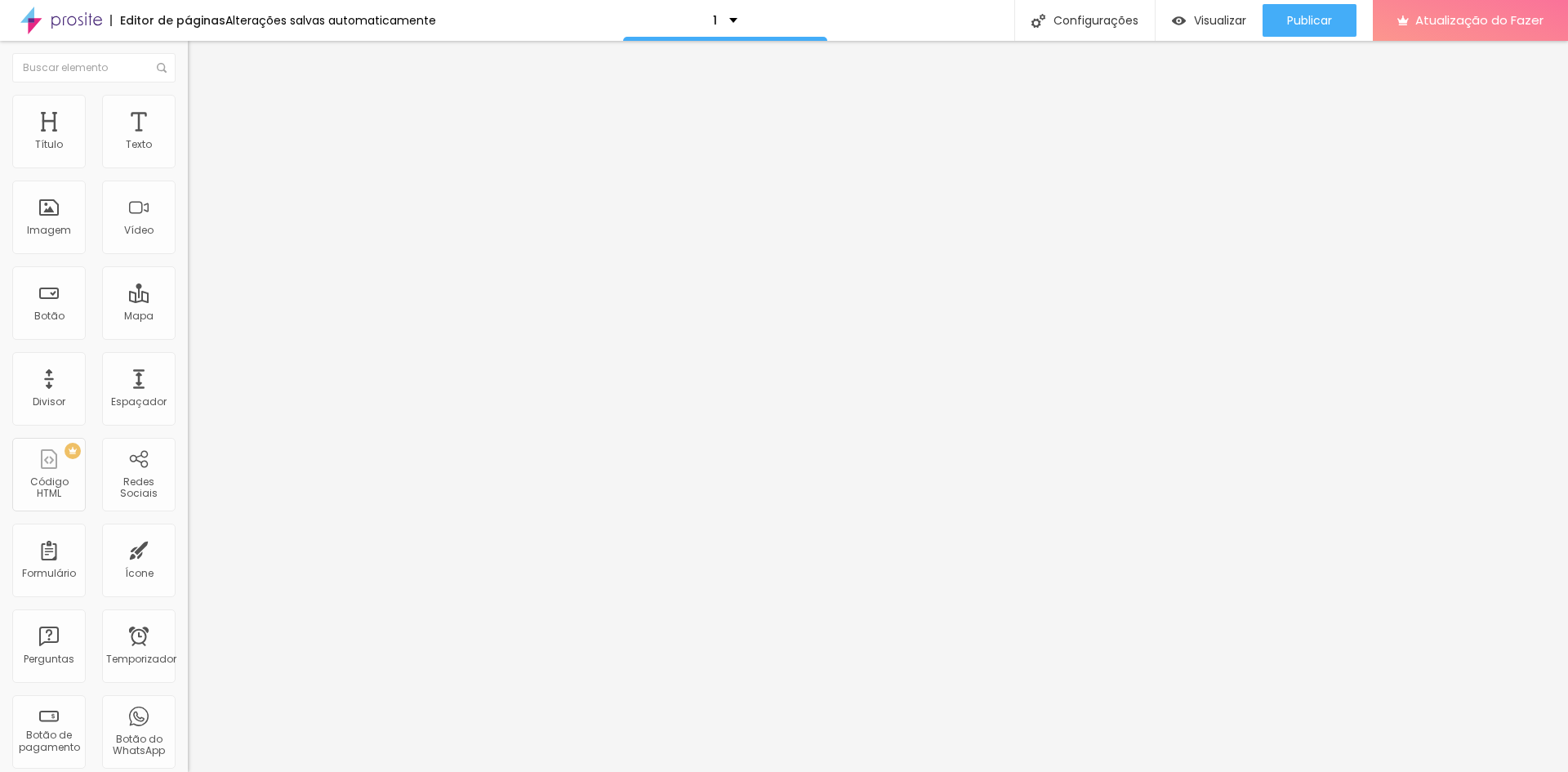
type input "23"
type input "33"
type input "31"
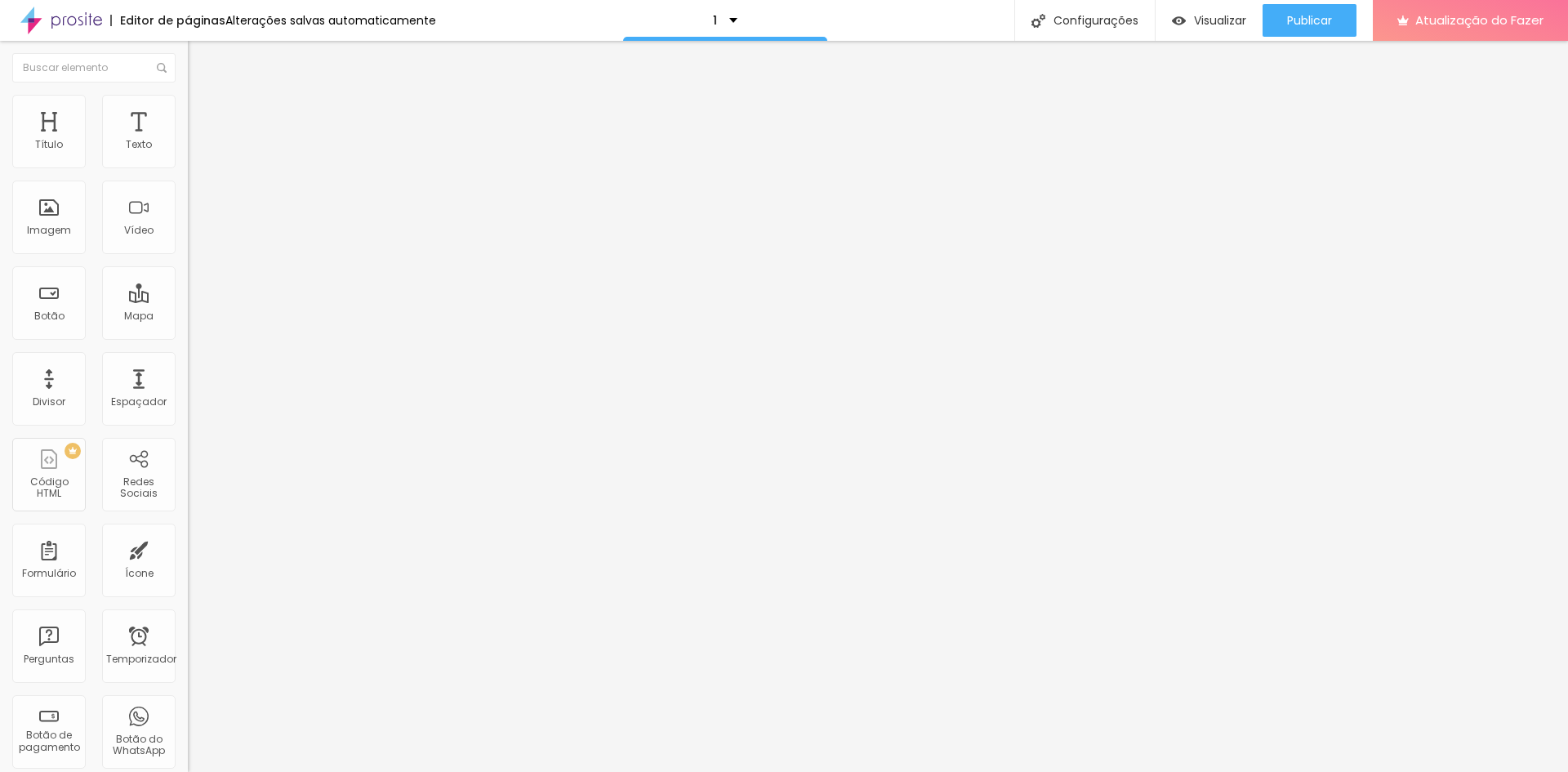
type input "31"
type input "21"
drag, startPoint x: 44, startPoint y: 163, endPoint x: 58, endPoint y: 161, distance: 14.1
type input "21"
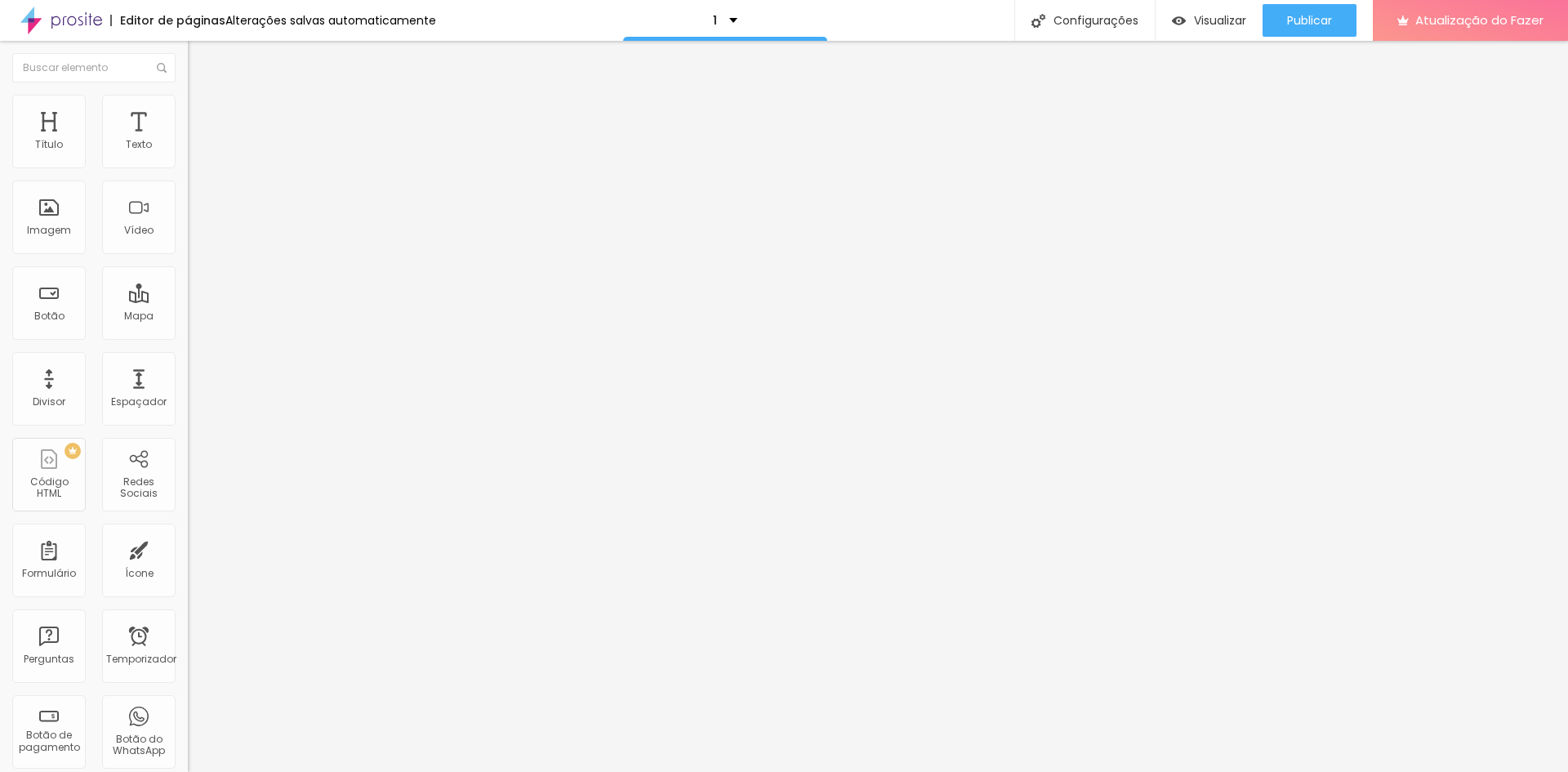
click at [188, 317] on input "range" at bounding box center [241, 323] width 105 height 13
click at [203, 112] on font "Estilo" at bounding box center [216, 106] width 26 height 14
type input "780"
type input "790"
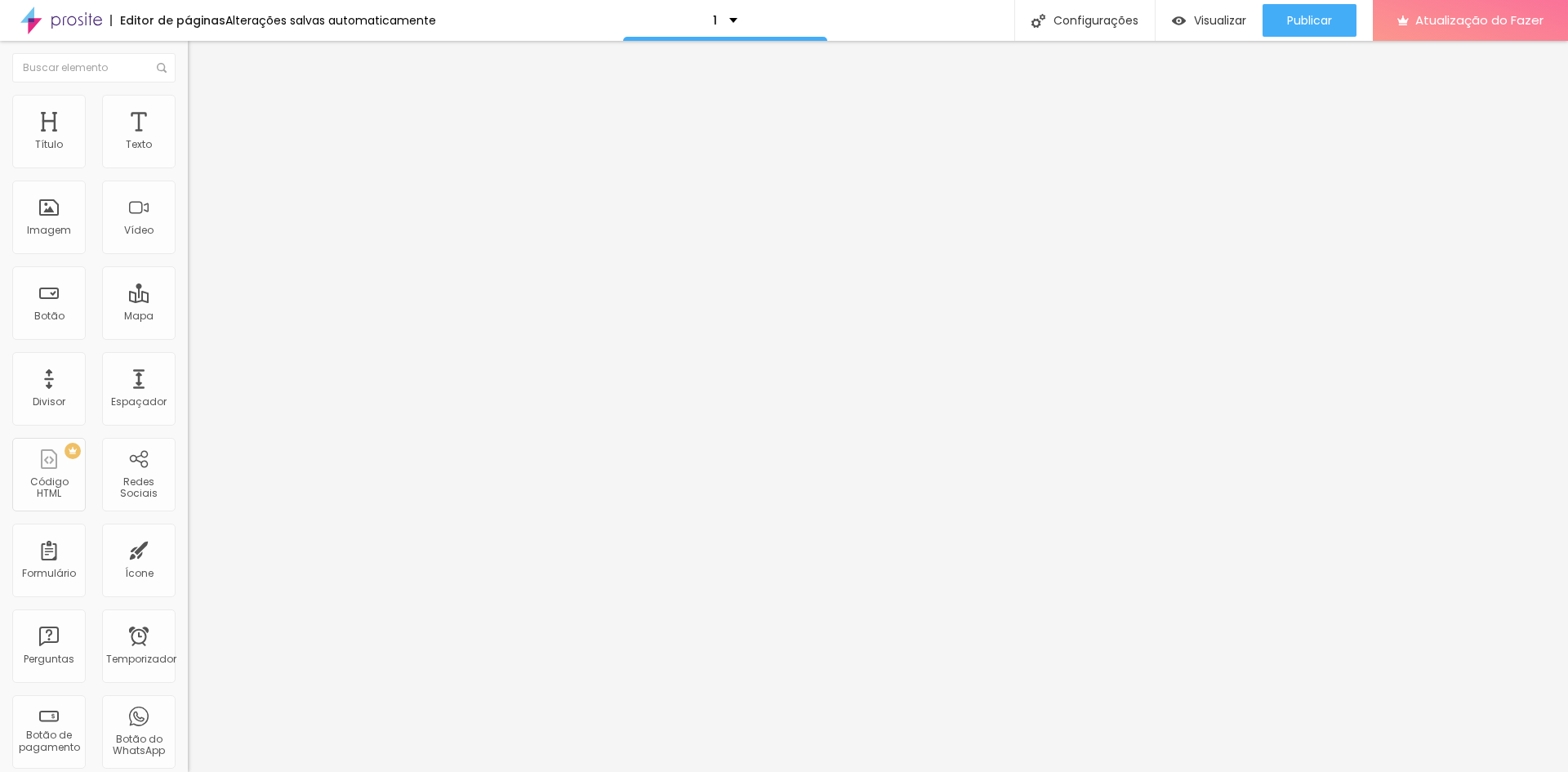
type input "790"
type input "810"
type input "820"
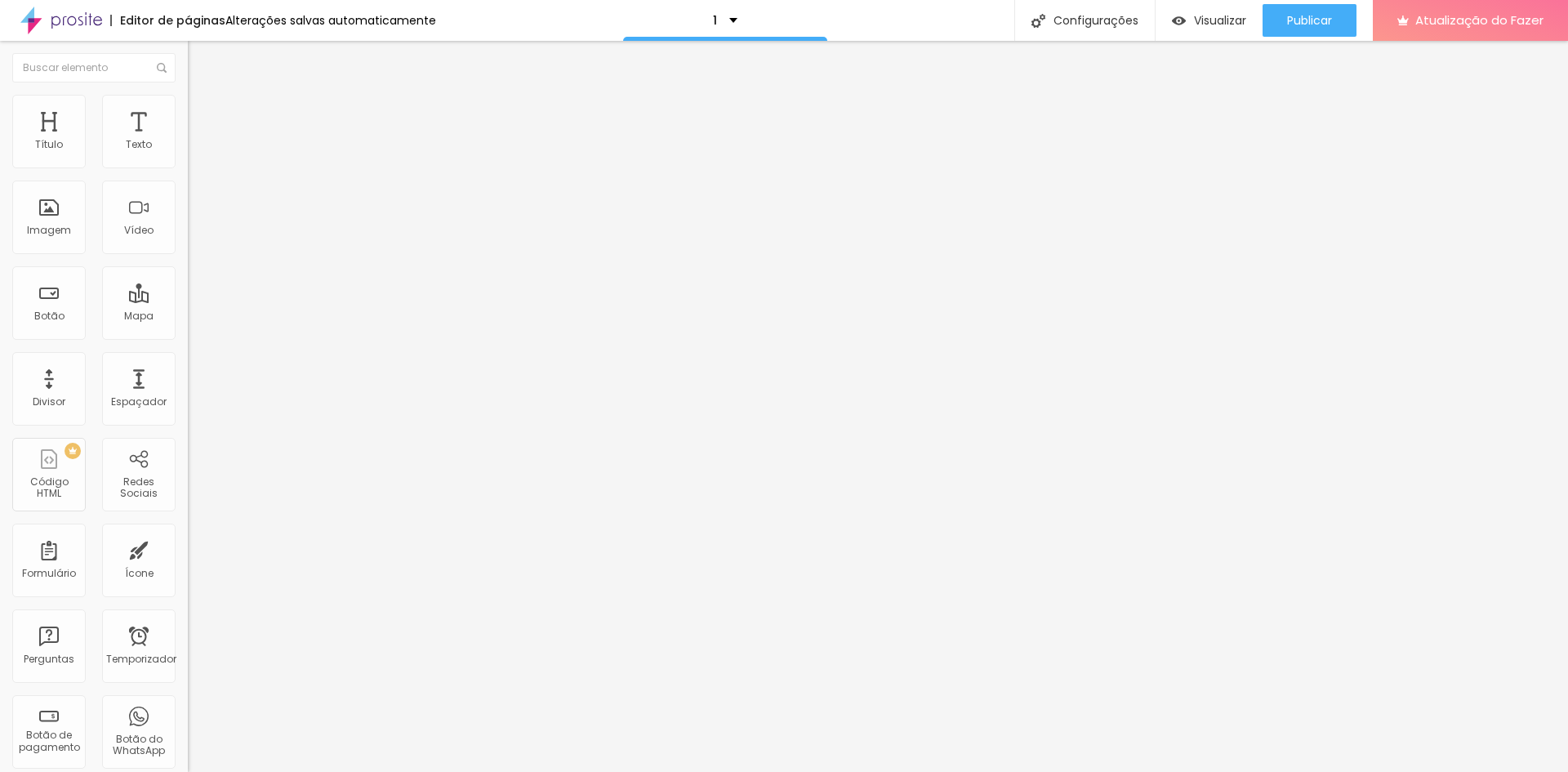
type input "830"
type input "840"
type input "850"
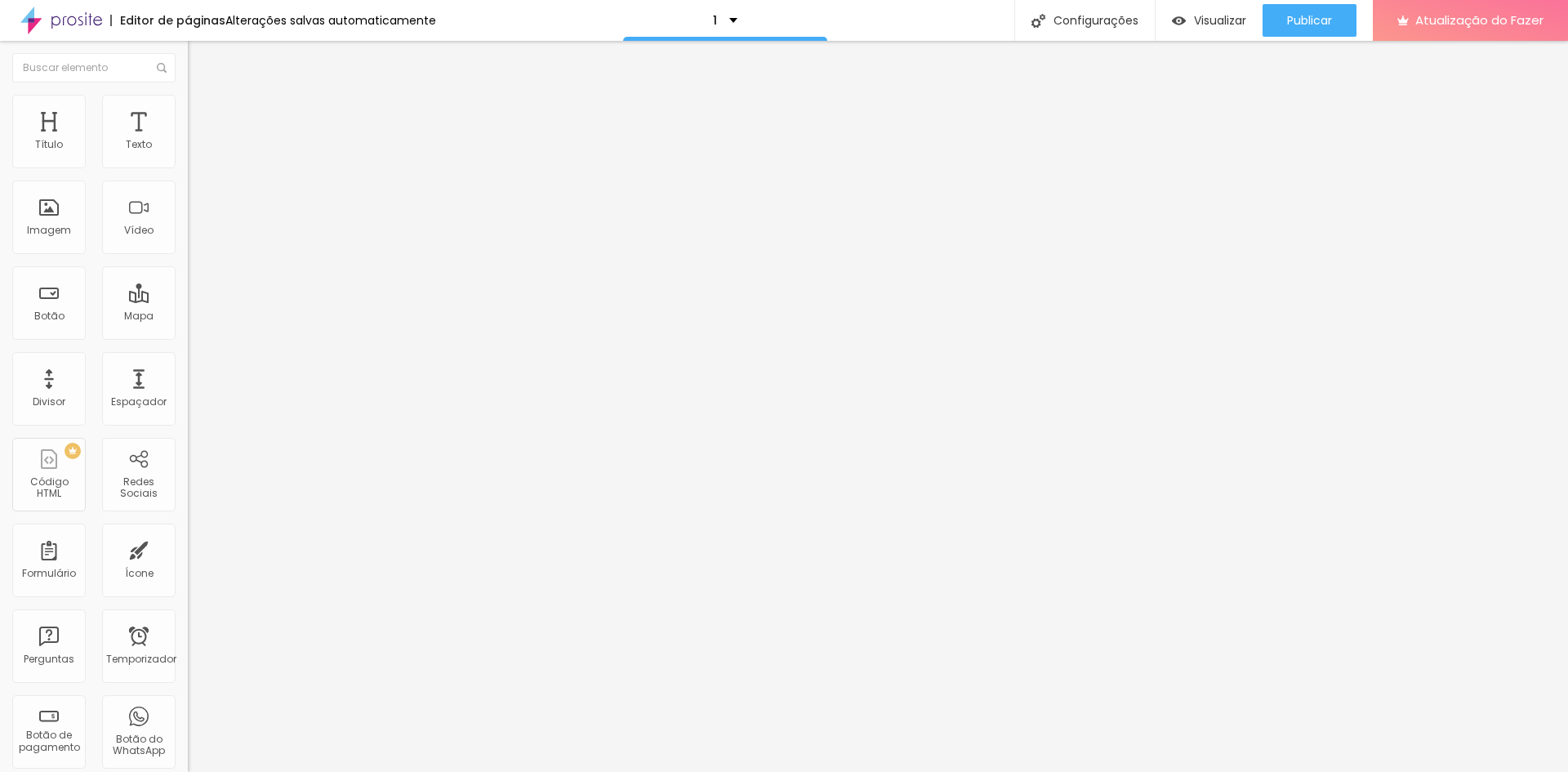
type input "850"
type input "860"
type input "910"
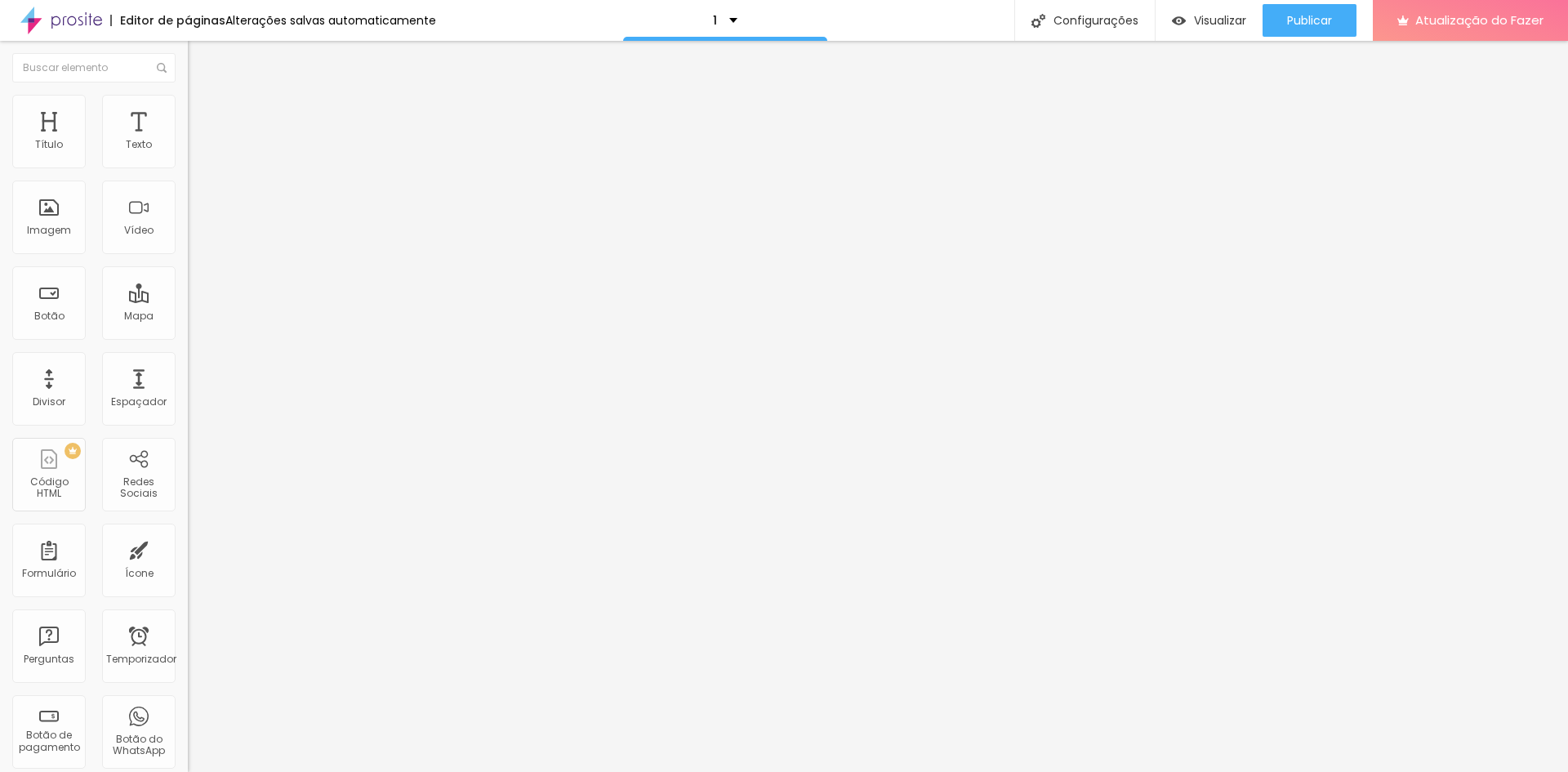
type input "1030"
type input "1050"
type input "1060"
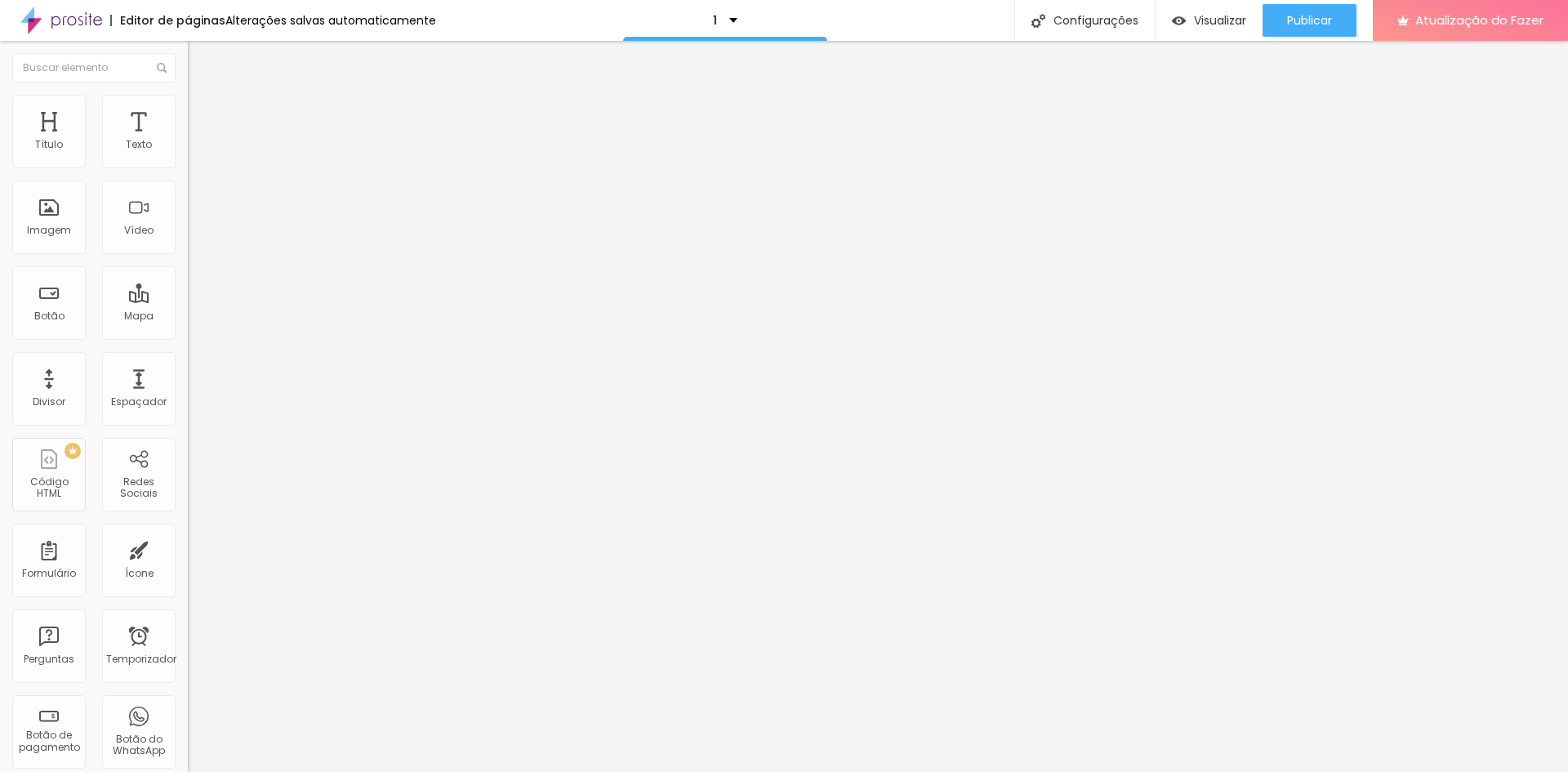
type input "1060"
type input "1110"
type input "1160"
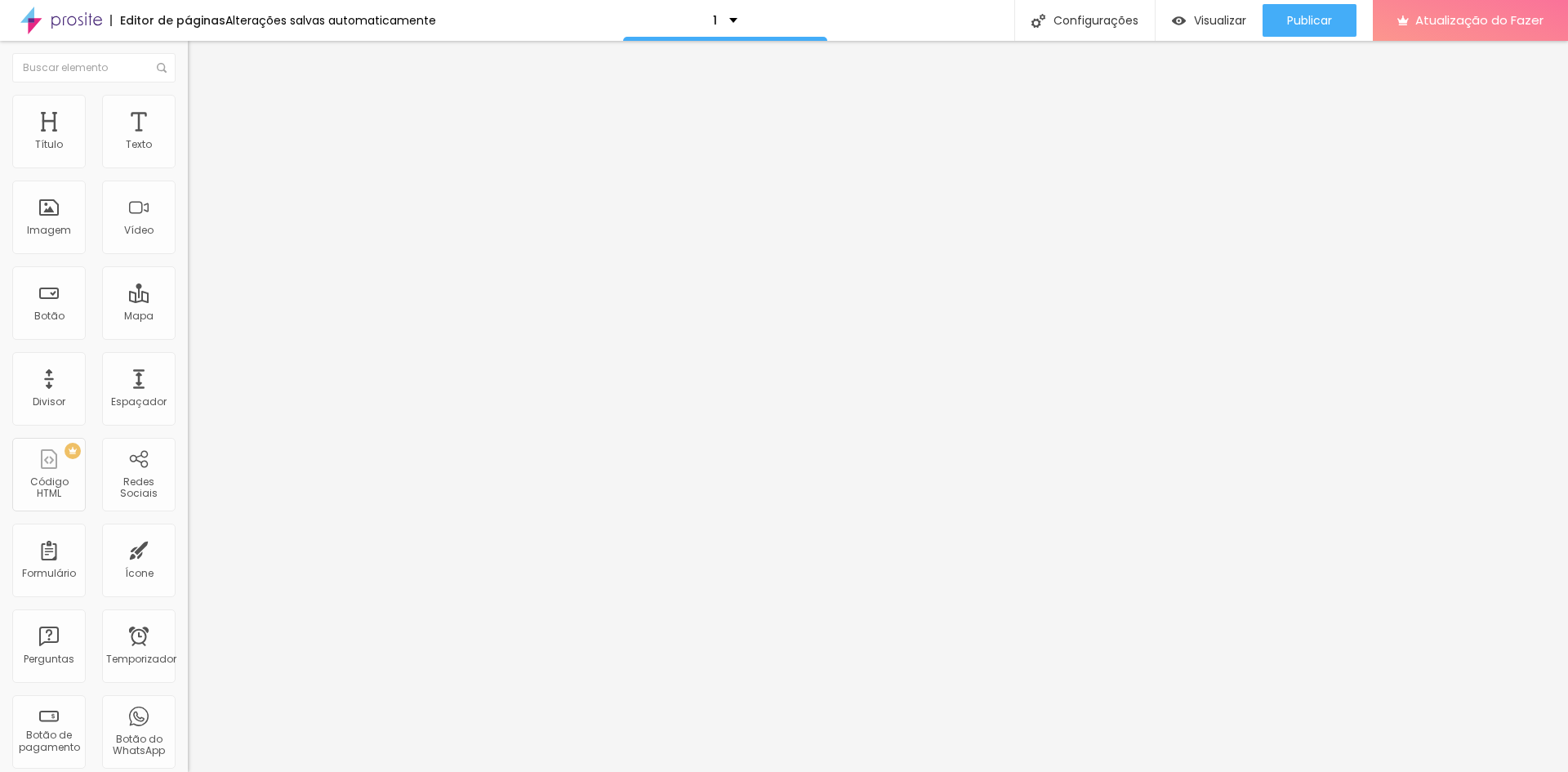
type input "1210"
type input "1310"
type input "1350"
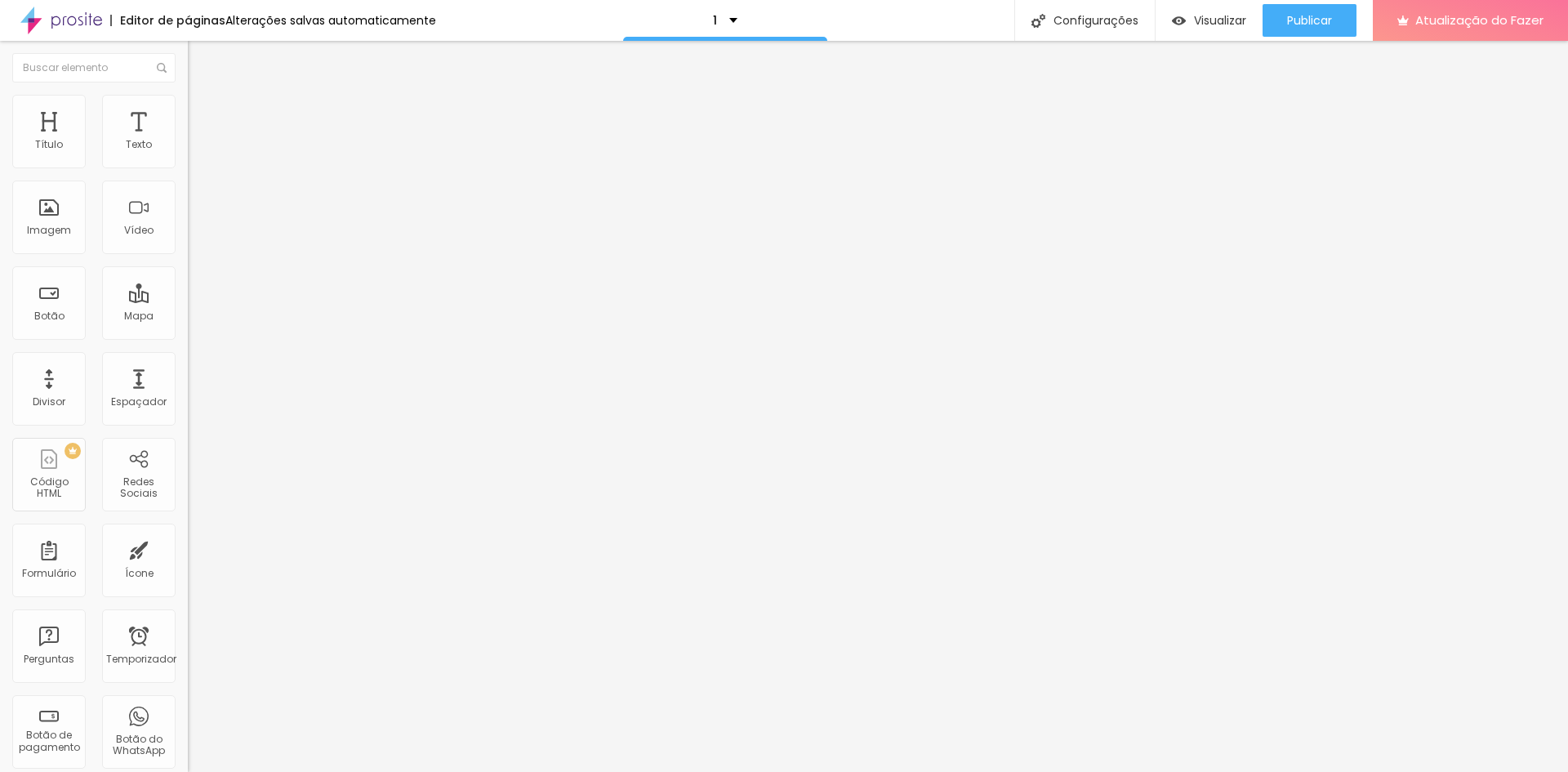
type input "1350"
type input "1370"
type input "1400"
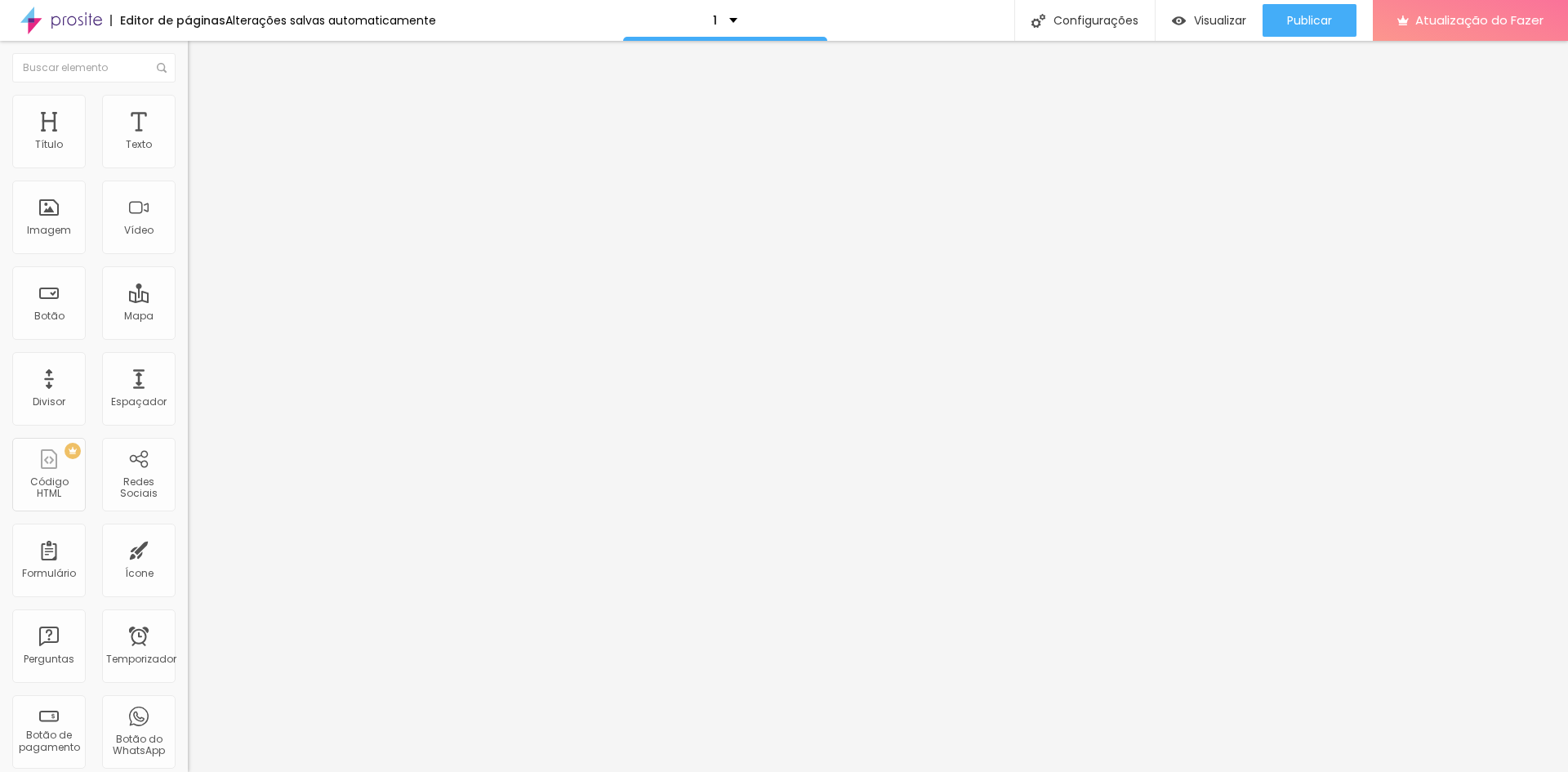
type input "1220"
type input "1070"
type input "950"
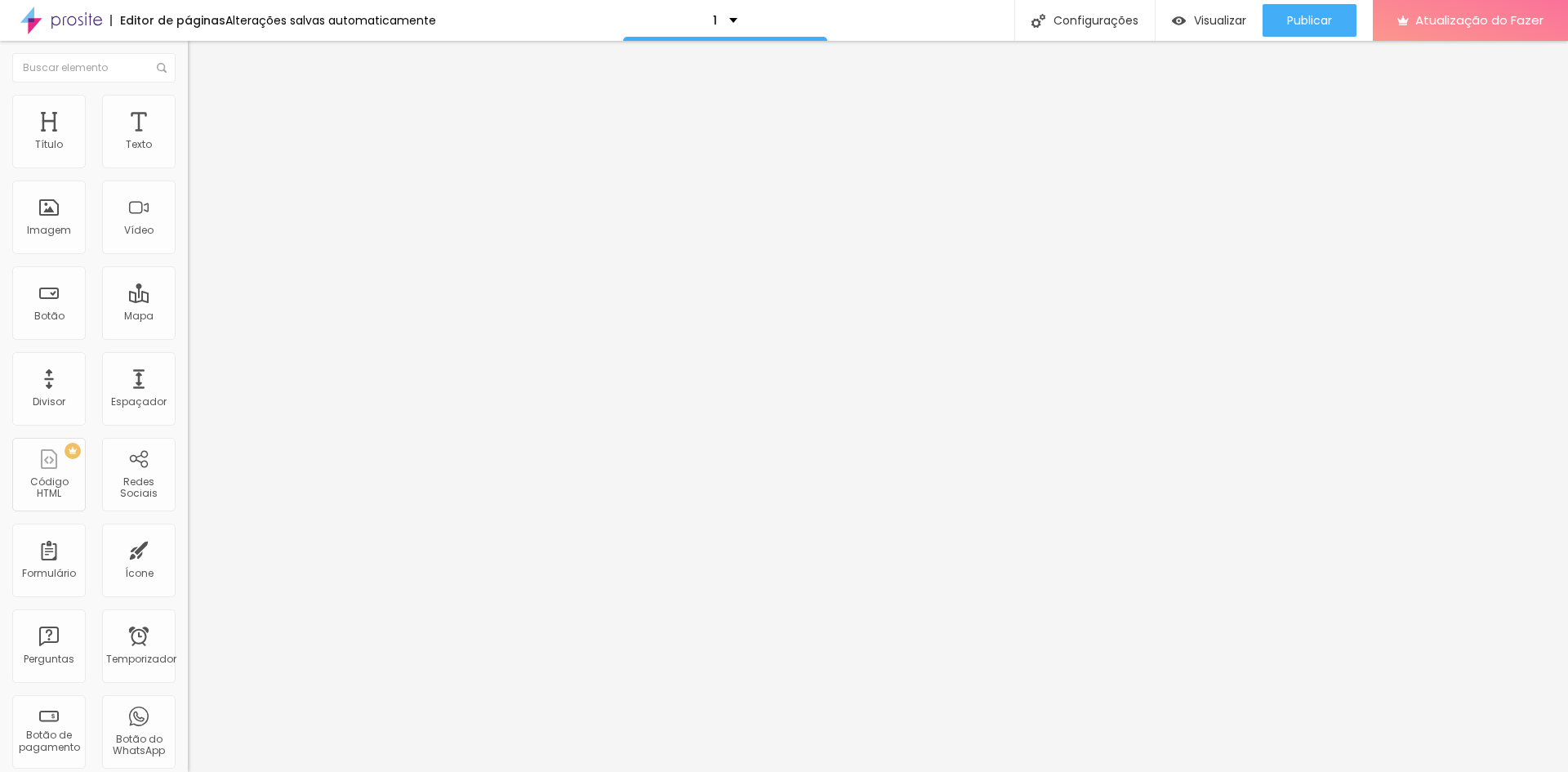
type input "950"
type input "890"
type input "850"
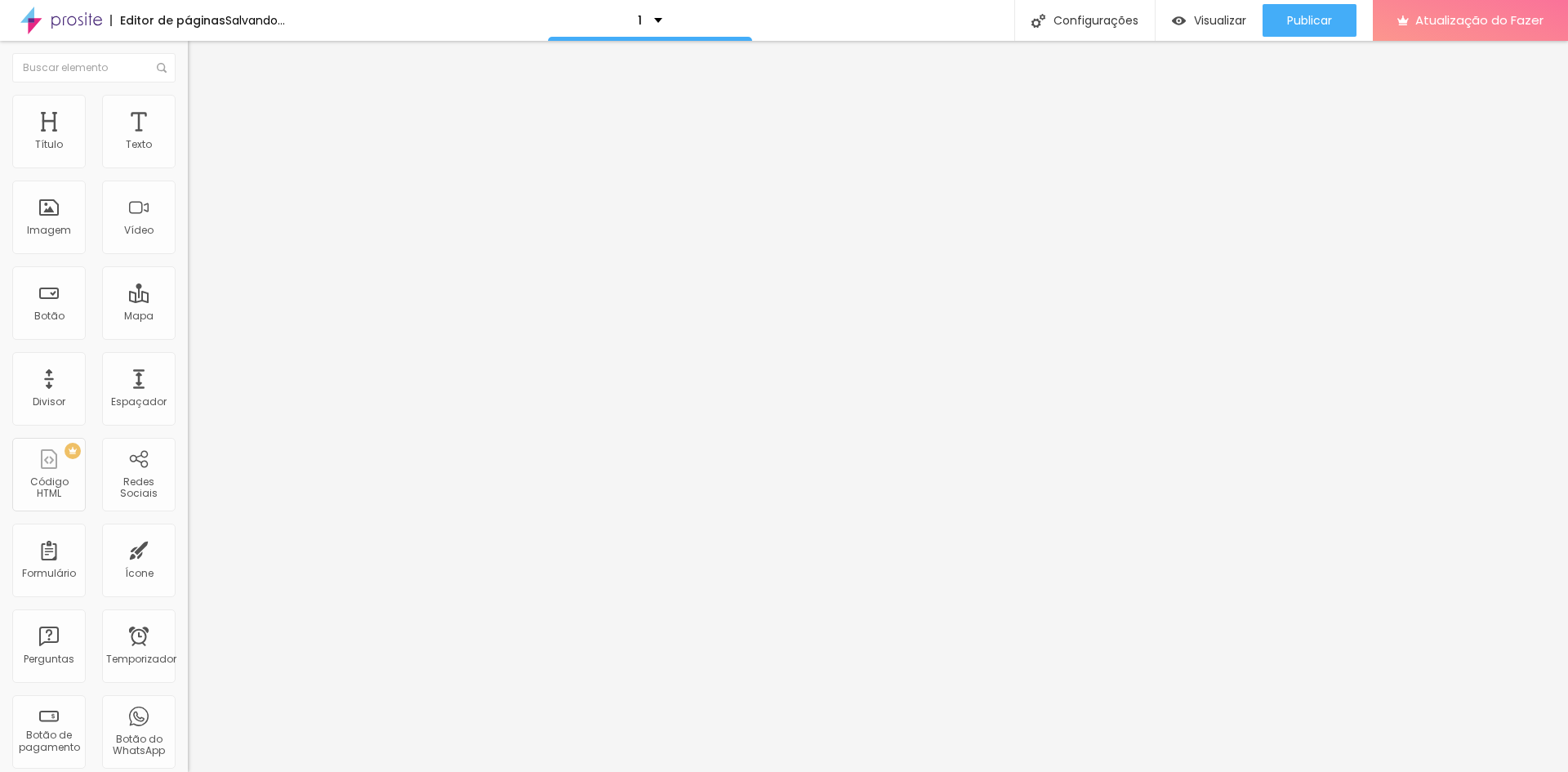
type input "830"
type input "800"
type input "770"
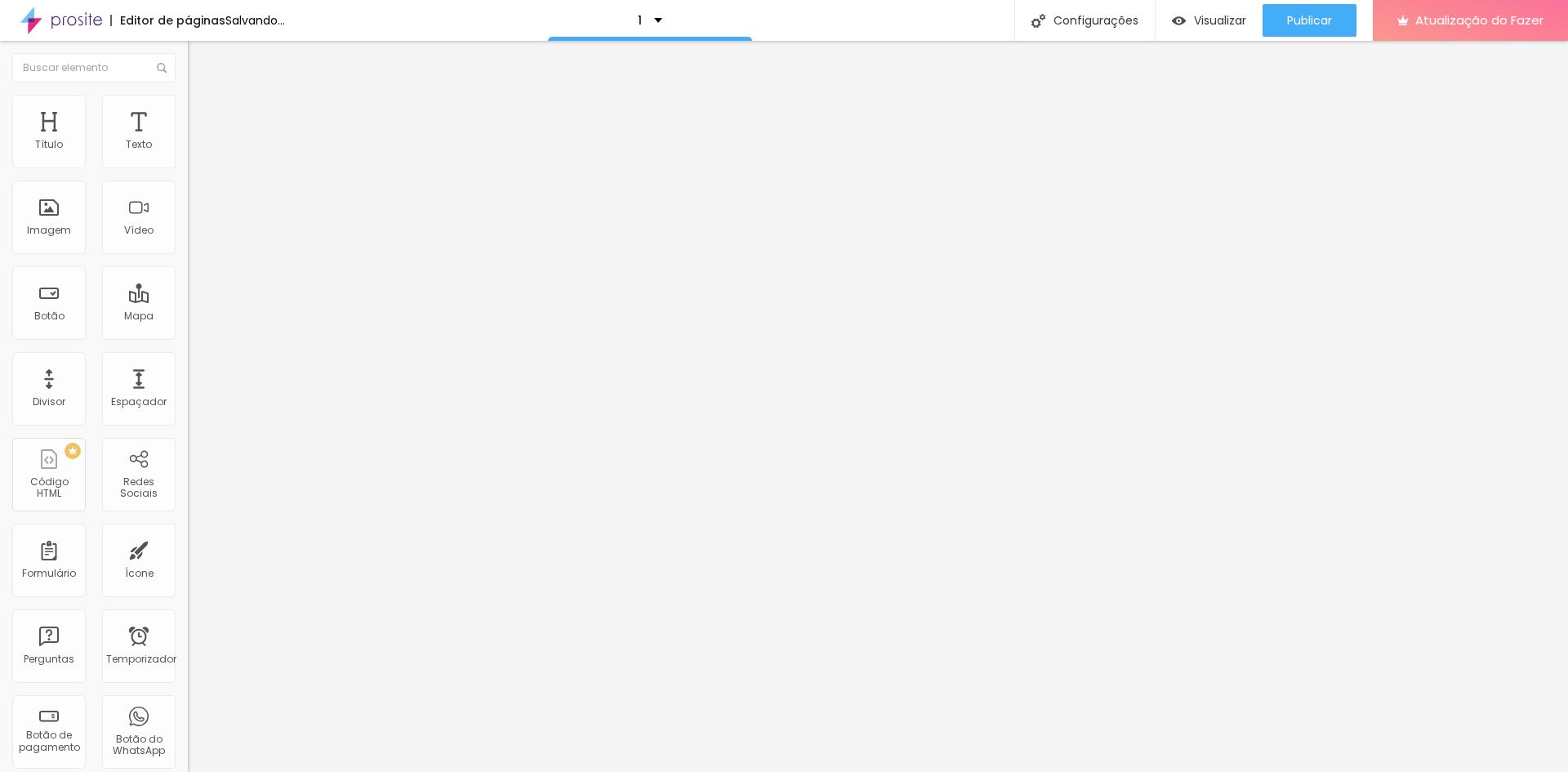
type input "770"
type input "740"
type input "730"
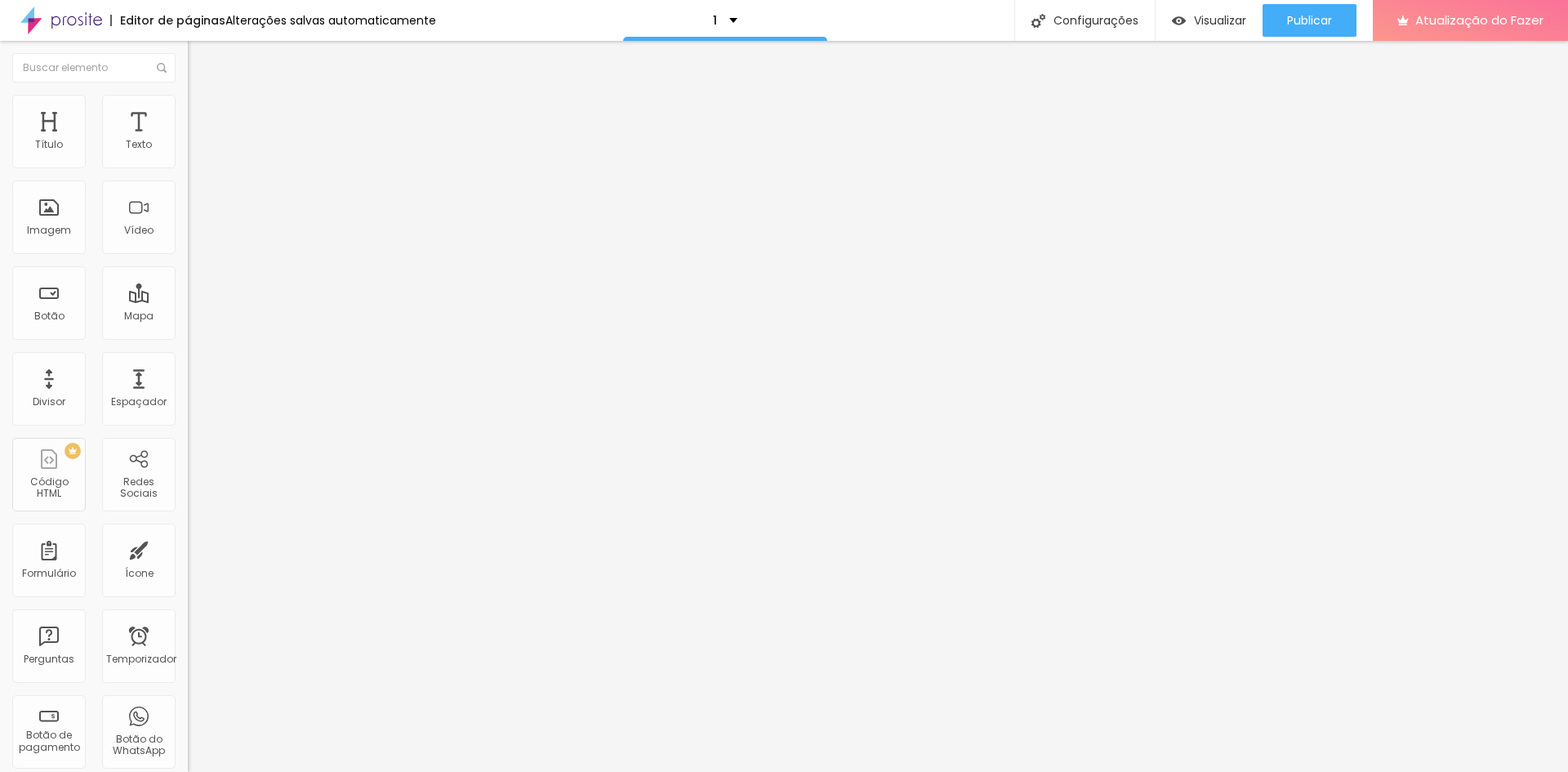
type input "720"
type input "710"
type input "700"
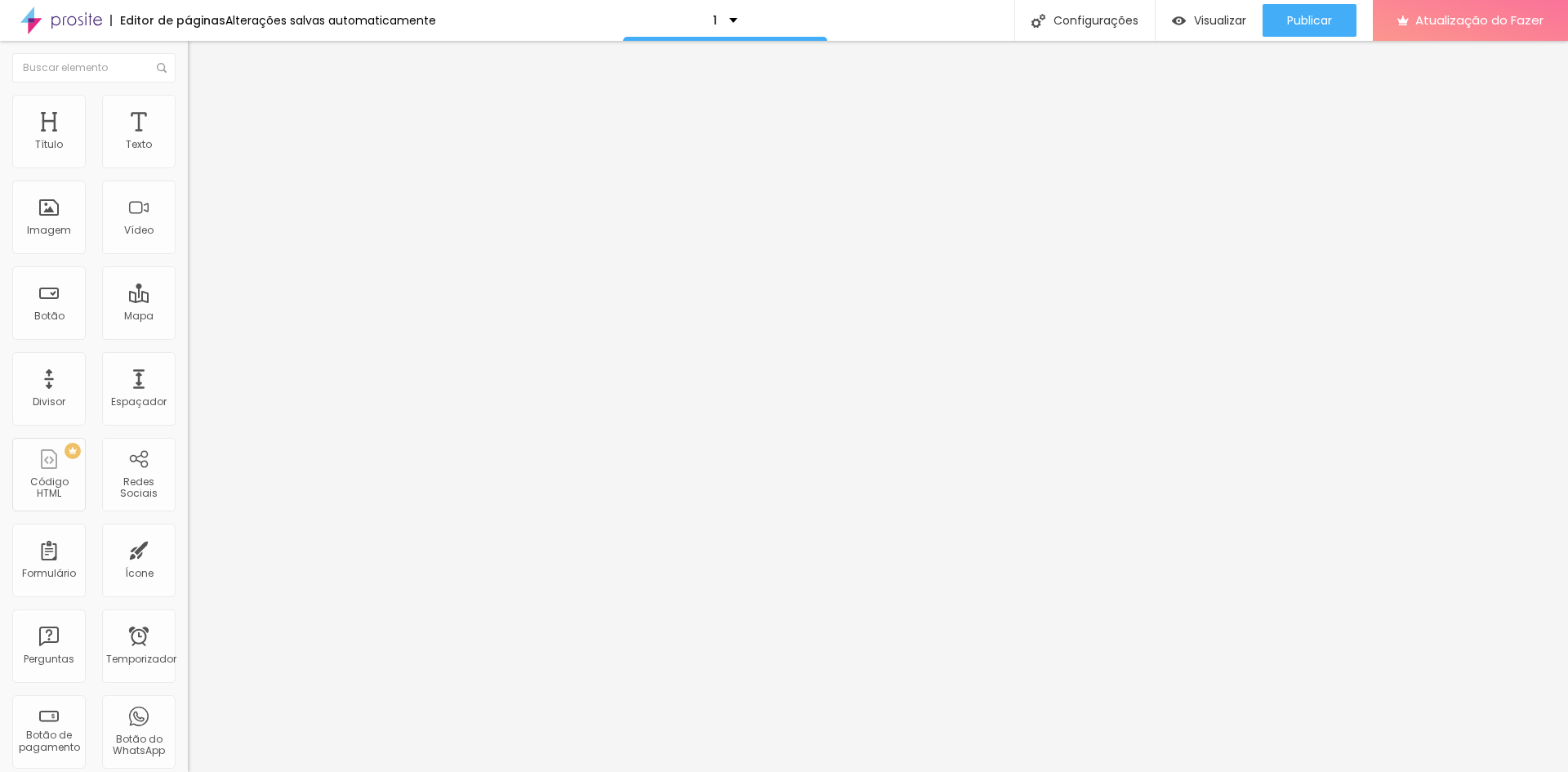
type input "700"
type input "570"
type input "360"
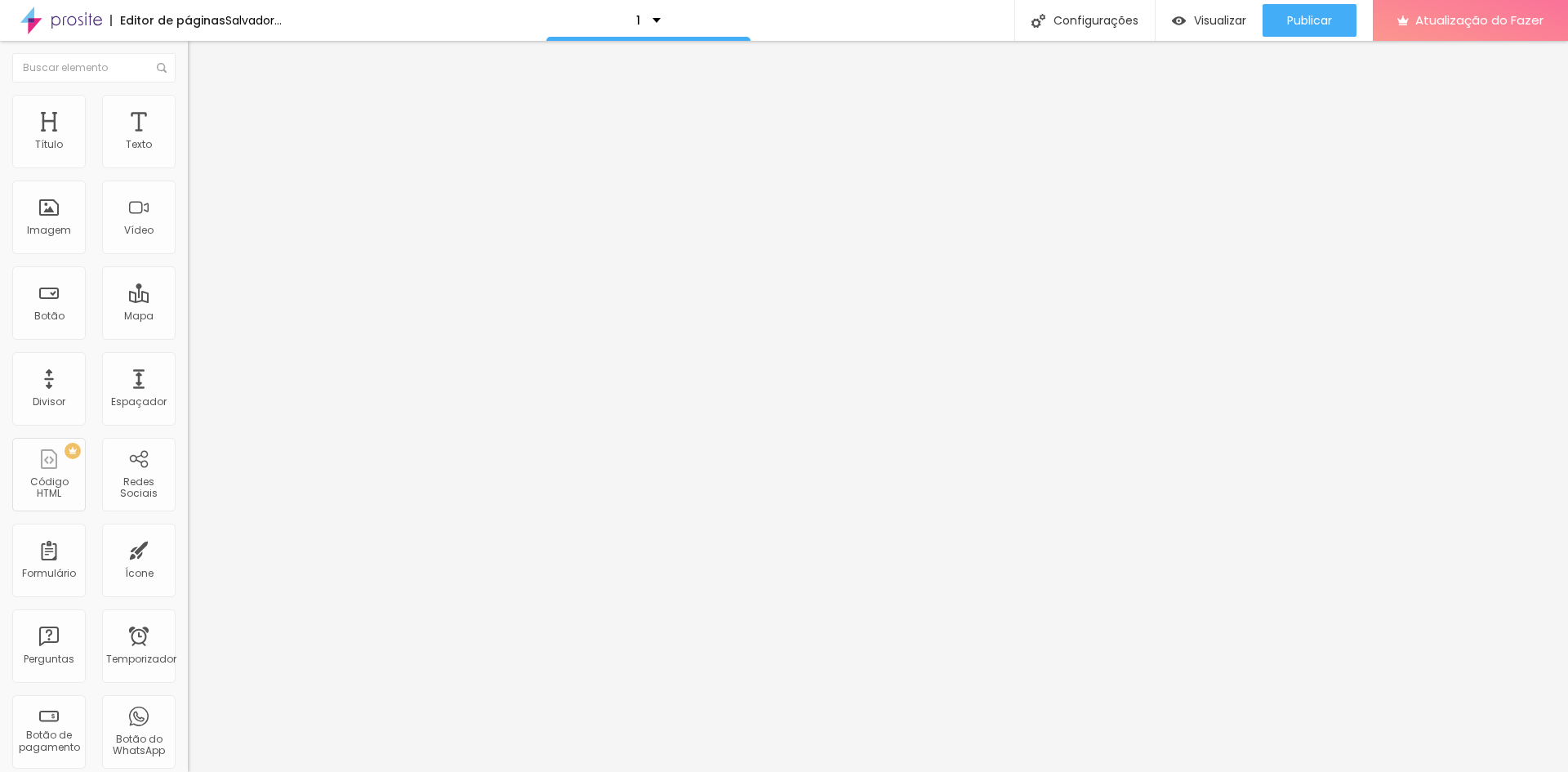
type input "300"
type input "290"
type input "450"
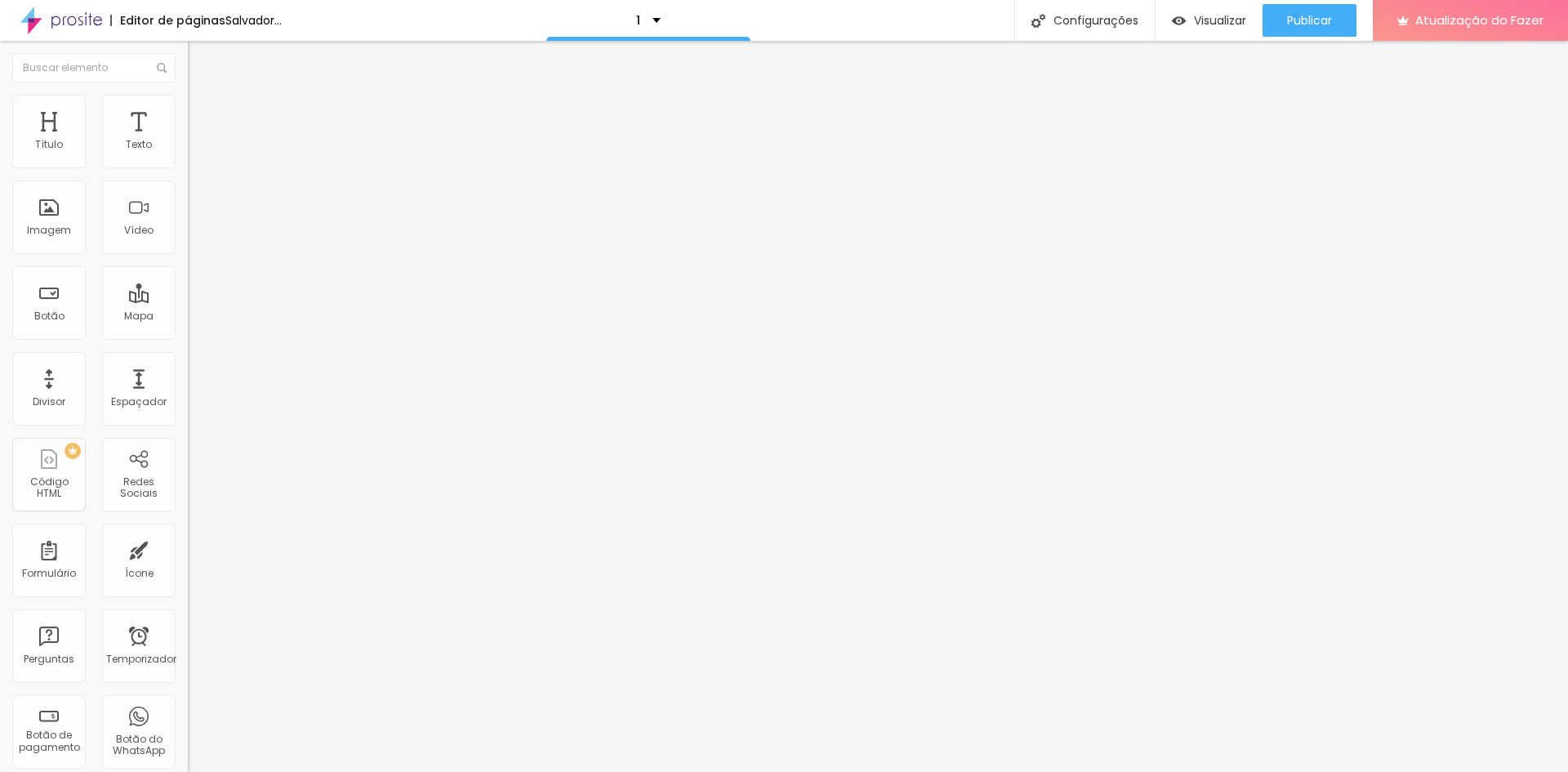
type input "450"
type input "590"
type input "660"
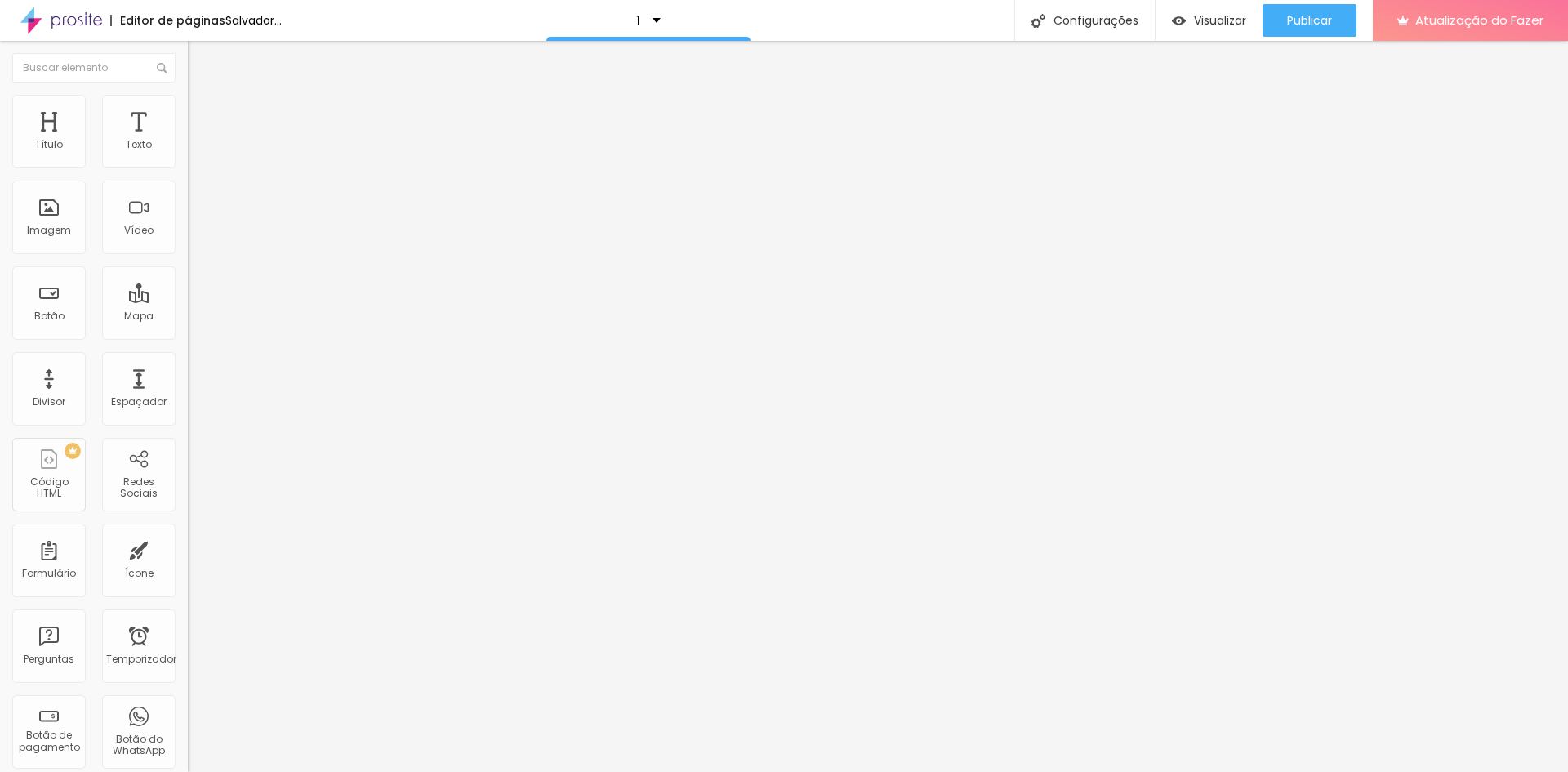
drag, startPoint x: 93, startPoint y: 172, endPoint x: 90, endPoint y: 196, distance: 24.2
click at [188, 167] on input "range" at bounding box center [241, 160] width 105 height 13
drag, startPoint x: 37, startPoint y: 207, endPoint x: 0, endPoint y: 212, distance: 37.3
click at [188, 358] on input "range" at bounding box center [241, 364] width 105 height 13
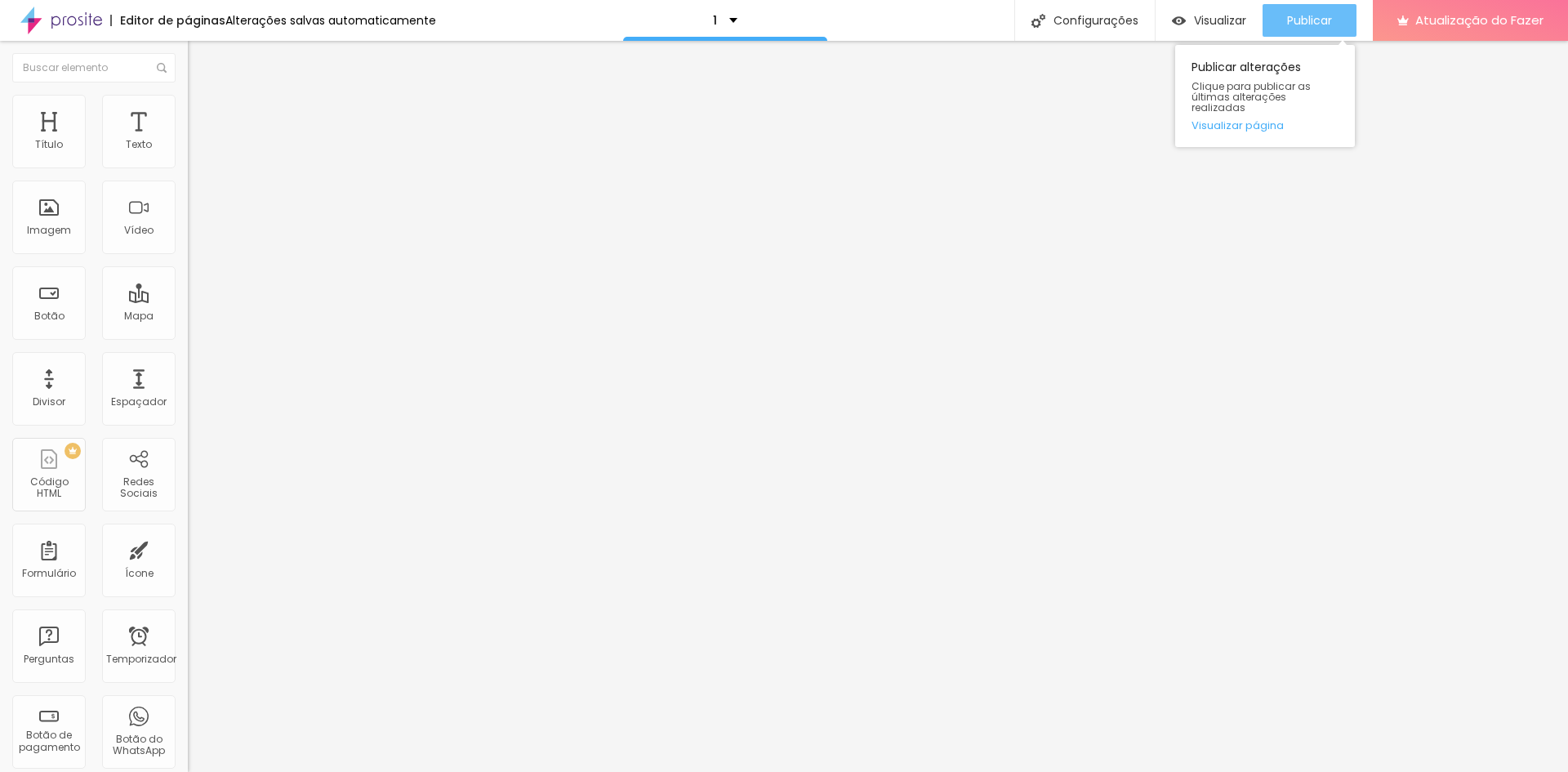
click at [1305, 20] on font "Publicar" at bounding box center [1309, 20] width 45 height 17
click at [203, 111] on font "Avançado" at bounding box center [230, 106] width 53 height 14
drag, startPoint x: 47, startPoint y: 164, endPoint x: 24, endPoint y: 163, distance: 23.0
click at [188, 301] on input "range" at bounding box center [241, 307] width 105 height 13
drag, startPoint x: 46, startPoint y: 197, endPoint x: 32, endPoint y: 197, distance: 14.0
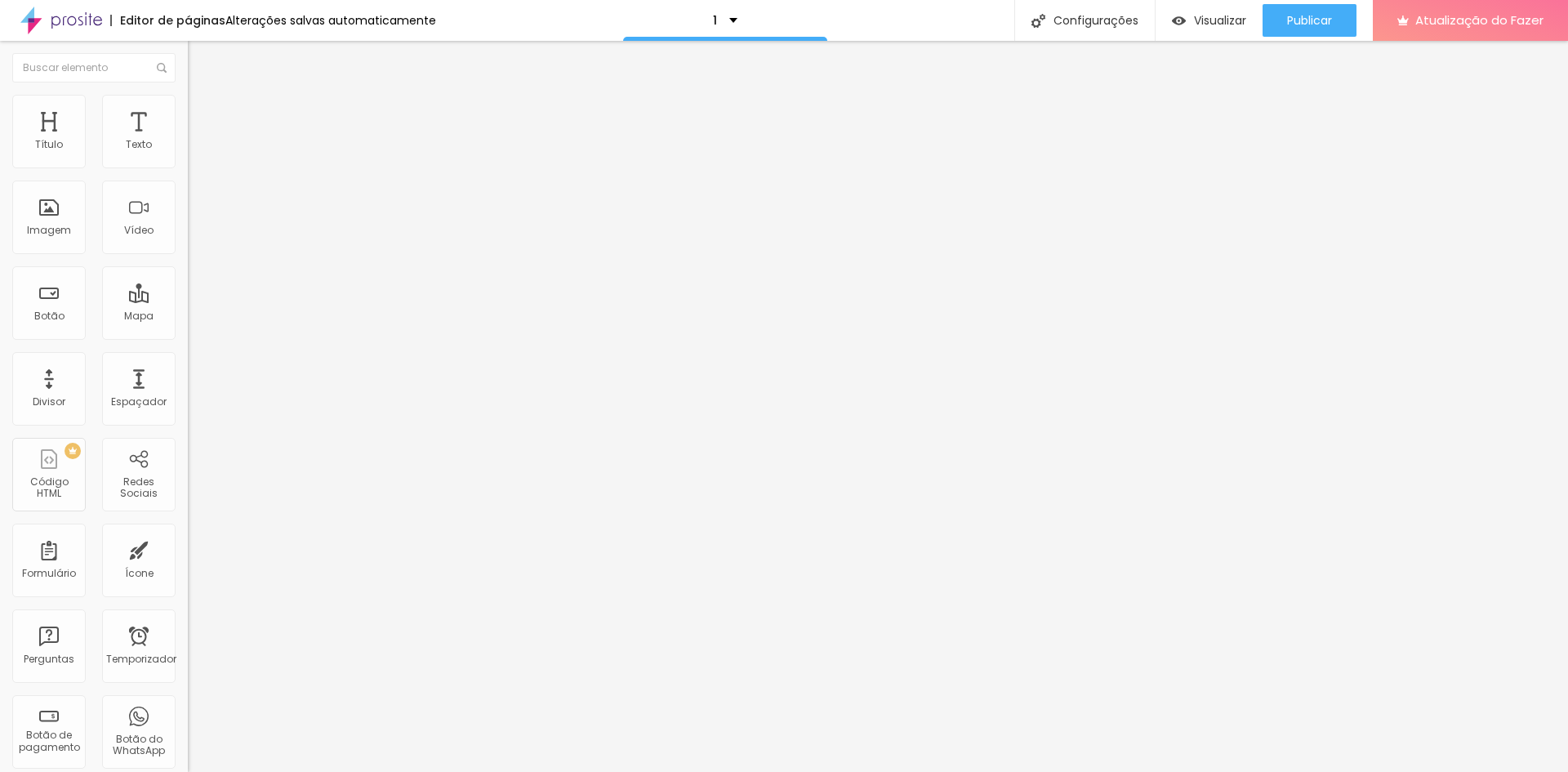
click at [188, 531] on input "range" at bounding box center [241, 537] width 105 height 13
click at [203, 96] on font "Estilo" at bounding box center [216, 89] width 26 height 14
click at [188, 154] on font "Título 2" at bounding box center [215, 144] width 53 height 21
click at [188, 387] on input "range" at bounding box center [241, 393] width 105 height 13
drag, startPoint x: 85, startPoint y: 404, endPoint x: 72, endPoint y: 404, distance: 13.0
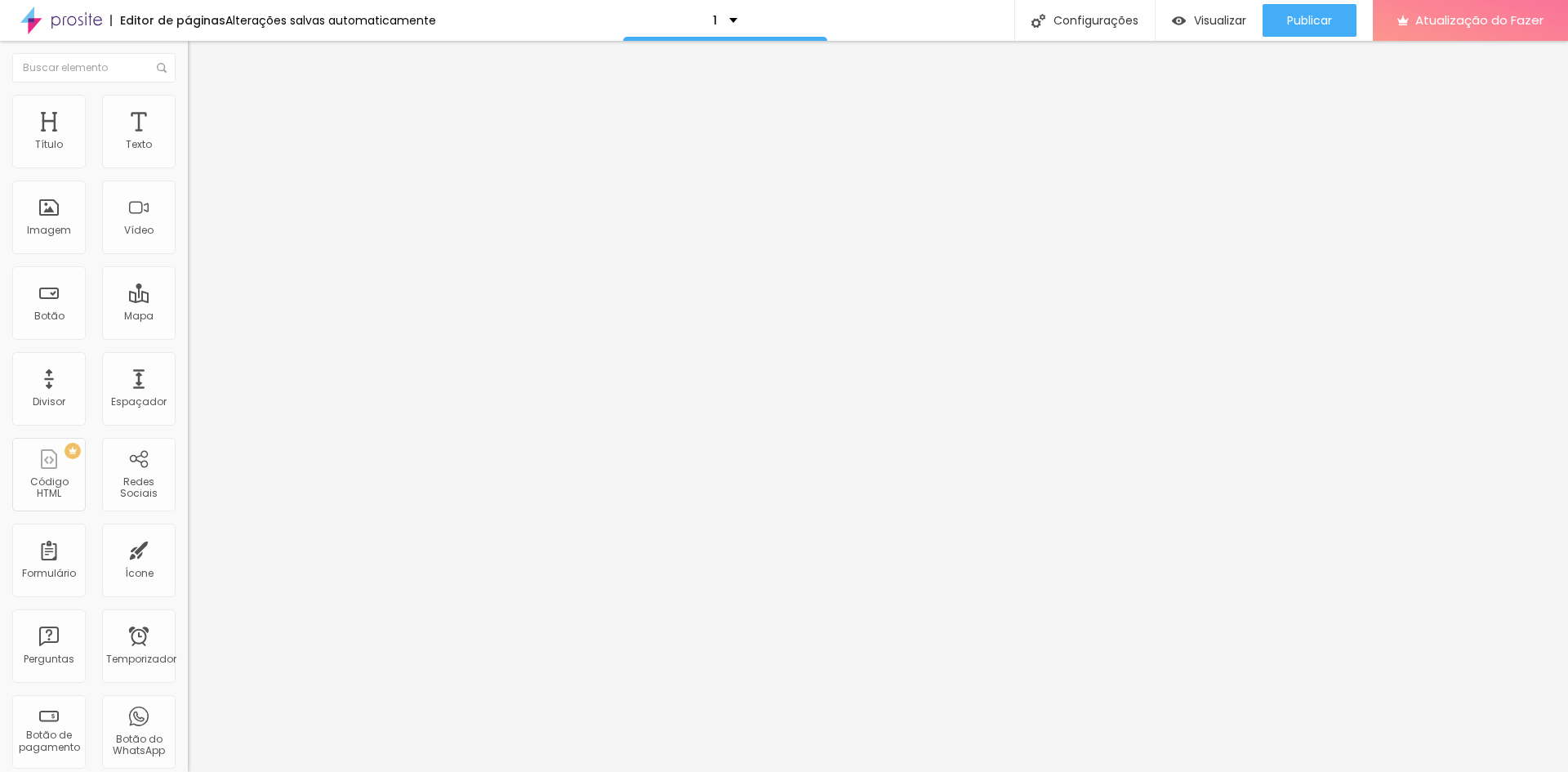
click at [188, 619] on input "range" at bounding box center [241, 625] width 105 height 13
drag, startPoint x: 39, startPoint y: 440, endPoint x: 20, endPoint y: 431, distance: 21.0
click at [188, 199] on font "Título 6" at bounding box center [203, 193] width 31 height 12
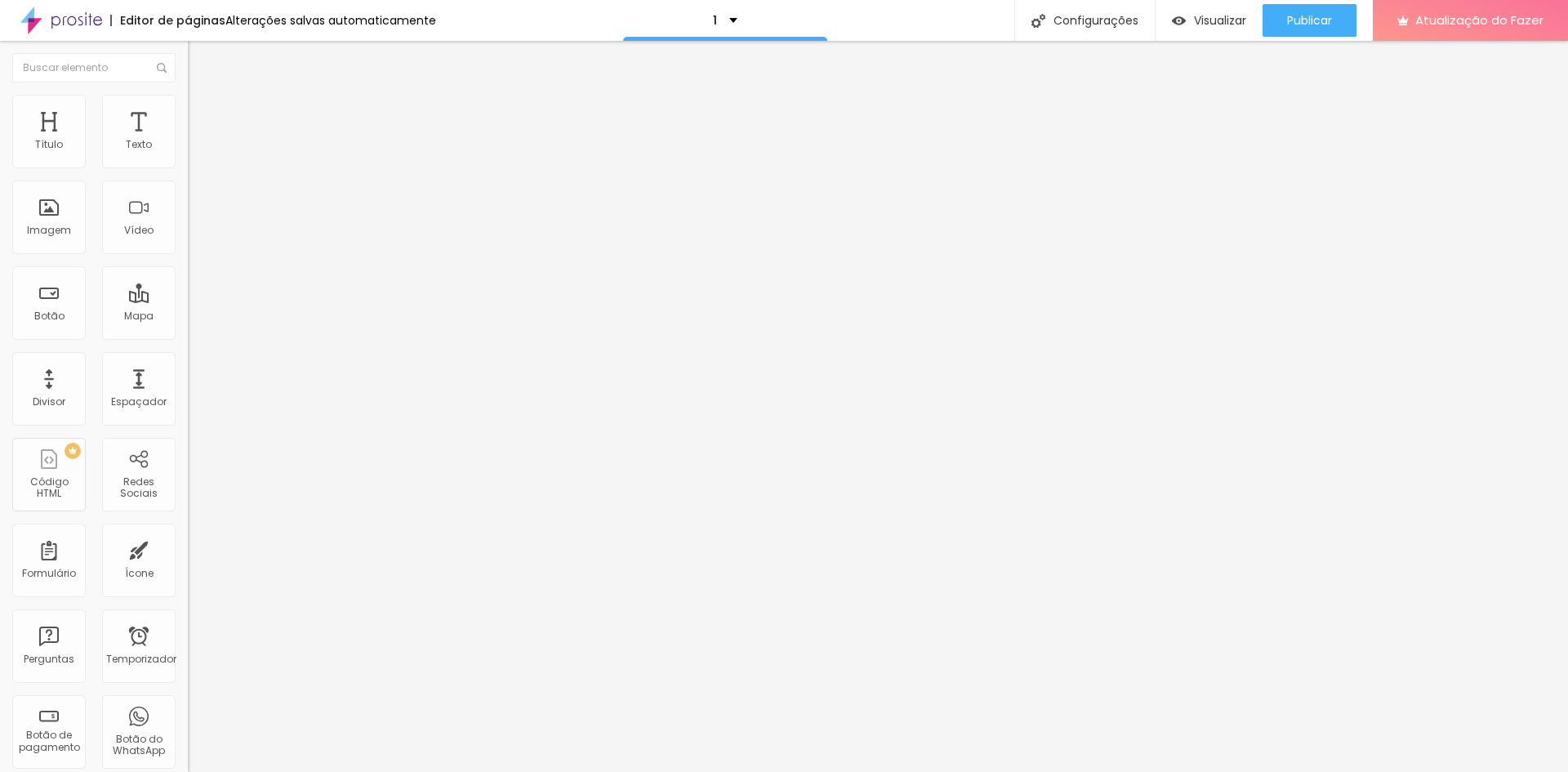
click at [188, 178] on span "Título 4" at bounding box center [210, 171] width 45 height 14
click at [188, 154] on font "Título 2" at bounding box center [215, 144] width 53 height 21
click at [1301, 12] on font "Publicar" at bounding box center [1309, 20] width 45 height 17
drag, startPoint x: 56, startPoint y: 343, endPoint x: 43, endPoint y: 344, distance: 13.0
click at [188, 385] on input "range" at bounding box center [241, 391] width 105 height 13
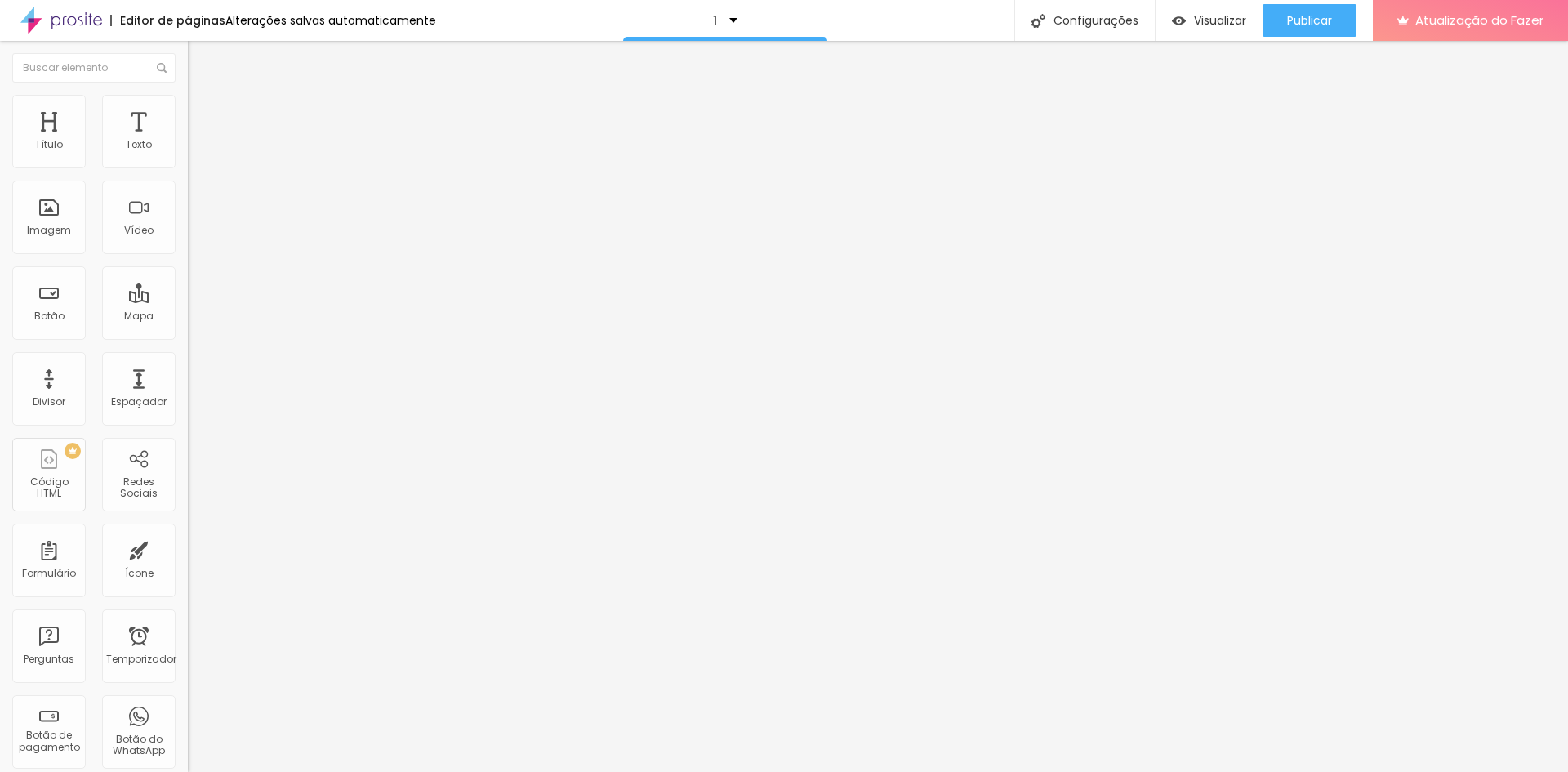
drag, startPoint x: 69, startPoint y: 407, endPoint x: 93, endPoint y: 404, distance: 24.2
click at [188, 202] on div "Título 6 H6" at bounding box center [282, 197] width 188 height 10
click at [188, 141] on font "Título 1" at bounding box center [215, 129] width 54 height 23
click at [203, 113] on font "Avançado" at bounding box center [230, 106] width 53 height 14
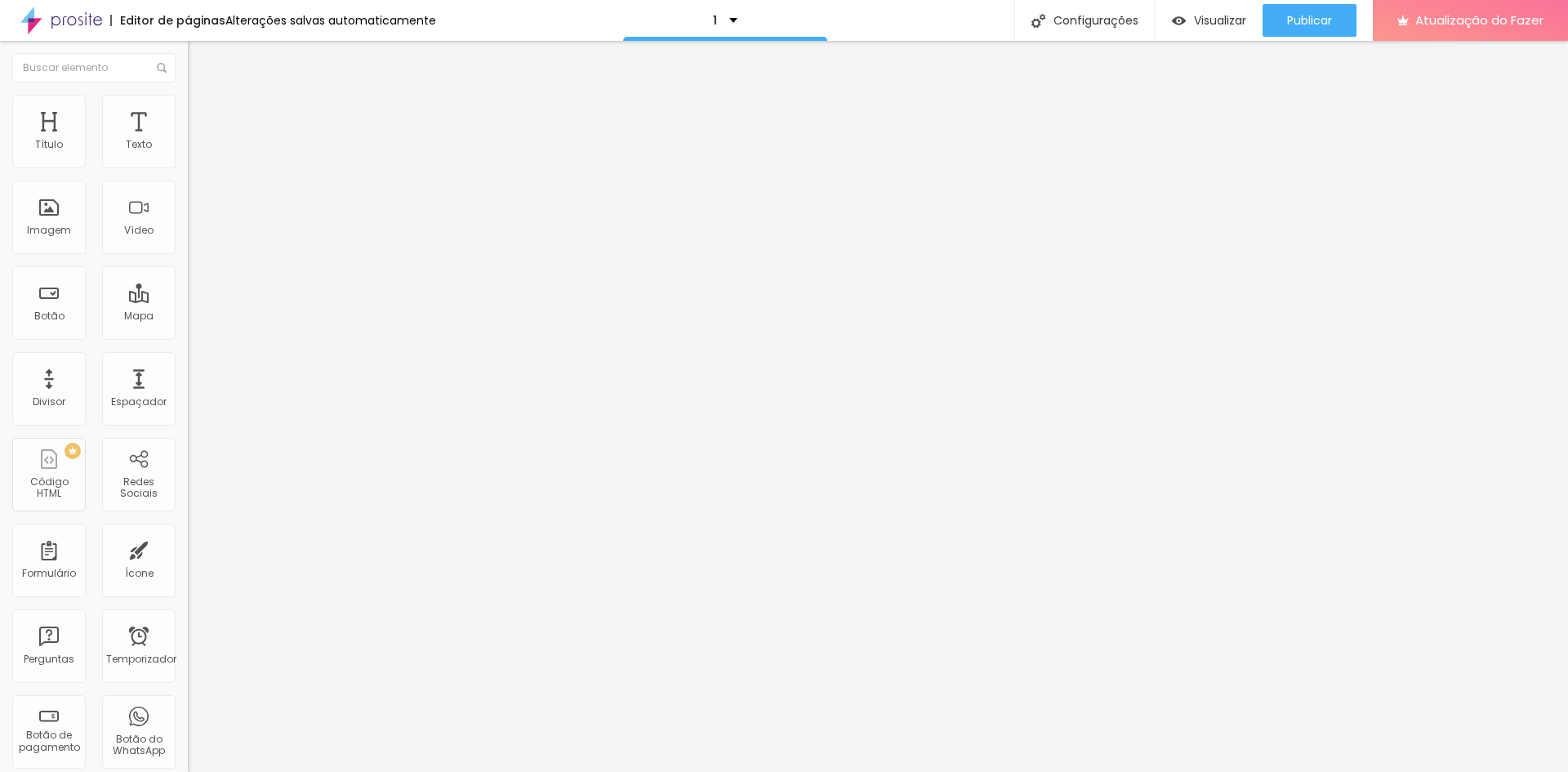
drag, startPoint x: 47, startPoint y: 193, endPoint x: 15, endPoint y: 195, distance: 32.1
click at [188, 531] on input "range" at bounding box center [241, 537] width 105 height 13
click at [188, 301] on input "range" at bounding box center [241, 307] width 105 height 13
click at [203, 96] on font "Estilo" at bounding box center [216, 89] width 26 height 14
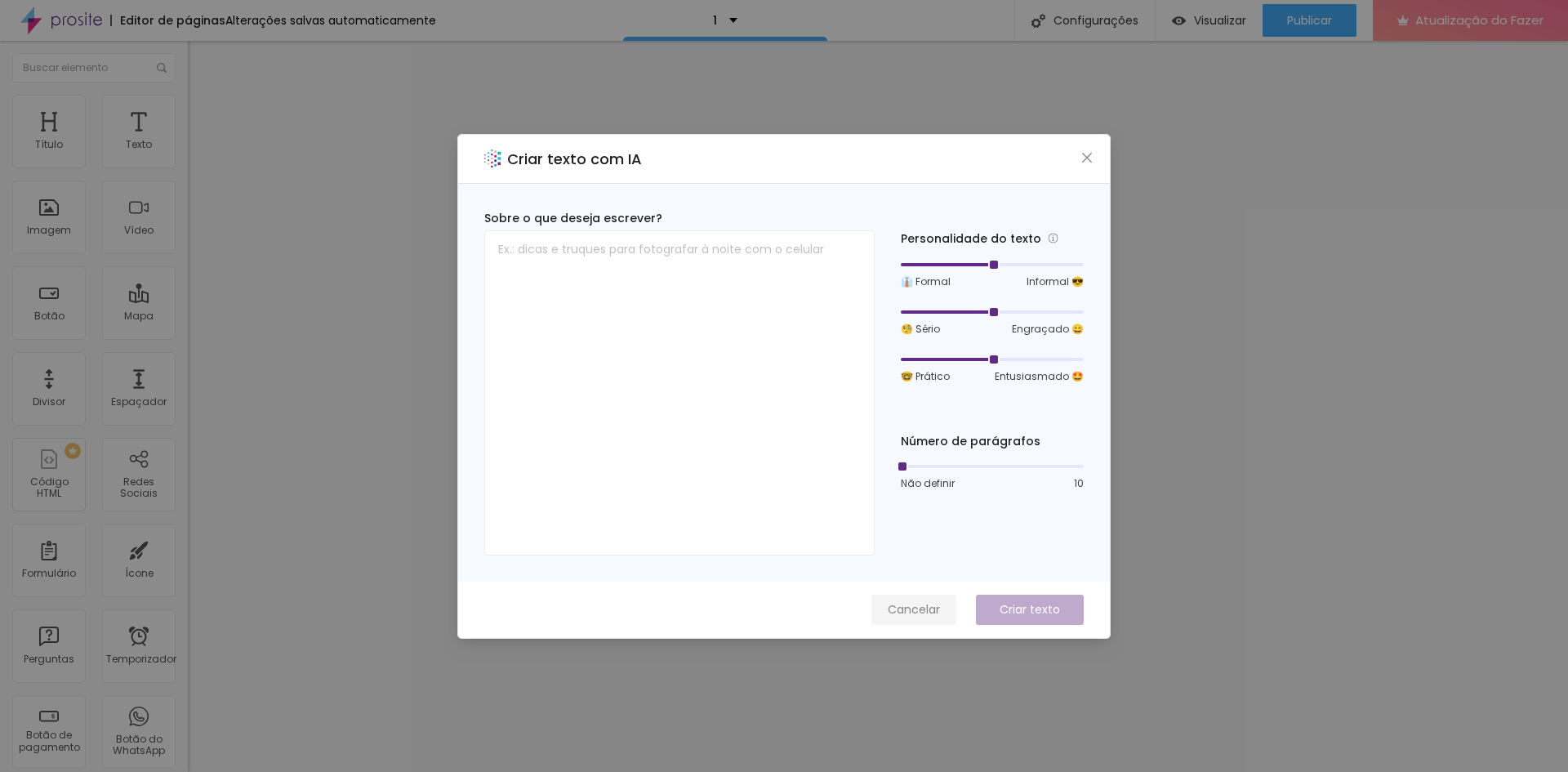
click at [908, 608] on font "Cancelar" at bounding box center [914, 609] width 52 height 17
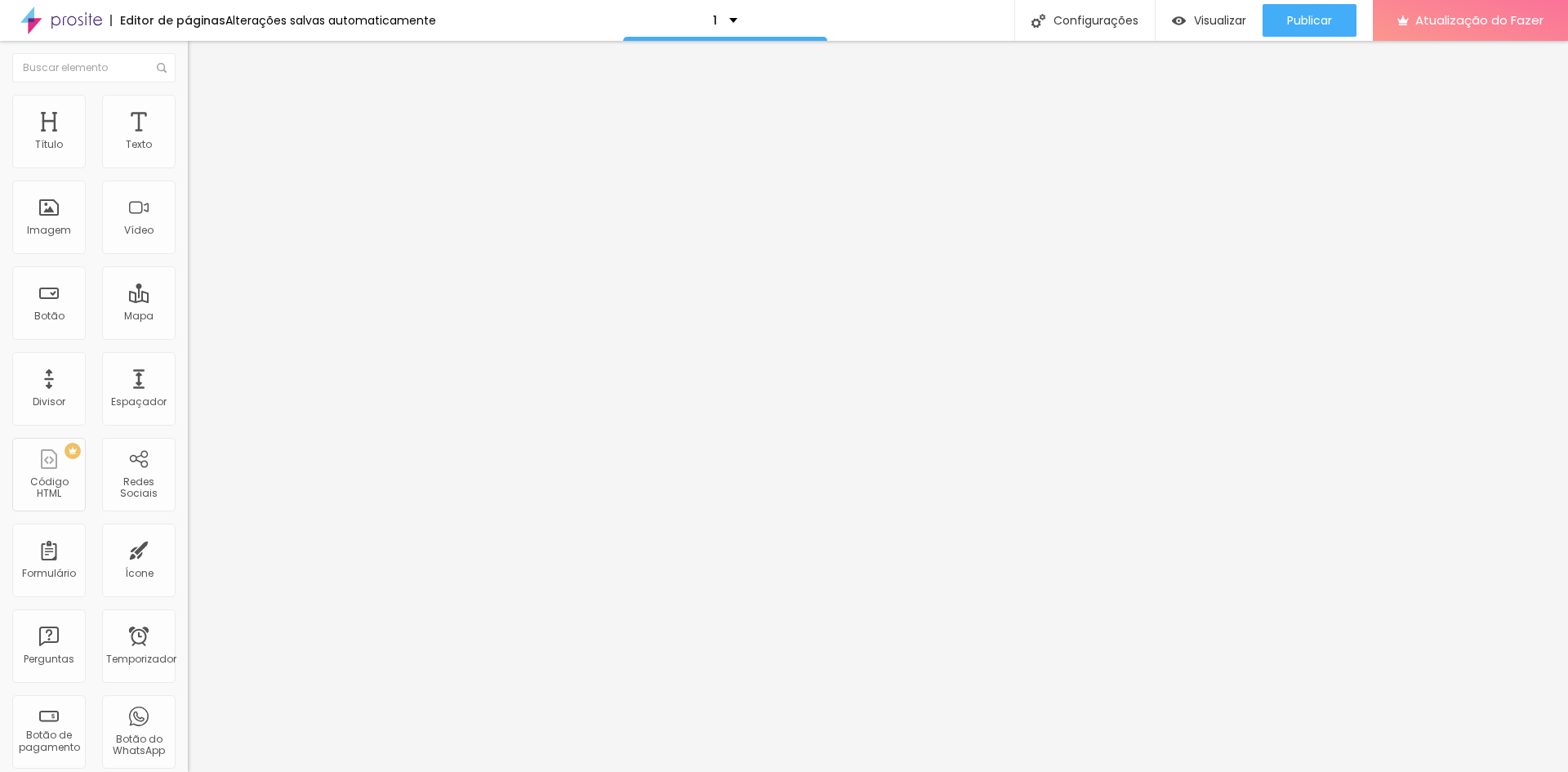
click at [188, 111] on img at bounding box center [195, 118] width 15 height 15
drag, startPoint x: 55, startPoint y: 193, endPoint x: 0, endPoint y: 205, distance: 56.3
click at [188, 548] on input "range" at bounding box center [241, 554] width 105 height 13
drag, startPoint x: 45, startPoint y: 156, endPoint x: 0, endPoint y: 160, distance: 45.2
click at [188, 317] on input "range" at bounding box center [241, 323] width 105 height 13
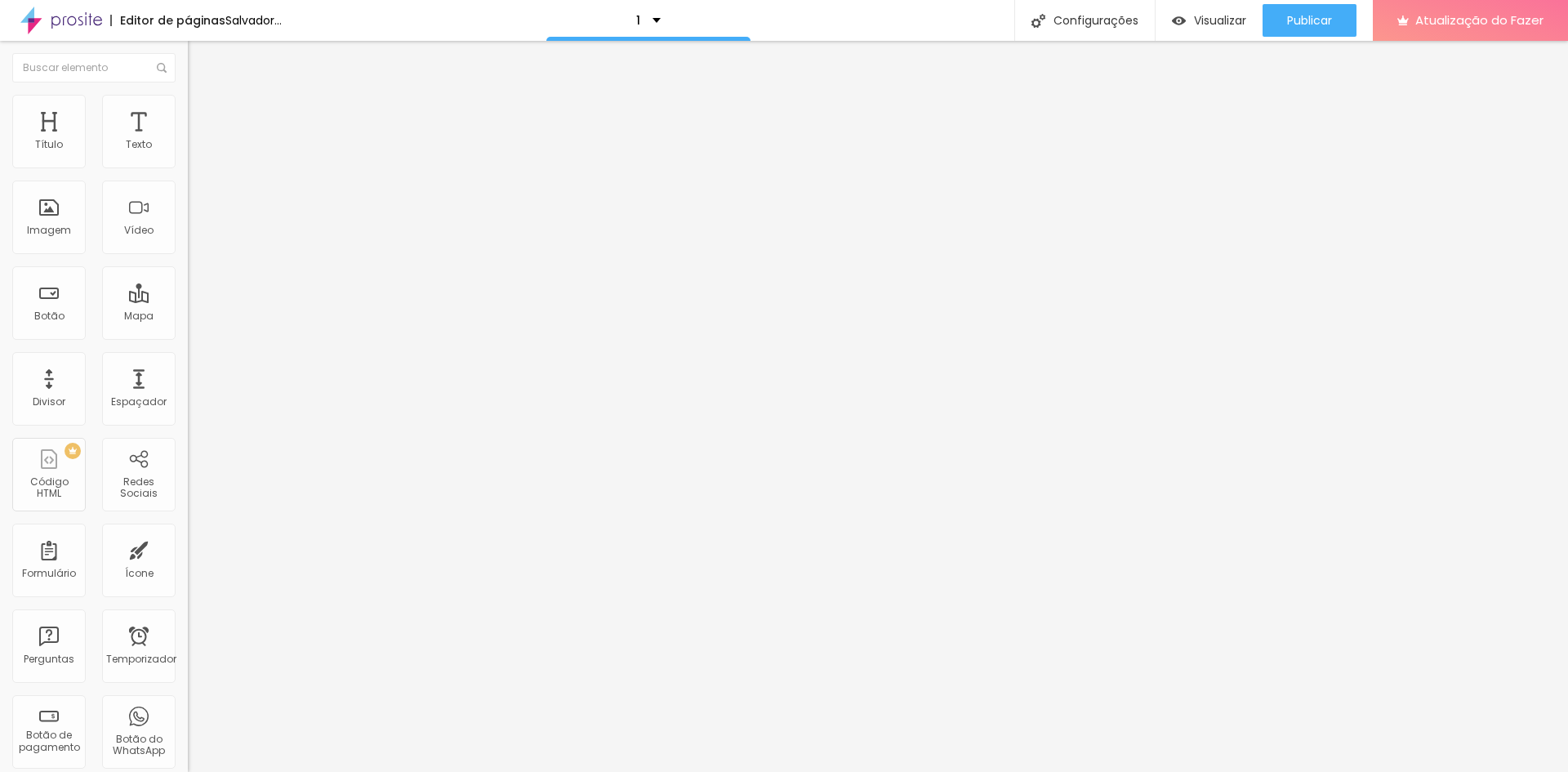
click at [188, 106] on li "Estilo" at bounding box center [282, 103] width 188 height 17
drag, startPoint x: 37, startPoint y: 205, endPoint x: 0, endPoint y: 204, distance: 37.0
click at [188, 358] on input "range" at bounding box center [241, 364] width 105 height 13
drag, startPoint x: 124, startPoint y: 172, endPoint x: 105, endPoint y: 172, distance: 19.0
click at [188, 167] on input "range" at bounding box center [241, 160] width 105 height 13
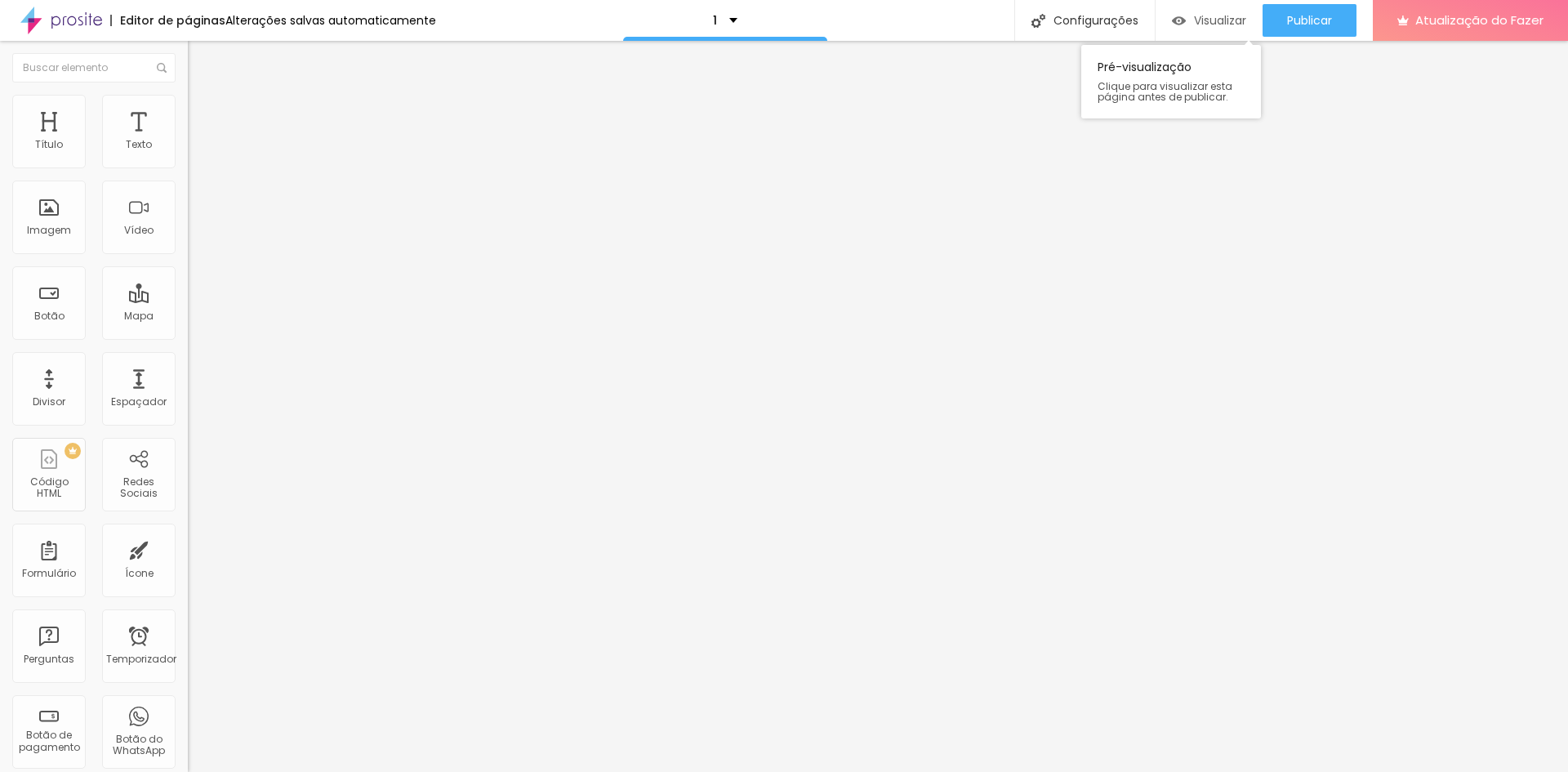
click at [1223, 22] on font "Visualizar" at bounding box center [1220, 20] width 52 height 17
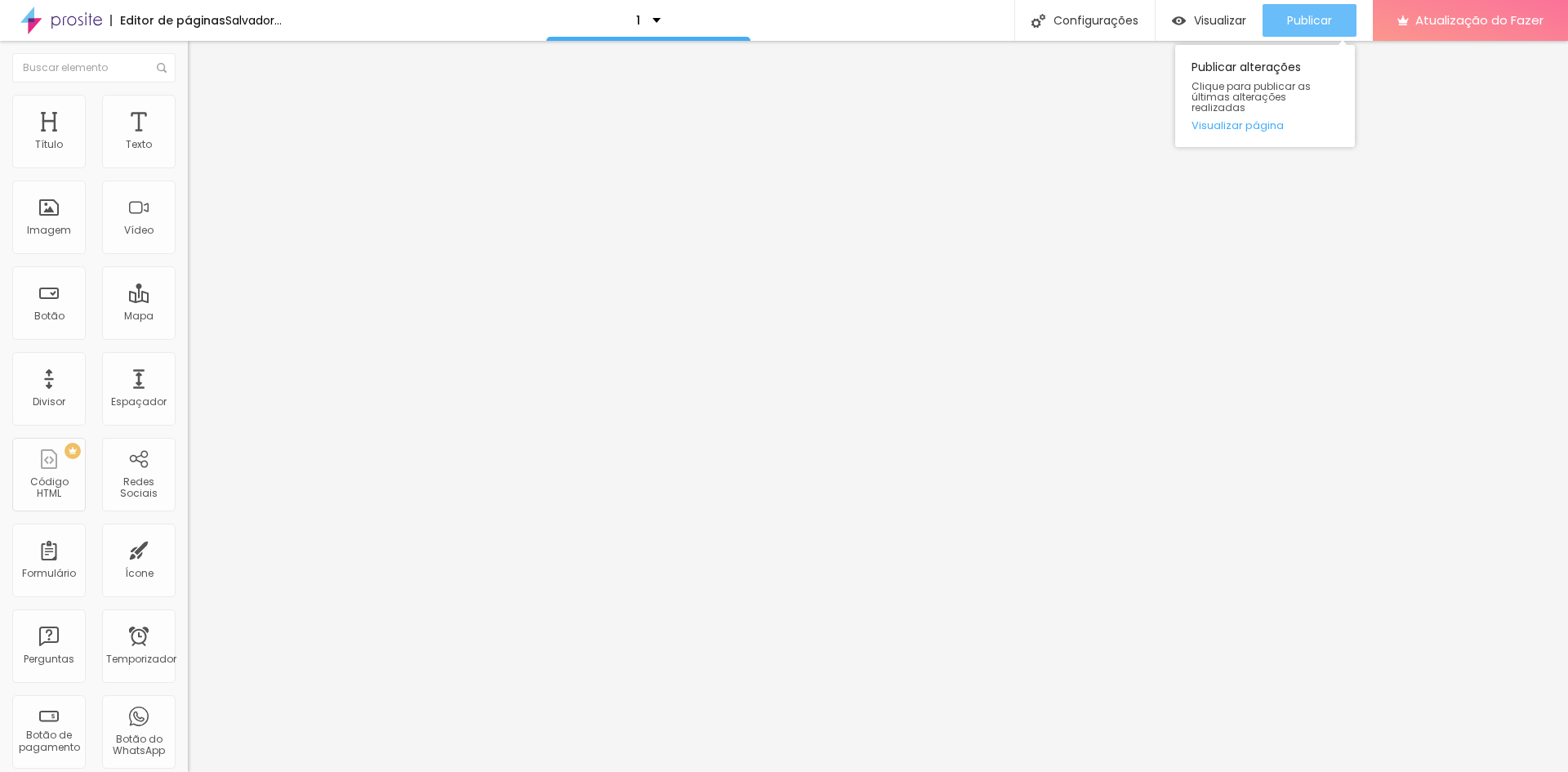
click at [1331, 23] on font "Publicar" at bounding box center [1309, 20] width 45 height 17
click at [1197, 18] on font "Visualizar" at bounding box center [1220, 20] width 52 height 17
click at [188, 207] on img at bounding box center [194, 201] width 12 height 12
click at [188, 233] on img at bounding box center [194, 228] width 12 height 12
click at [188, 220] on img at bounding box center [194, 214] width 12 height 12
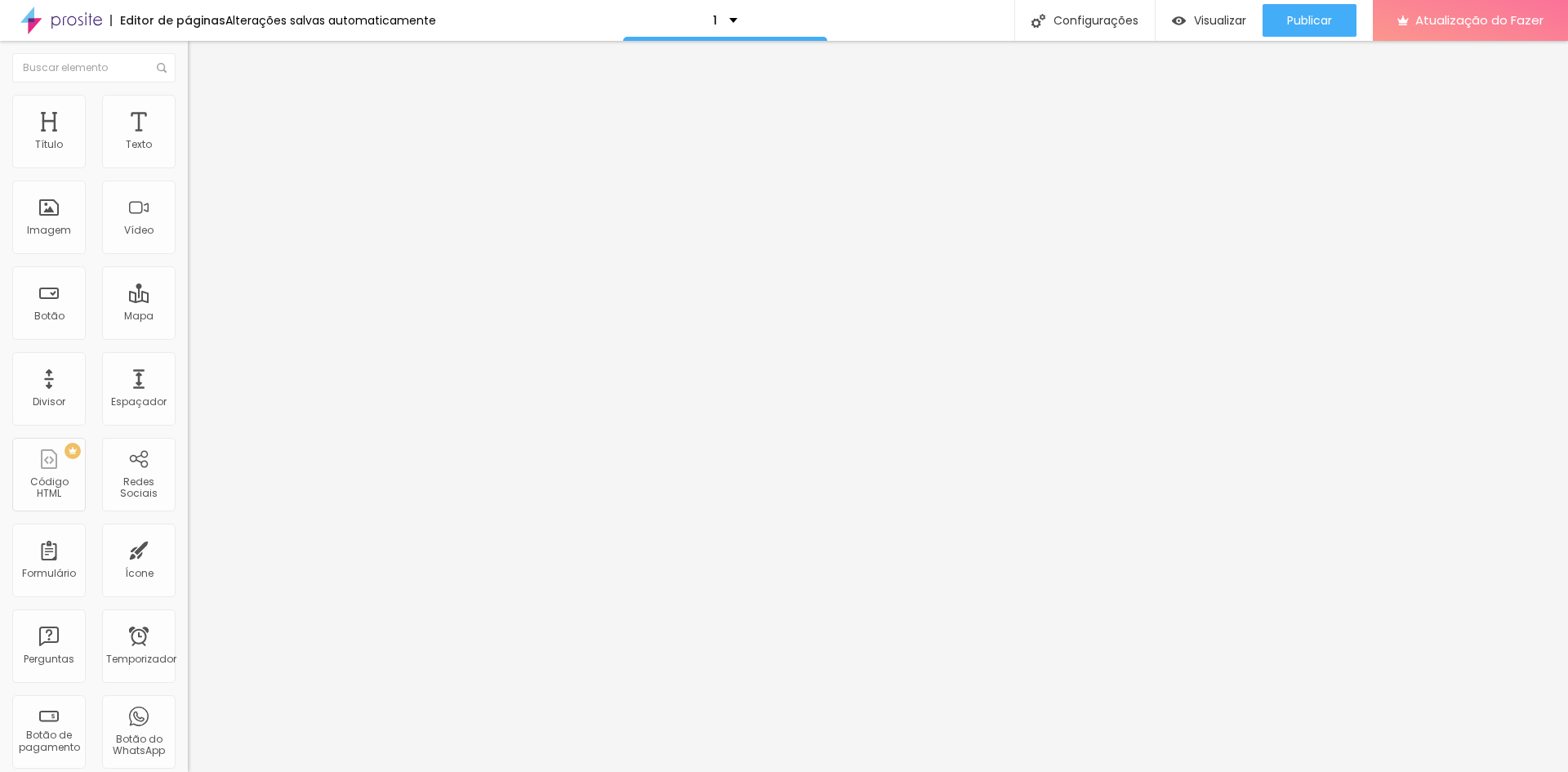
click at [188, 472] on font "Instagram" at bounding box center [215, 479] width 53 height 14
click at [188, 700] on input "https://" at bounding box center [286, 708] width 196 height 17
paste input "[URL][DOMAIN_NAME]"
click at [188, 547] on div "Editar nulo Conteúdo Estilo Avançado TikTok Rede social TikTok Endereço URL Abr…" at bounding box center [282, 406] width 188 height 730
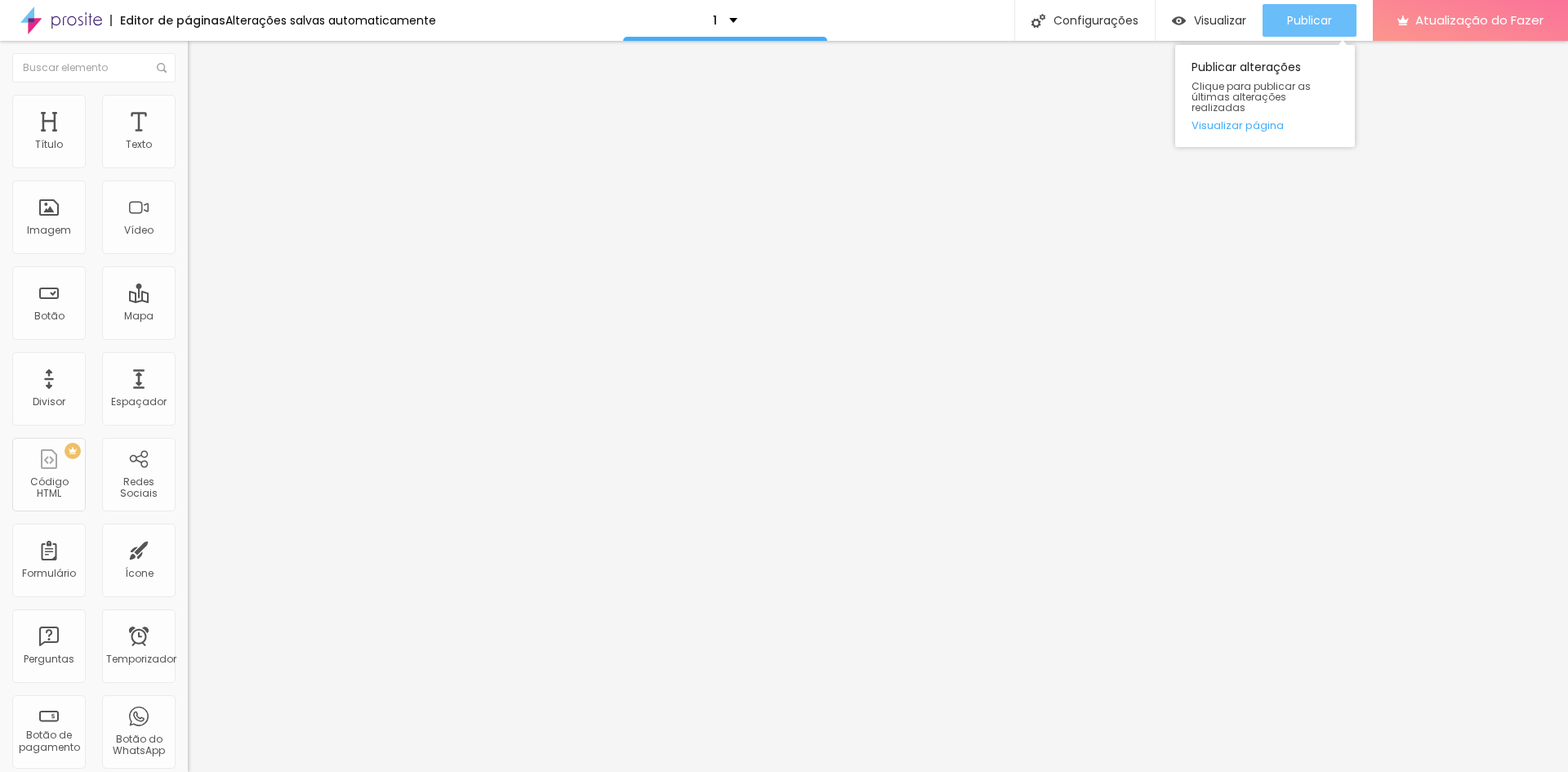
click at [1305, 24] on font "Publicar" at bounding box center [1309, 20] width 45 height 17
paste input "[URL][DOMAIN_NAME]"
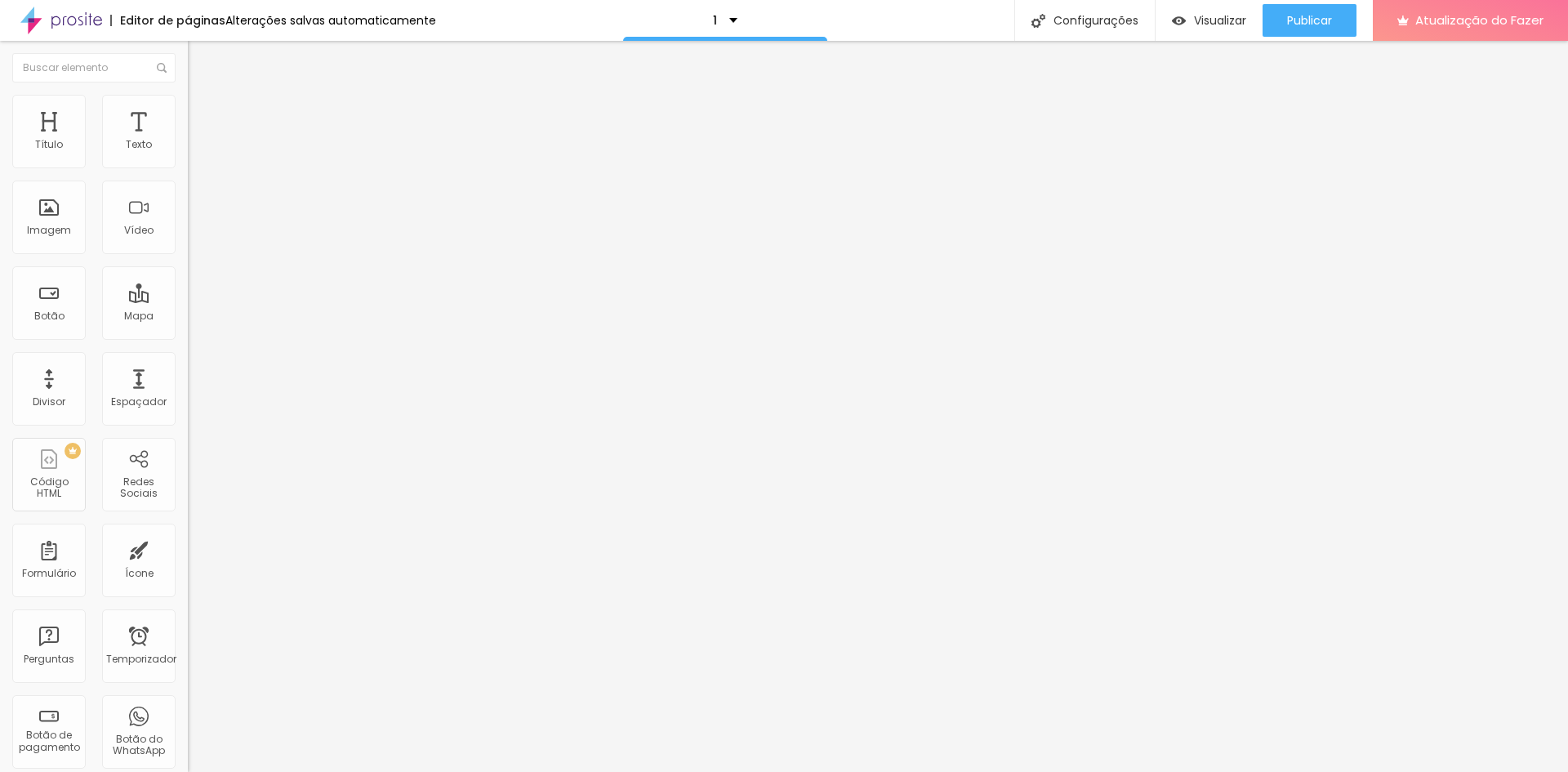
click at [188, 519] on div "Editar nulo Conteúdo Estilo Avançado TikTok Rede social TikTok Endereço URL Abr…" at bounding box center [282, 406] width 188 height 730
drag, startPoint x: 17, startPoint y: 198, endPoint x: 18, endPoint y: 153, distance: 45.0
click at [188, 153] on div "TikTok Rede social TikTok Endereço URL Abrir em uma nova aba Instagram Rede soc…" at bounding box center [282, 695] width 188 height 1135
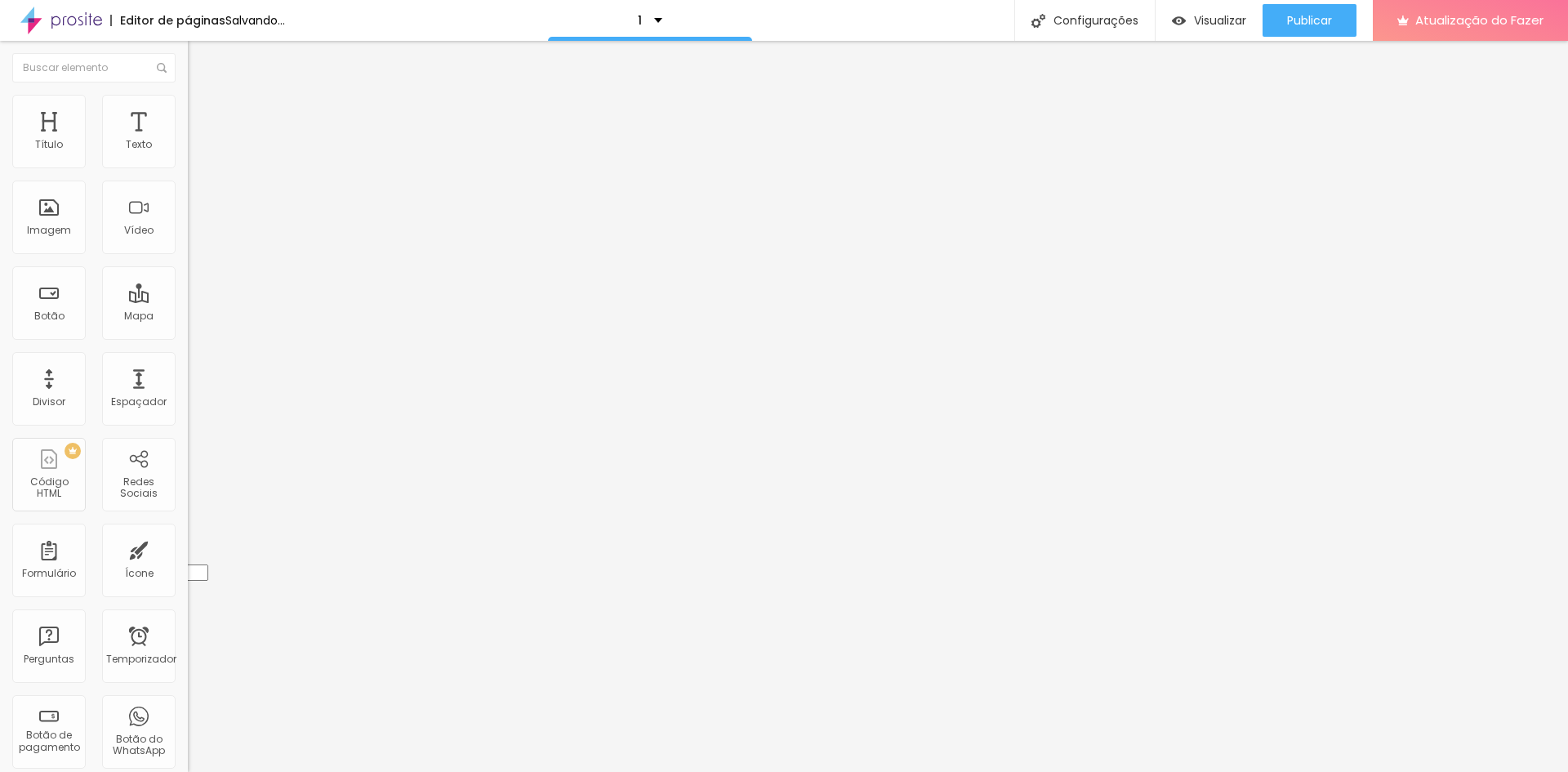
drag, startPoint x: 19, startPoint y: 235, endPoint x: 20, endPoint y: 193, distance: 42.0
click at [188, 193] on div "Instagram Rede social TikTok Endereço URL https://[URL][DOMAIN_NAME] Abrir em u…" at bounding box center [282, 695] width 188 height 1135
drag, startPoint x: 160, startPoint y: 334, endPoint x: 16, endPoint y: 323, distance: 144.4
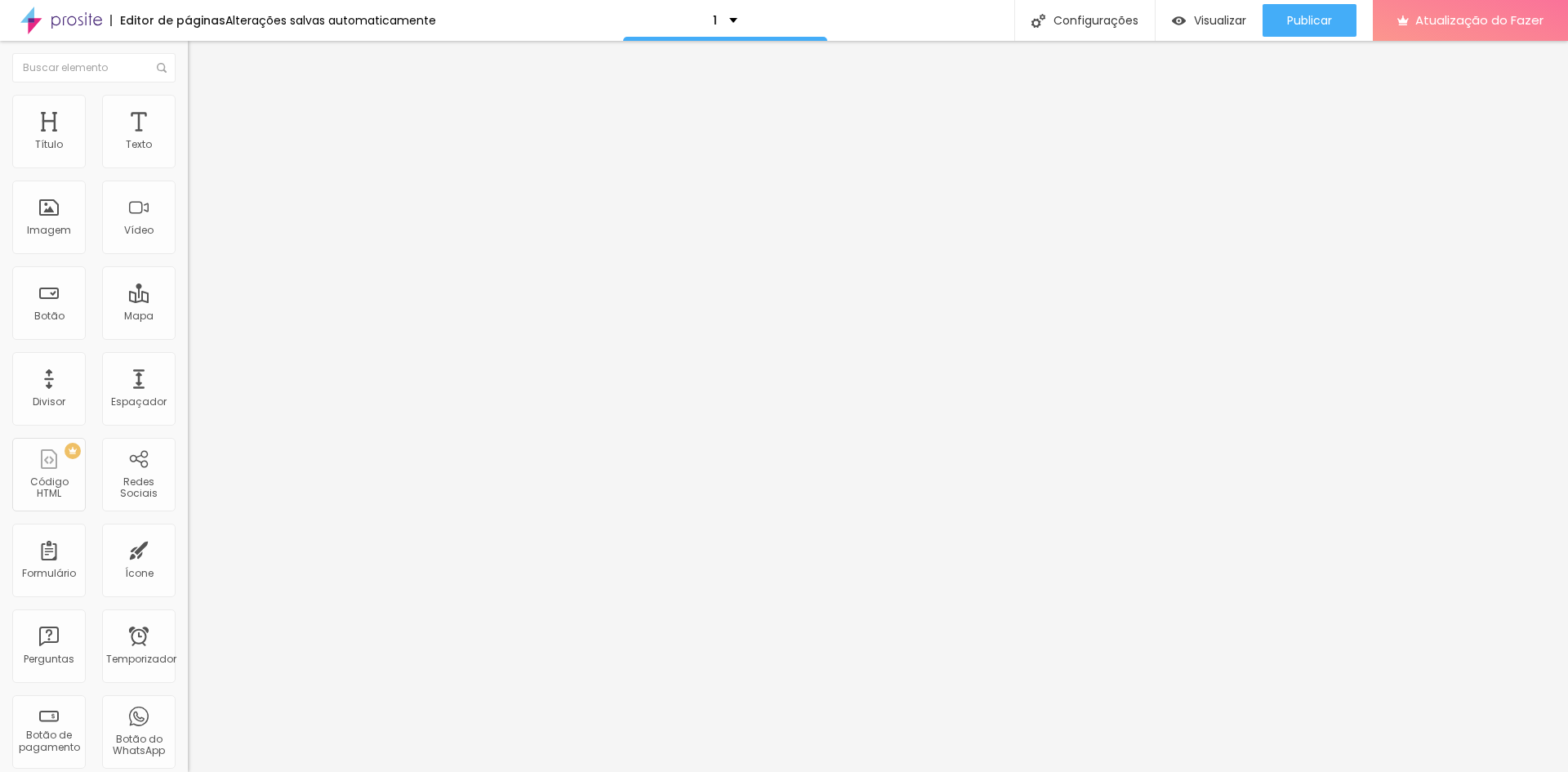
drag, startPoint x: 30, startPoint y: 334, endPoint x: 177, endPoint y: 334, distance: 147.0
click at [188, 334] on div "Instagram Rede social TikTok Endereço URL https://[URL][DOMAIN_NAME] Abrir em u…" at bounding box center [282, 722] width 188 height 1188
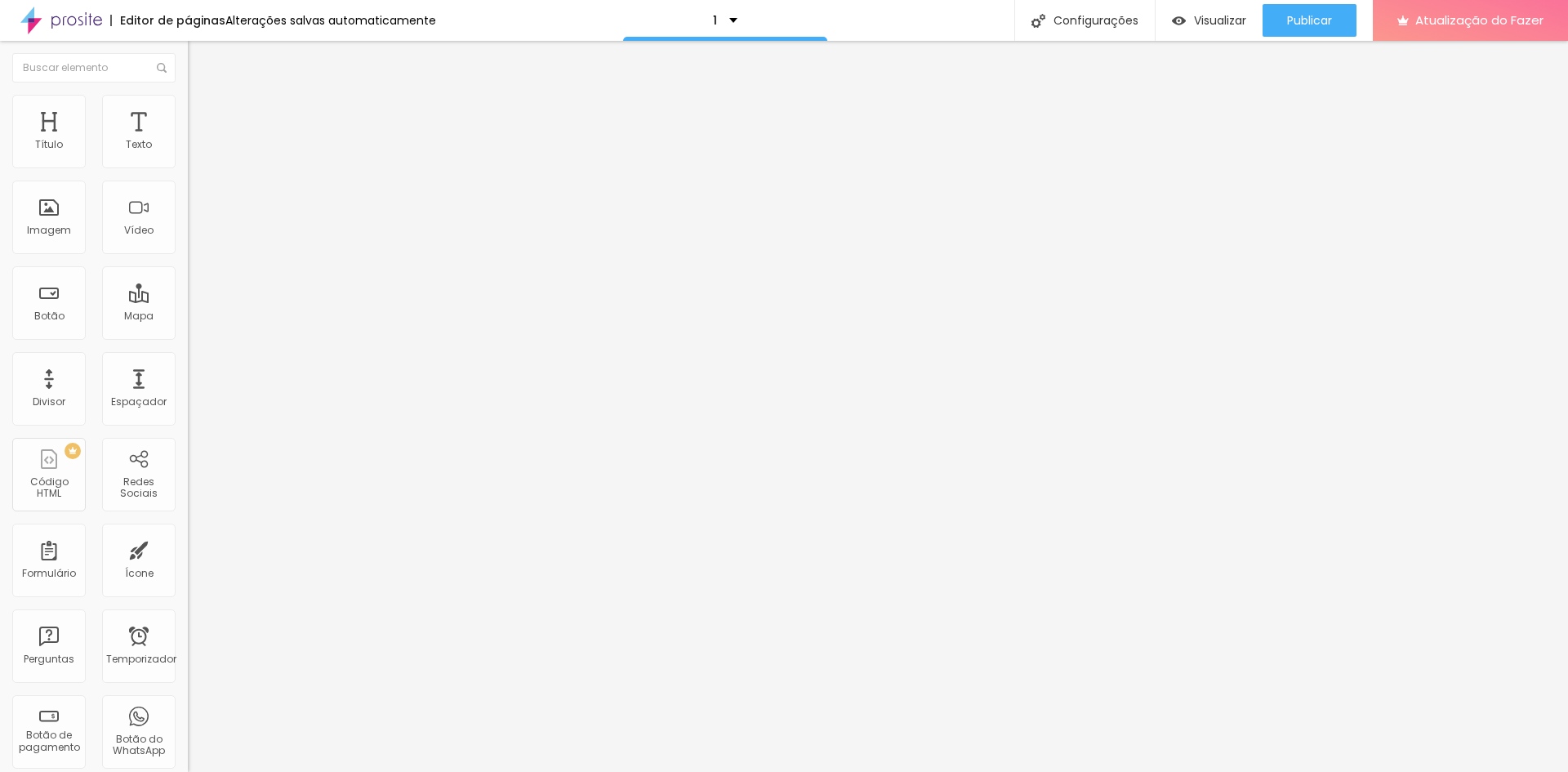
paste input "[DOMAIN_NAME][URL]"
click at [188, 479] on div "Editar nulo Conteúdo Estilo Avançado Instagram Rede social TikTok Endereço URL …" at bounding box center [282, 406] width 188 height 730
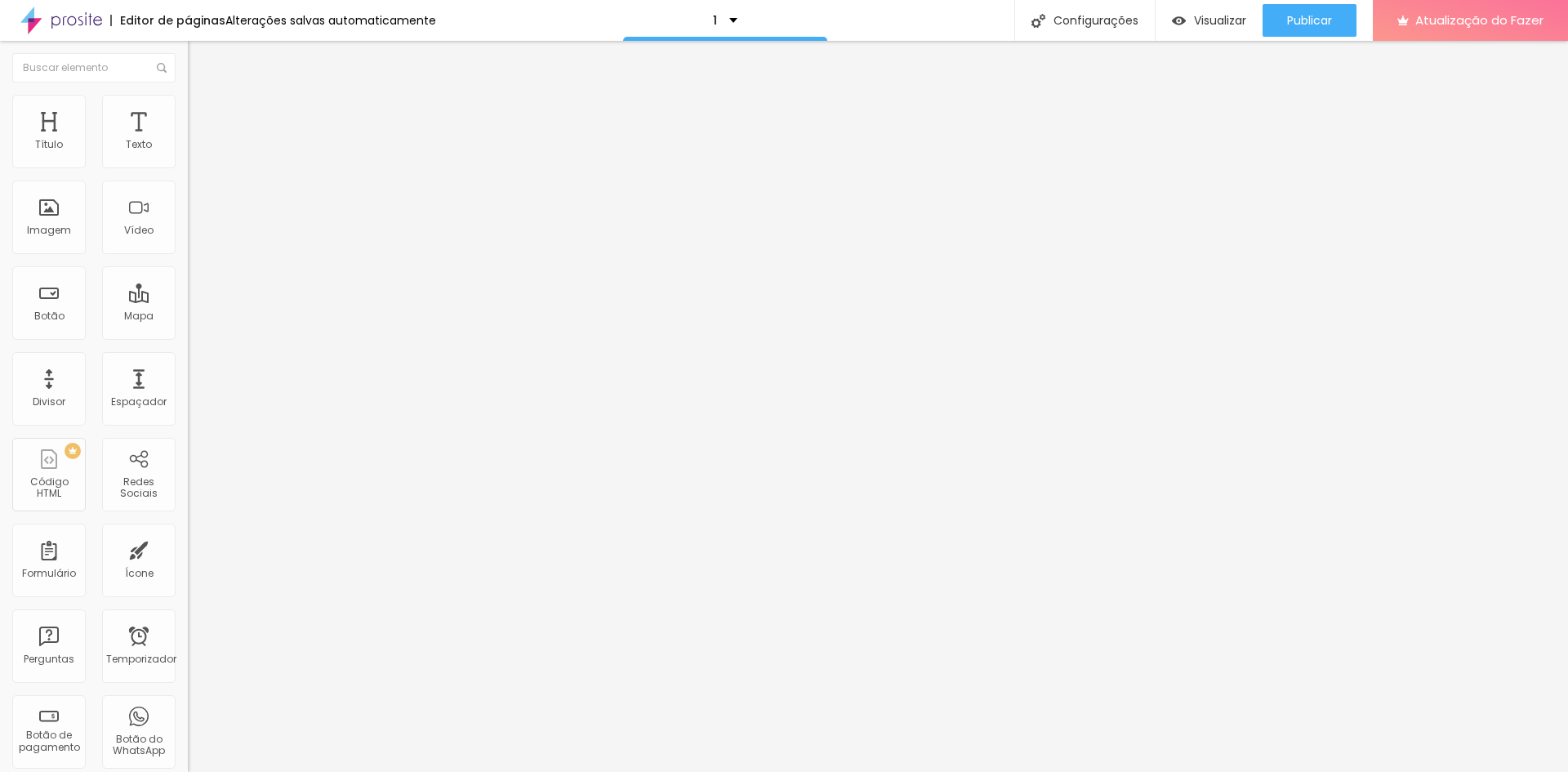
click at [188, 328] on font "Instagram" at bounding box center [215, 335] width 53 height 14
click at [1336, 23] on button "Publicar" at bounding box center [1310, 20] width 94 height 33
click at [188, 463] on div "Editar nulo Conteúdo Estilo Avançado Instagram Rede social TikTok Endereço URL …" at bounding box center [282, 406] width 188 height 730
click at [1235, 19] on font "Visualizar" at bounding box center [1220, 20] width 52 height 17
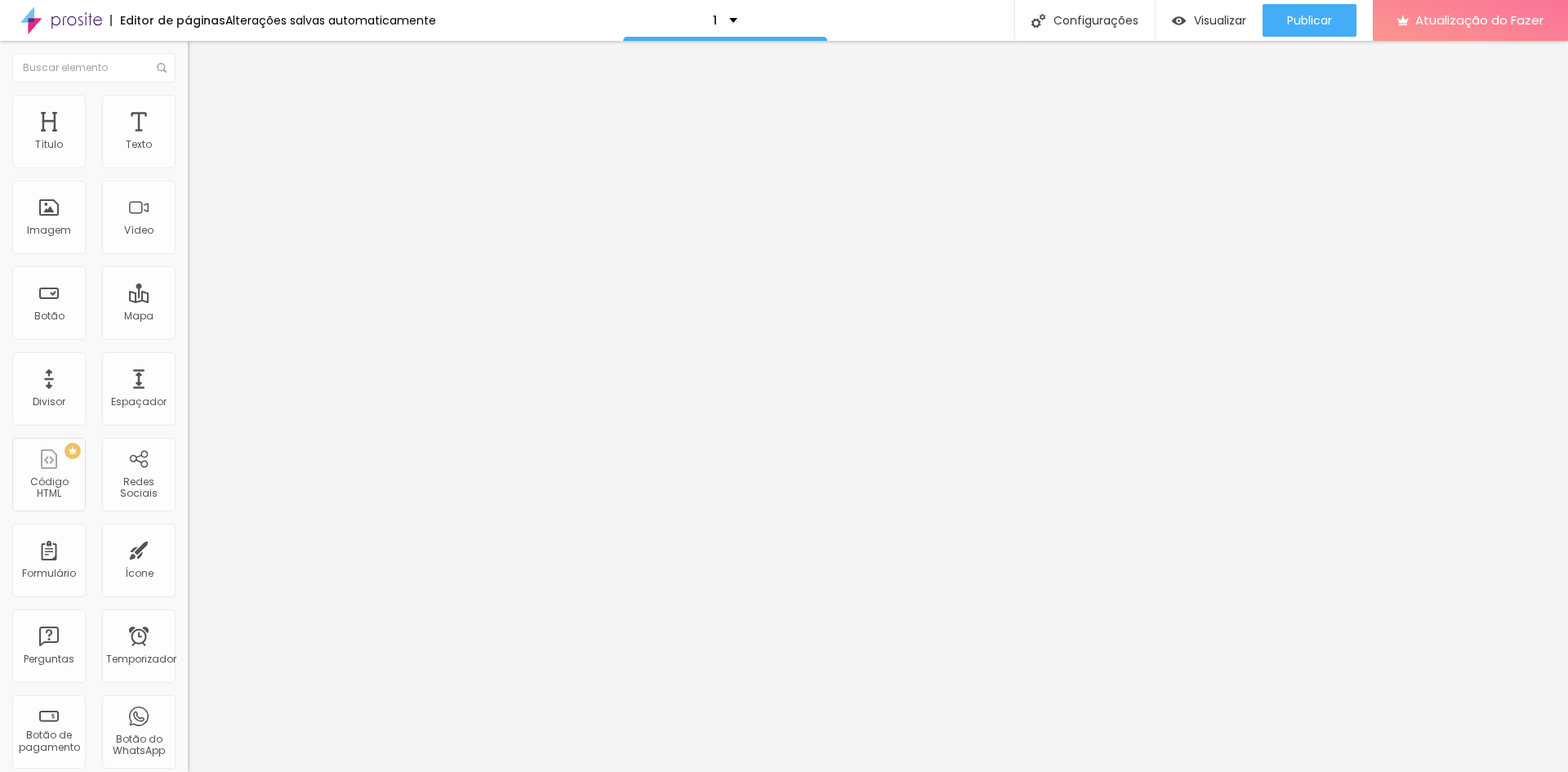
click at [203, 115] on font "Avançado" at bounding box center [230, 122] width 53 height 14
drag, startPoint x: 49, startPoint y: 194, endPoint x: 12, endPoint y: 196, distance: 37.1
click at [188, 548] on input "range" at bounding box center [241, 554] width 105 height 13
click at [188, 317] on input "range" at bounding box center [241, 323] width 105 height 13
click at [188, 109] on li "Estilo" at bounding box center [282, 103] width 188 height 17
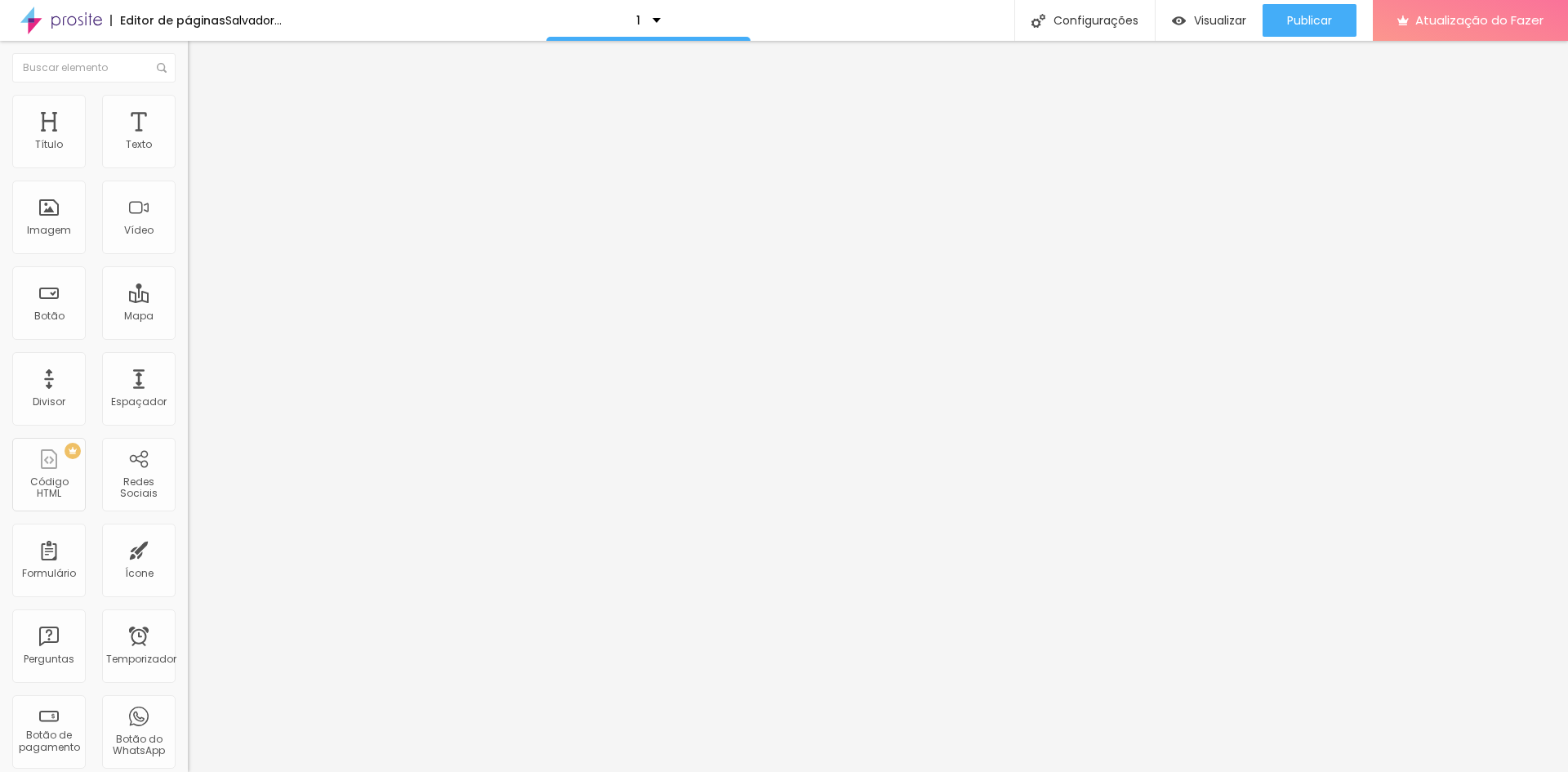
drag, startPoint x: 51, startPoint y: 221, endPoint x: 13, endPoint y: 222, distance: 38.0
click at [188, 209] on input "range" at bounding box center [241, 202] width 105 height 13
drag, startPoint x: 71, startPoint y: 270, endPoint x: 82, endPoint y: 265, distance: 12.1
click at [188, 250] on input "range" at bounding box center [241, 243] width 105 height 13
drag, startPoint x: 73, startPoint y: 174, endPoint x: 37, endPoint y: 175, distance: 36.0
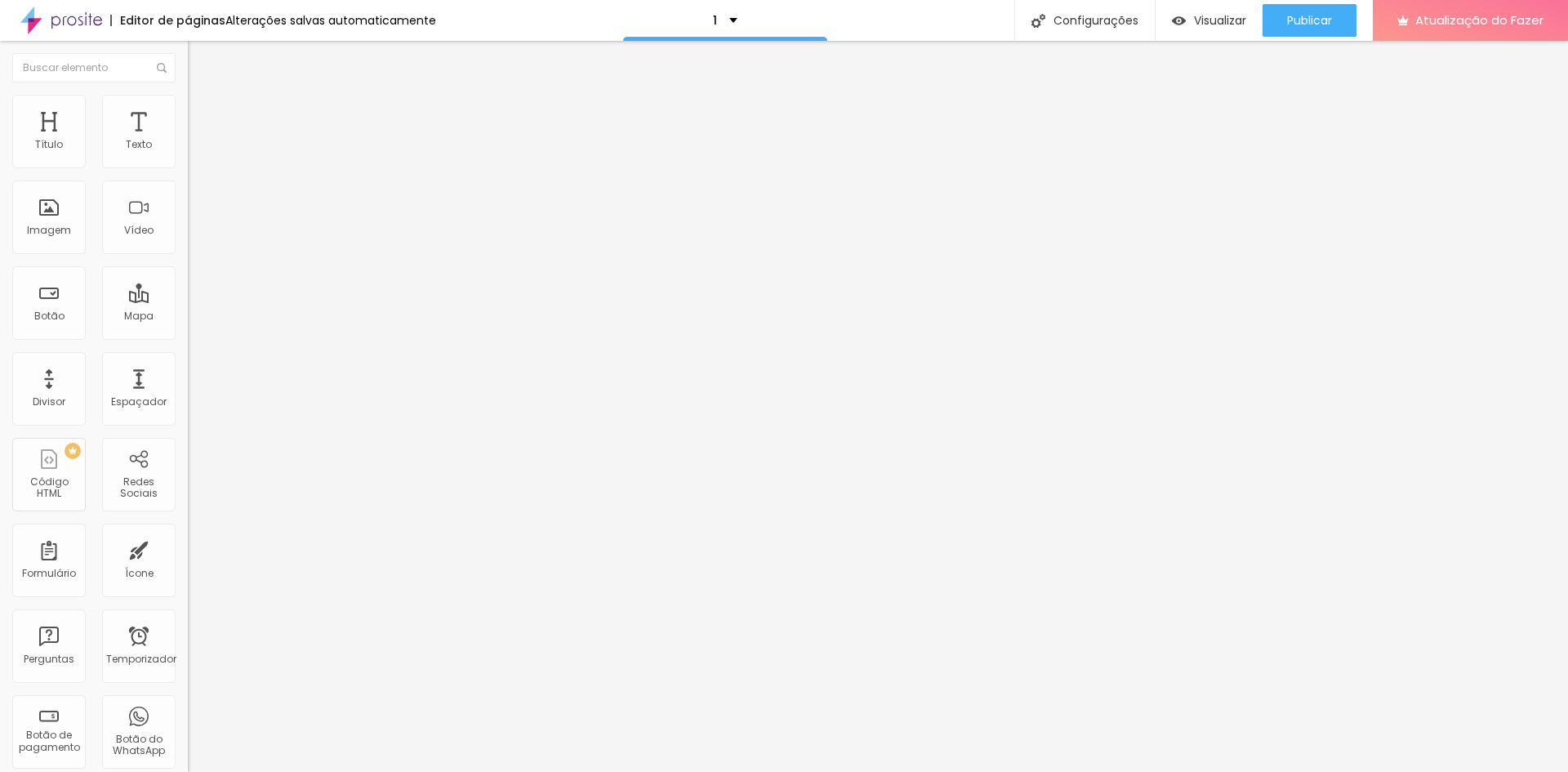
click at [188, 167] on input "range" at bounding box center [241, 160] width 105 height 13
click at [188, 298] on button "button" at bounding box center [199, 289] width 23 height 17
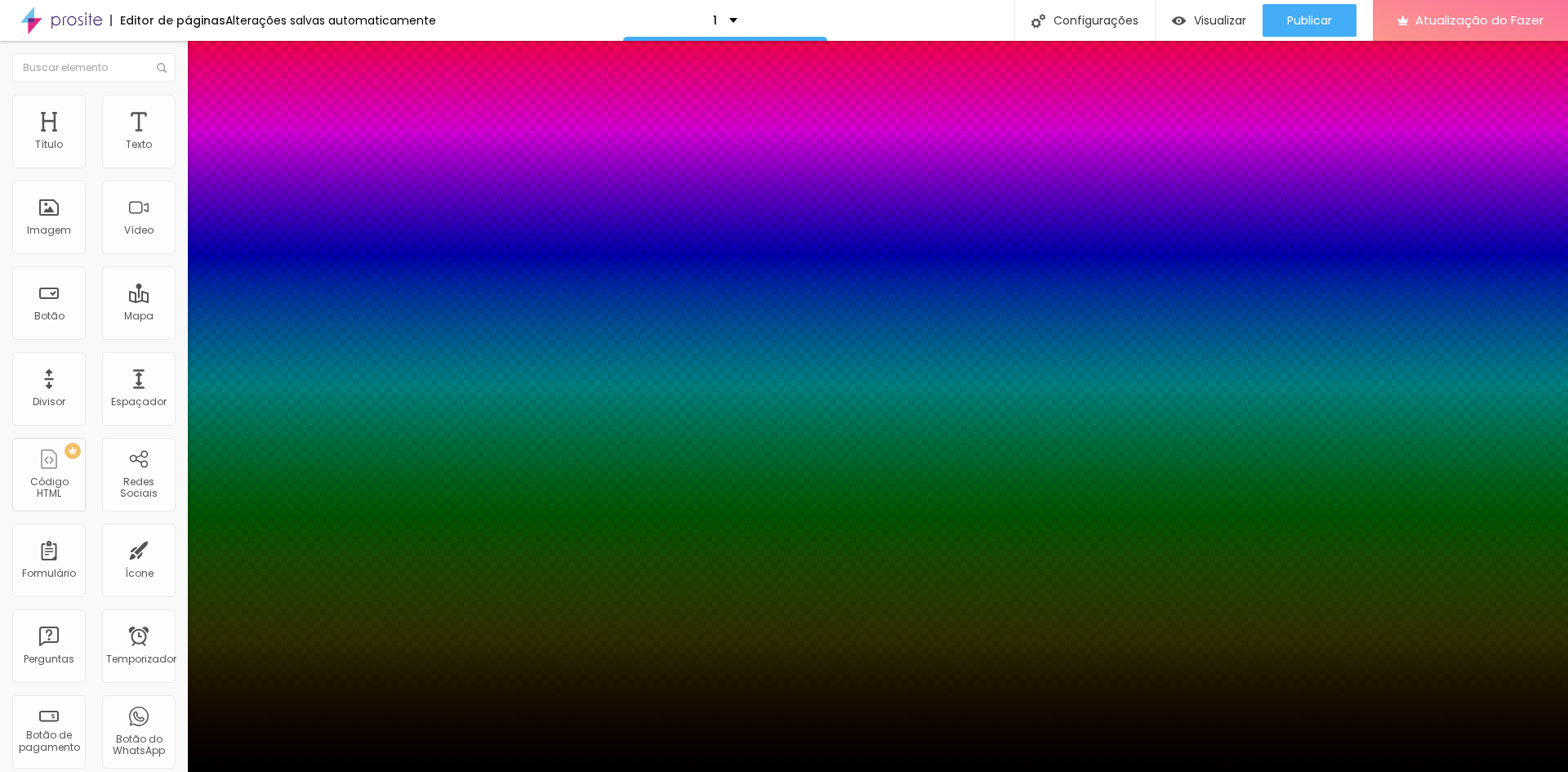
drag, startPoint x: 194, startPoint y: 365, endPoint x: 228, endPoint y: 365, distance: 34.0
drag, startPoint x: 208, startPoint y: 410, endPoint x: 190, endPoint y: 409, distance: 18.0
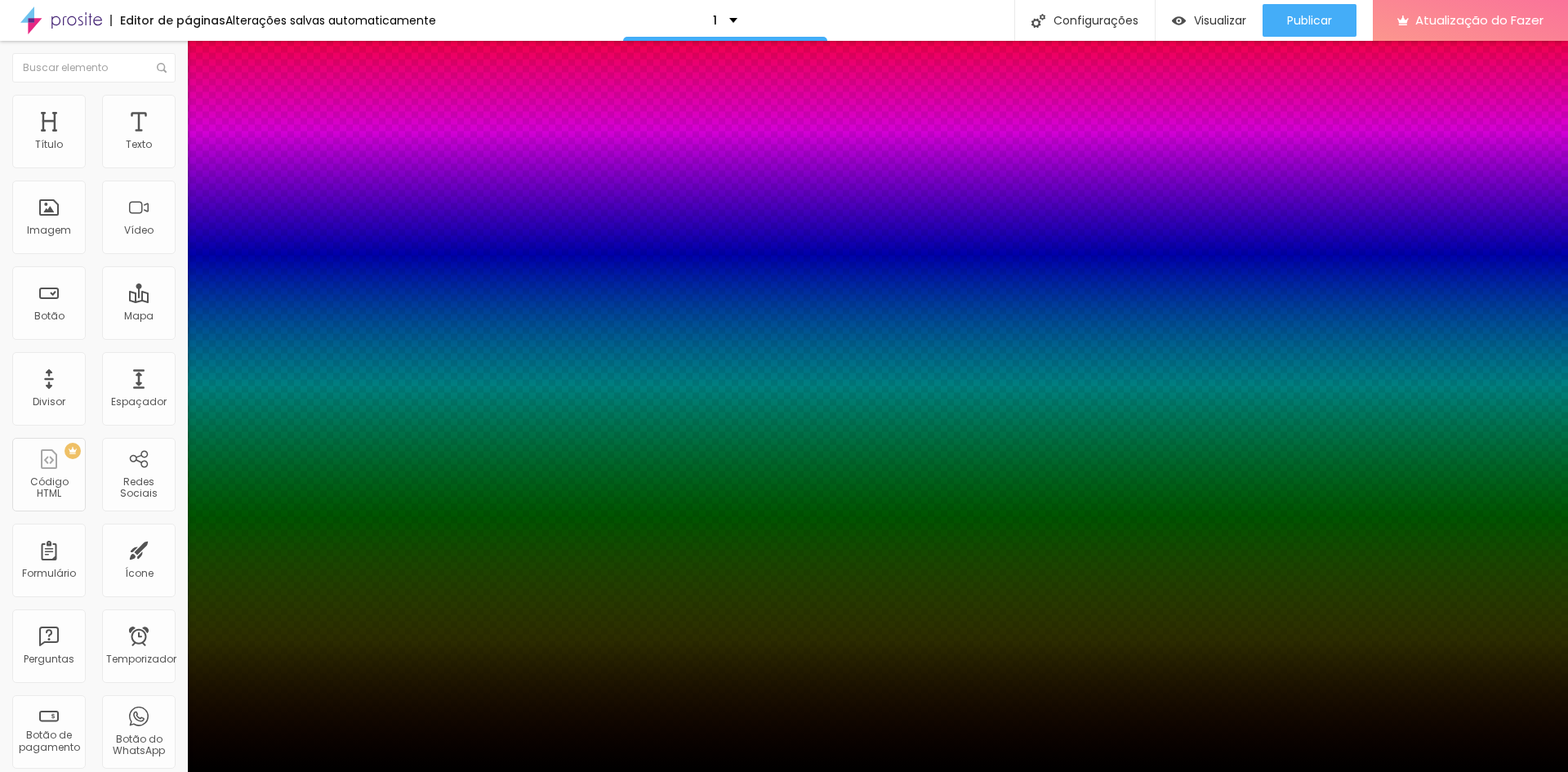
click at [100, 771] on div at bounding box center [784, 772] width 1568 height 0
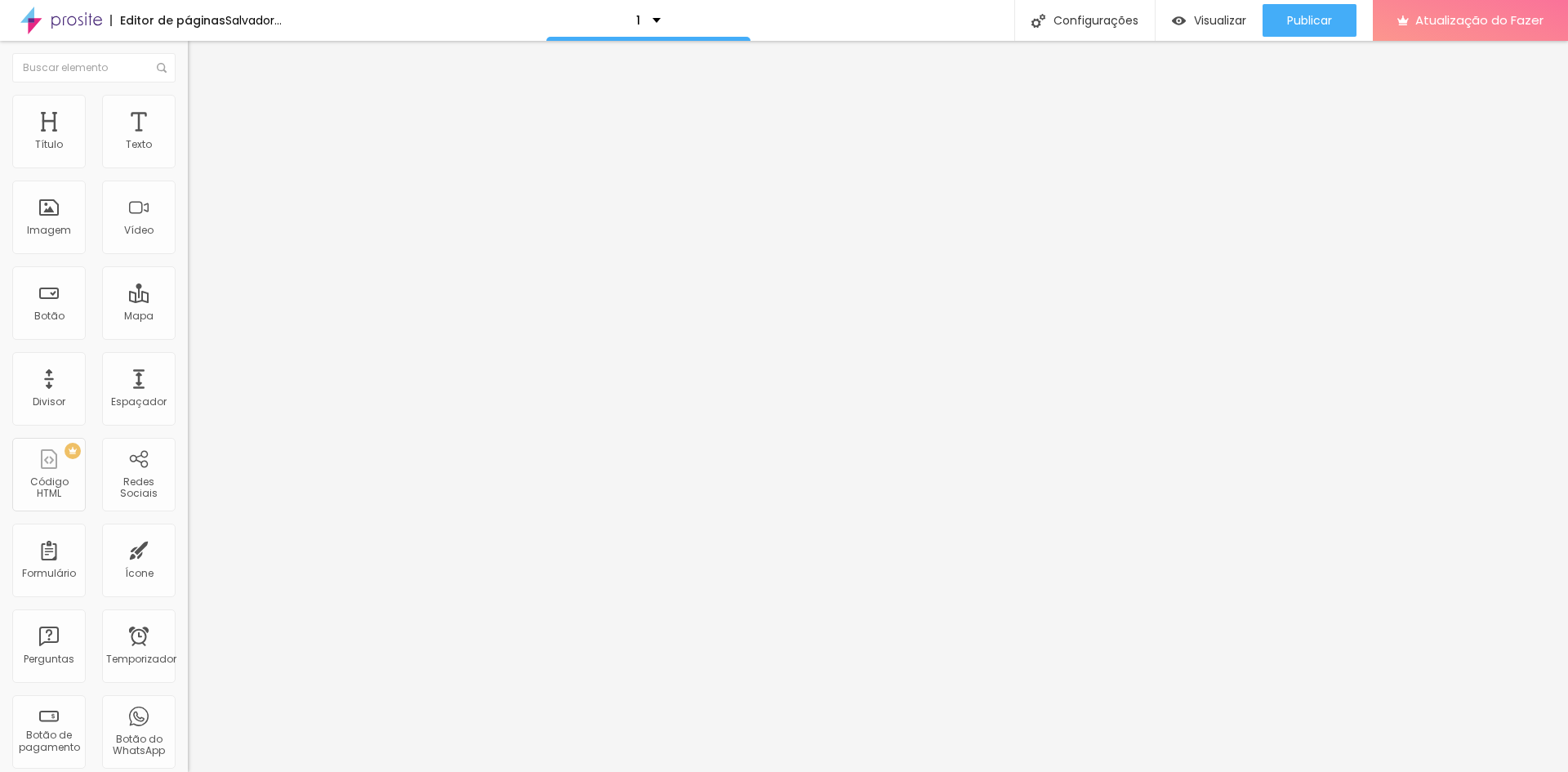
click at [196, 343] on icon "button" at bounding box center [199, 342] width 7 height 7
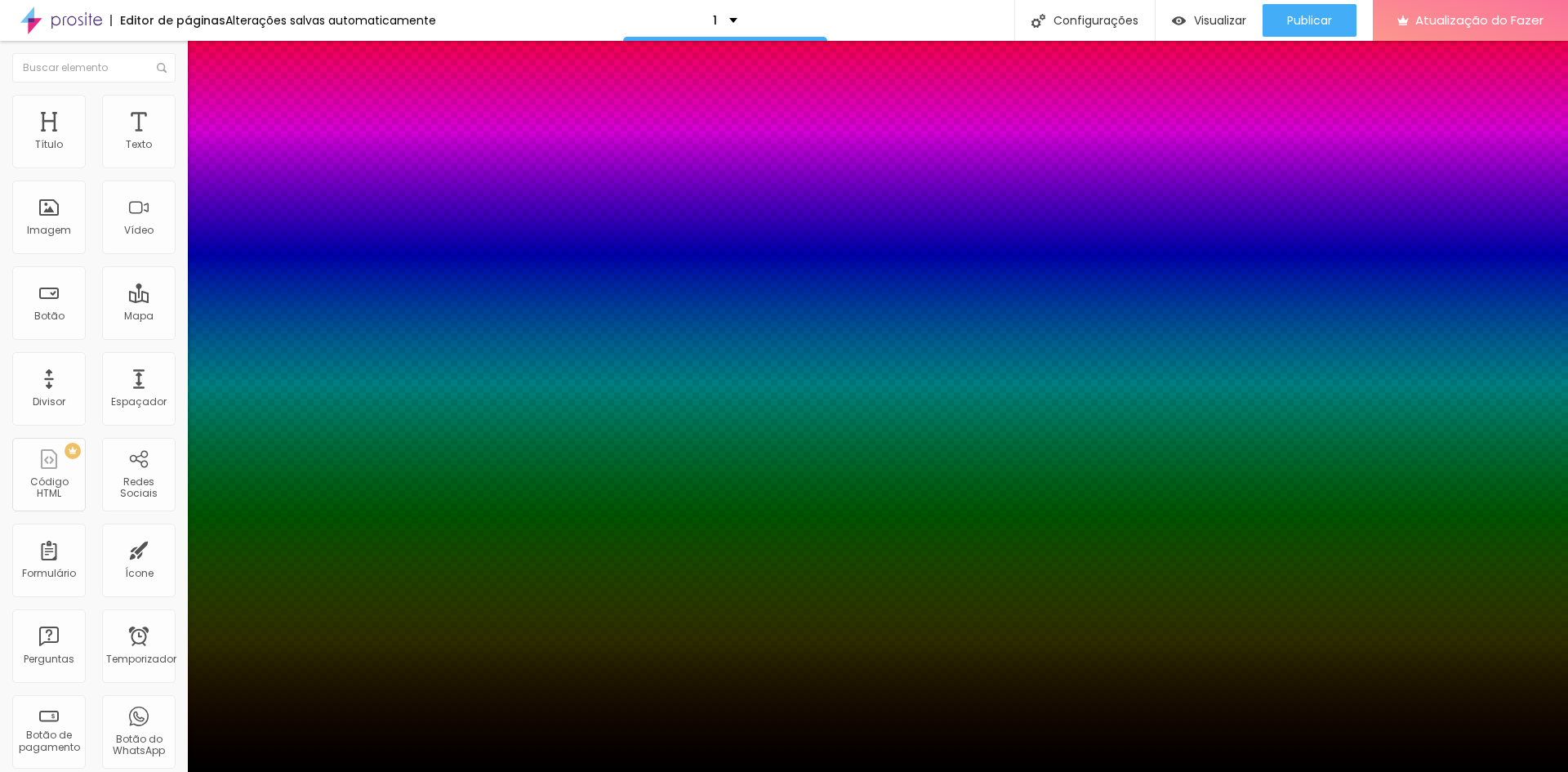
click at [110, 771] on div at bounding box center [784, 772] width 1568 height 0
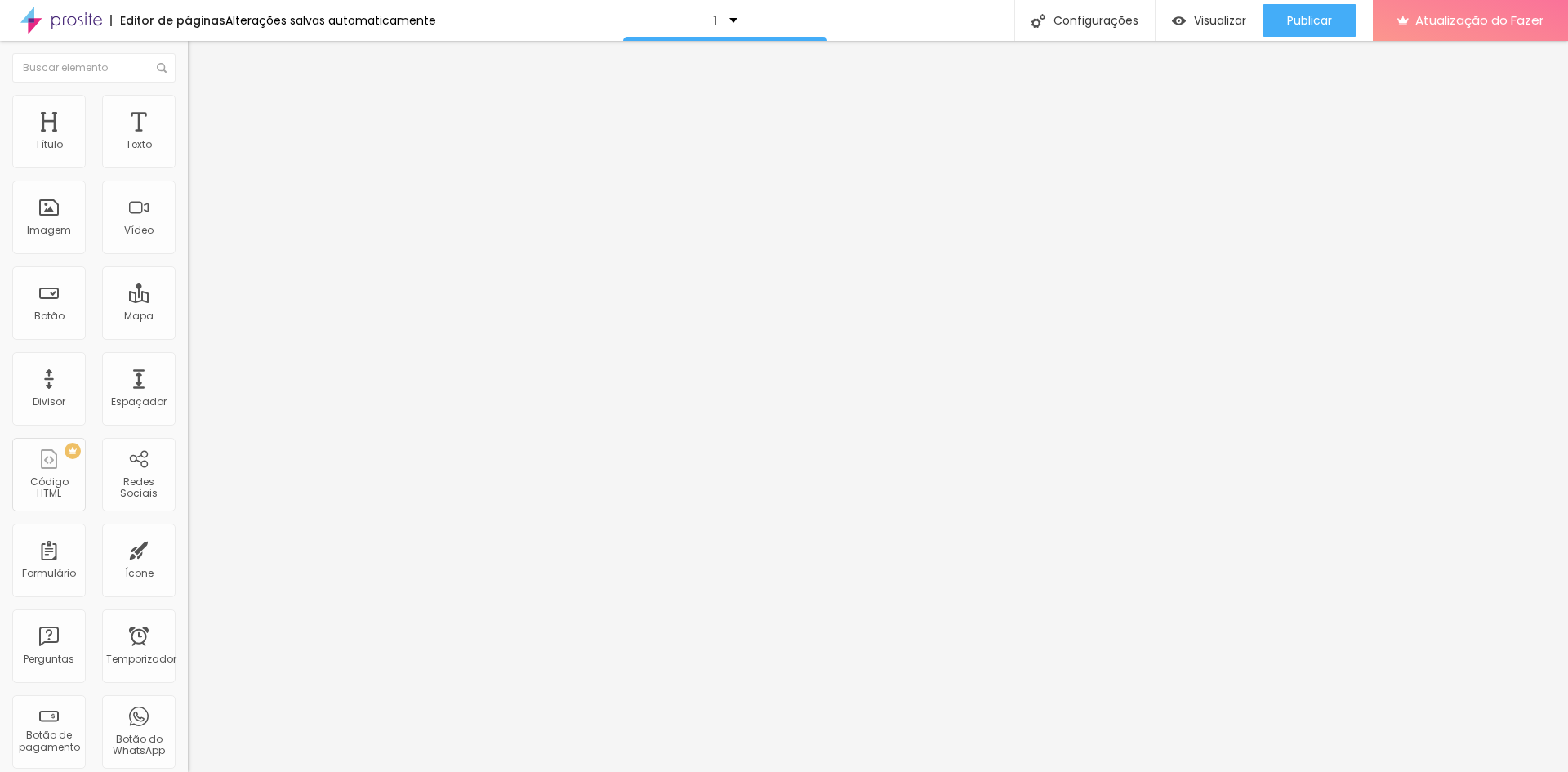
click at [203, 96] on font "Conteúdo" at bounding box center [228, 89] width 50 height 14
click at [1303, 12] on font "Publicar" at bounding box center [1309, 20] width 45 height 17
click at [188, 169] on font "Título 3" at bounding box center [212, 159] width 48 height 19
click at [188, 182] on span "Título 4" at bounding box center [210, 173] width 45 height 17
click at [188, 390] on input "range" at bounding box center [241, 396] width 105 height 13
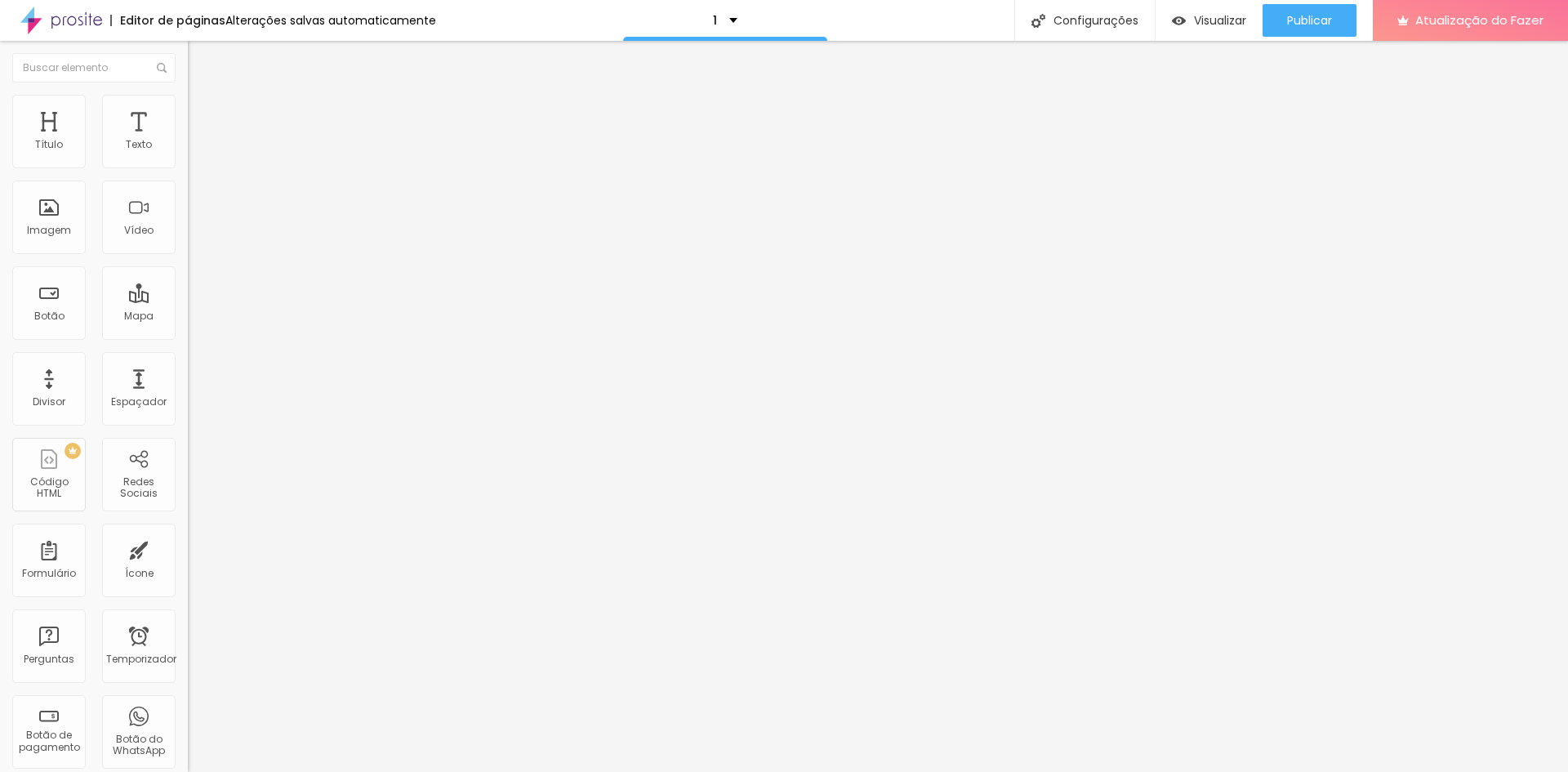
click at [188, 621] on input "range" at bounding box center [241, 627] width 105 height 13
click at [203, 113] on font "Avançado" at bounding box center [230, 106] width 53 height 14
drag, startPoint x: 36, startPoint y: 162, endPoint x: 12, endPoint y: 164, distance: 24.1
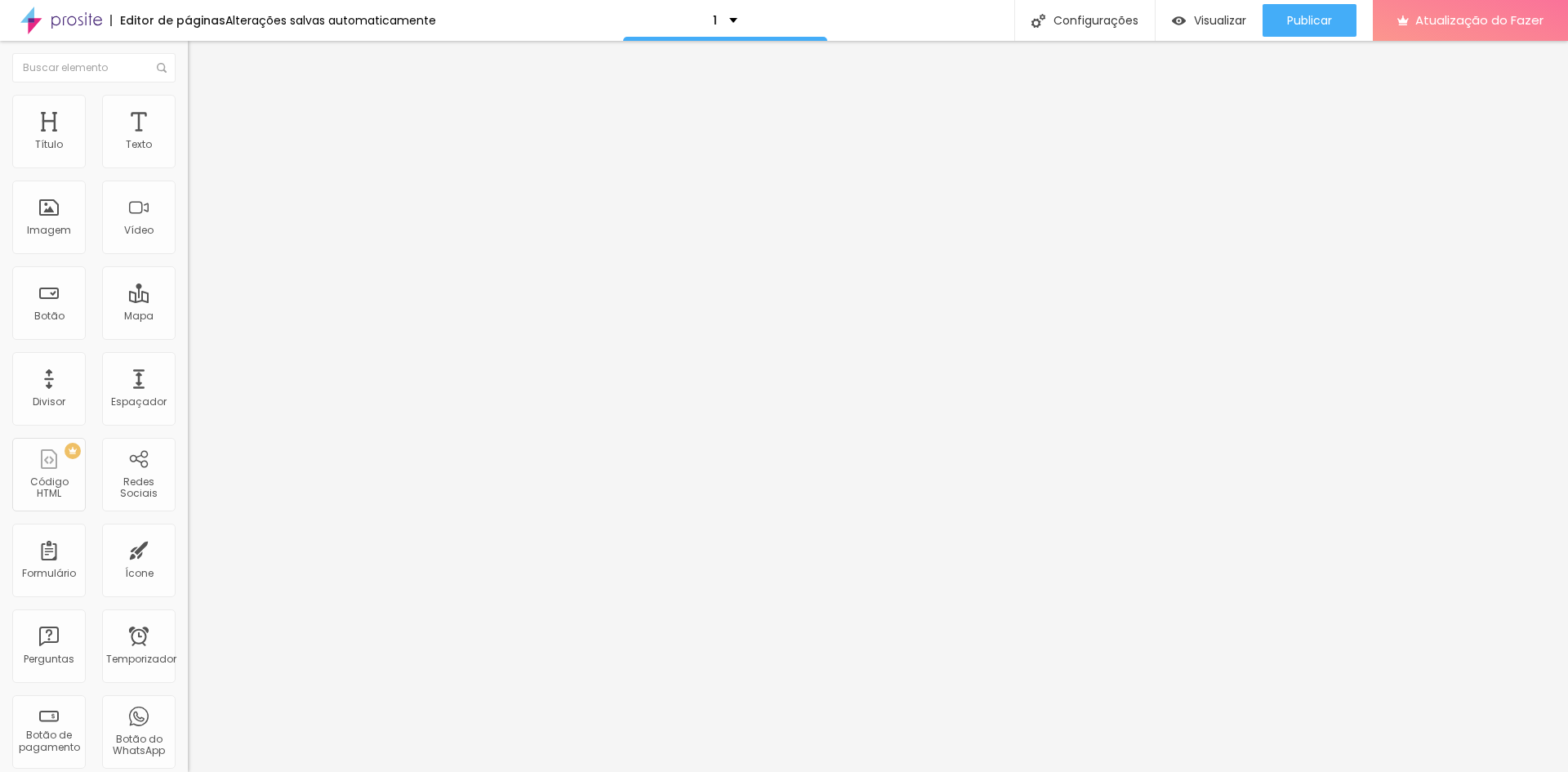
click at [188, 301] on input "range" at bounding box center [241, 307] width 105 height 13
click at [188, 531] on input "range" at bounding box center [241, 537] width 105 height 13
click at [203, 96] on font "Estilo" at bounding box center [216, 89] width 26 height 14
click at [188, 108] on li "Avançado" at bounding box center [282, 103] width 188 height 17
click at [188, 716] on img at bounding box center [194, 722] width 12 height 12
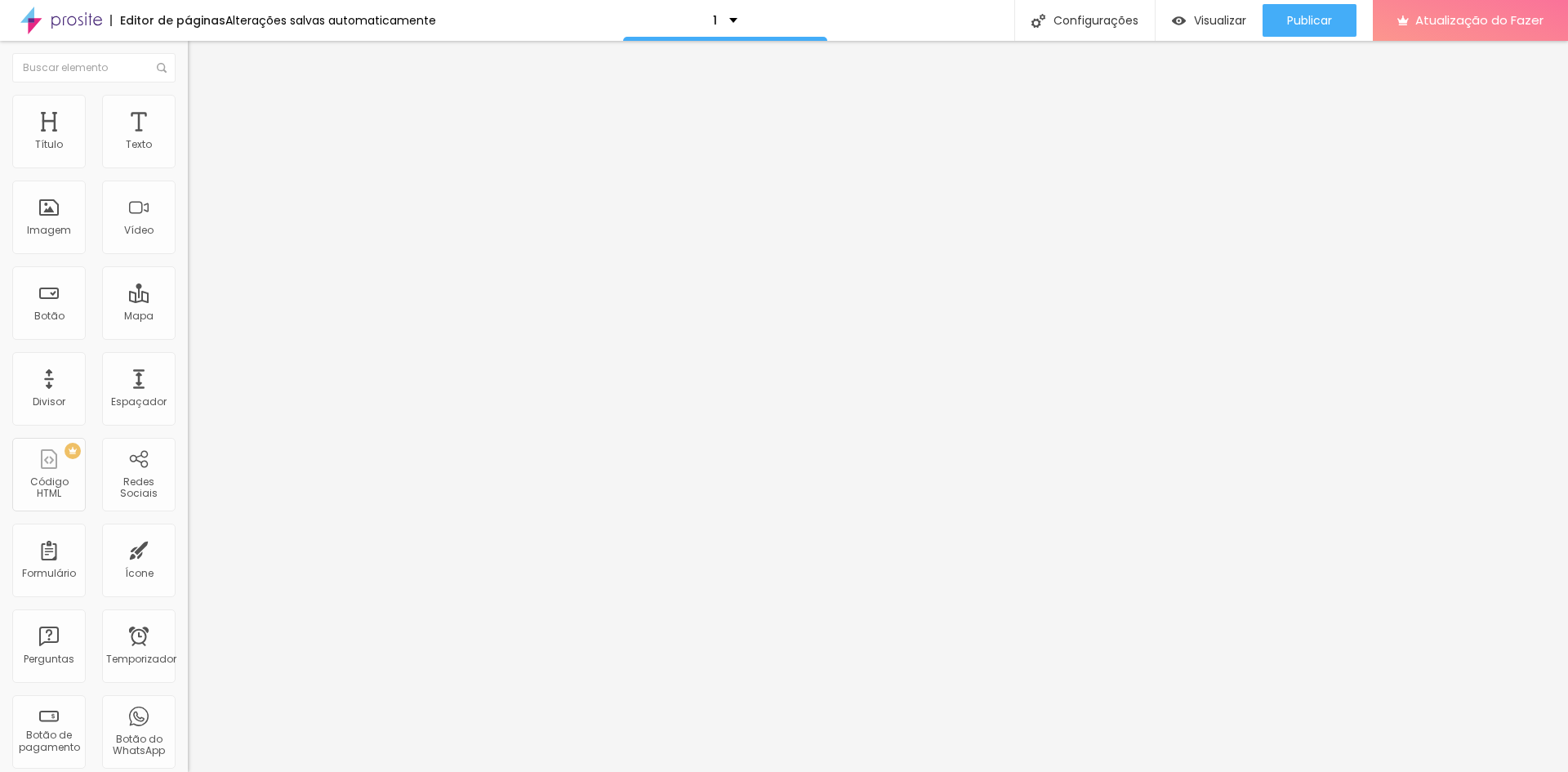
click at [188, 583] on input "text" at bounding box center [286, 591] width 196 height 17
paste input "[URL][DOMAIN_NAME]"
click at [1315, 17] on font "Publicar" at bounding box center [1309, 20] width 45 height 17
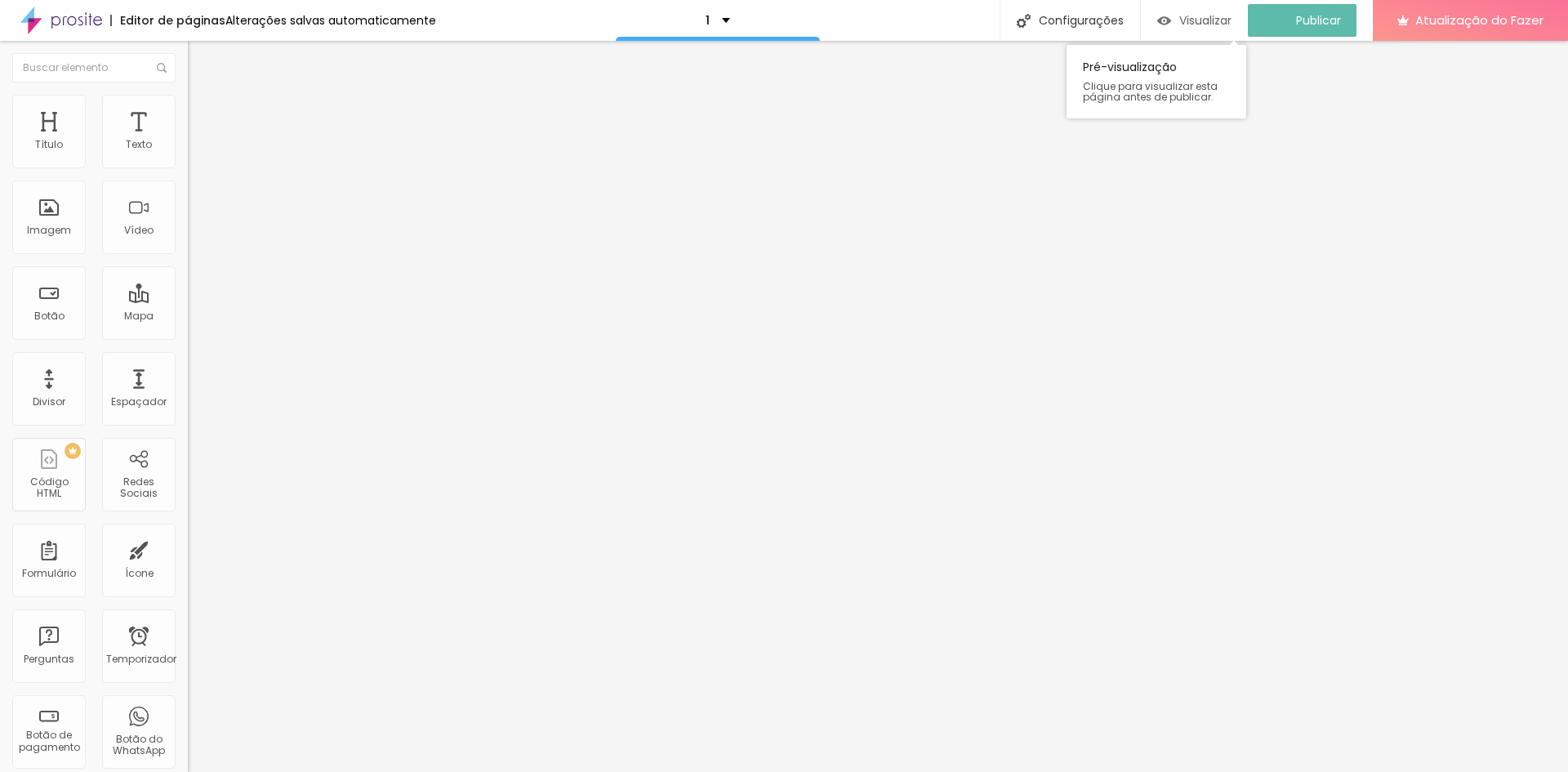
click at [1215, 17] on font "Visualizar" at bounding box center [1205, 20] width 52 height 17
click at [188, 583] on input "[URL][DOMAIN_NAME]" at bounding box center [286, 591] width 196 height 17
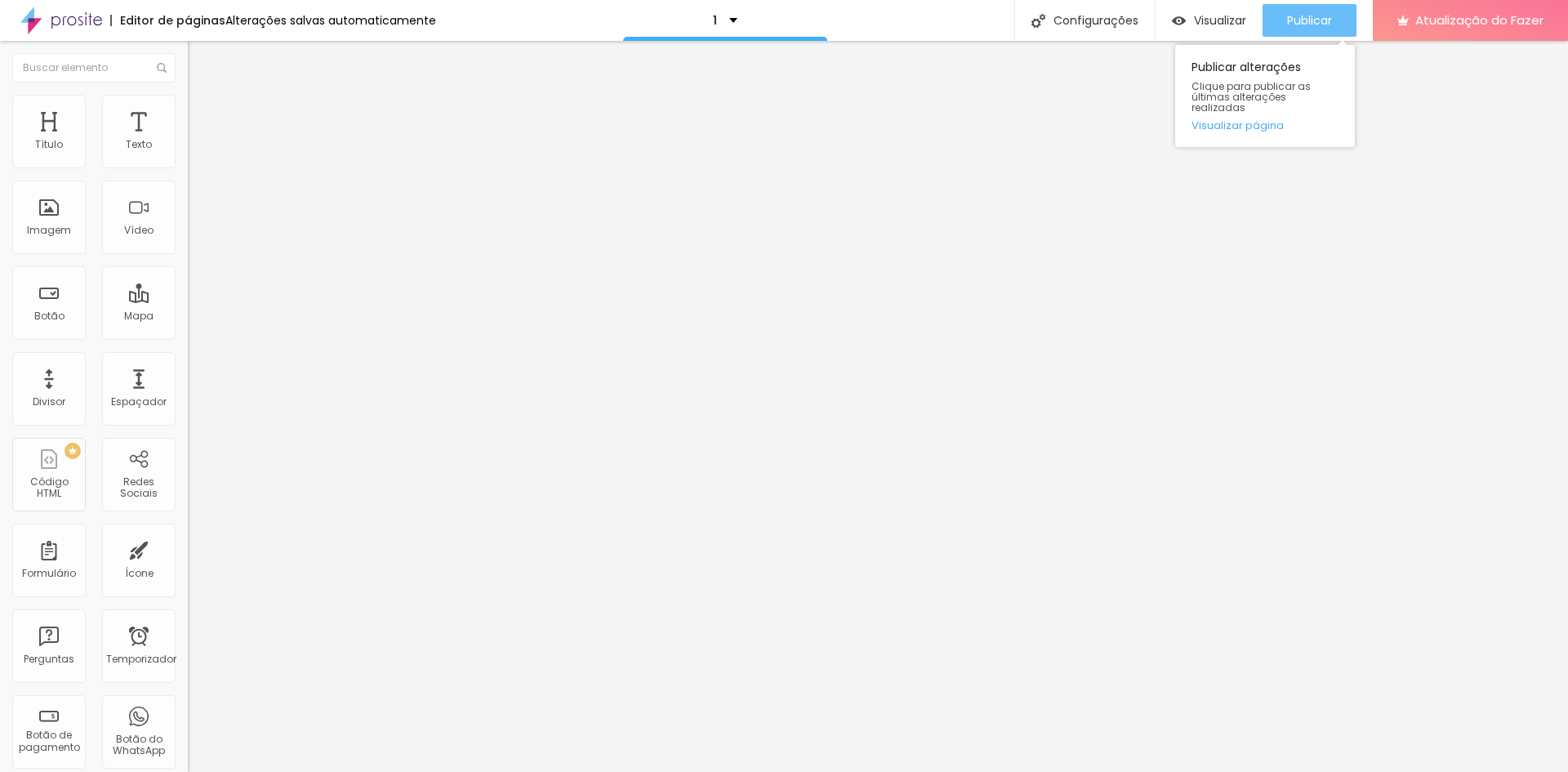
click at [1313, 20] on font "Publicar" at bounding box center [1309, 20] width 45 height 17
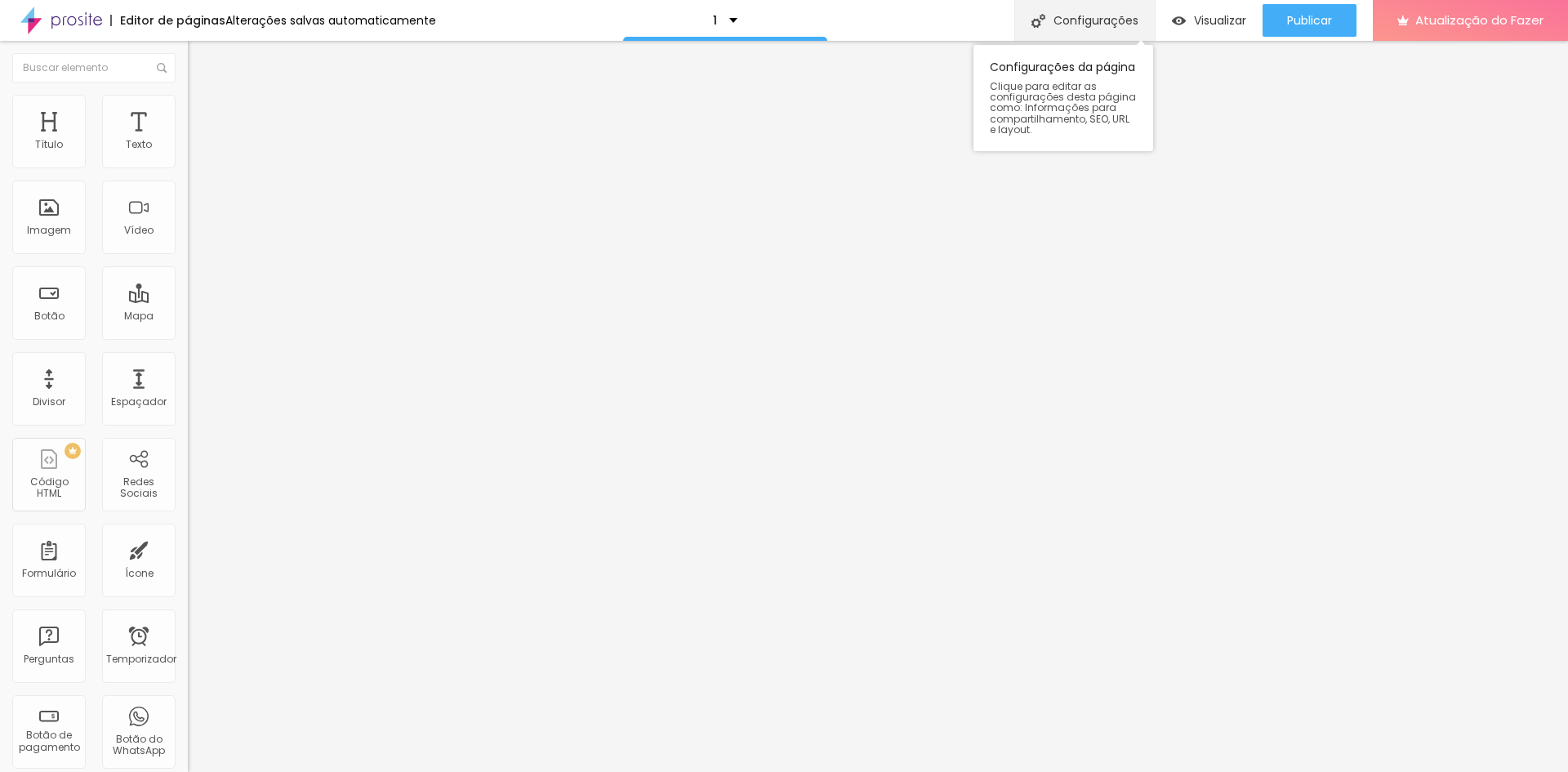
click at [1088, 20] on font "Configurações" at bounding box center [1096, 20] width 85 height 17
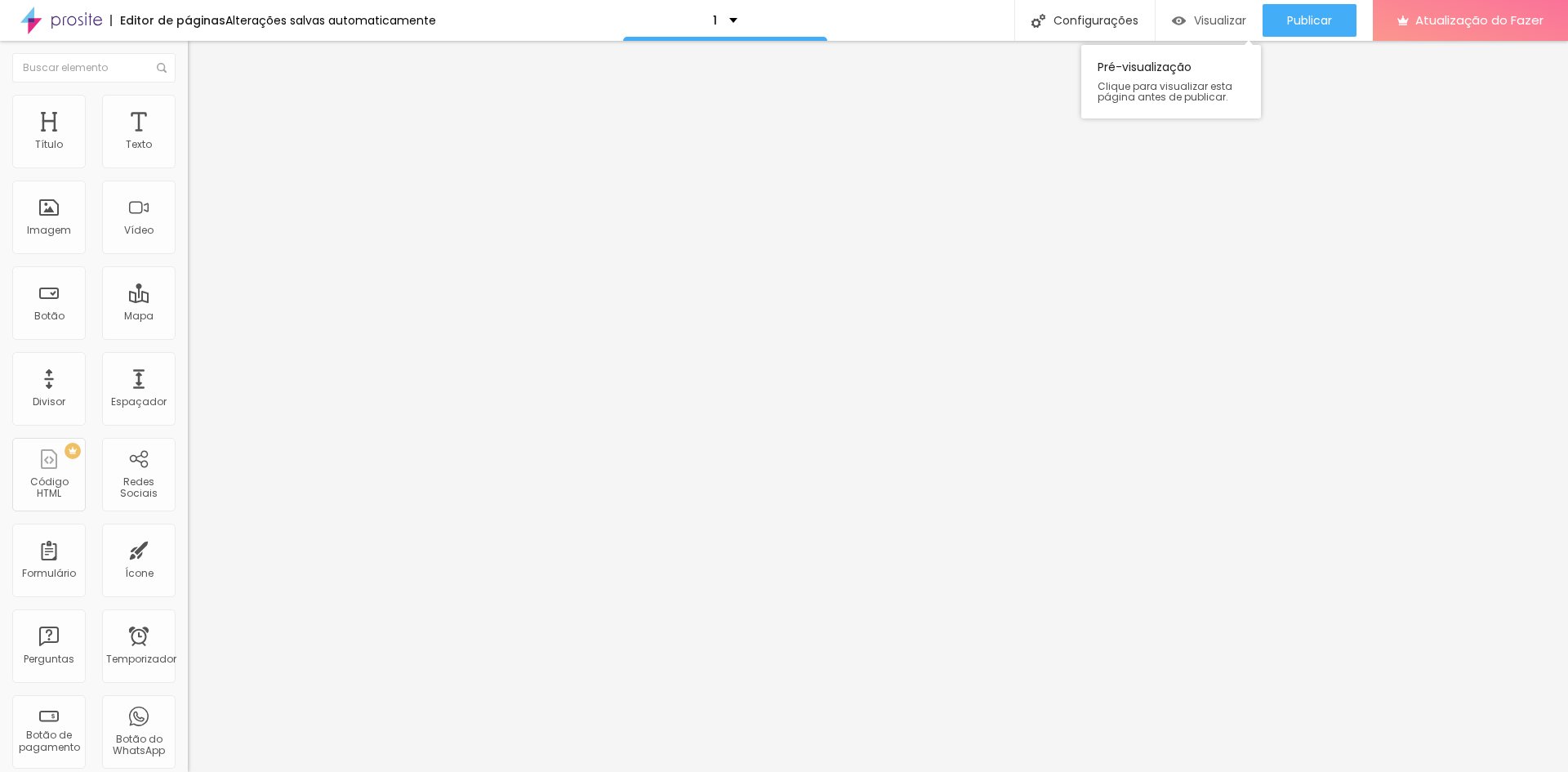
click at [1203, 18] on font "Visualizar" at bounding box center [1220, 20] width 52 height 17
